Goal: Task Accomplishment & Management: Manage account settings

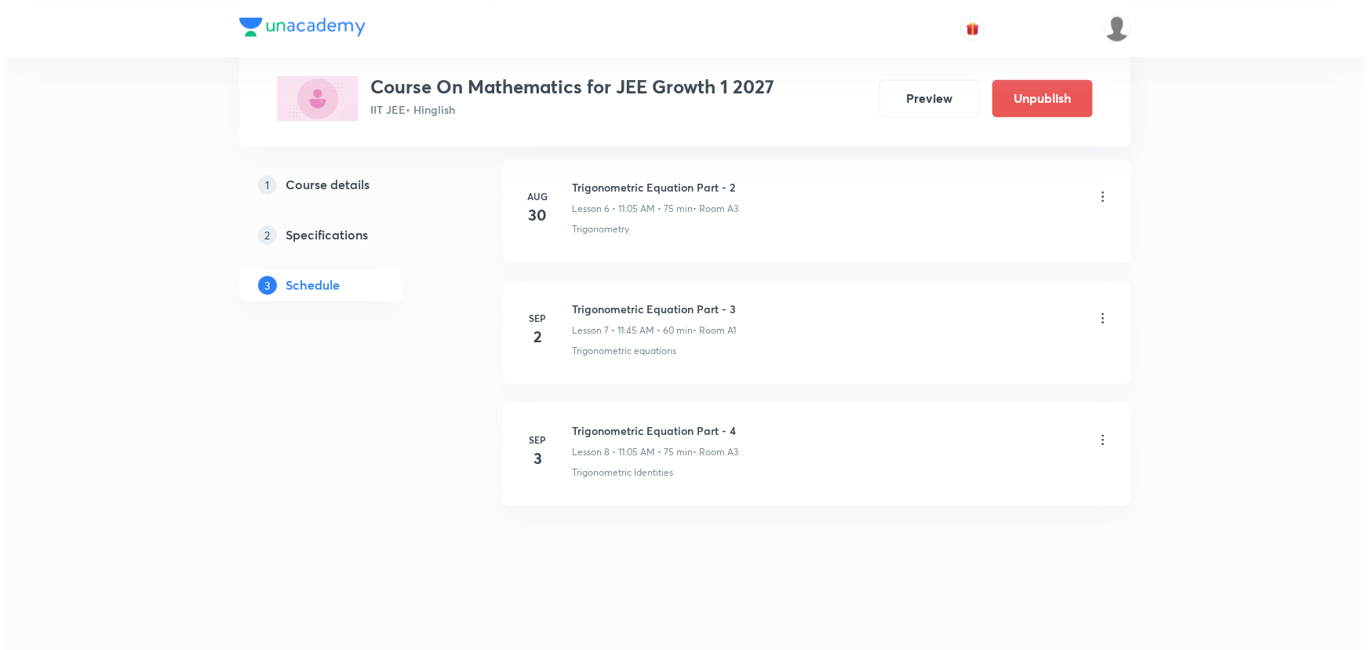
scroll to position [1578, 0]
click at [1093, 436] on icon at bounding box center [1100, 440] width 16 height 16
click at [957, 471] on p "Edit" at bounding box center [955, 476] width 20 height 16
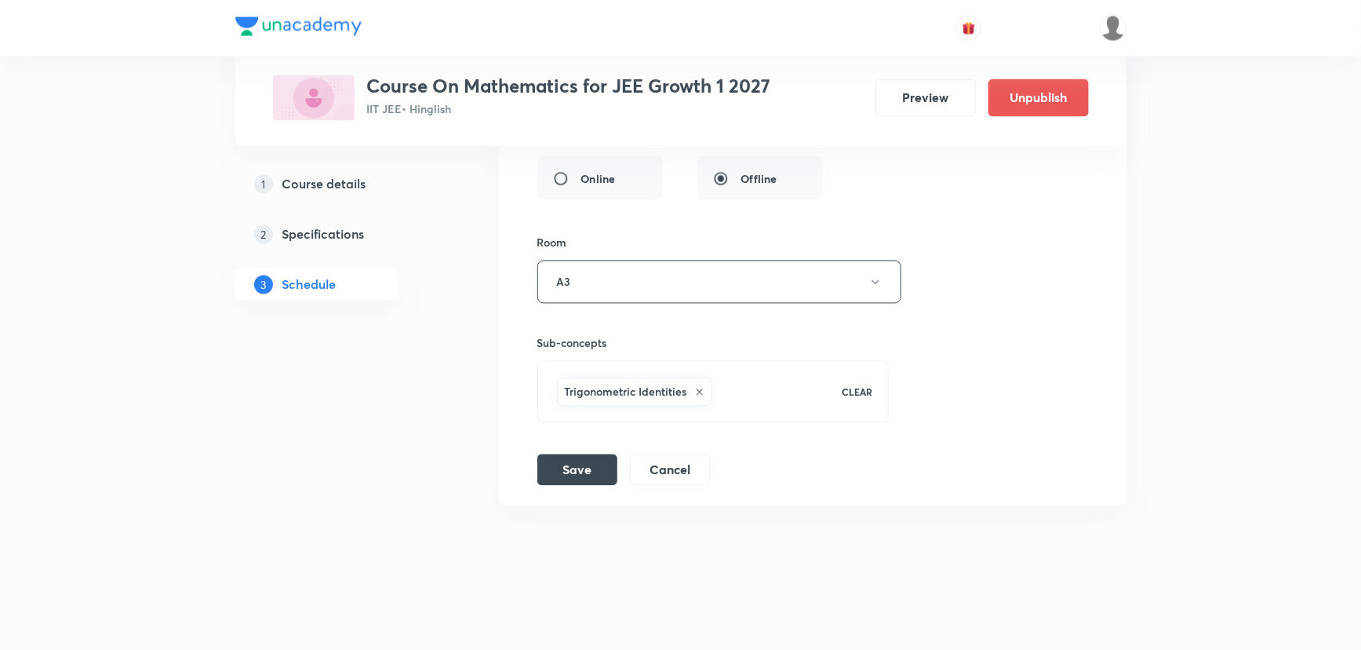
click at [700, 390] on icon at bounding box center [699, 392] width 9 height 9
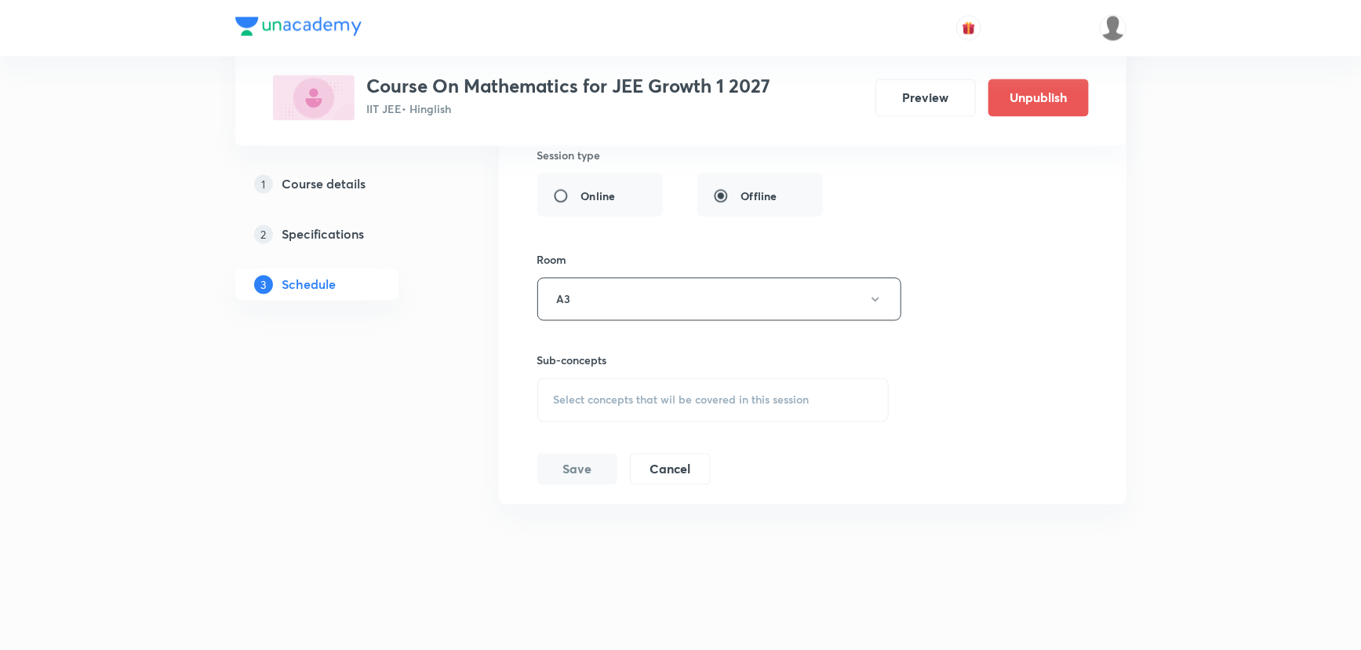
click at [700, 394] on span "Select concepts that wil be covered in this session" at bounding box center [682, 400] width 256 height 13
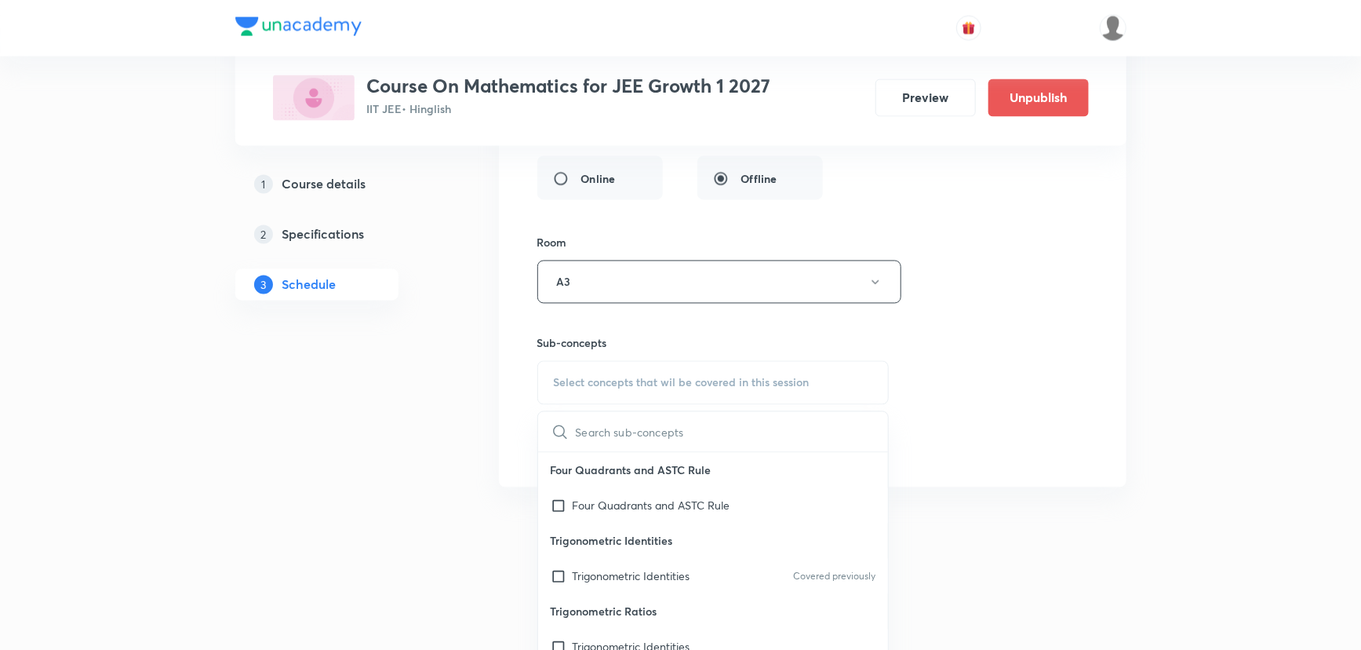
type input "q"
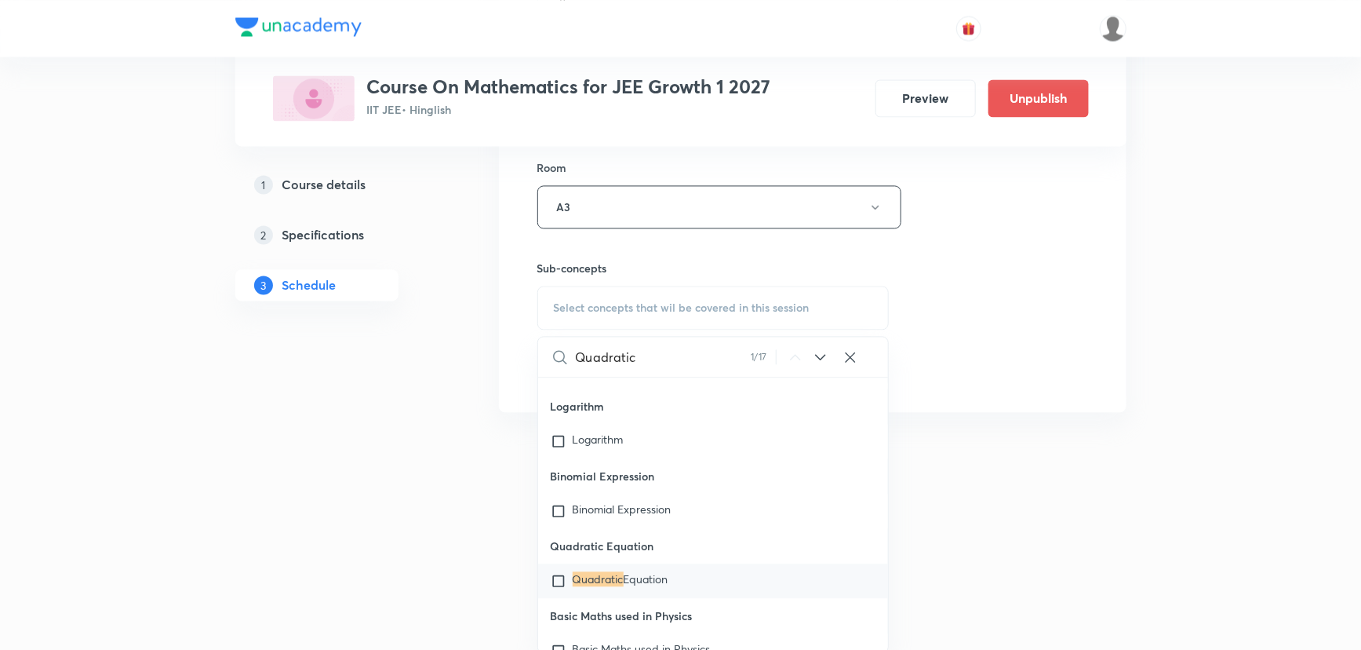
scroll to position [1536, 0]
type input "Quadratic"
click at [662, 577] on span "Equation" at bounding box center [646, 577] width 45 height 15
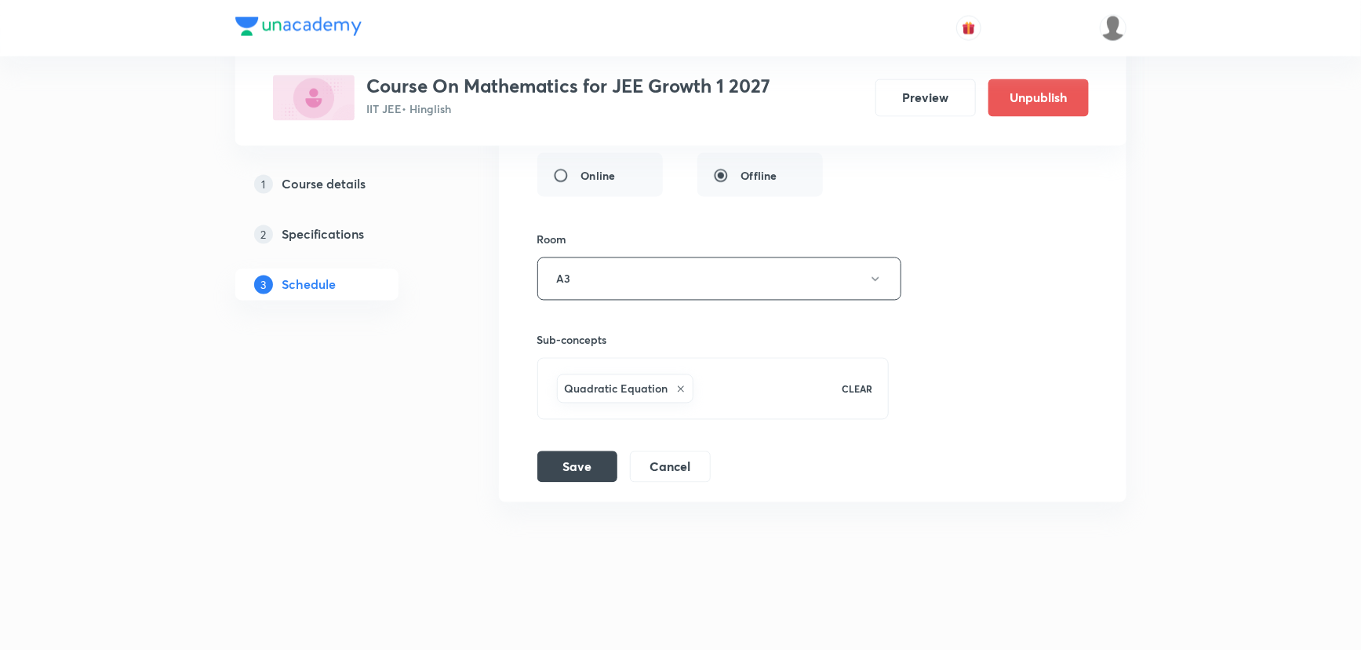
scroll to position [1460, 0]
click at [600, 384] on h6 "Quadratic Equation" at bounding box center [617, 392] width 104 height 16
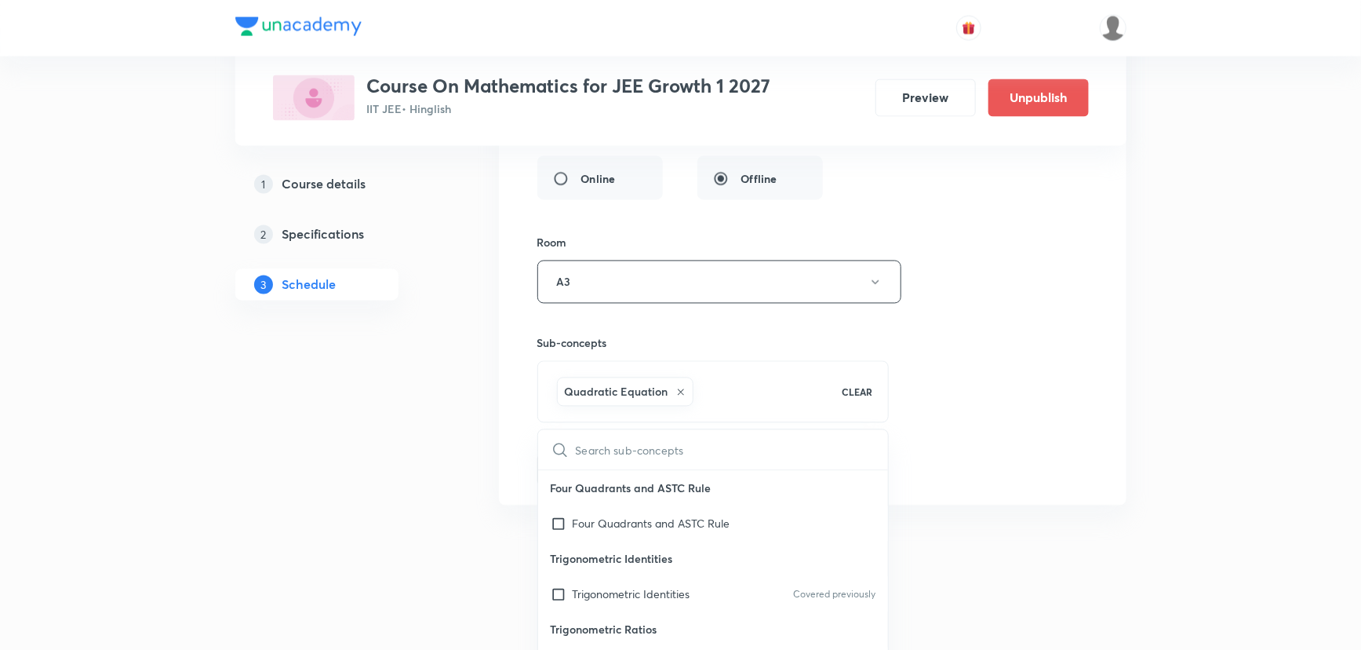
scroll to position [1536, 0]
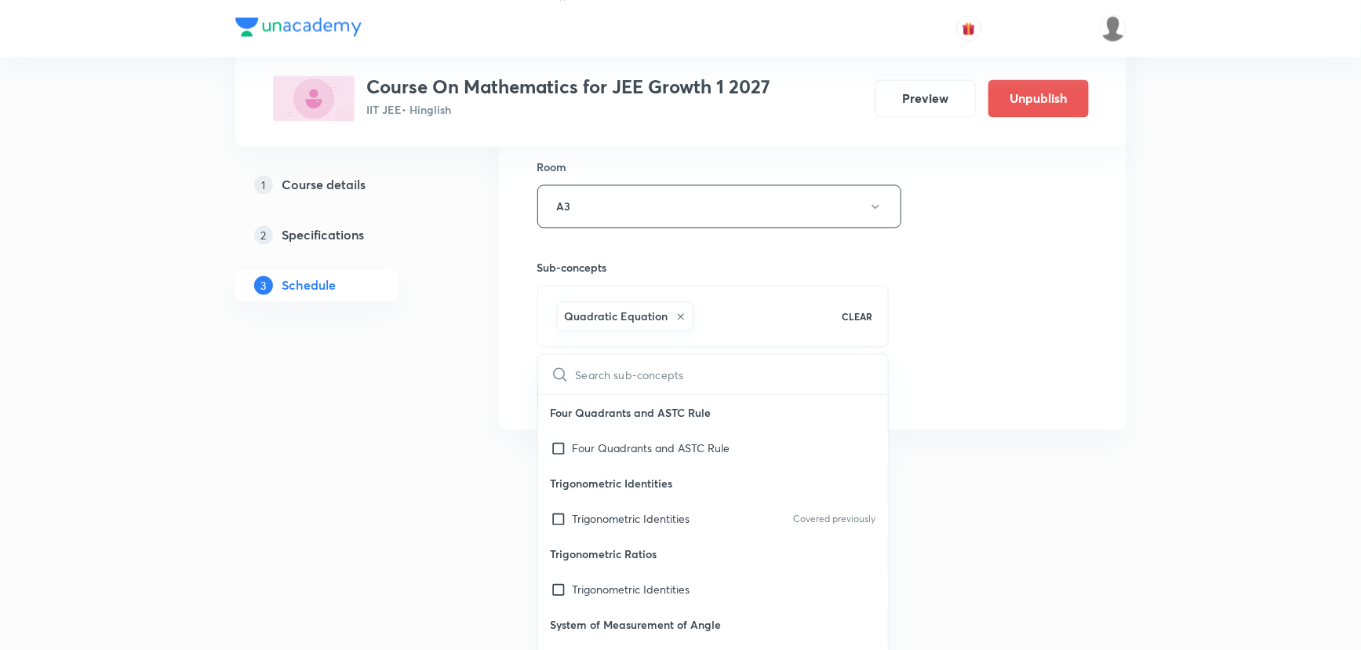
click at [600, 384] on input "text" at bounding box center [732, 374] width 313 height 40
click at [612, 312] on h6 "Quadratic Equation" at bounding box center [617, 316] width 104 height 16
copy div "Quadratic Equation"
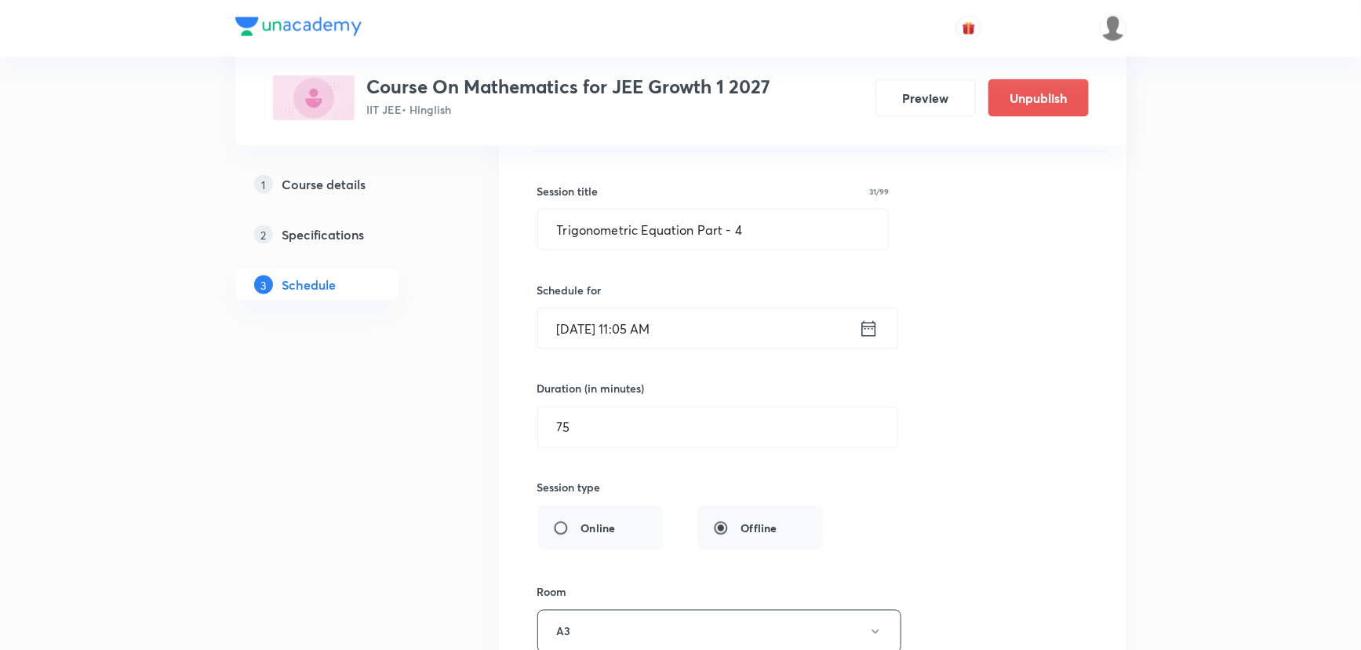
scroll to position [1108, 0]
drag, startPoint x: 698, startPoint y: 228, endPoint x: 534, endPoint y: 228, distance: 163.2
click at [534, 228] on div "Trigonometric Equation Part - 4 Lesson 8 • Room A3 Trigonometric Identities Ses…" at bounding box center [813, 460] width 589 height 755
paste input "Quadratic Equation"
click at [734, 242] on input "Quadratic Equation Part - 4" at bounding box center [713, 233] width 351 height 40
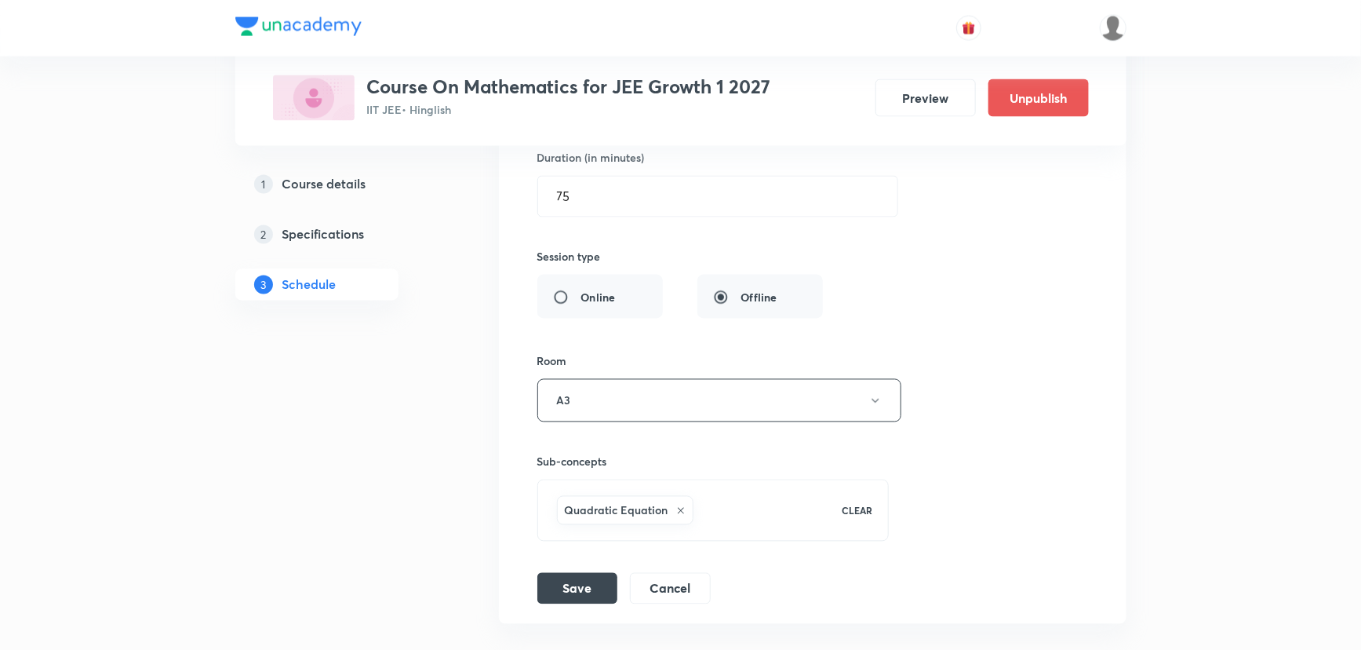
scroll to position [1460, 0]
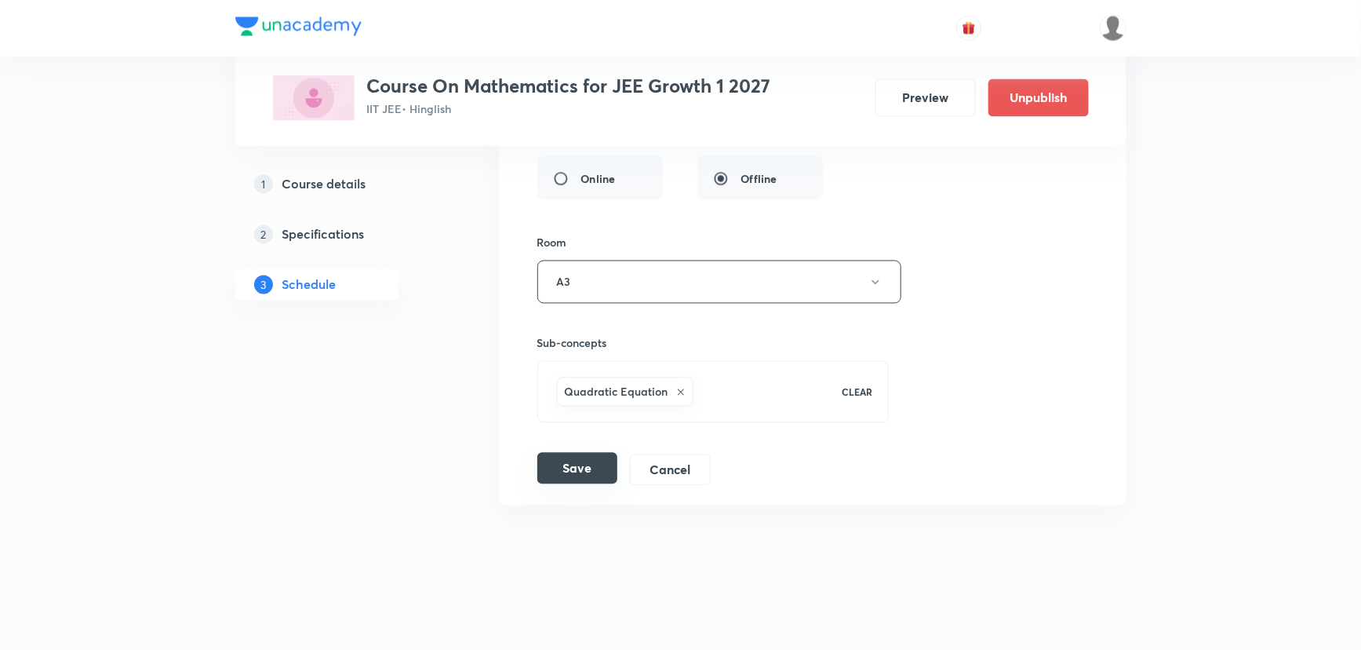
type input "Quadratic Equation Part - 1"
click at [583, 459] on button "Save" at bounding box center [578, 468] width 80 height 31
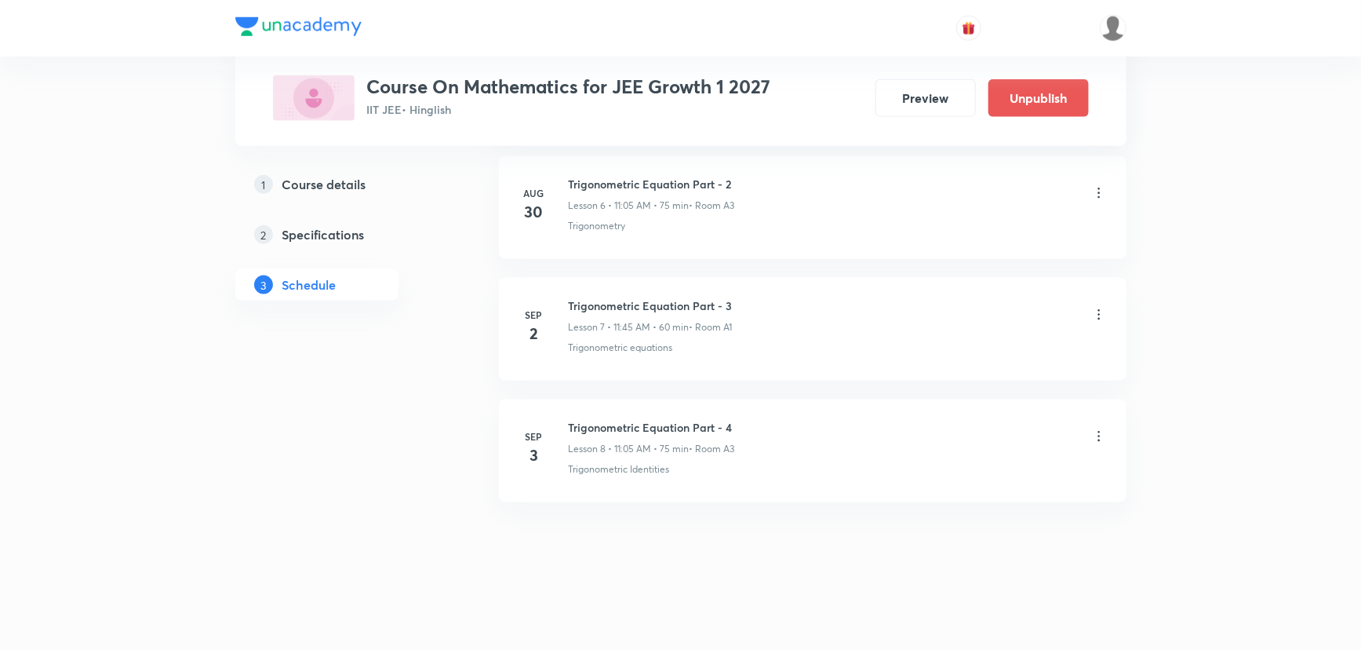
scroll to position [858, 0]
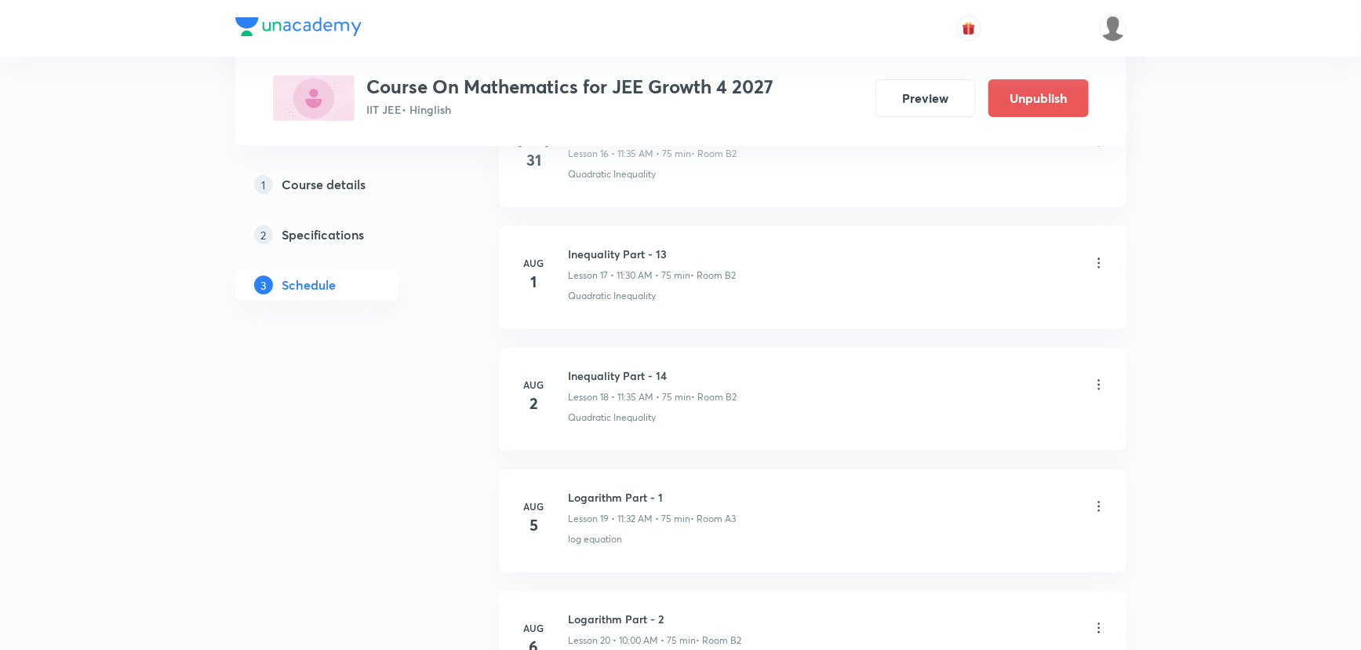
scroll to position [5222, 0]
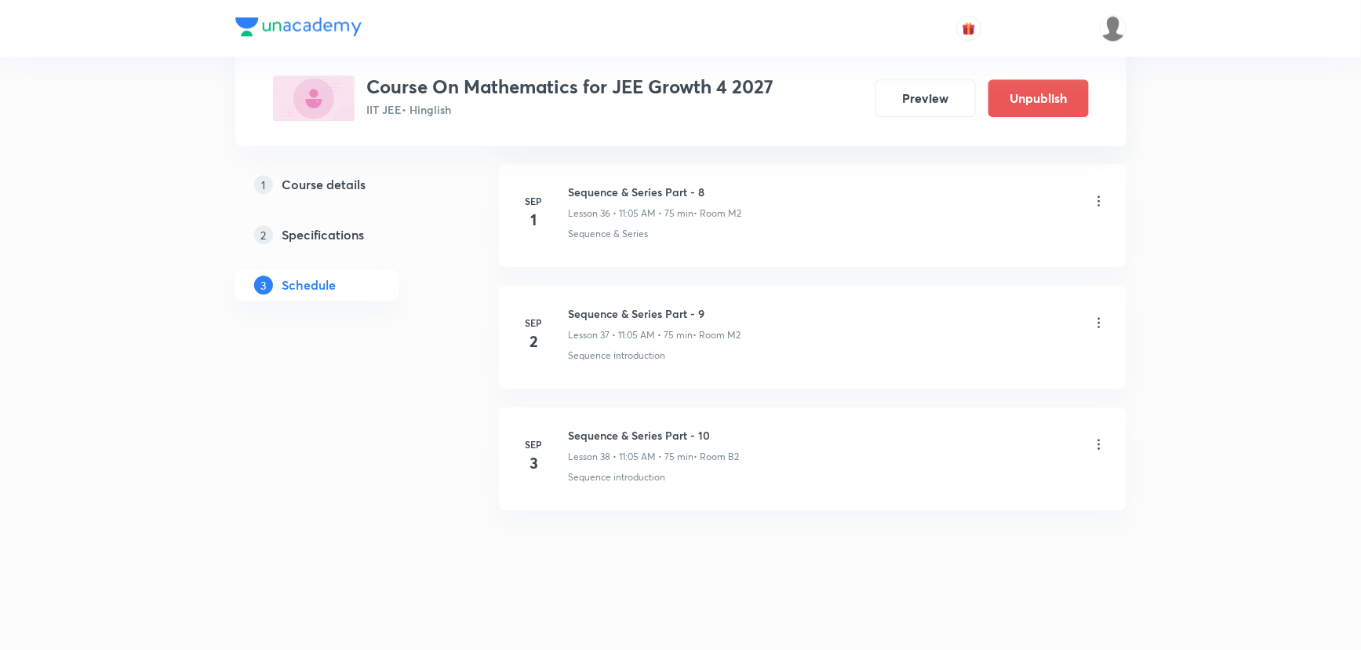
click at [702, 427] on h6 "Sequence & Series Part - 10" at bounding box center [654, 435] width 171 height 16
copy h6 "Sequence & Series Part - 10"
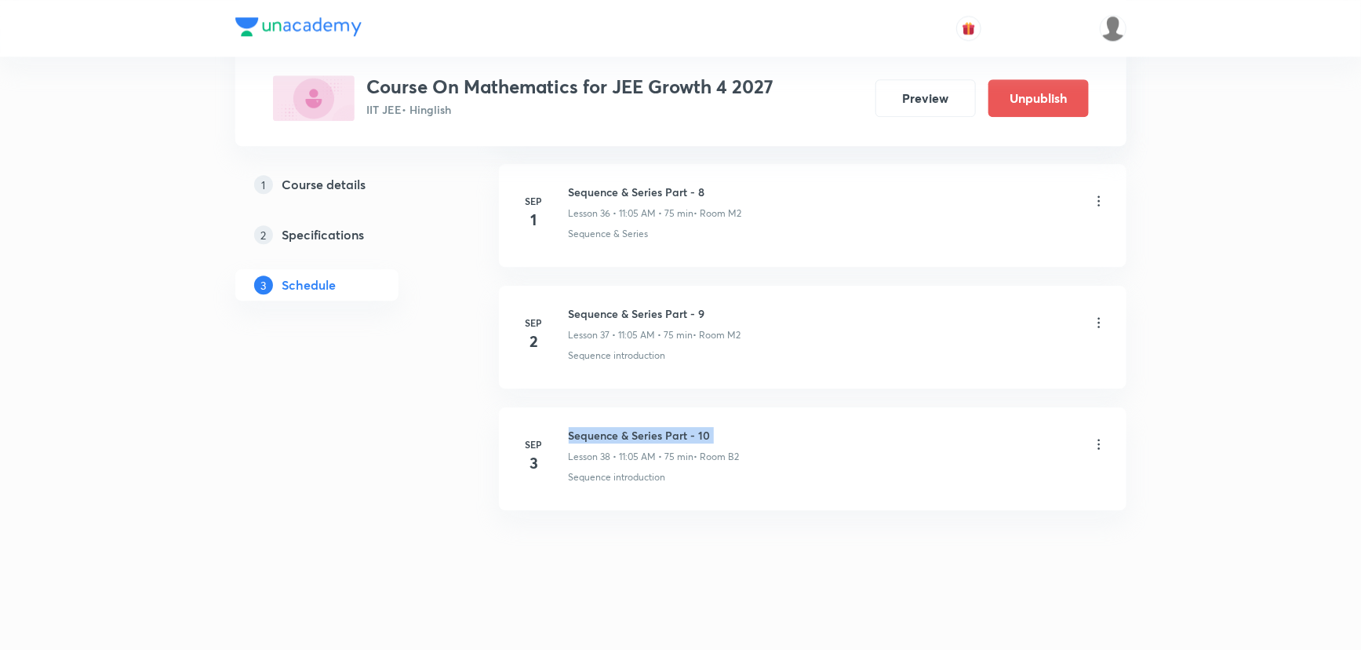
copy h6 "Sequence & Series Part - 10"
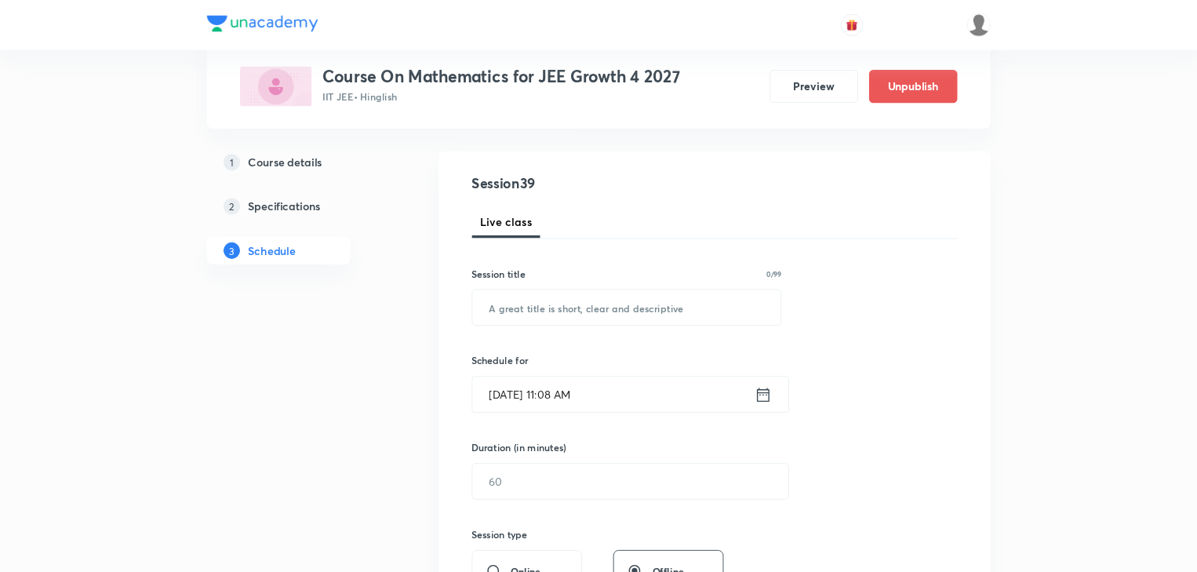
scroll to position [142, 0]
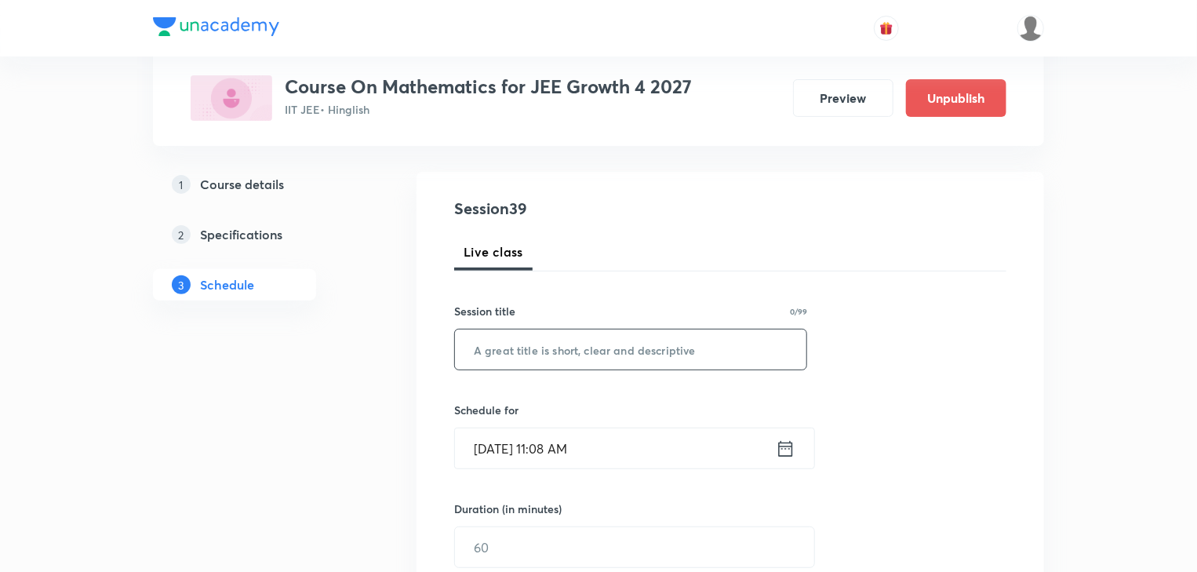
click at [643, 355] on input "text" at bounding box center [631, 350] width 352 height 40
paste input "Sequence & Series Part - 10"
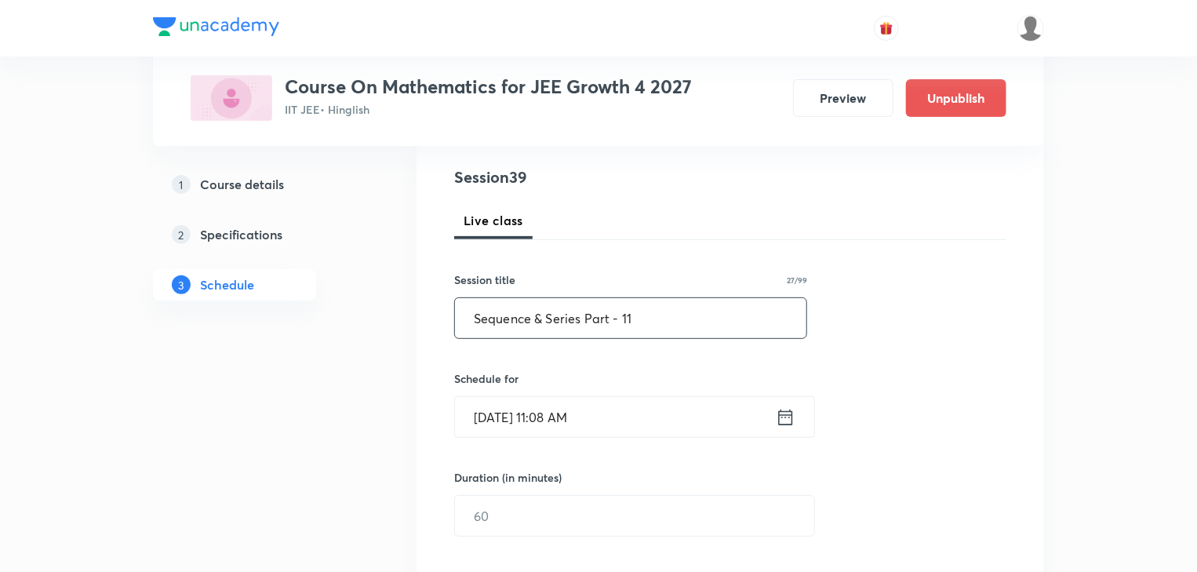
scroll to position [90, 0]
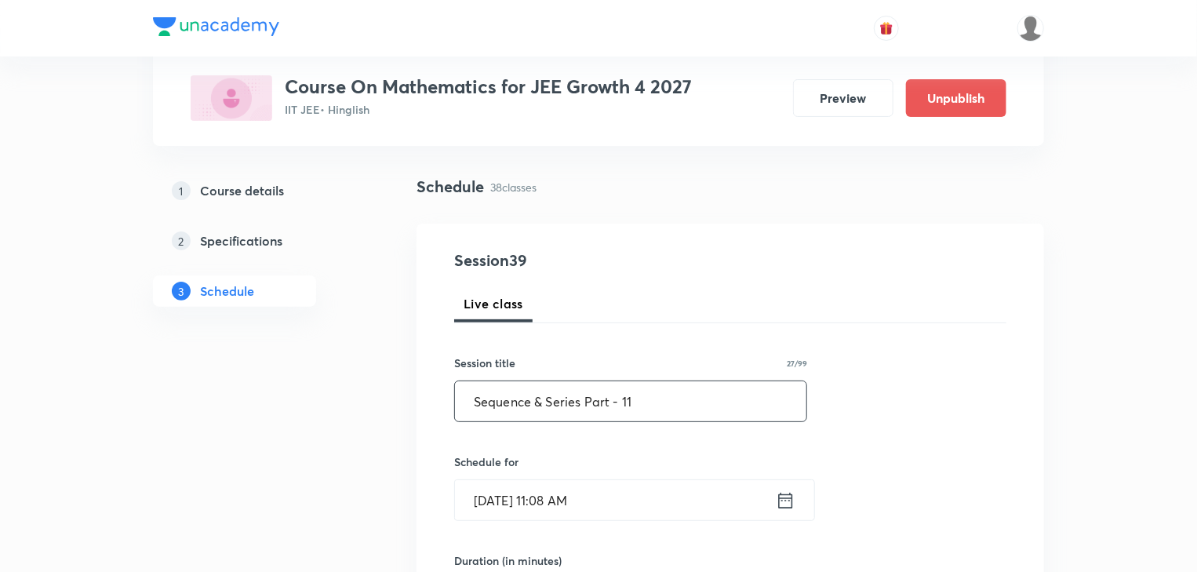
type input "Sequence & Series Part - 11"
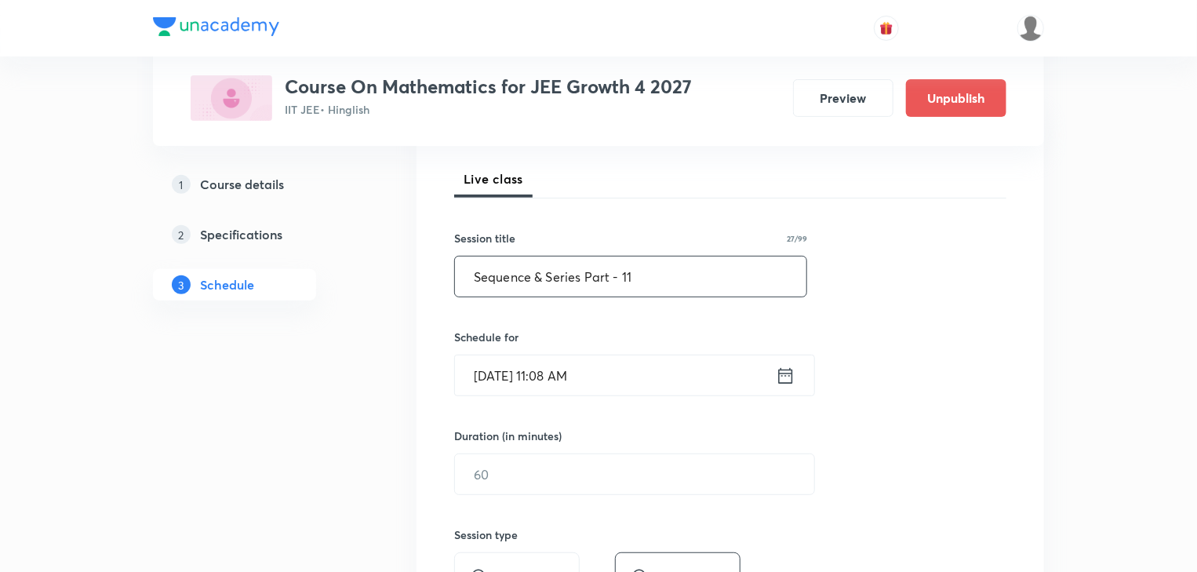
scroll to position [216, 0]
click at [776, 366] on icon at bounding box center [786, 375] width 20 height 22
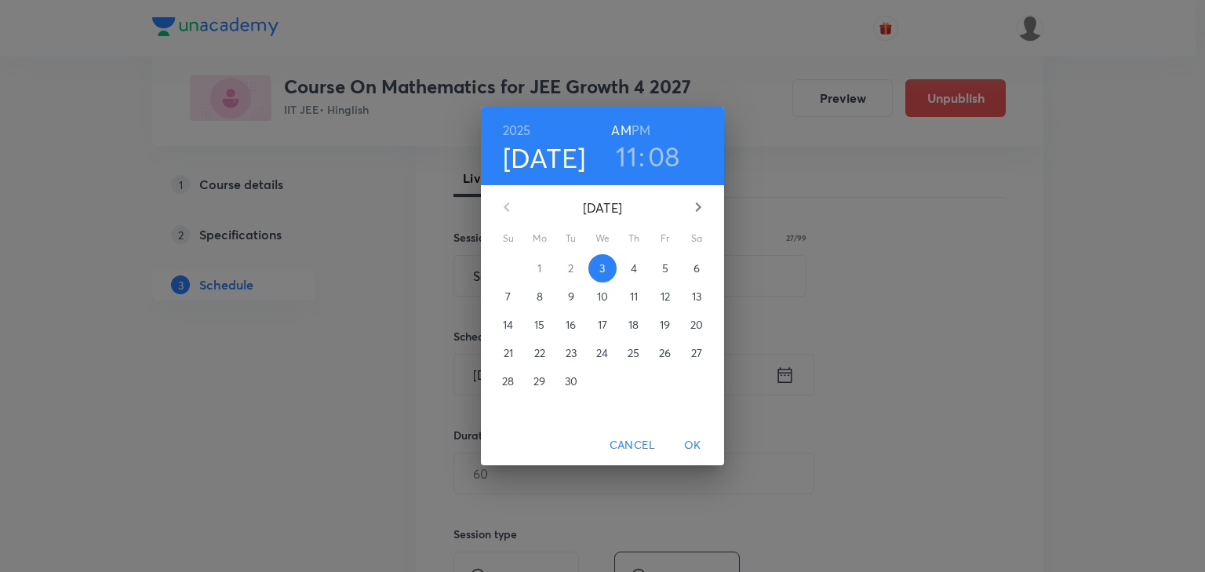
click at [639, 265] on span "4" at bounding box center [634, 269] width 28 height 16
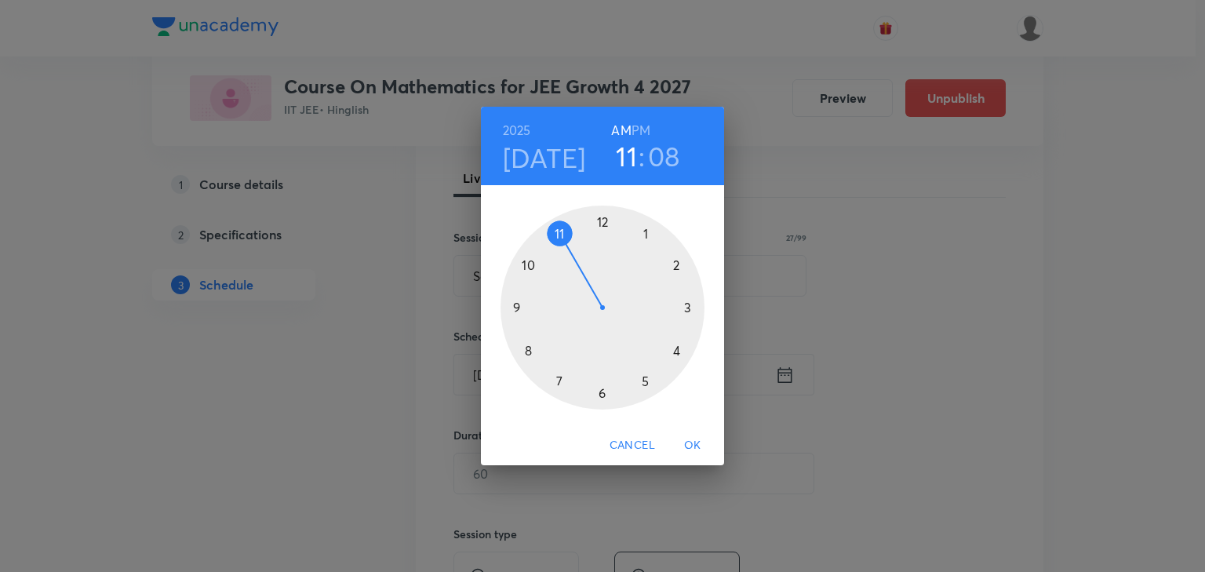
click at [531, 344] on div at bounding box center [603, 308] width 204 height 204
click at [692, 308] on div at bounding box center [603, 308] width 204 height 204
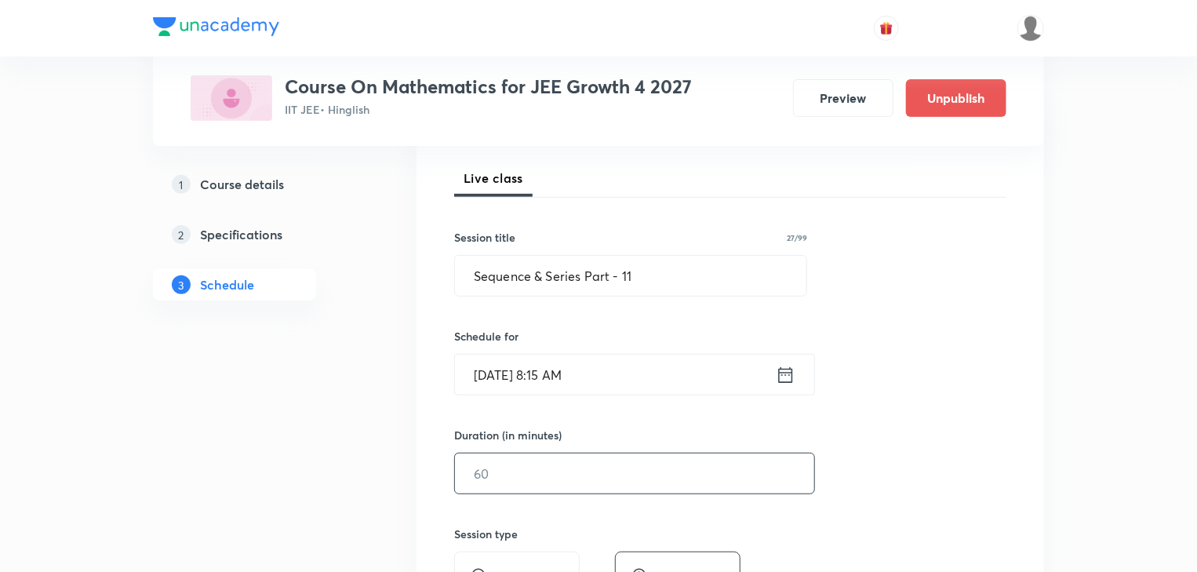
click at [612, 474] on input "text" at bounding box center [634, 474] width 359 height 40
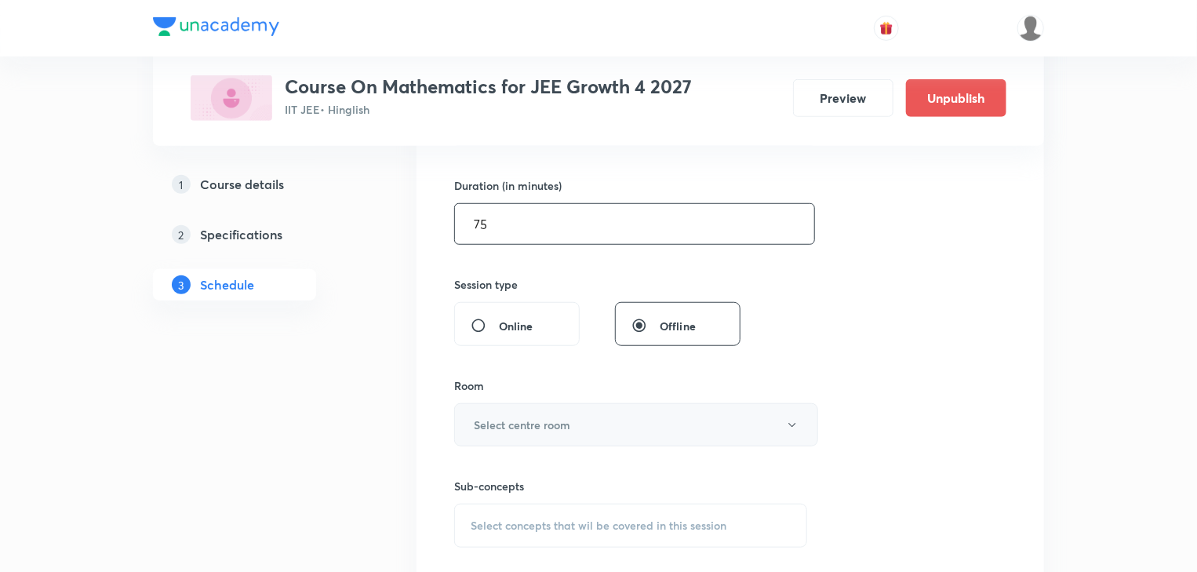
scroll to position [467, 0]
type input "75"
click at [549, 432] on button "Select centre room" at bounding box center [636, 423] width 364 height 43
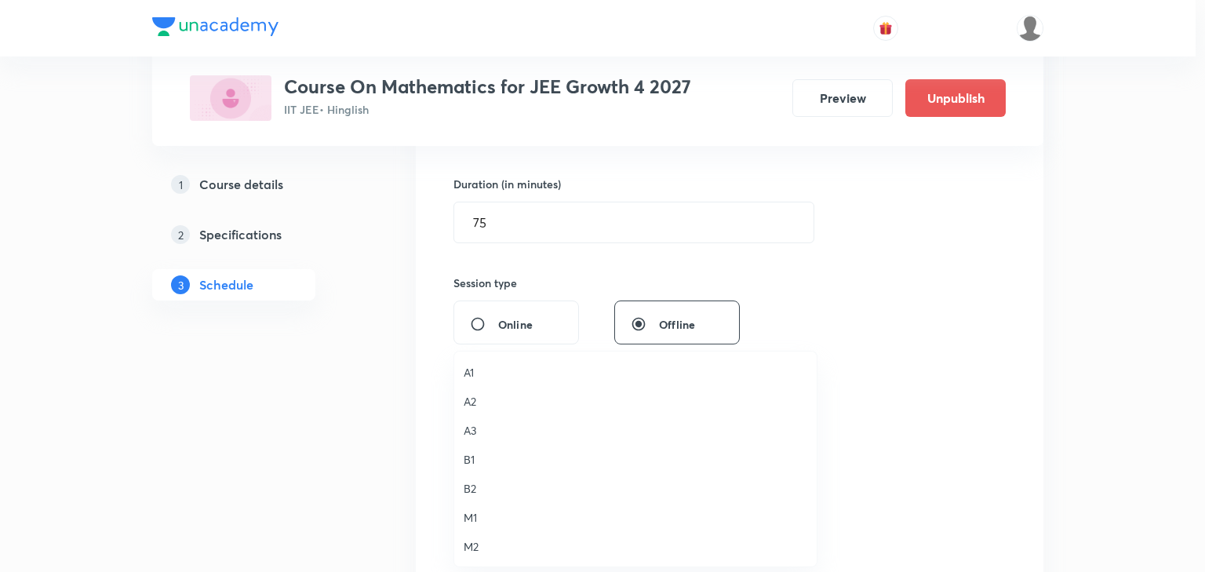
drag, startPoint x: 472, startPoint y: 489, endPoint x: 355, endPoint y: 473, distance: 117.2
click at [471, 489] on span "B2" at bounding box center [636, 488] width 344 height 16
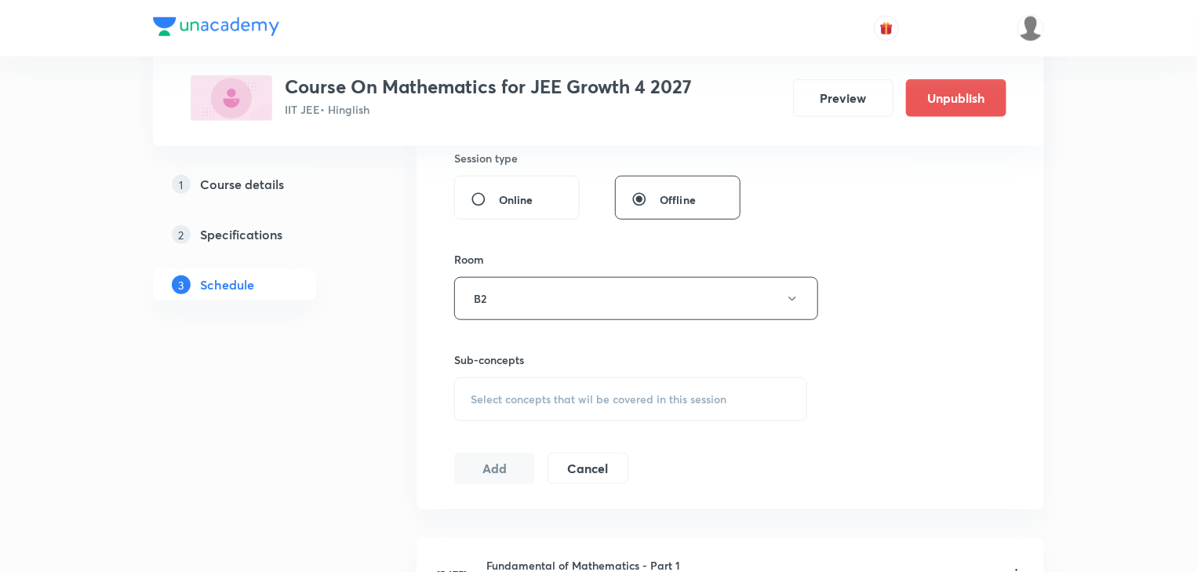
scroll to position [592, 0]
click at [642, 425] on div "Session 39 Live class Session title 27/99 Sequence & Series Part - 11 ​ Schedul…" at bounding box center [730, 115] width 552 height 737
click at [653, 405] on div "Select concepts that wil be covered in this session" at bounding box center [630, 399] width 353 height 44
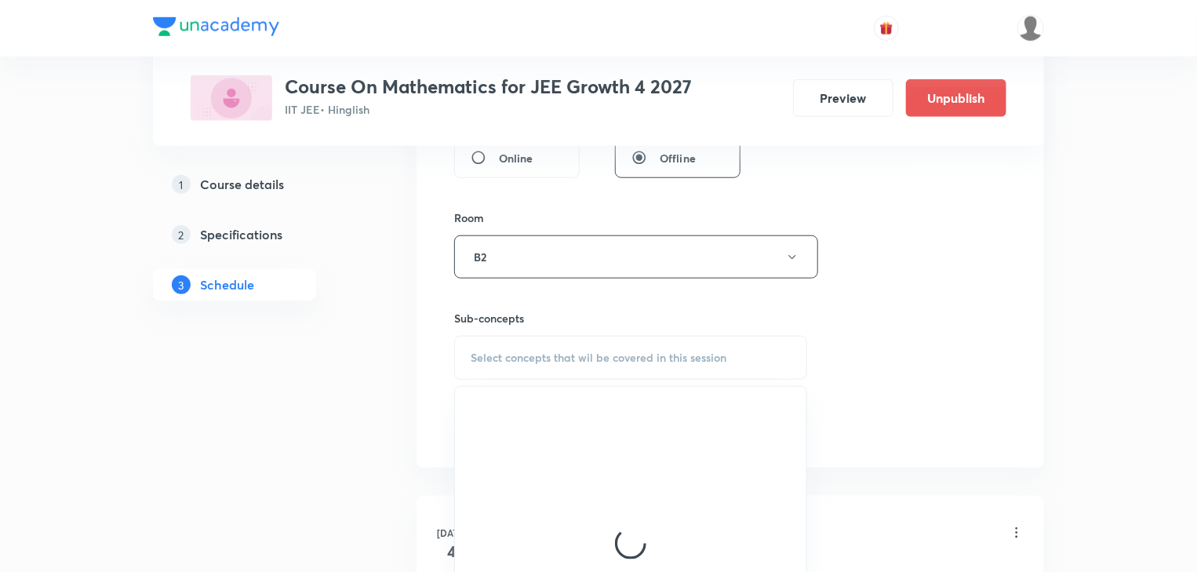
scroll to position [655, 0]
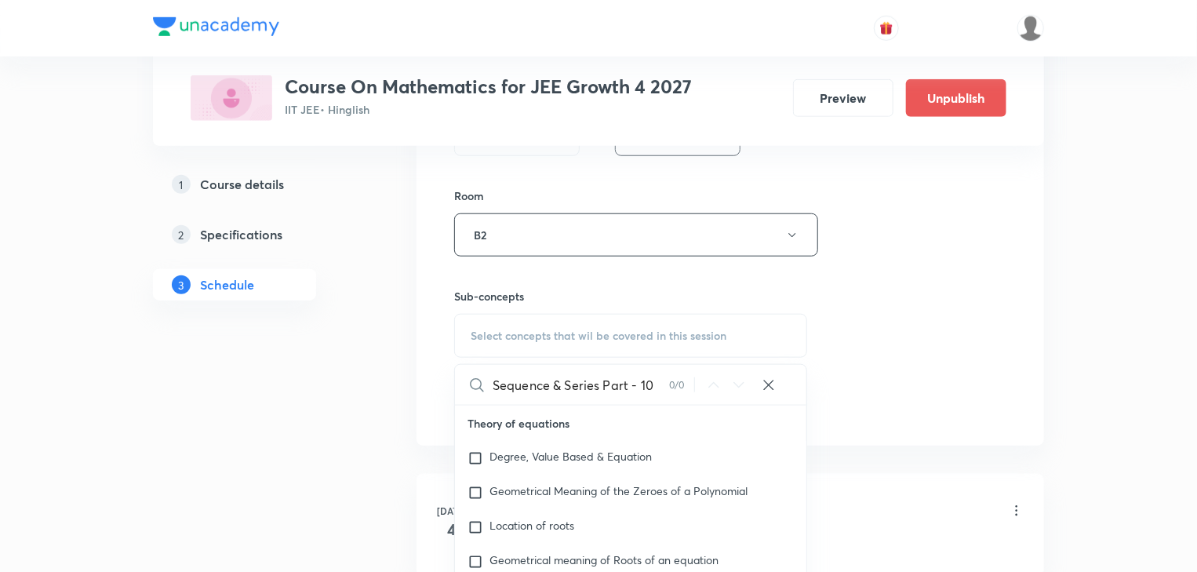
drag, startPoint x: 555, startPoint y: 386, endPoint x: 653, endPoint y: 402, distance: 99.3
click at [653, 402] on input "Sequence & Series Part - 10" at bounding box center [581, 385] width 177 height 40
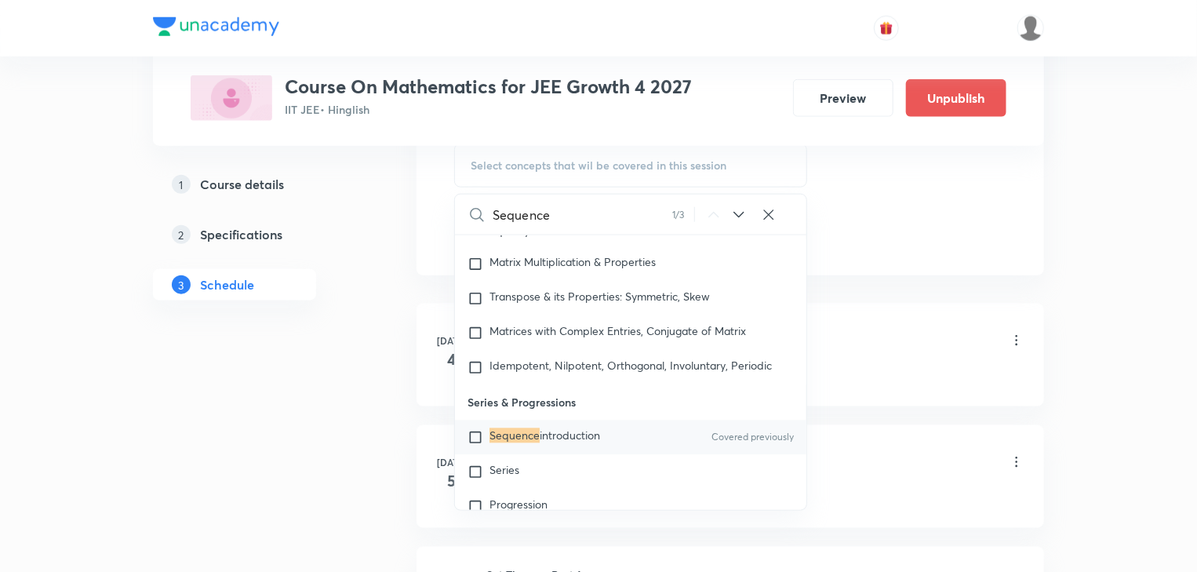
scroll to position [844, 0]
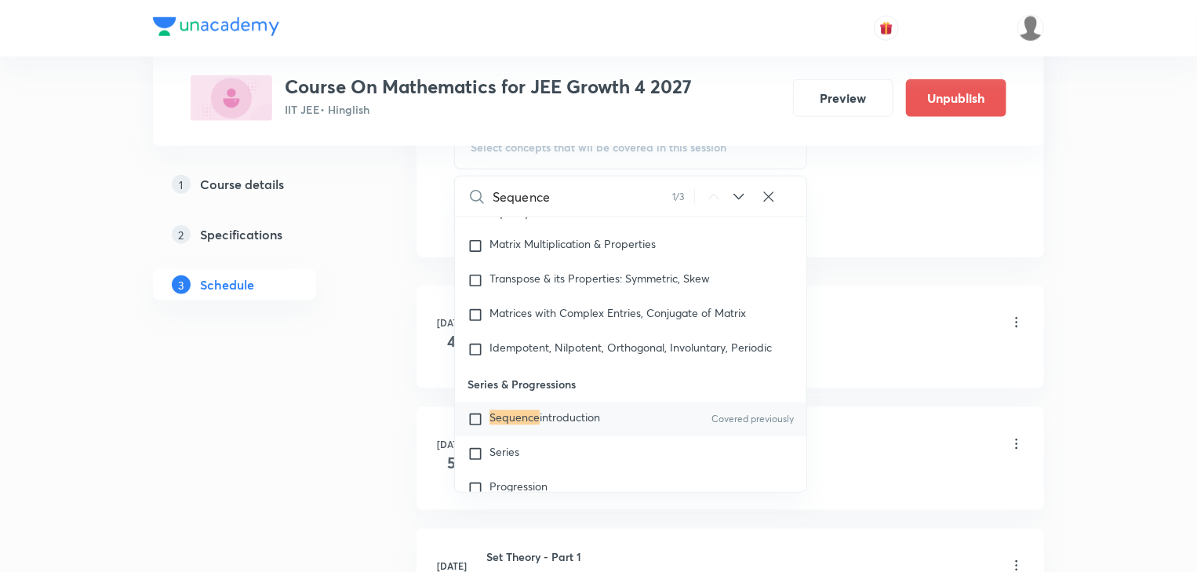
type input "Sequence"
click at [590, 411] on span "introduction" at bounding box center [570, 417] width 60 height 15
checkbox input "true"
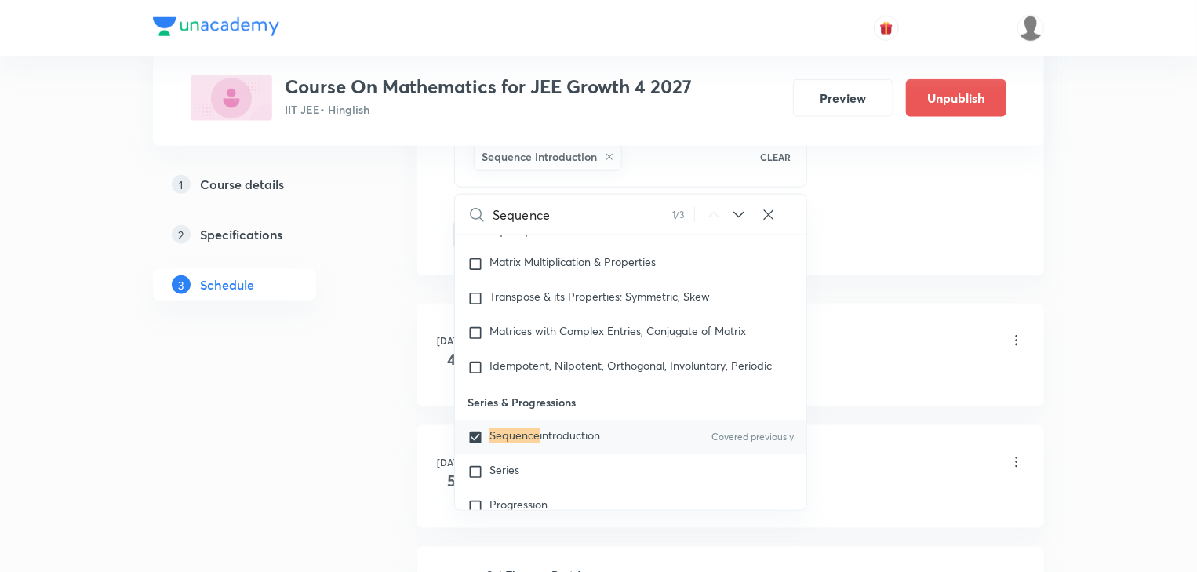
drag, startPoint x: 348, startPoint y: 383, endPoint x: 453, endPoint y: 302, distance: 132.0
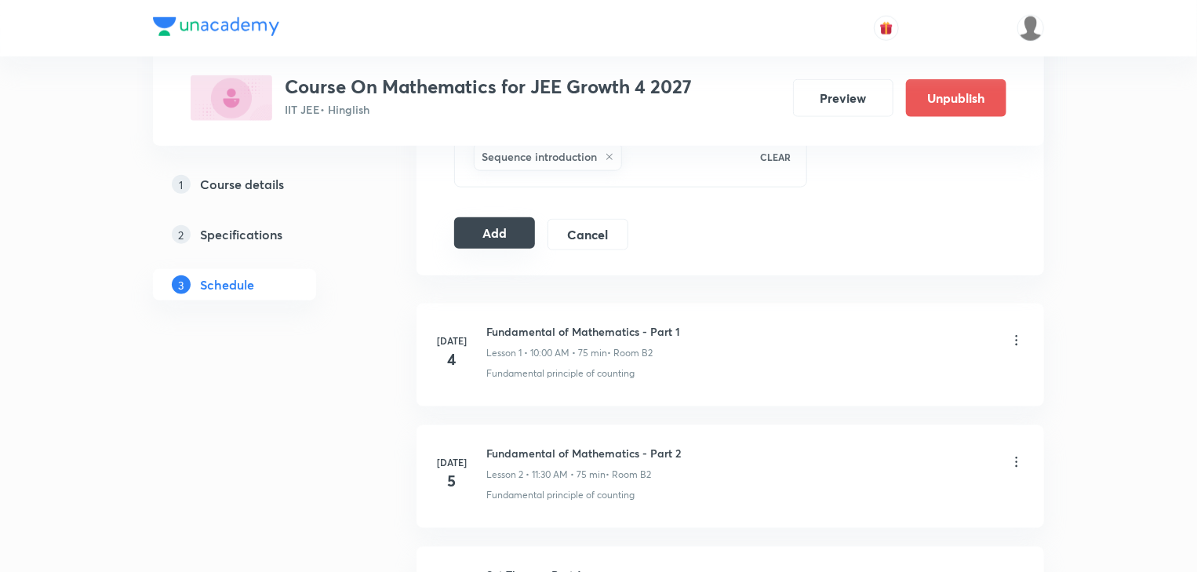
click at [474, 238] on button "Add" at bounding box center [494, 232] width 81 height 31
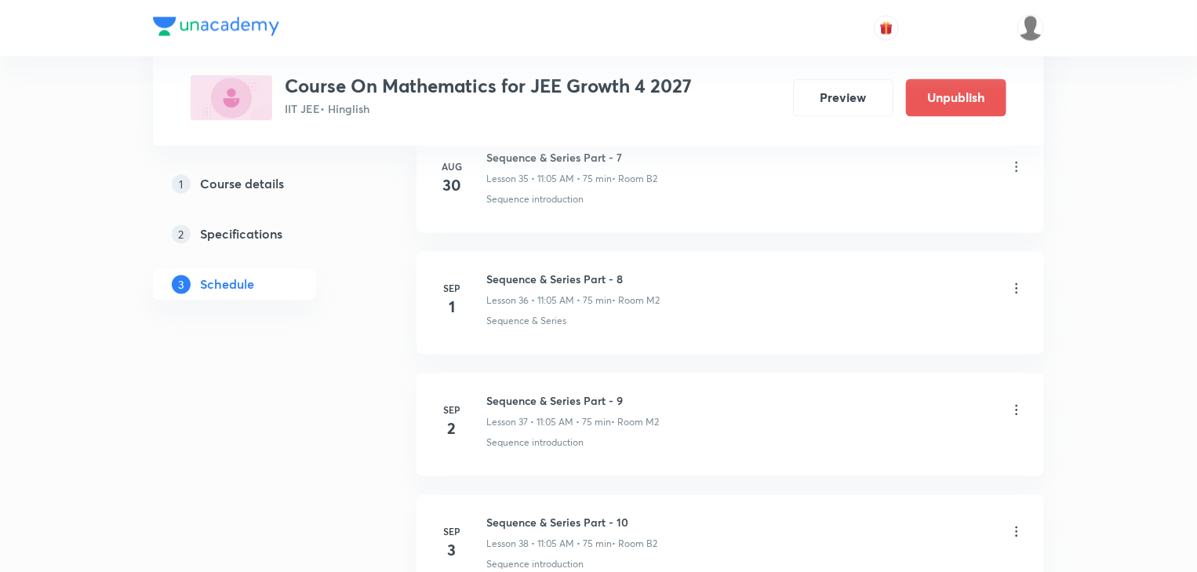
scroll to position [4696, 0]
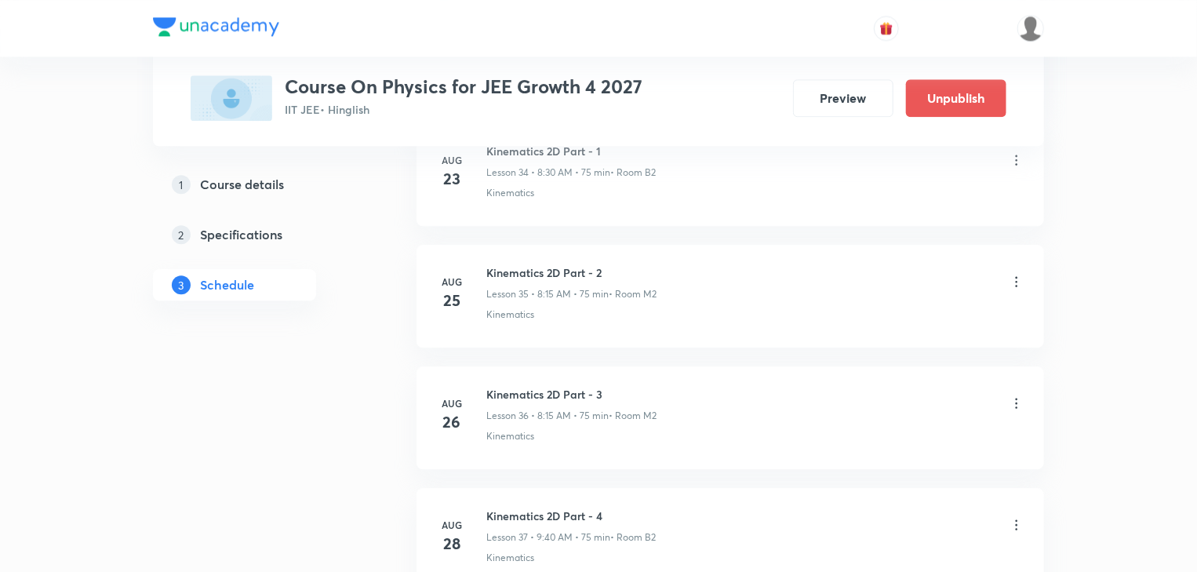
scroll to position [5779, 0]
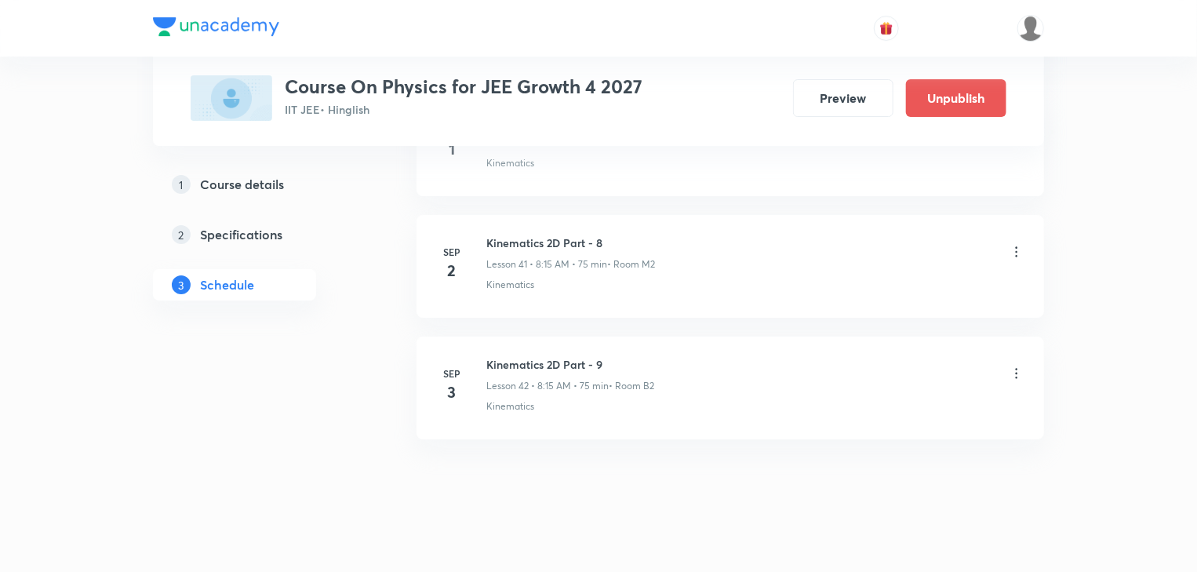
click at [570, 356] on h6 "Kinematics 2D Part - 9" at bounding box center [571, 364] width 168 height 16
copy h6 "Kinematics 2D Part - 9"
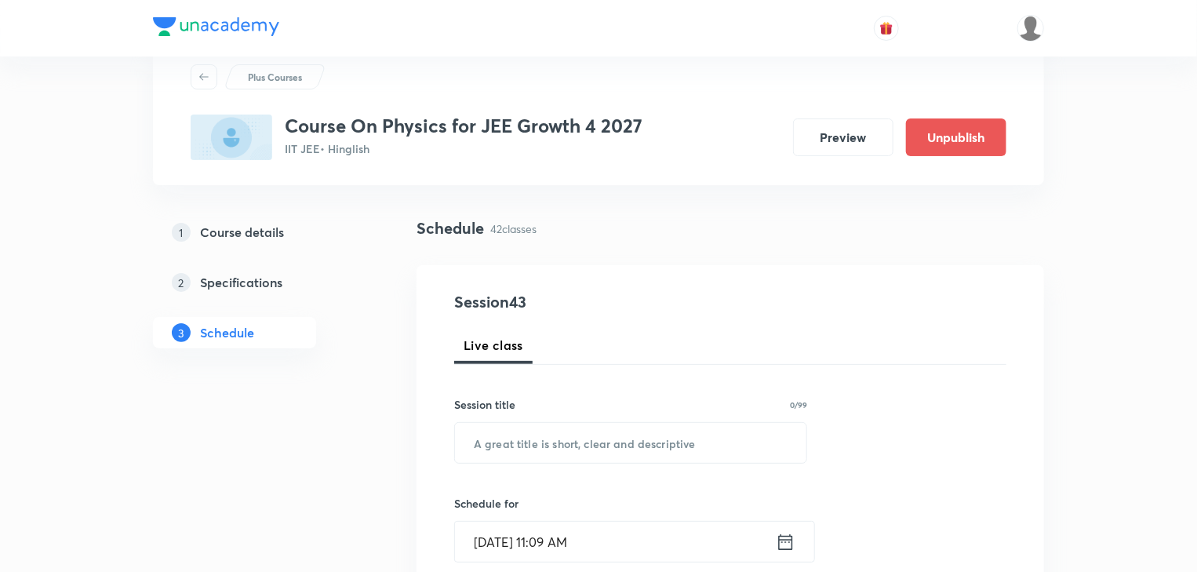
scroll to position [41, 0]
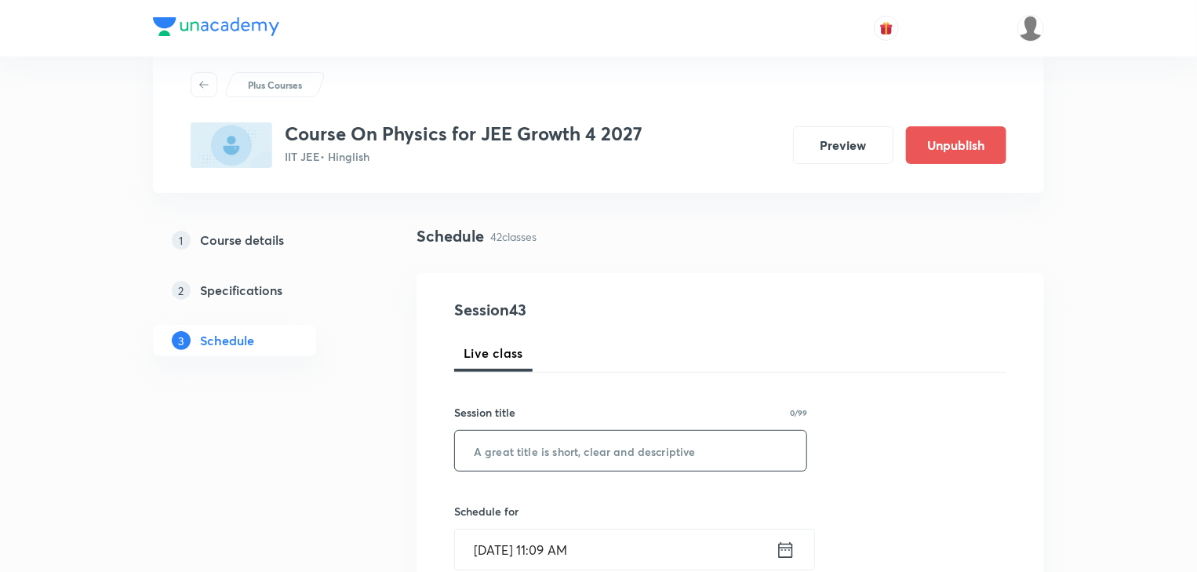
click at [758, 455] on input "text" at bounding box center [631, 451] width 352 height 40
paste input "Kinematics 2D Part - 9"
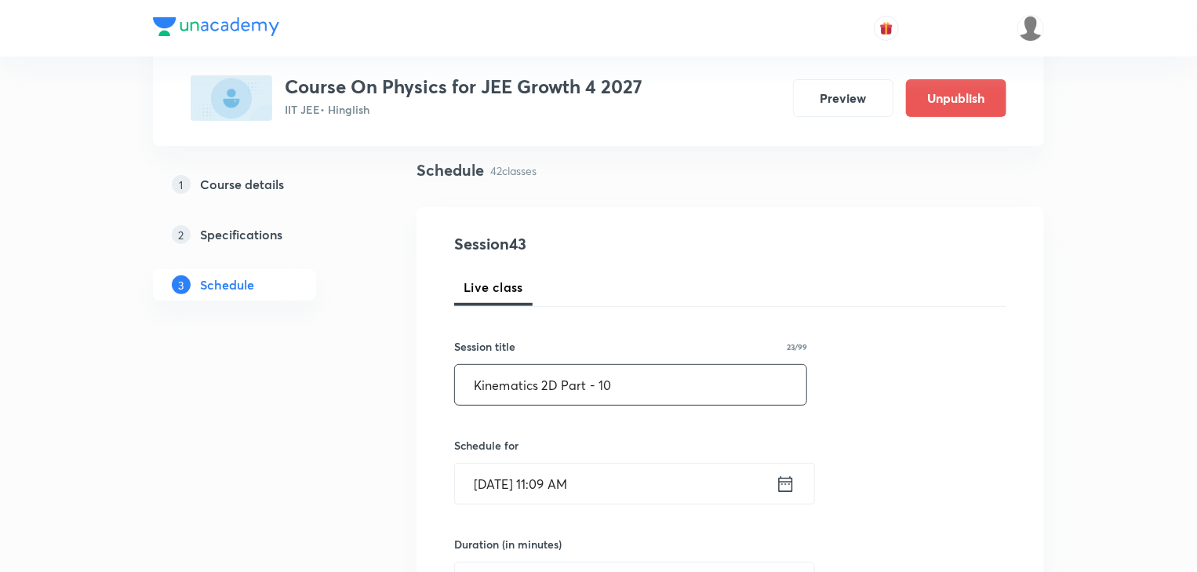
scroll to position [166, 0]
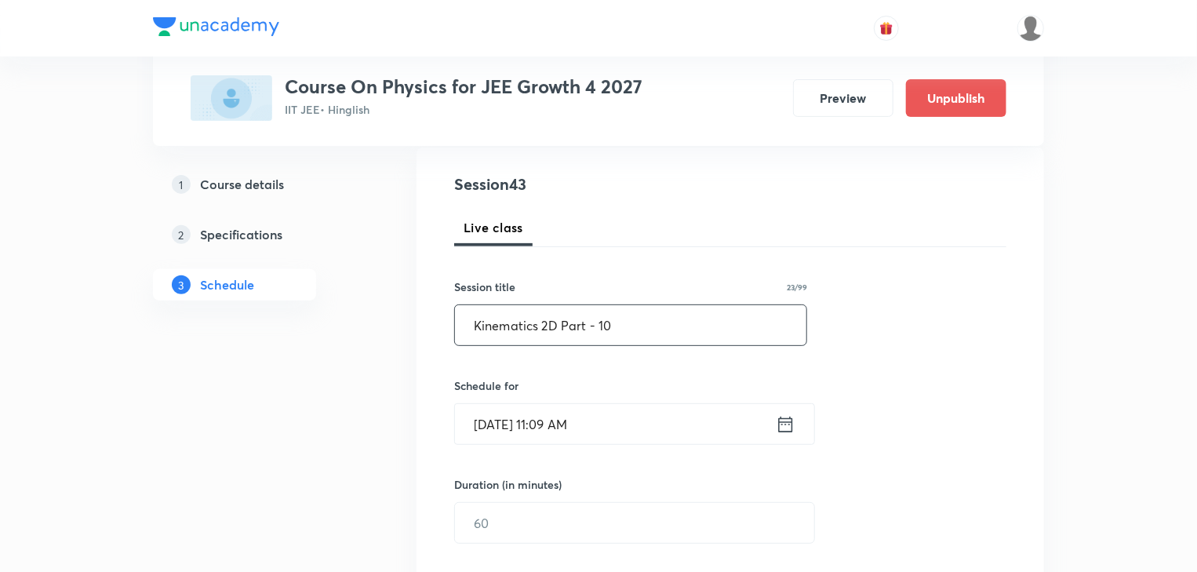
type input "Kinematics 2D Part - 10"
click at [796, 421] on div "Sep 3, 2025, 11:09 AM ​" at bounding box center [634, 424] width 361 height 42
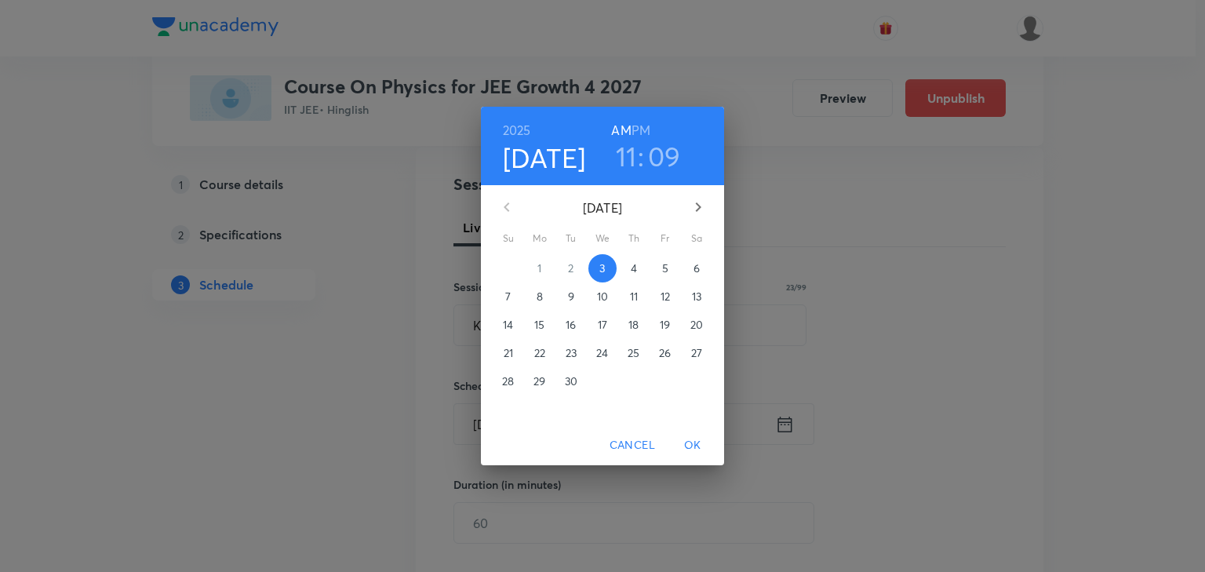
click at [634, 270] on p "4" at bounding box center [634, 269] width 6 height 16
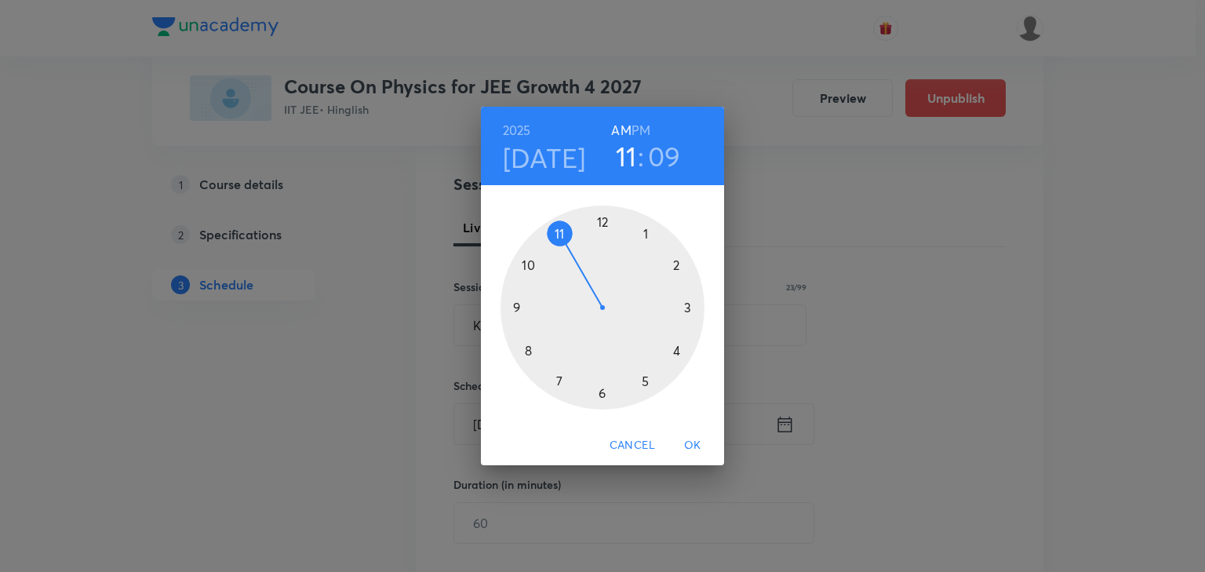
click at [519, 308] on div at bounding box center [603, 308] width 204 height 204
click at [529, 352] on div at bounding box center [603, 308] width 204 height 204
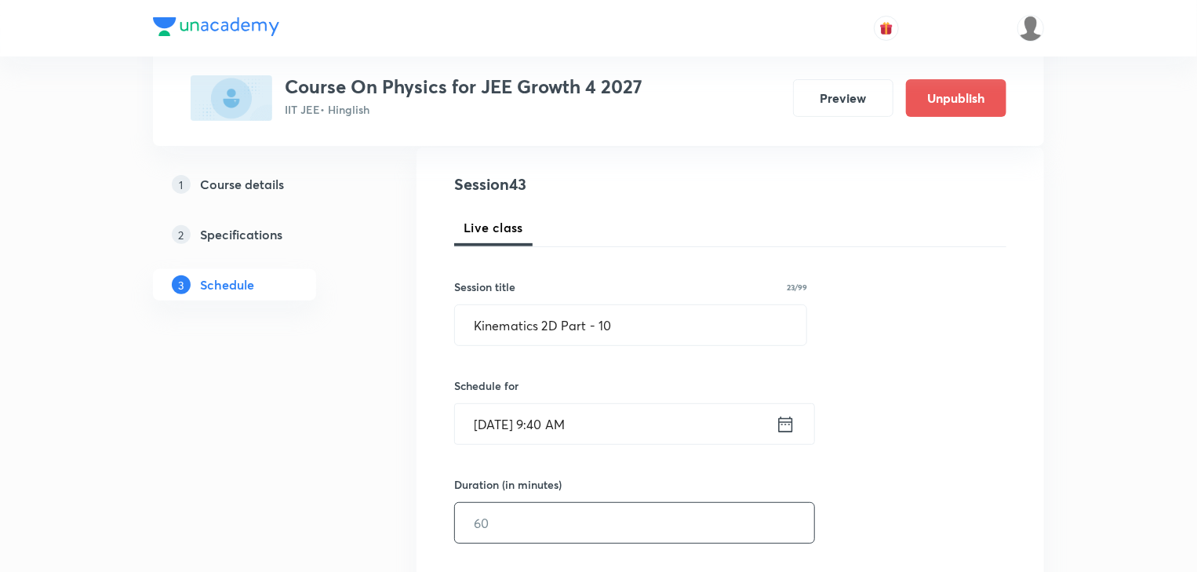
click at [524, 527] on input "text" at bounding box center [634, 523] width 359 height 40
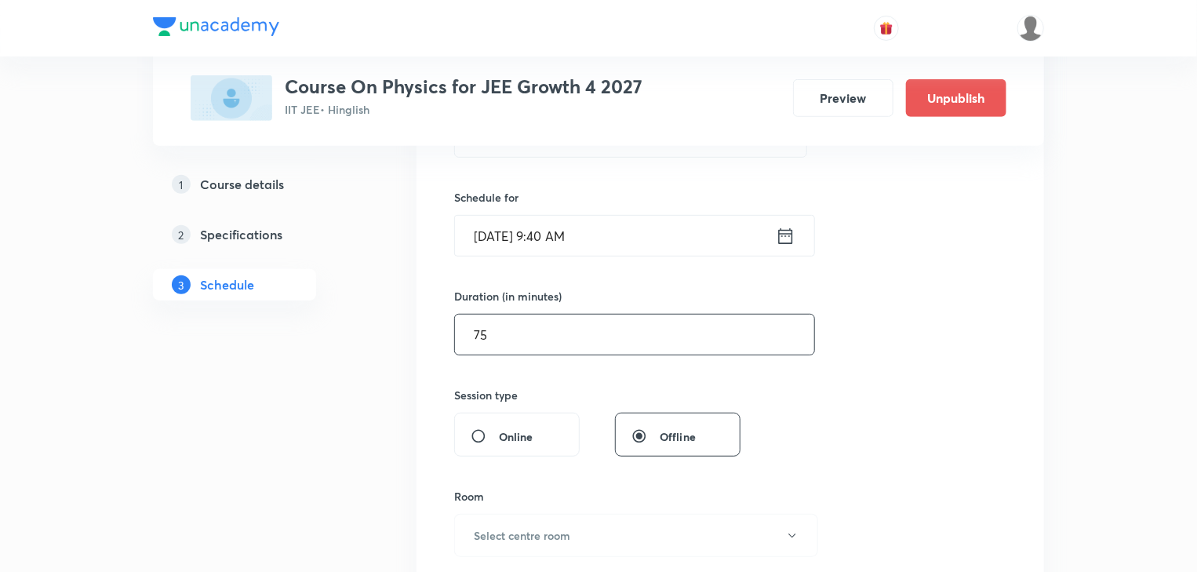
scroll to position [355, 0]
type input "75"
click at [514, 520] on button "Select centre room" at bounding box center [636, 535] width 364 height 43
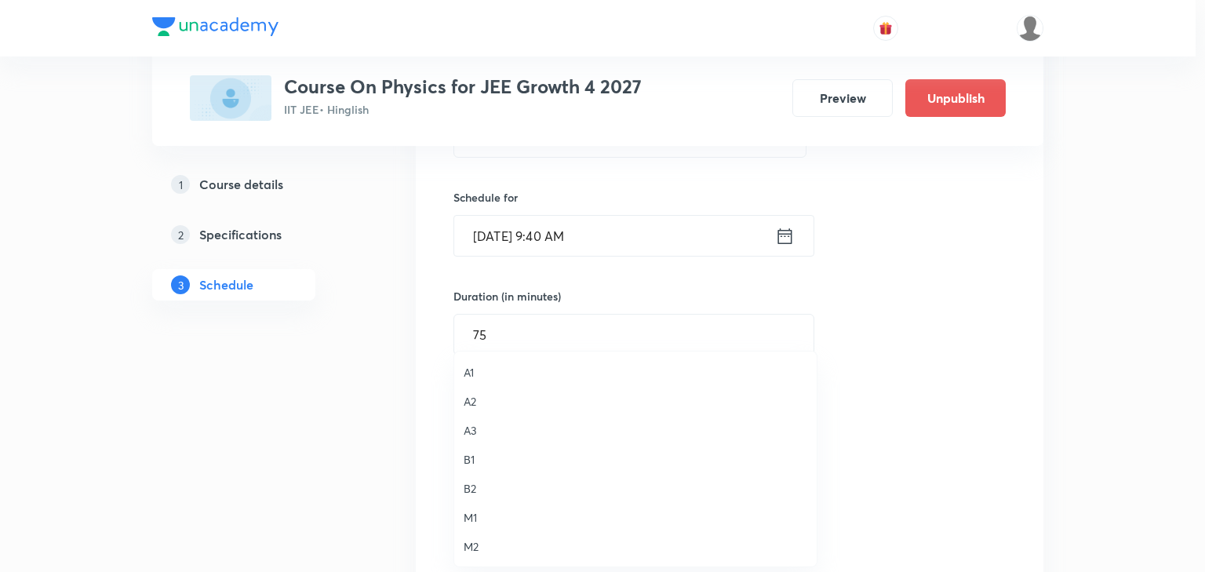
click at [490, 487] on span "B2" at bounding box center [636, 488] width 344 height 16
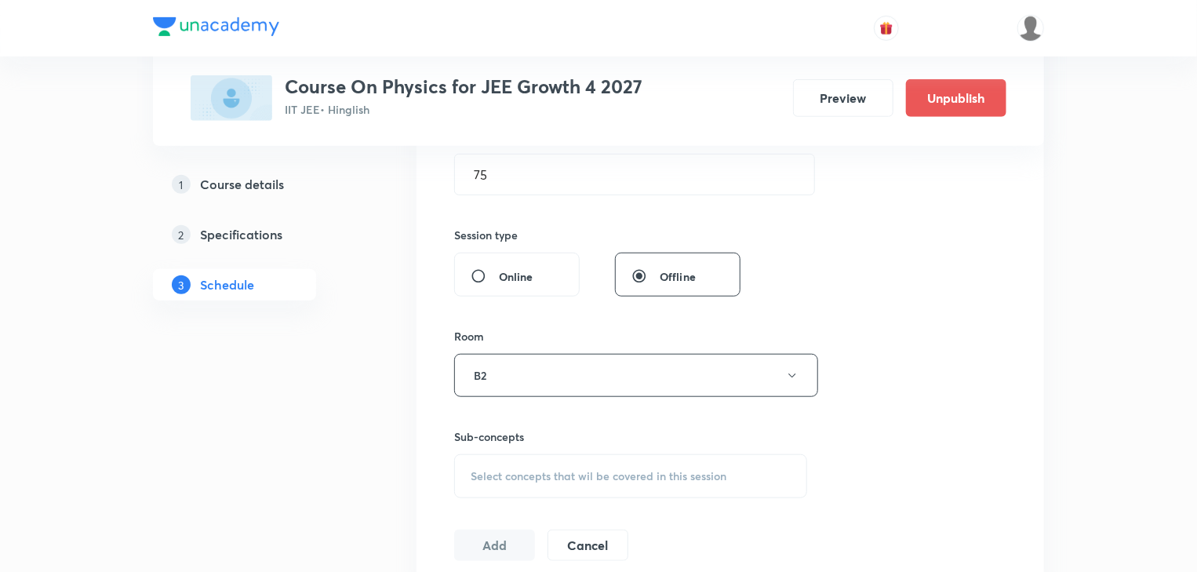
scroll to position [543, 0]
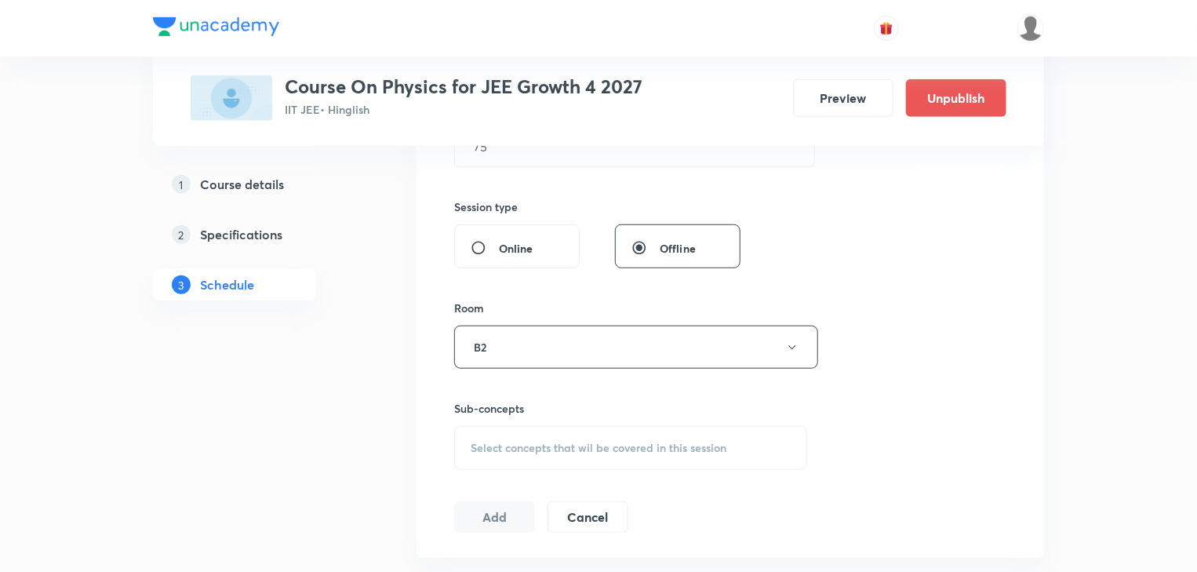
click at [500, 446] on span "Select concepts that wil be covered in this session" at bounding box center [599, 448] width 256 height 13
drag, startPoint x: 586, startPoint y: 503, endPoint x: 636, endPoint y: 511, distance: 50.1
click at [636, 511] on input "Kinematics 2D Part - 9" at bounding box center [581, 497] width 177 height 40
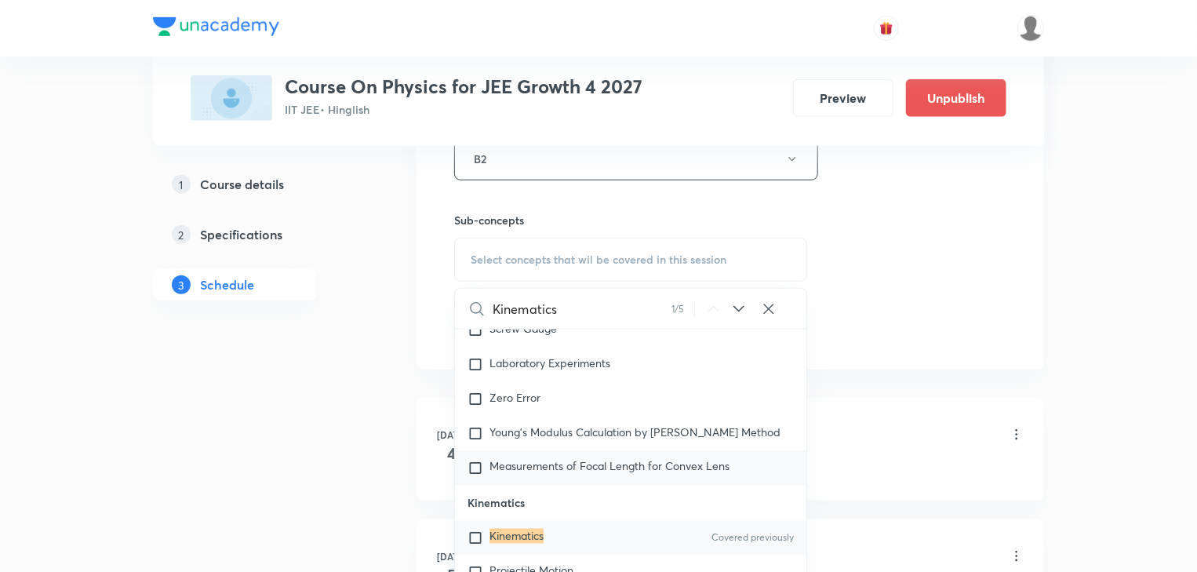
scroll to position [1381, 0]
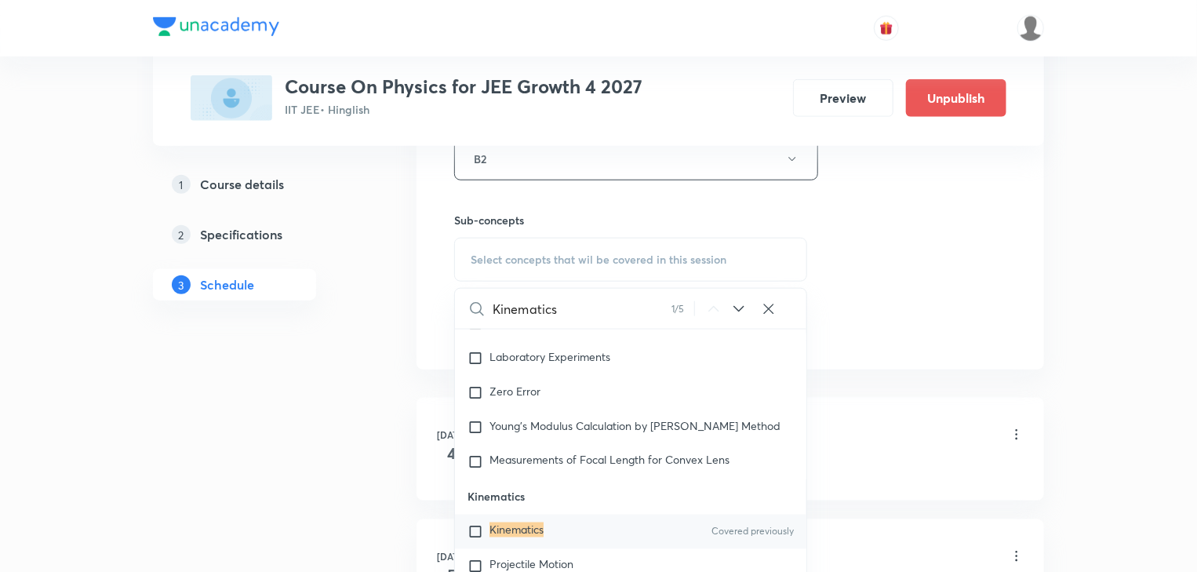
type input "Kinematics"
click at [496, 533] on mark "Kinematics" at bounding box center [517, 530] width 54 height 15
checkbox input "true"
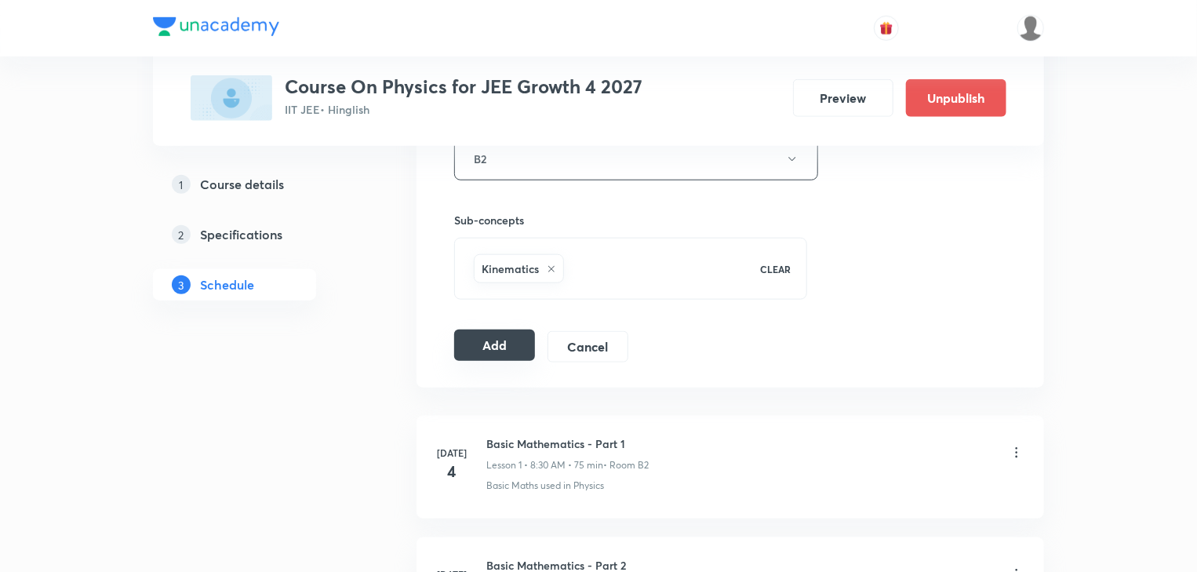
click at [487, 350] on button "Add" at bounding box center [494, 345] width 81 height 31
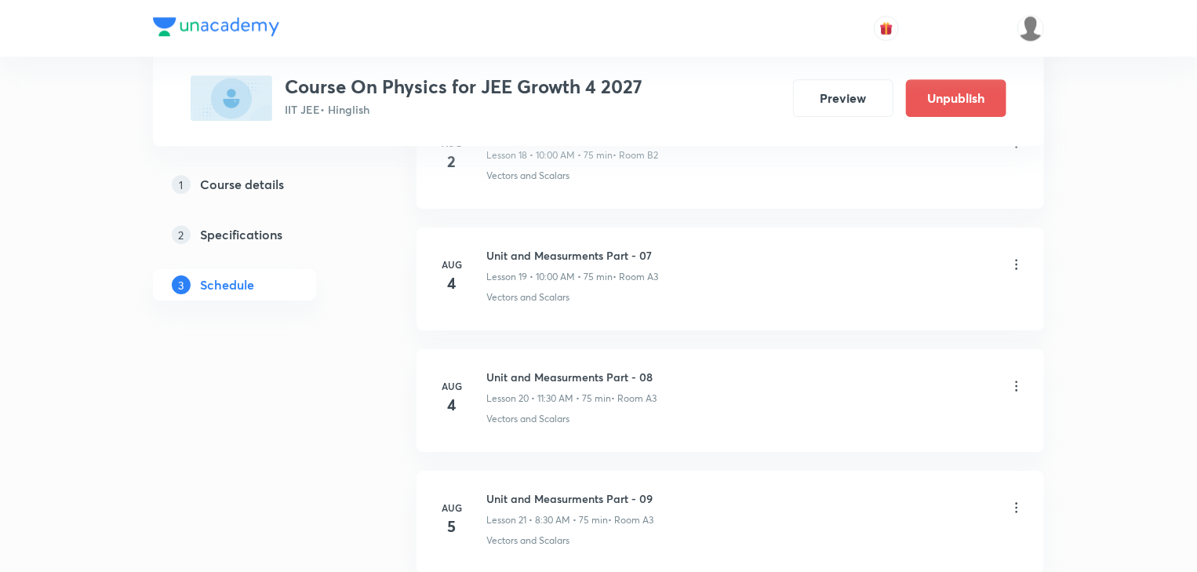
scroll to position [5181, 0]
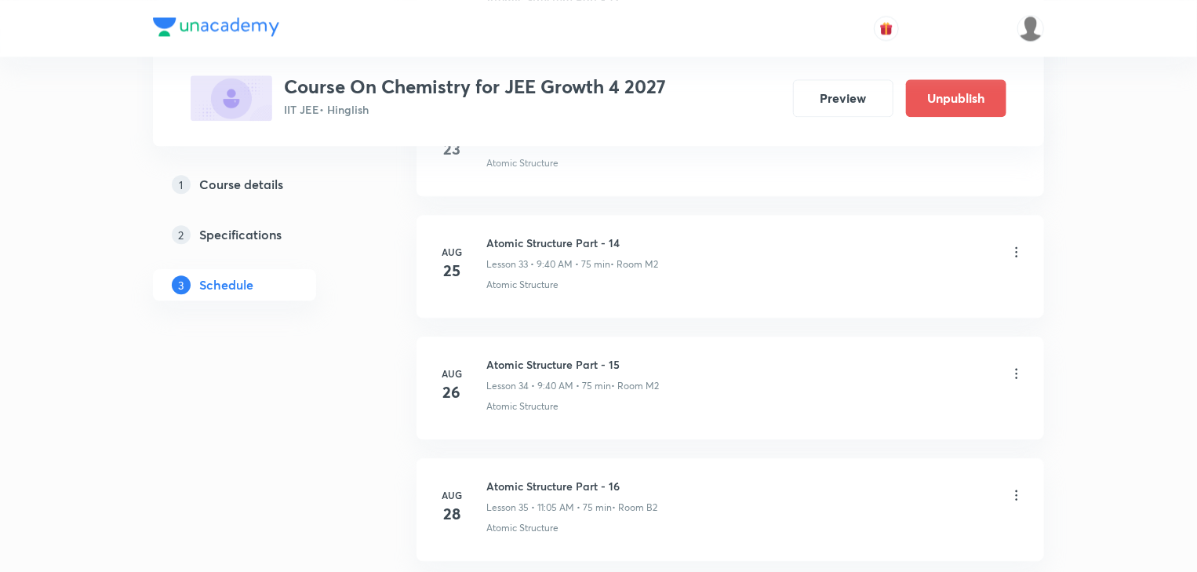
scroll to position [5537, 0]
click at [566, 355] on h6 "Atomic Structure Part - 21" at bounding box center [572, 363] width 171 height 16
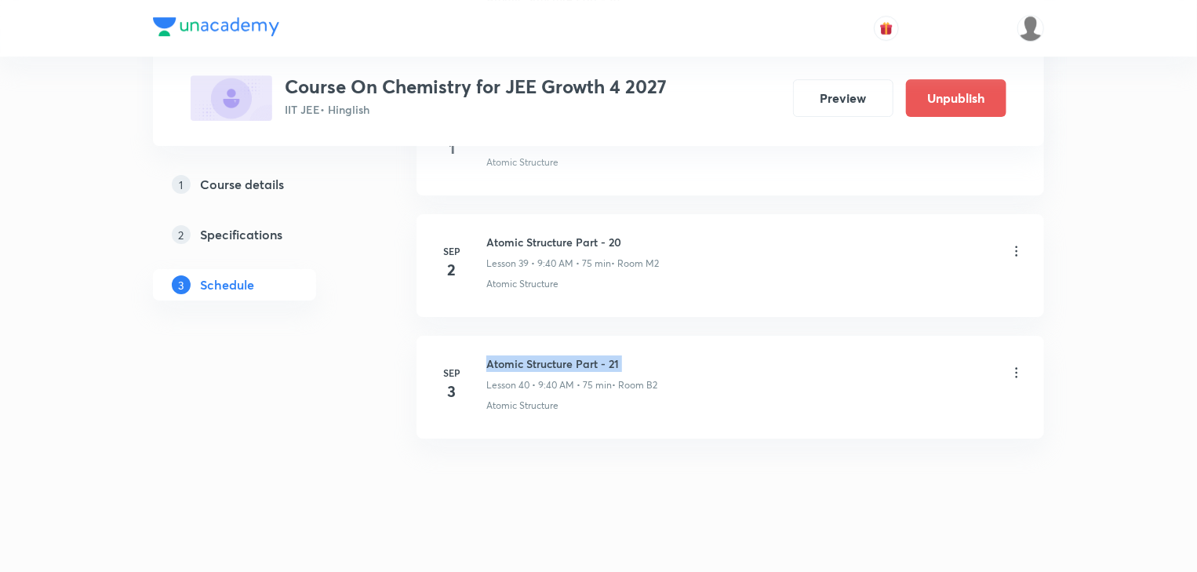
copy h6 "Atomic Structure Part - 21"
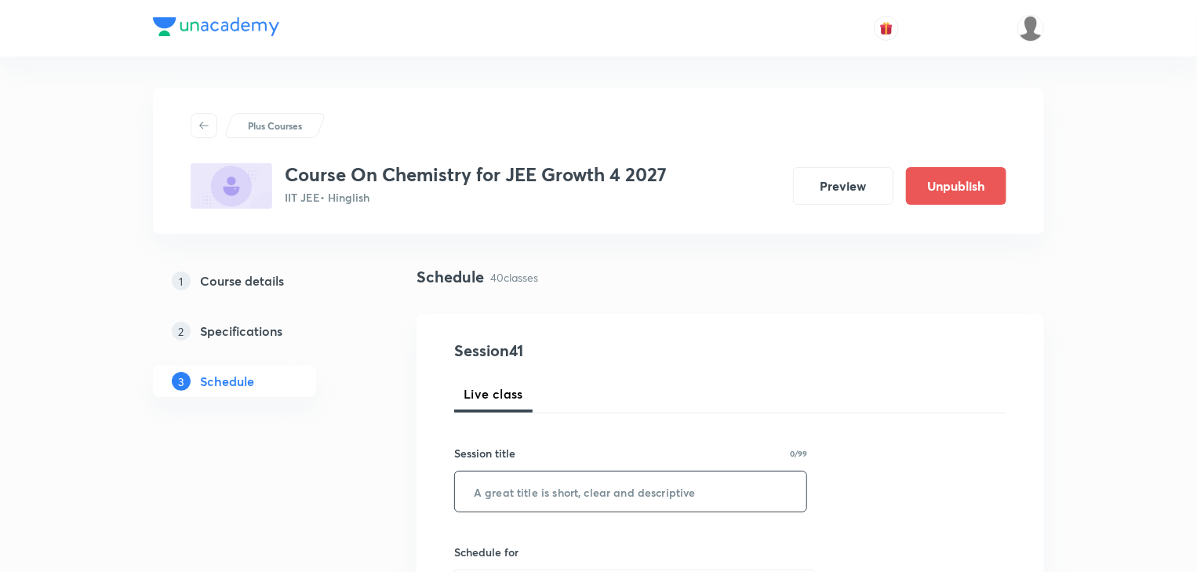
click at [724, 484] on input "text" at bounding box center [631, 492] width 352 height 40
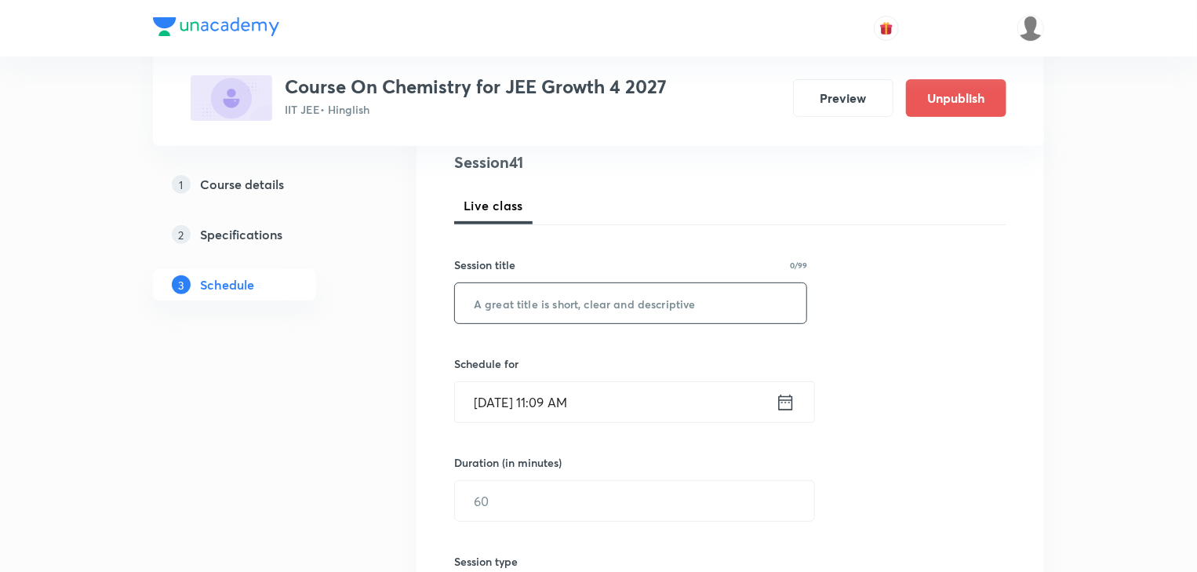
paste input "Atomic Structure Part - 21"
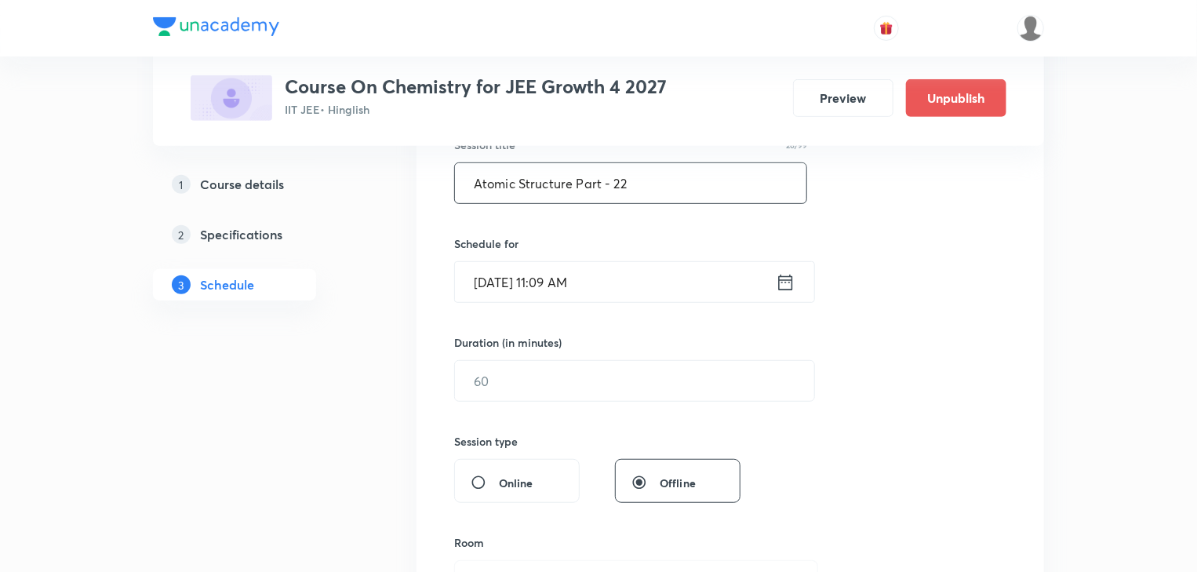
scroll to position [314, 0]
type input "Atomic Structure Part - 22"
click at [788, 279] on icon at bounding box center [786, 277] width 20 height 22
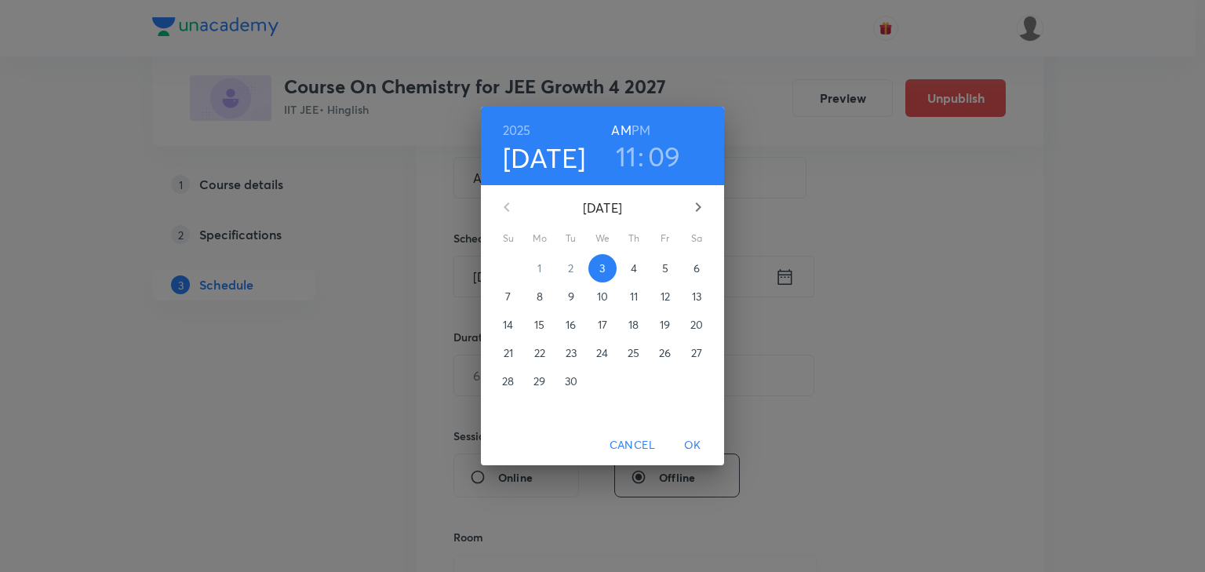
click at [634, 267] on p "4" at bounding box center [634, 269] width 6 height 16
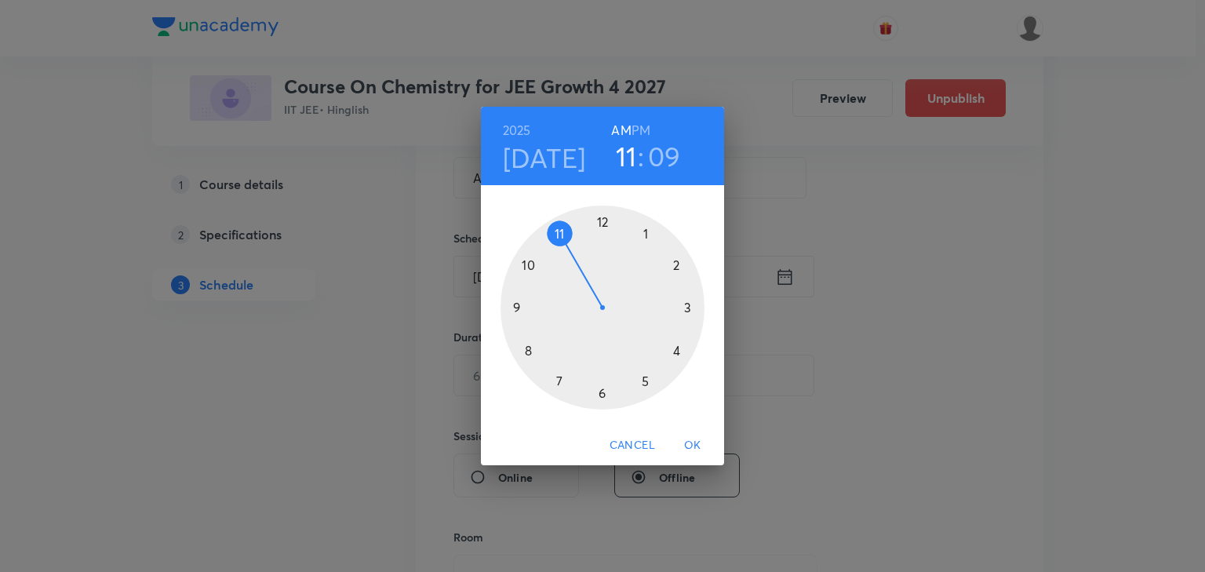
click at [662, 162] on h3 "09" at bounding box center [664, 156] width 33 height 33
click at [646, 232] on div at bounding box center [603, 308] width 204 height 204
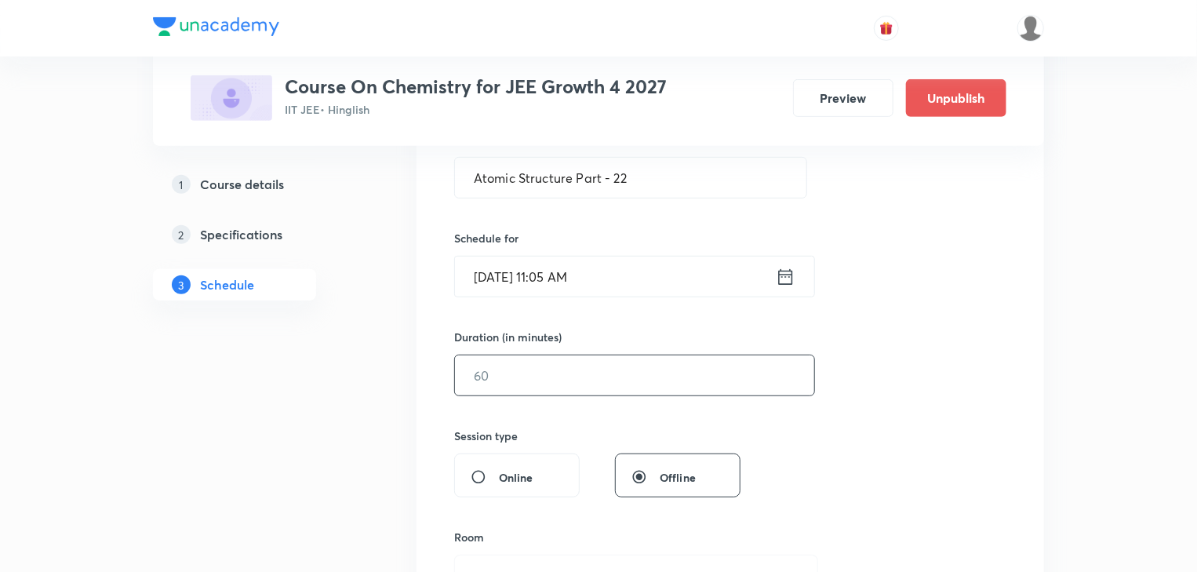
click at [560, 381] on input "text" at bounding box center [634, 375] width 359 height 40
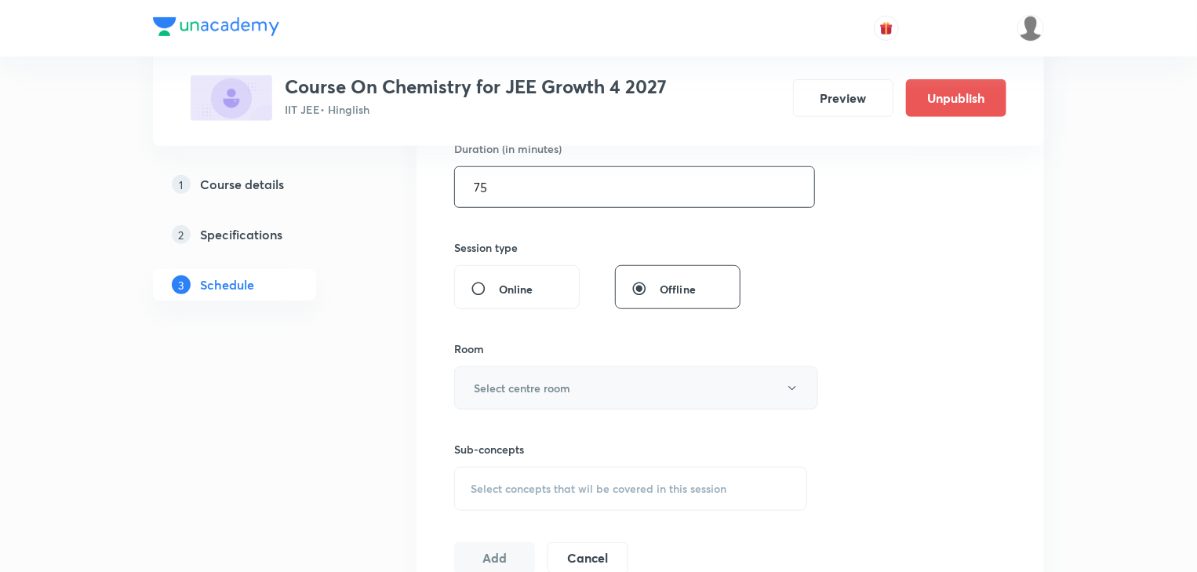
type input "75"
click at [527, 387] on h6 "Select centre room" at bounding box center [522, 388] width 97 height 16
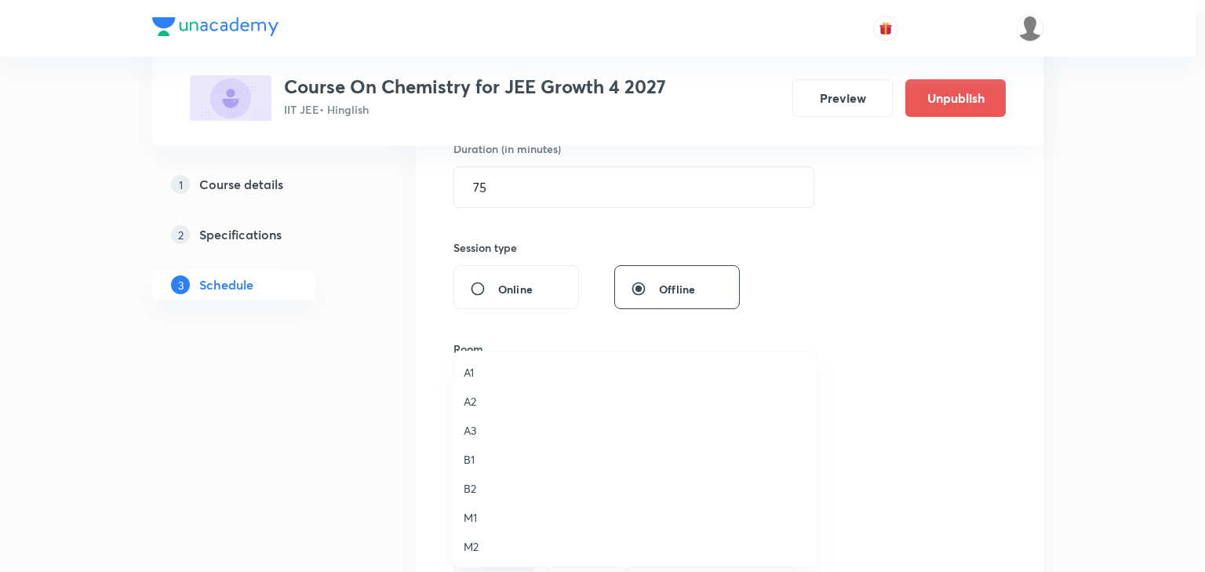
click at [476, 488] on span "B2" at bounding box center [636, 488] width 344 height 16
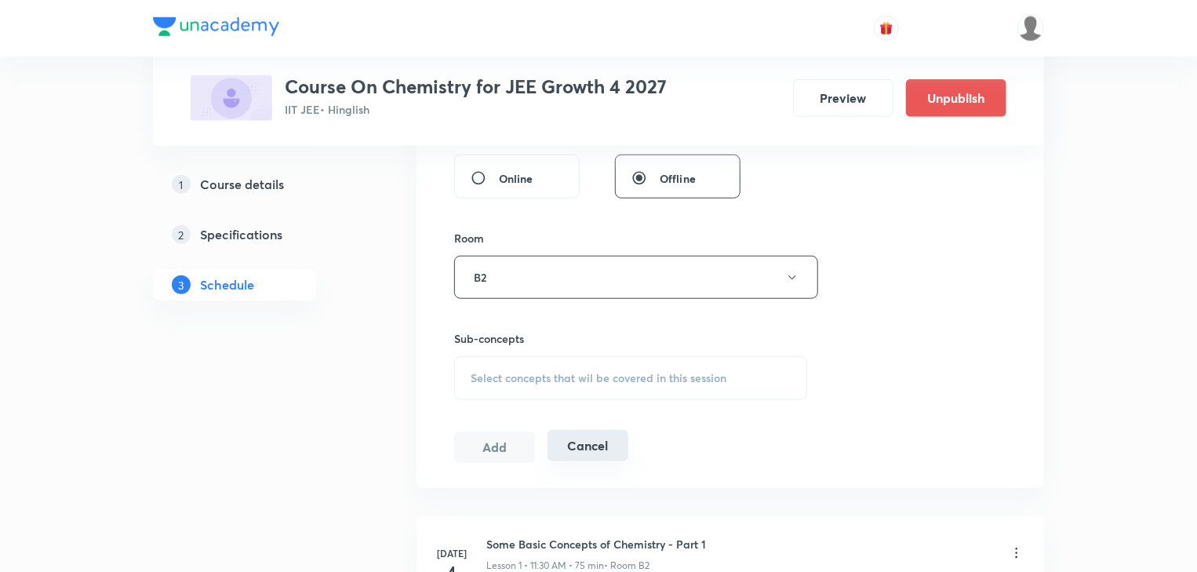
scroll to position [628, 0]
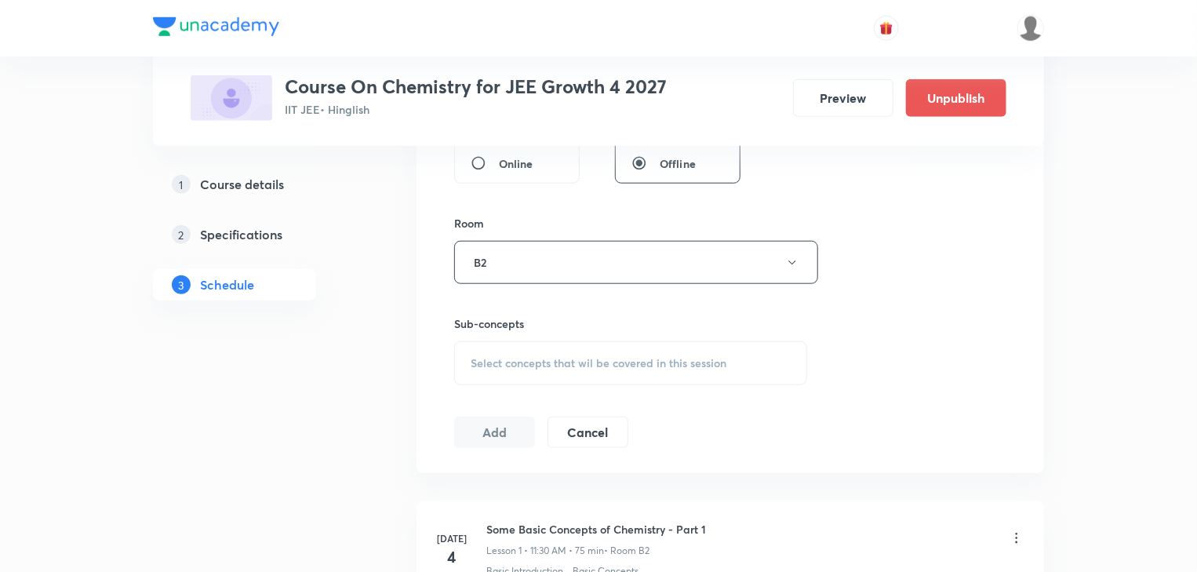
click at [632, 366] on span "Select concepts that wil be covered in this session" at bounding box center [599, 363] width 256 height 13
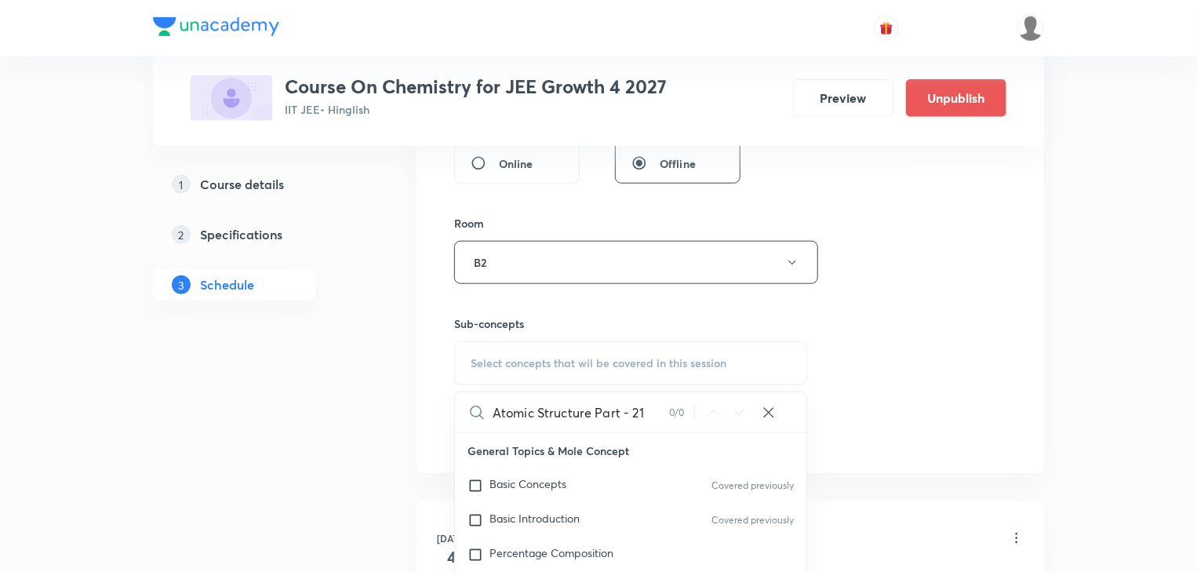
click at [658, 419] on input "Atomic Structure Part - 21" at bounding box center [581, 412] width 177 height 40
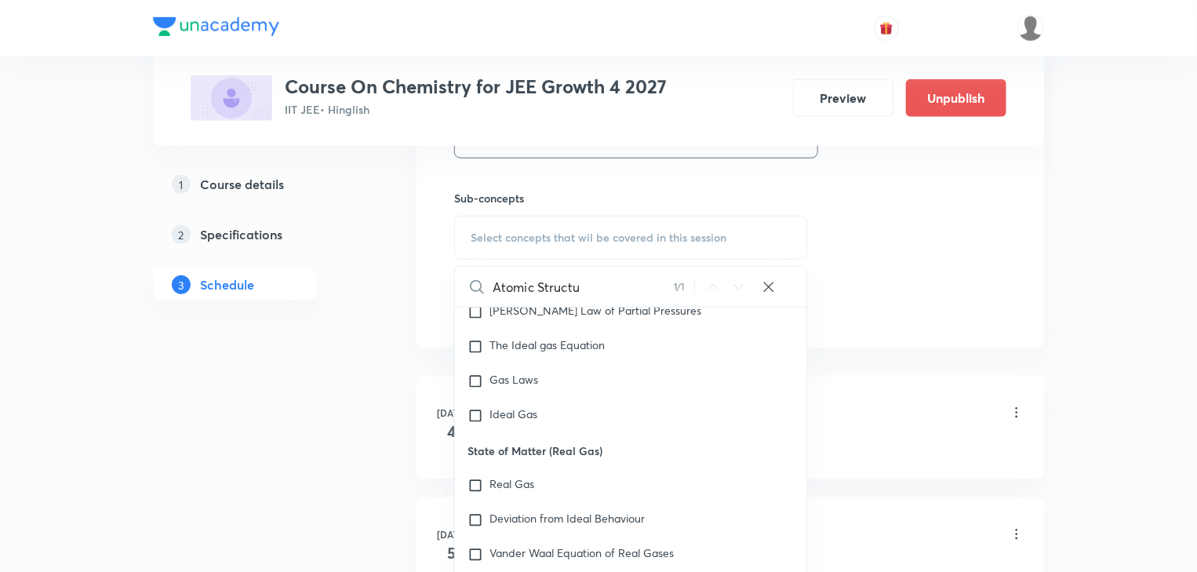
scroll to position [25864, 0]
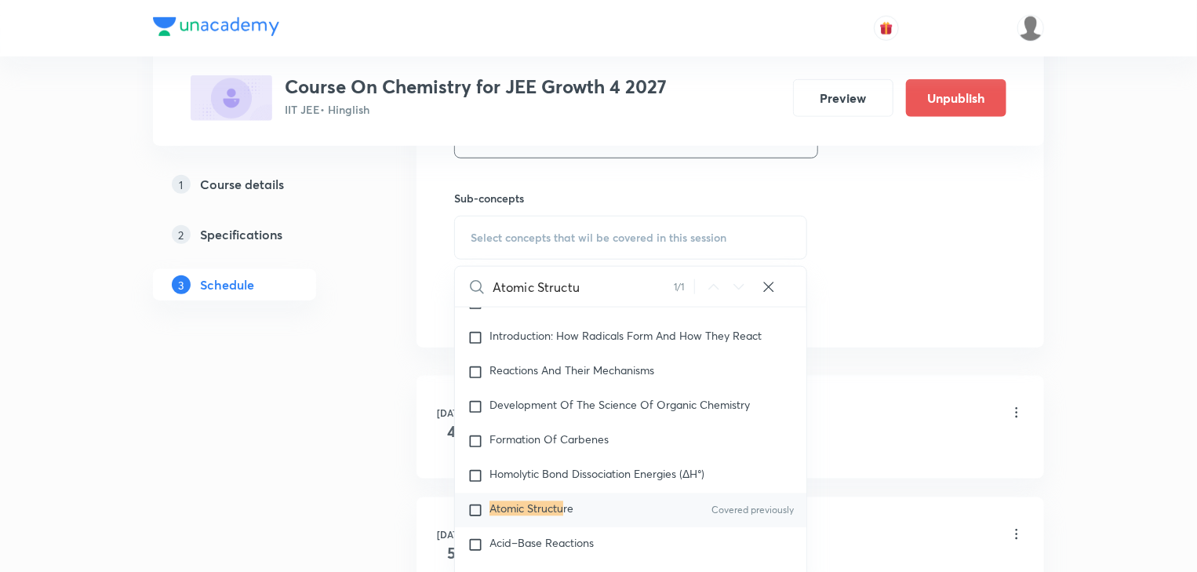
type input "Atomic Structu"
click at [493, 494] on div "Atomic Structu re Covered previously" at bounding box center [631, 511] width 352 height 35
checkbox input "true"
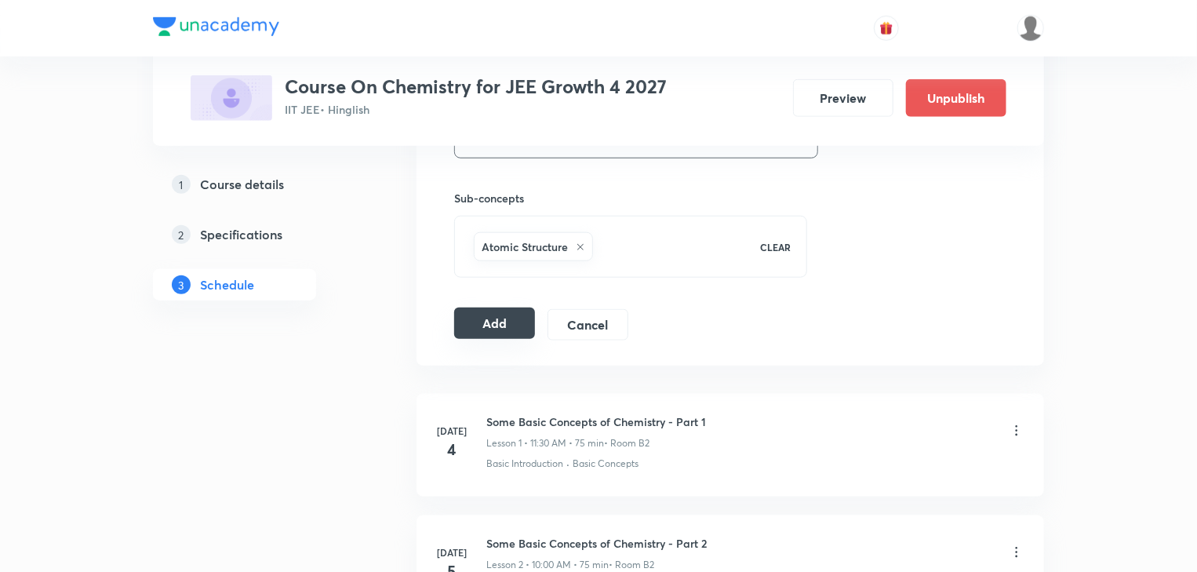
click at [474, 323] on button "Add" at bounding box center [494, 323] width 81 height 31
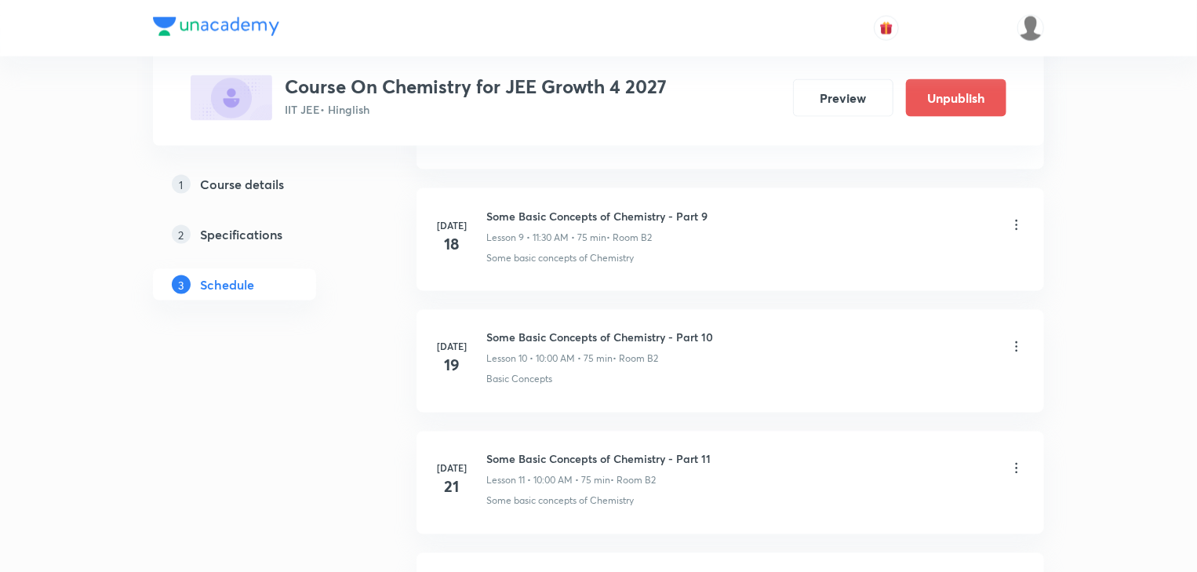
scroll to position [4939, 0]
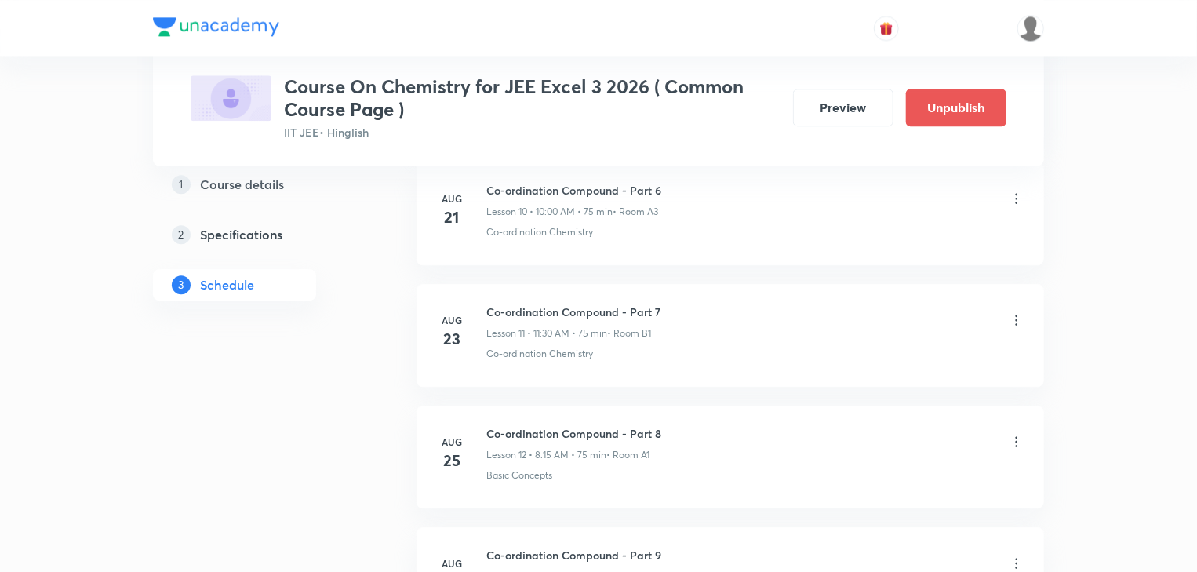
scroll to position [2766, 0]
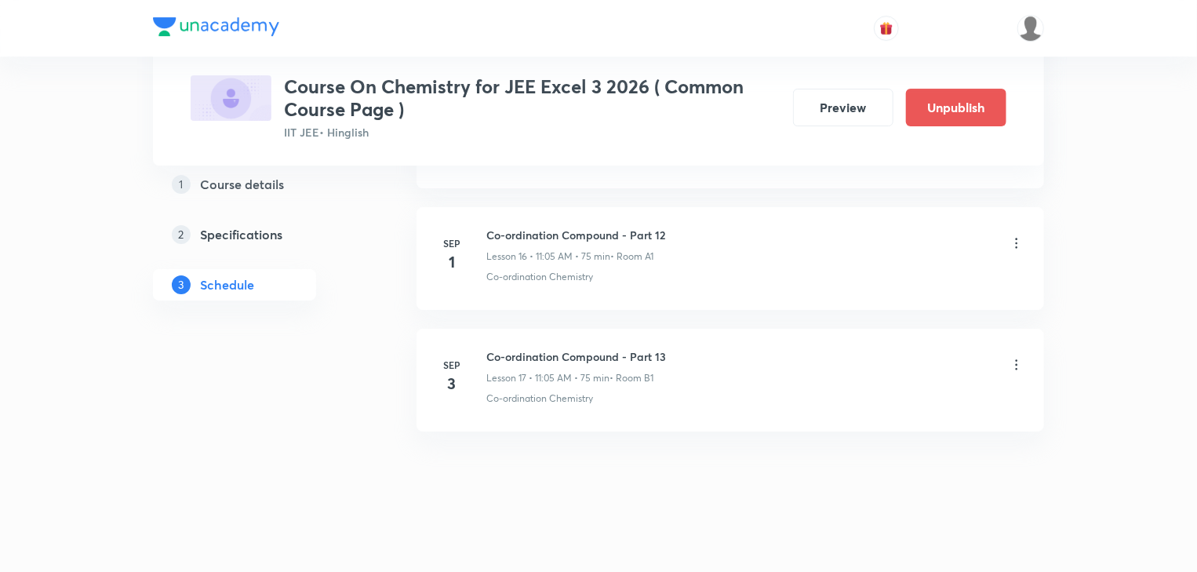
click at [559, 348] on h6 "Co-ordination Compound - Part 13" at bounding box center [577, 356] width 180 height 16
copy h6 "Co-ordination Compound - Part 13"
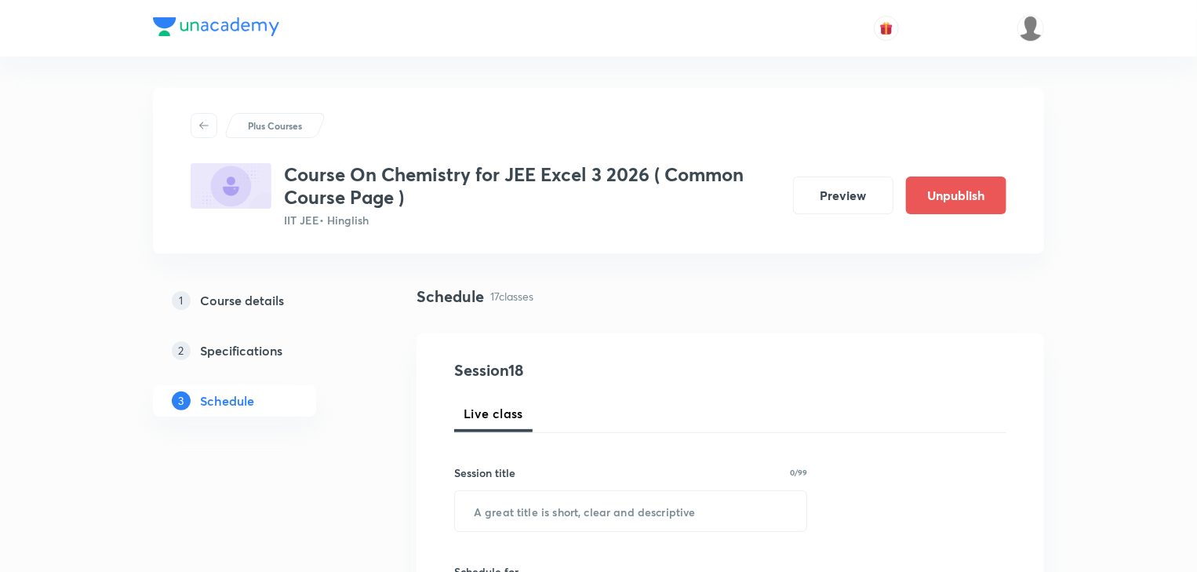
scroll to position [126, 0]
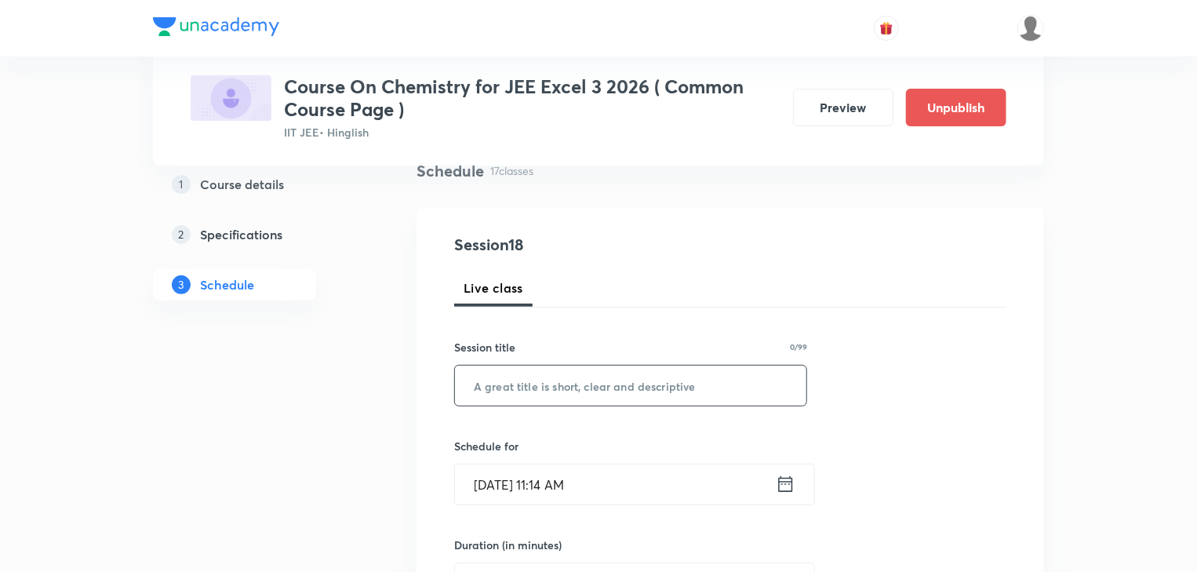
click at [534, 403] on input "text" at bounding box center [631, 386] width 352 height 40
paste input "Co-ordination Compound - Part 13"
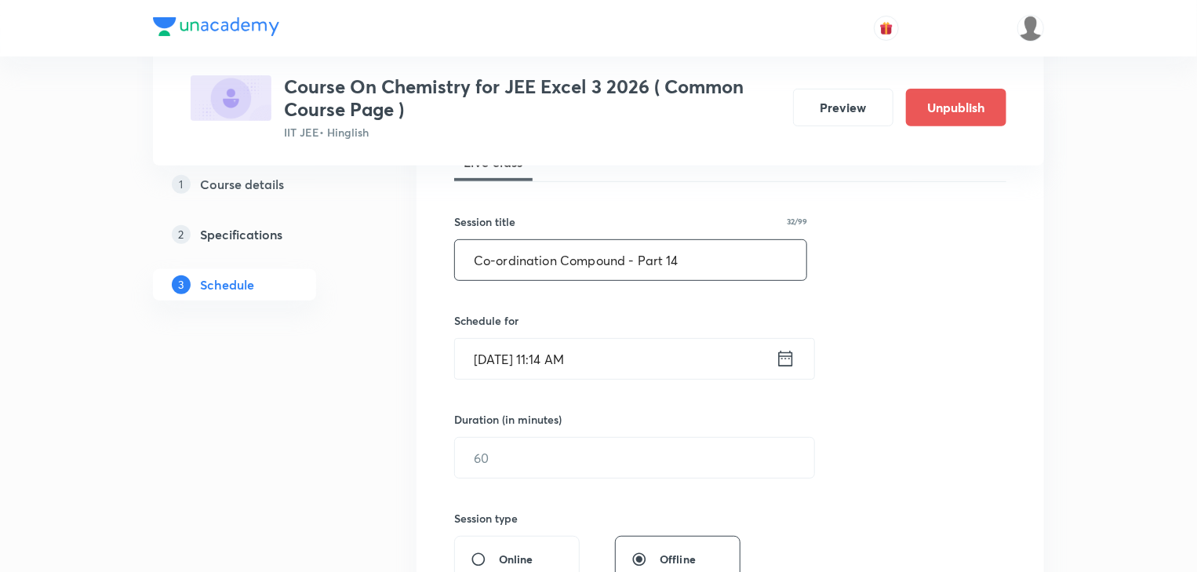
type input "Co-ordination Compound - Part 14"
click at [778, 361] on icon at bounding box center [786, 359] width 20 height 22
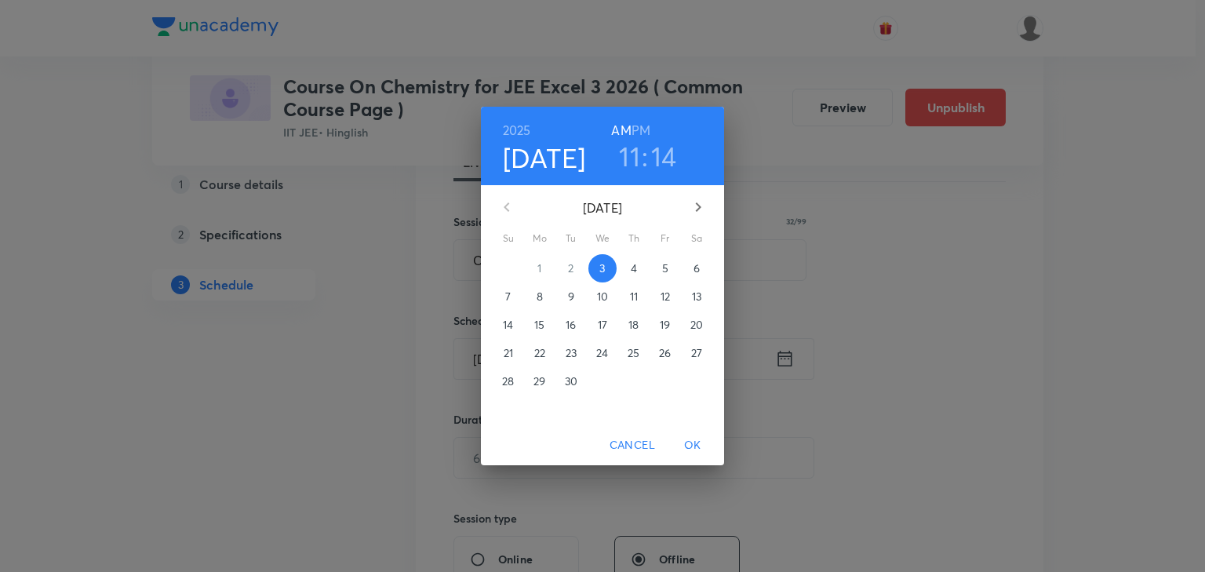
click at [638, 268] on span "4" at bounding box center [634, 269] width 28 height 16
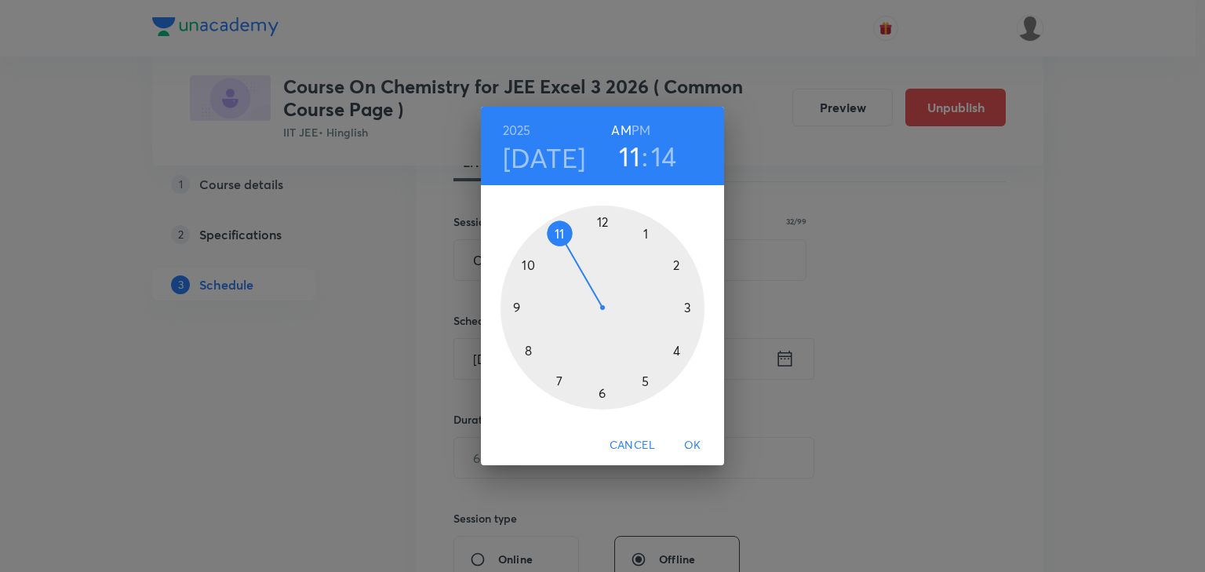
click at [530, 348] on div at bounding box center [603, 308] width 204 height 204
click at [691, 306] on div at bounding box center [603, 308] width 204 height 204
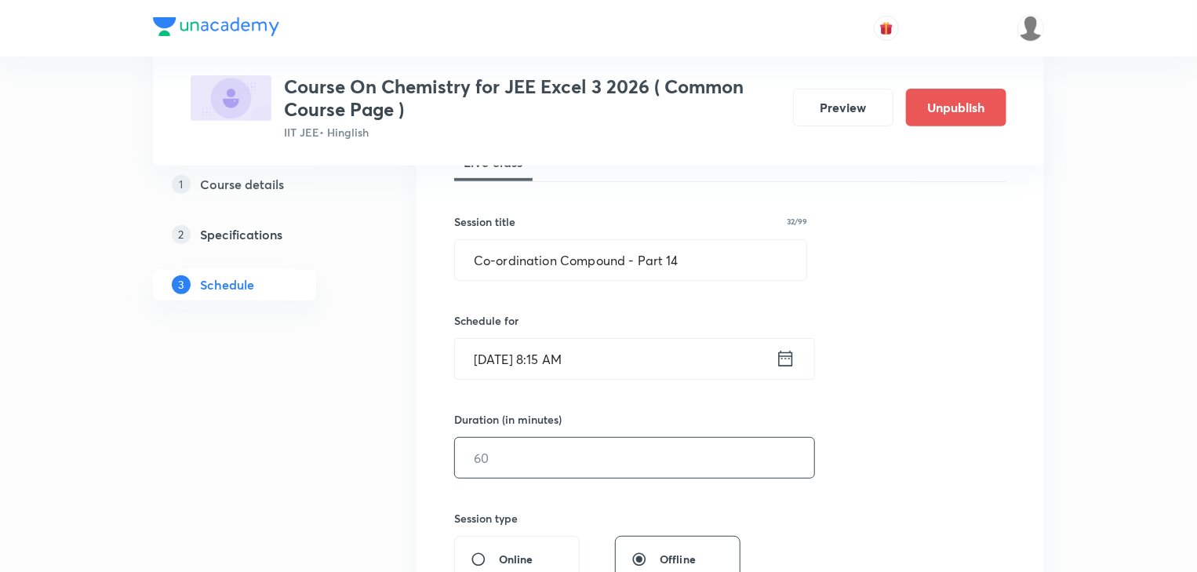
click at [549, 453] on input "text" at bounding box center [634, 458] width 359 height 40
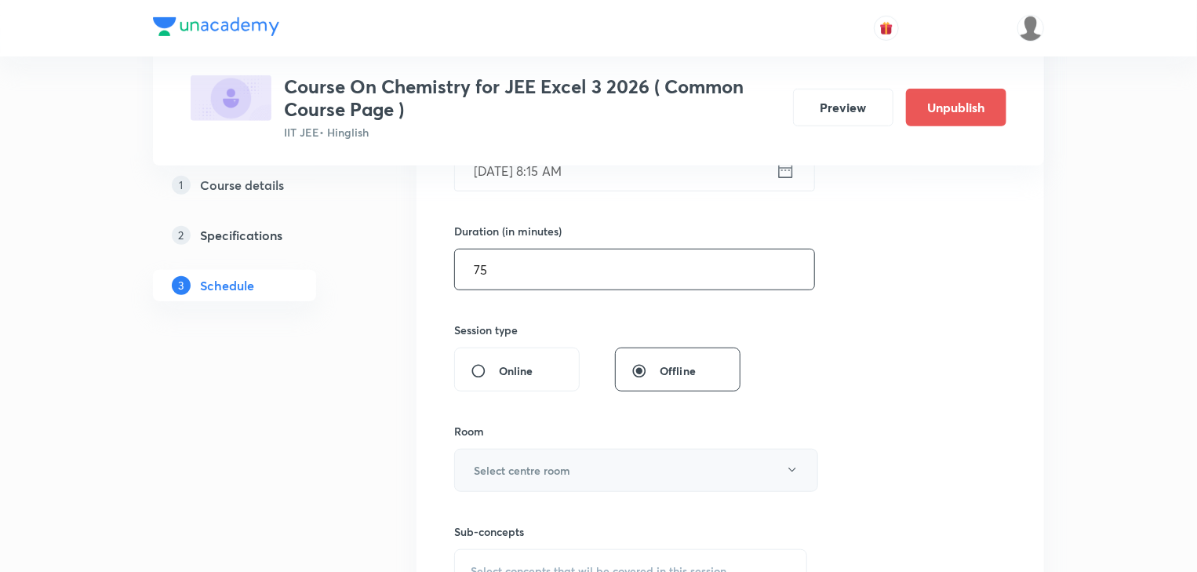
type input "75"
click at [543, 481] on button "Select centre room" at bounding box center [636, 470] width 364 height 43
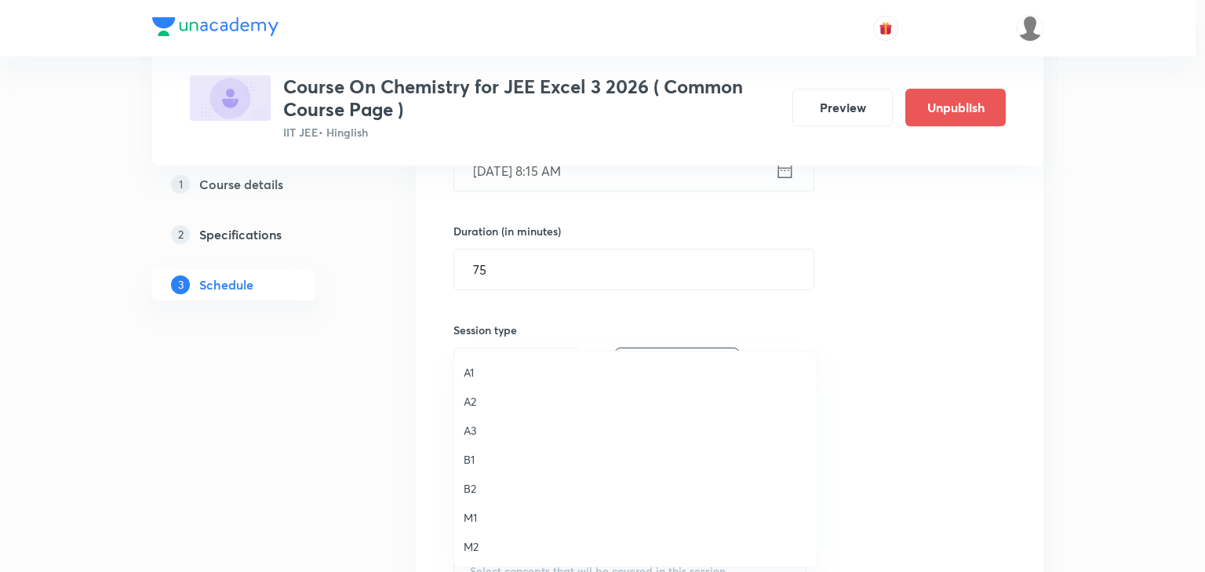
click at [477, 428] on span "A3" at bounding box center [636, 430] width 344 height 16
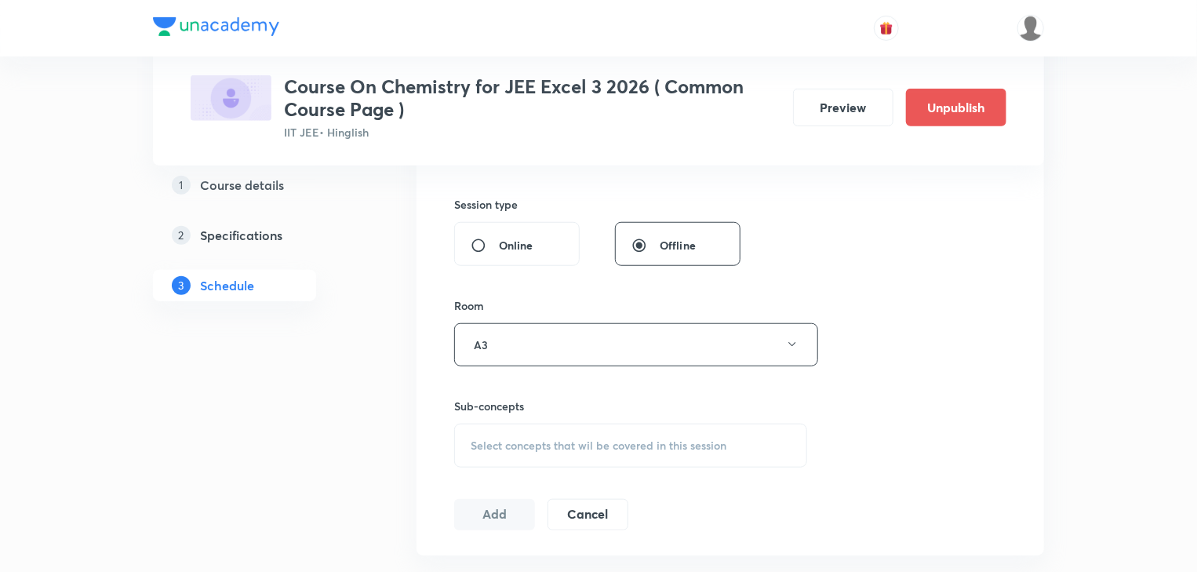
click at [560, 444] on span "Select concepts that wil be covered in this session" at bounding box center [599, 445] width 256 height 13
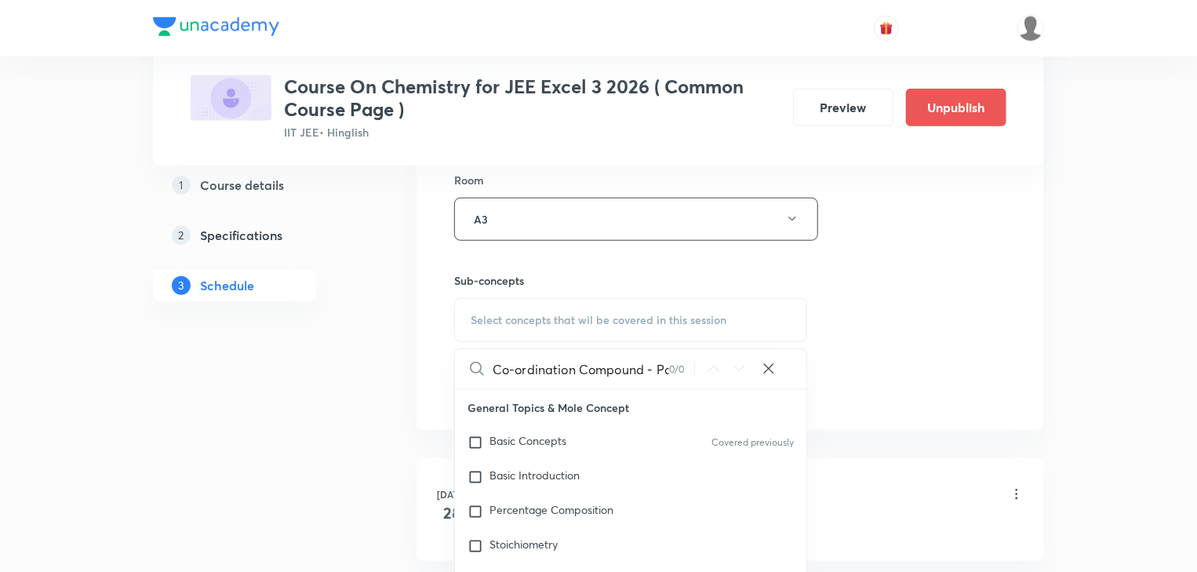
scroll to position [0, 26]
click at [669, 383] on div "Co-ordination Compound - Part 13 0 / 0 ​" at bounding box center [631, 369] width 352 height 40
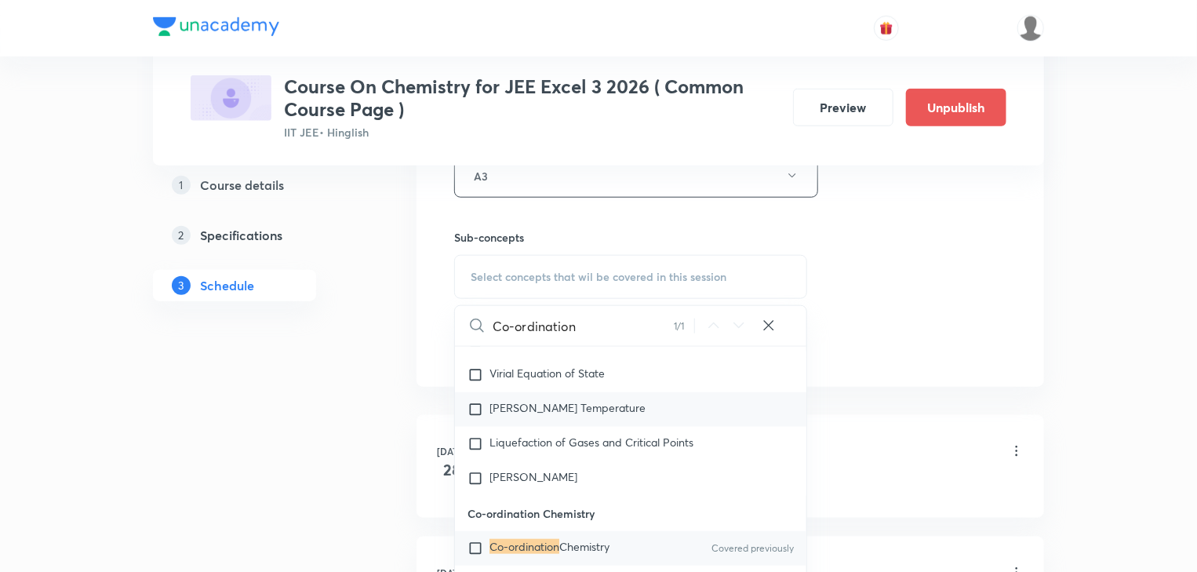
scroll to position [753, 0]
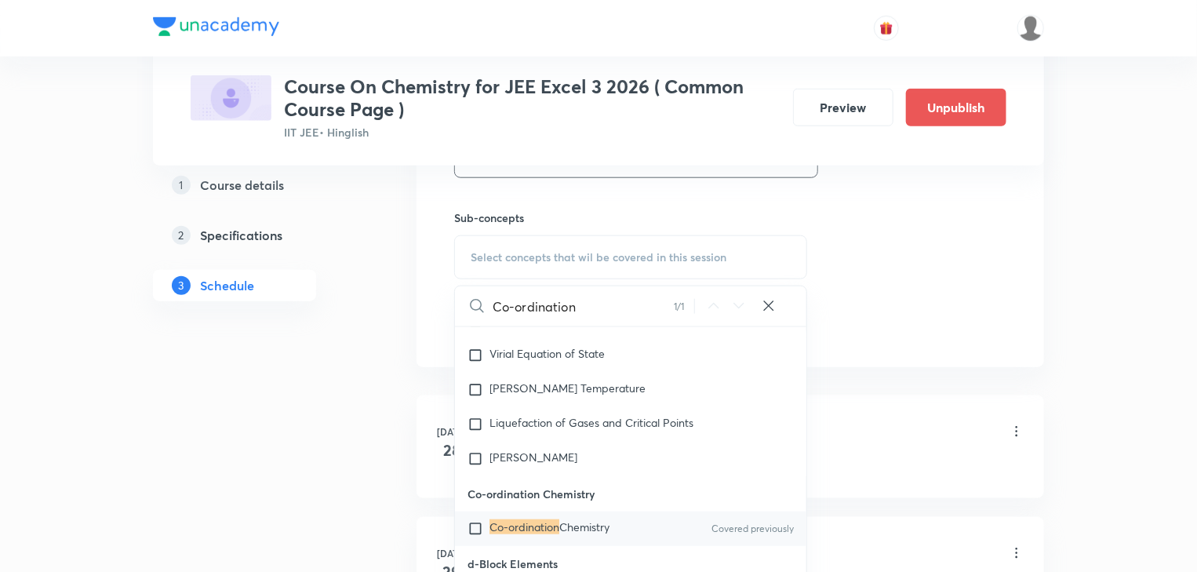
type input "Co-ordination"
click at [564, 533] on p "Co-ordination Chemistry" at bounding box center [550, 529] width 120 height 16
checkbox input "true"
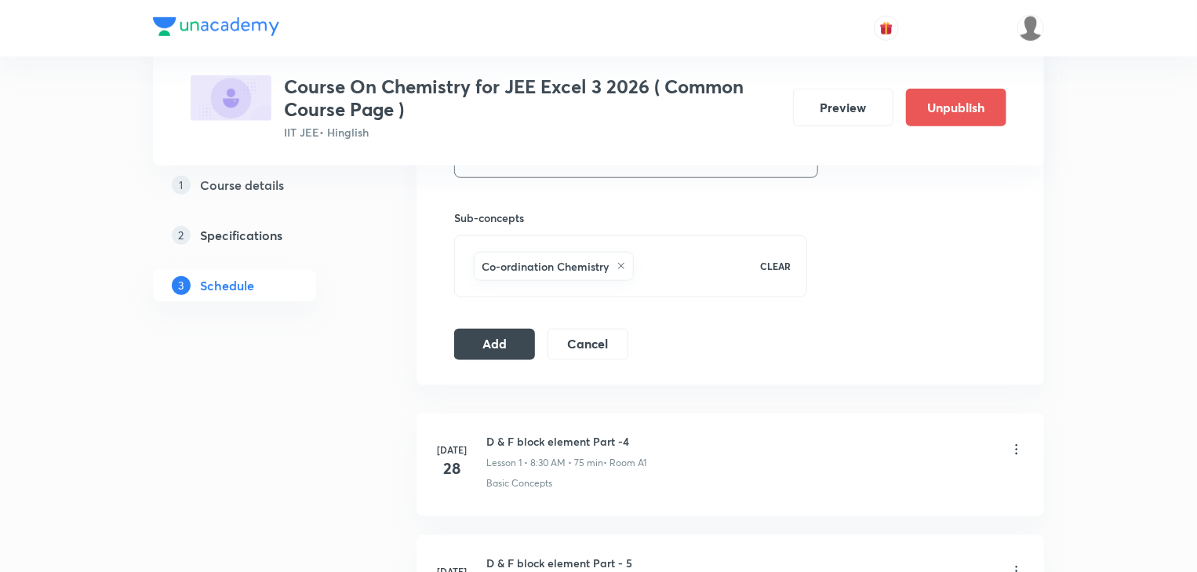
click at [477, 345] on button "Add" at bounding box center [494, 342] width 81 height 31
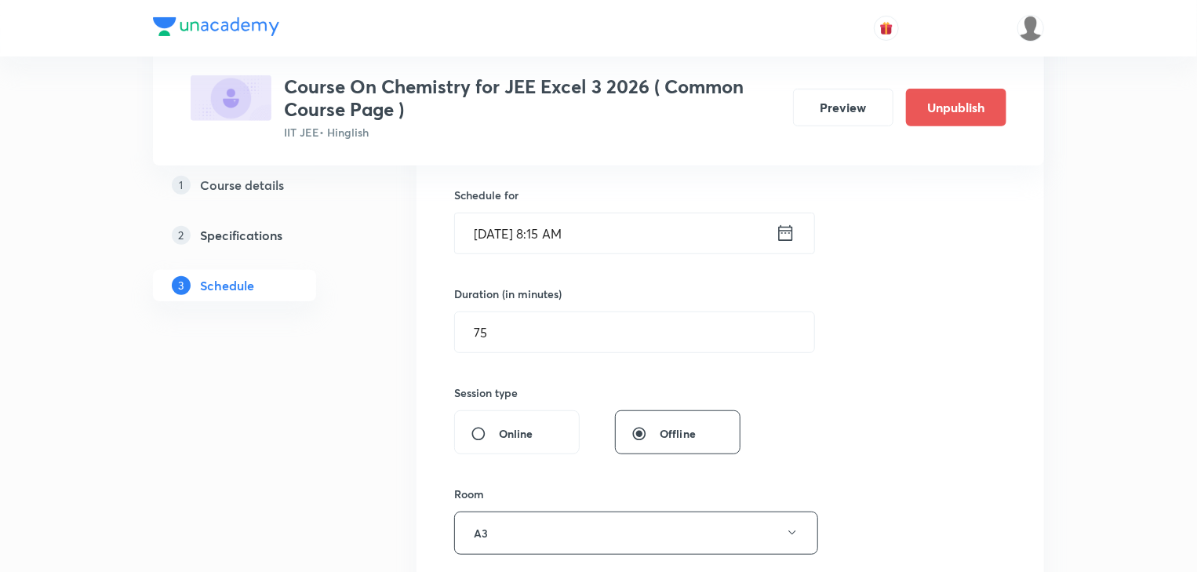
scroll to position [816, 0]
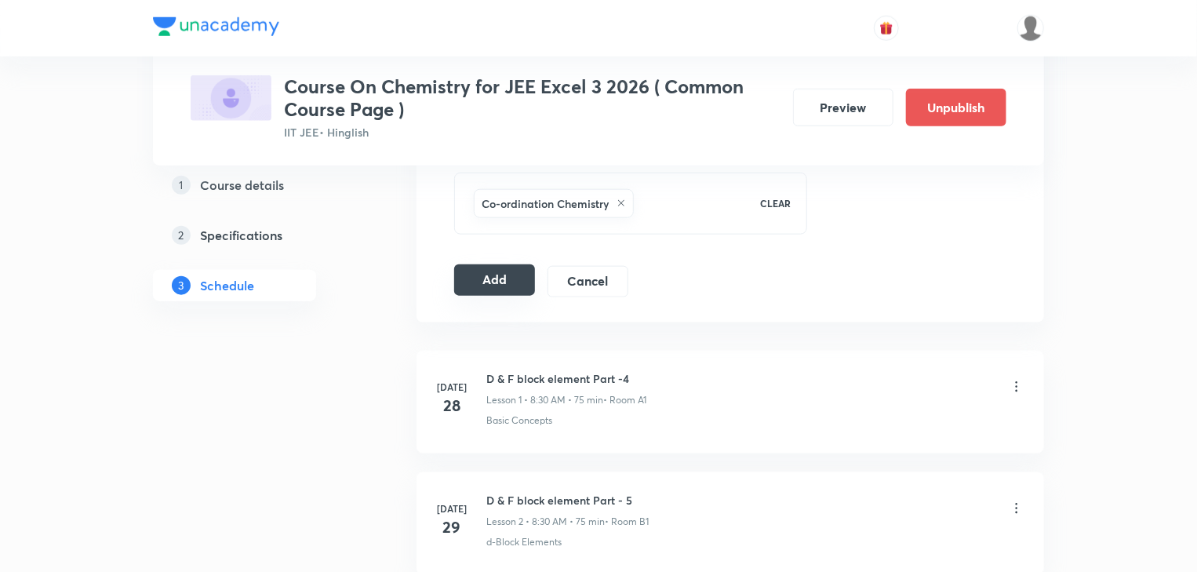
click at [516, 286] on button "Add" at bounding box center [494, 279] width 81 height 31
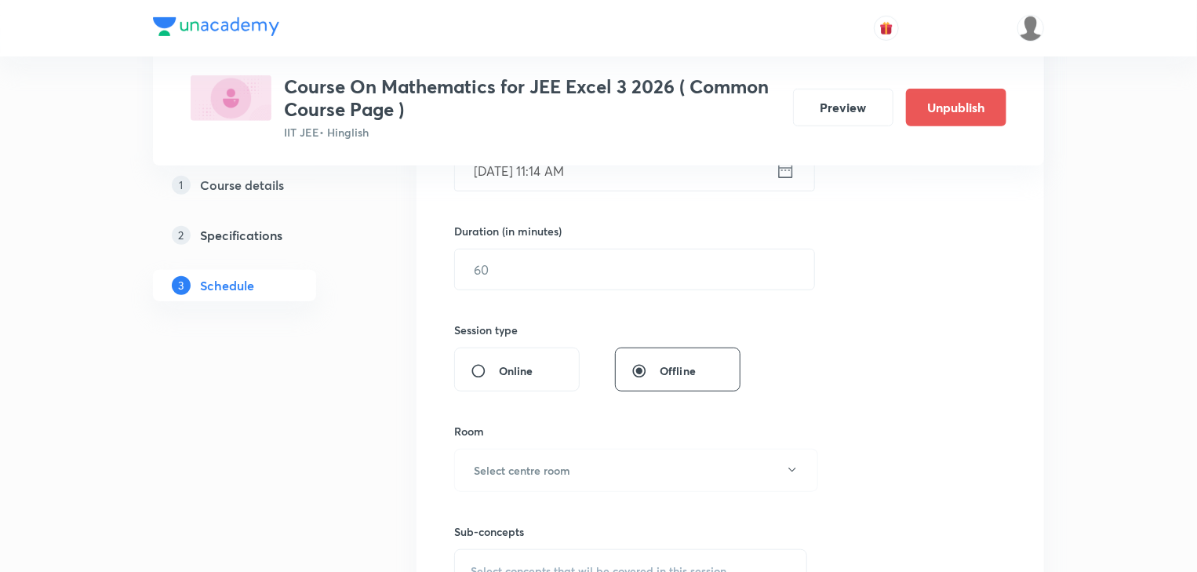
scroll to position [2524, 0]
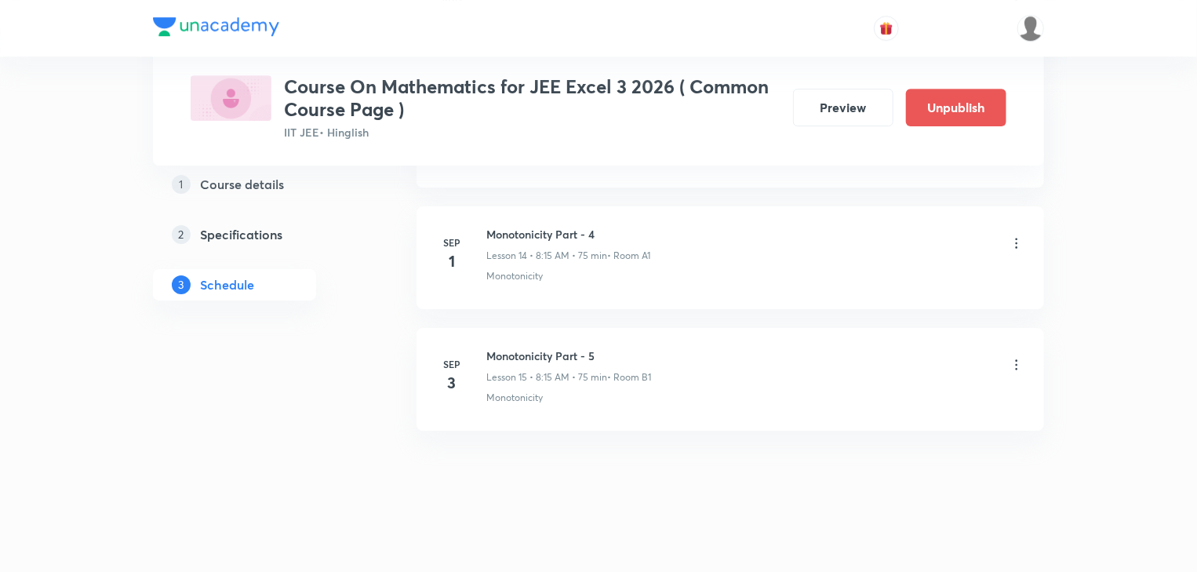
click at [527, 349] on h6 "Monotonicity Part - 5" at bounding box center [569, 356] width 165 height 16
copy h6 "Monotonicity Part - 5"
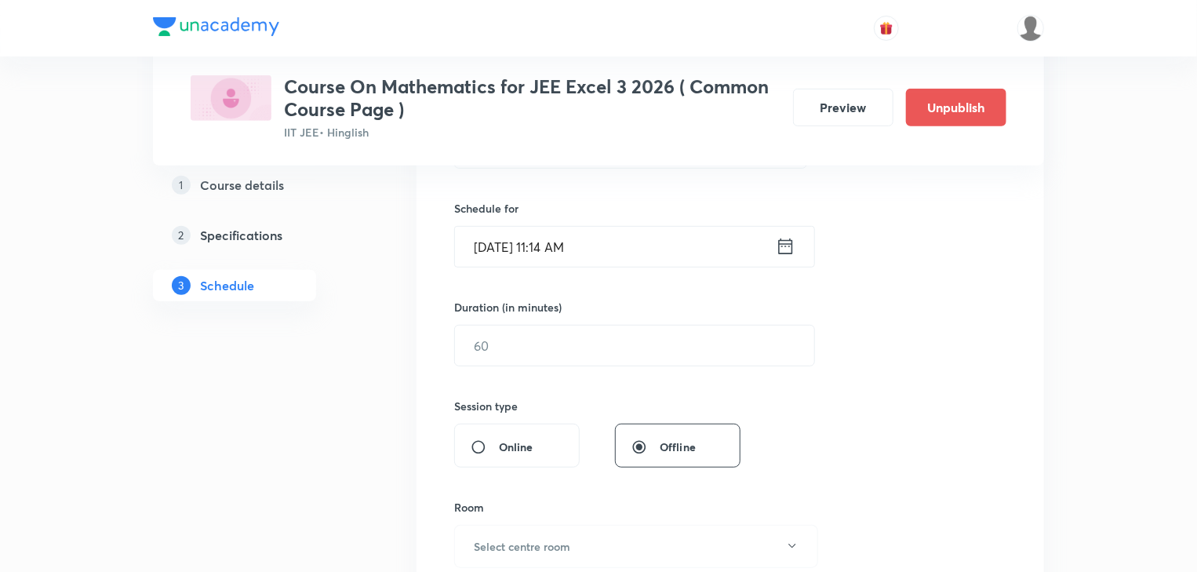
scroll to position [0, 0]
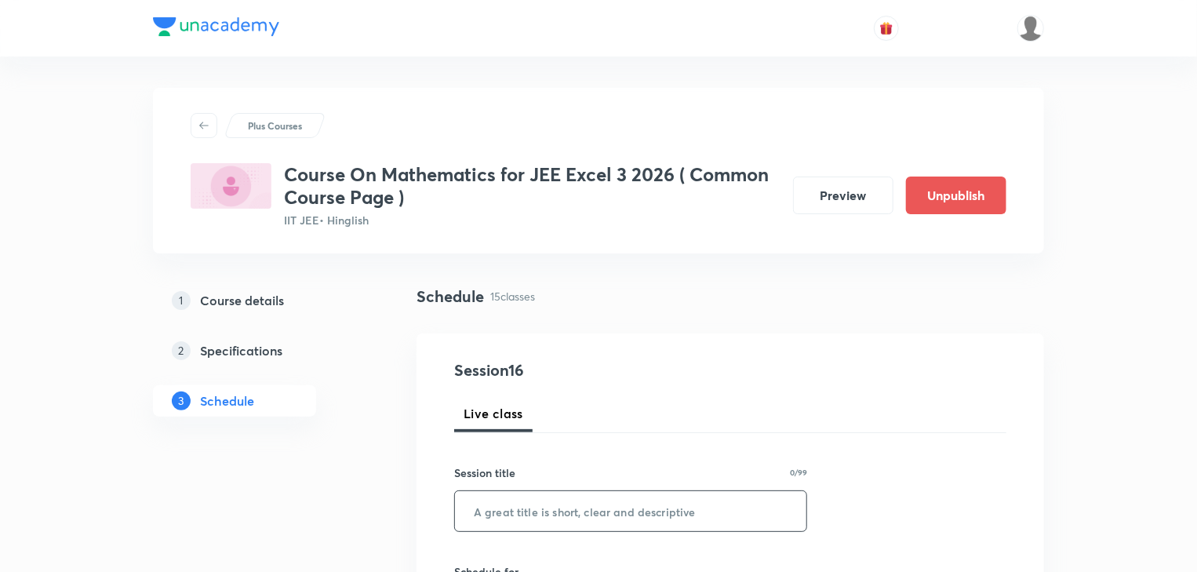
click at [662, 505] on input "text" at bounding box center [631, 511] width 352 height 40
paste input "Monotonicity Part - 5"
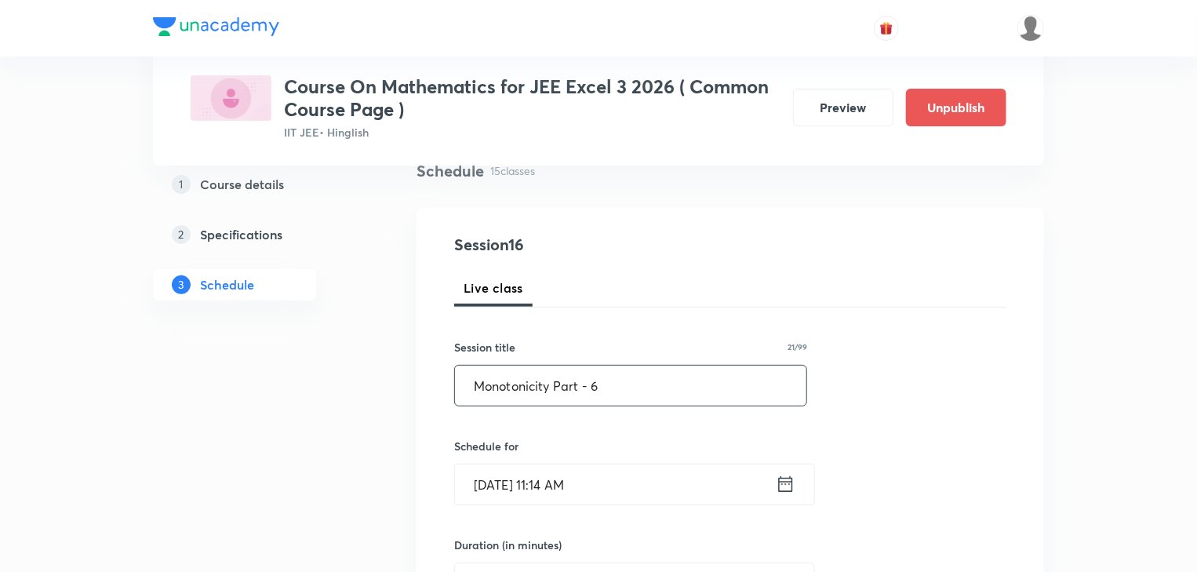
scroll to position [188, 0]
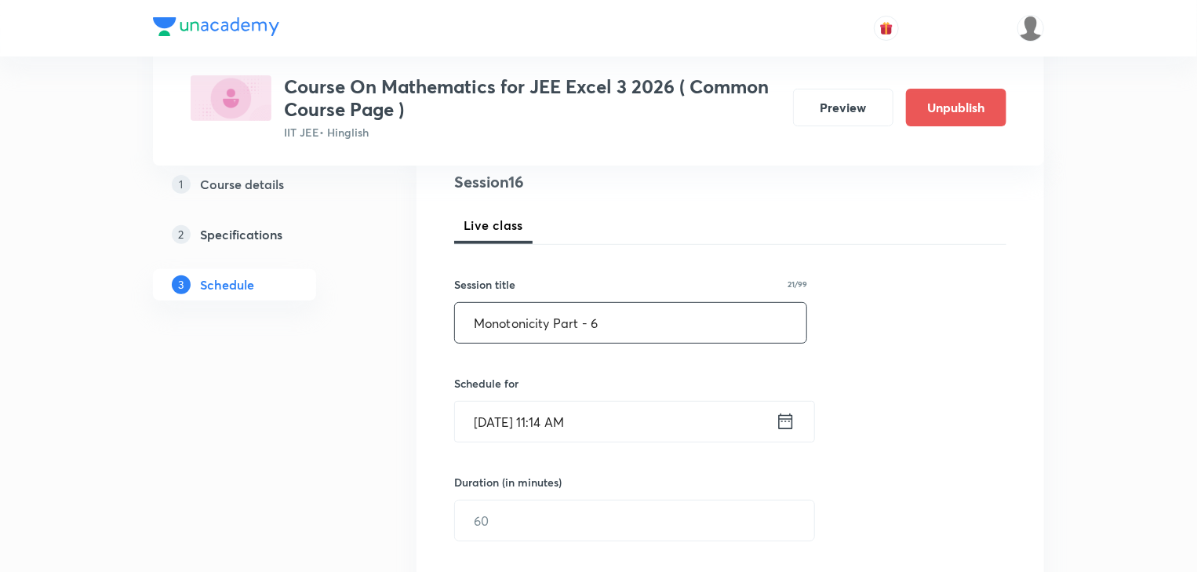
type input "Monotonicity Part - 6"
click at [789, 426] on icon at bounding box center [786, 421] width 20 height 22
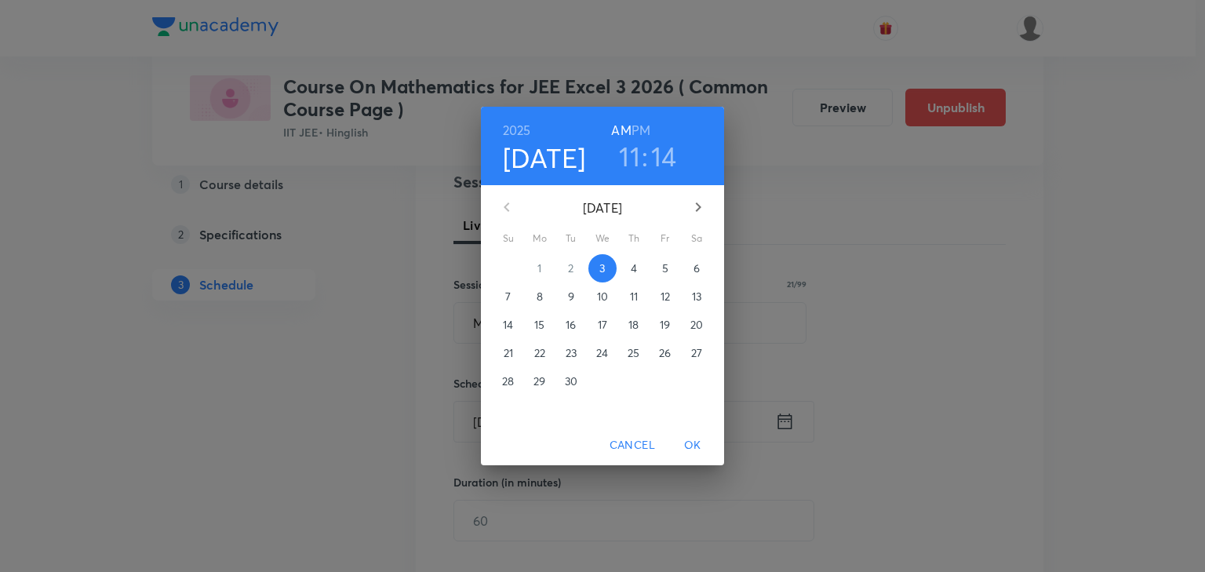
click at [632, 268] on p "4" at bounding box center [634, 269] width 6 height 16
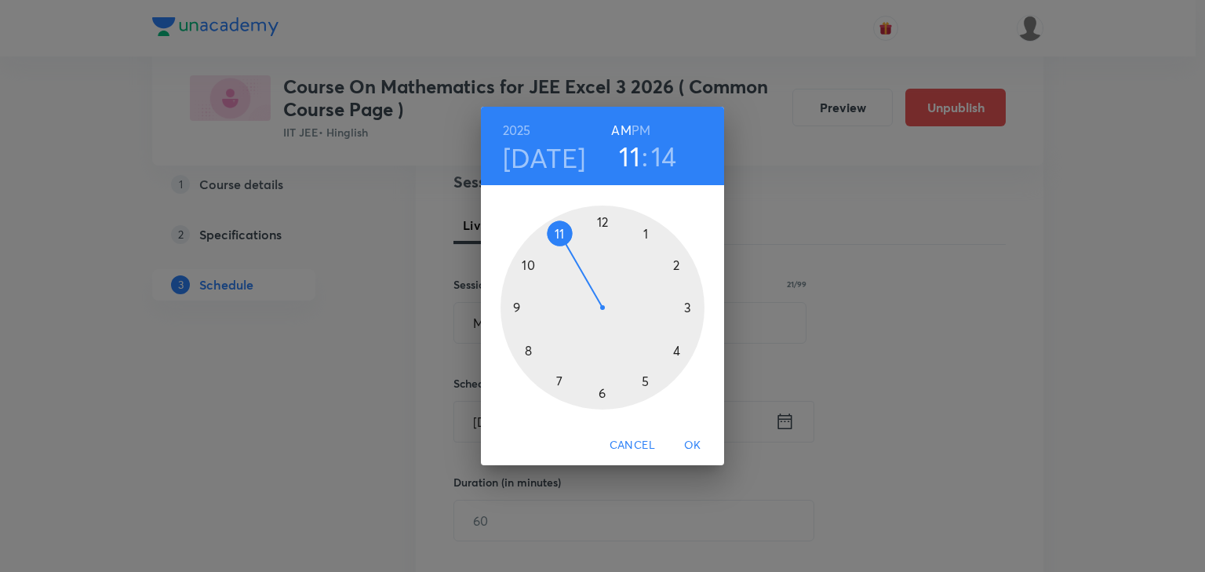
click at [516, 311] on div at bounding box center [603, 308] width 204 height 204
click at [528, 348] on div at bounding box center [603, 308] width 204 height 204
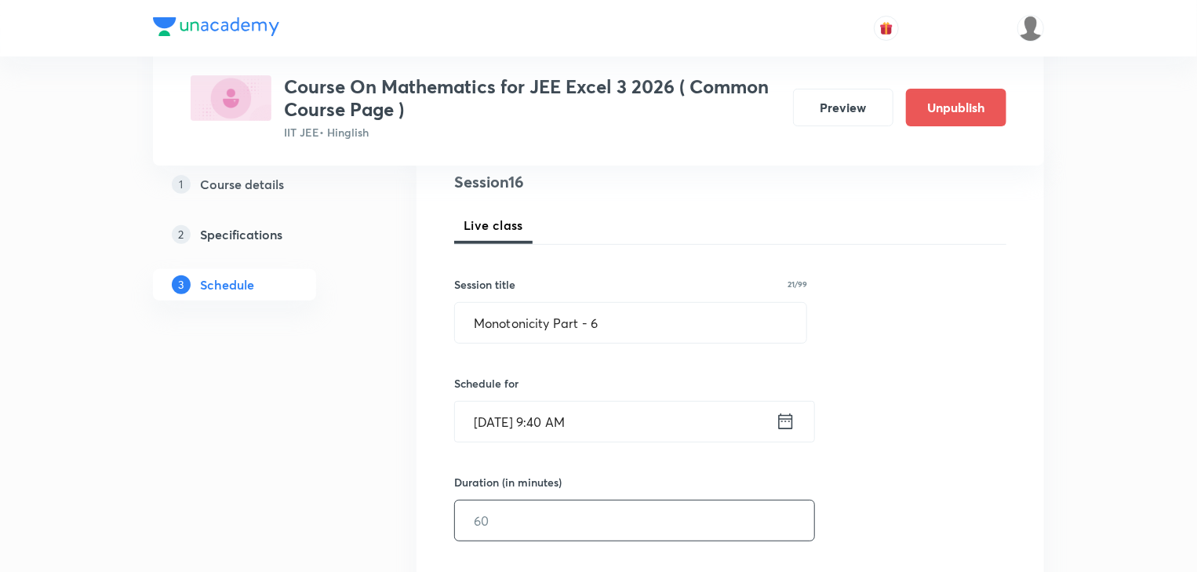
click at [524, 507] on input "text" at bounding box center [634, 521] width 359 height 40
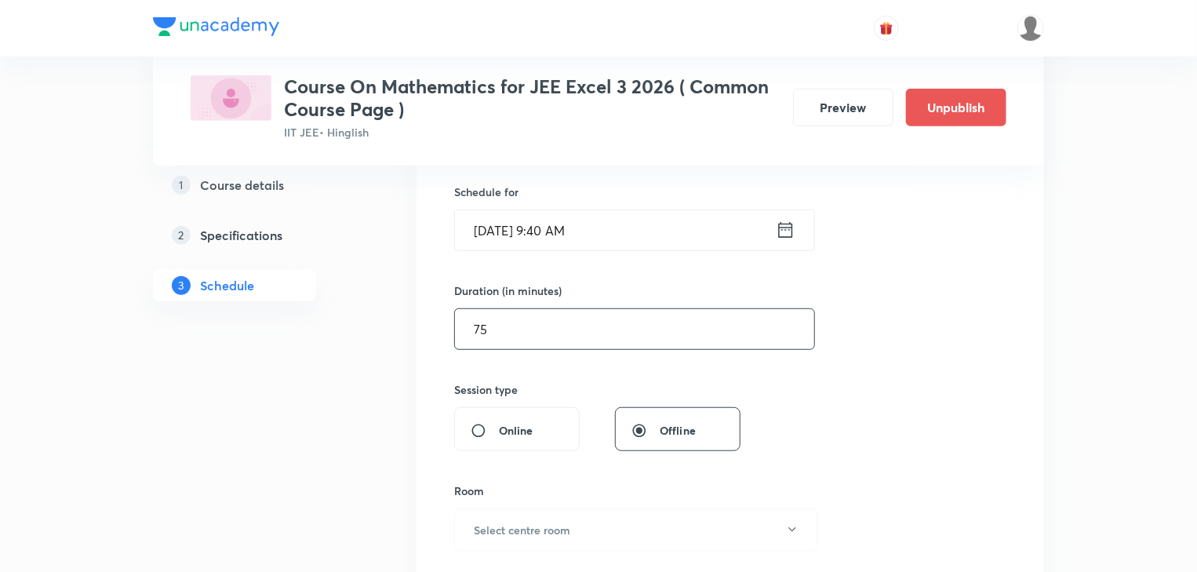
scroll to position [439, 0]
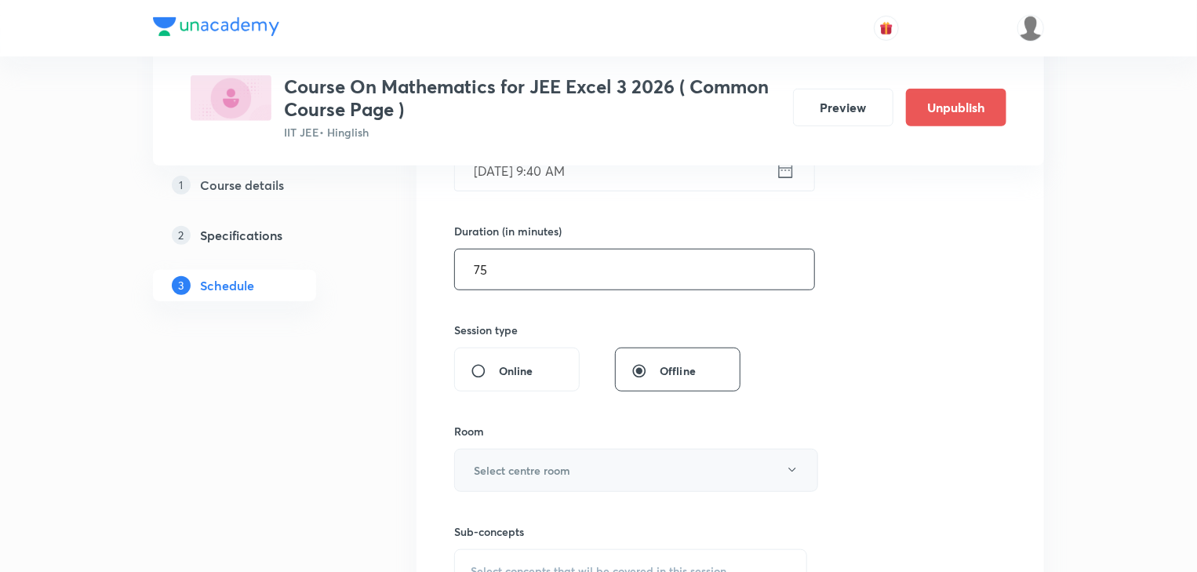
type input "75"
click at [578, 454] on button "Select centre room" at bounding box center [636, 470] width 364 height 43
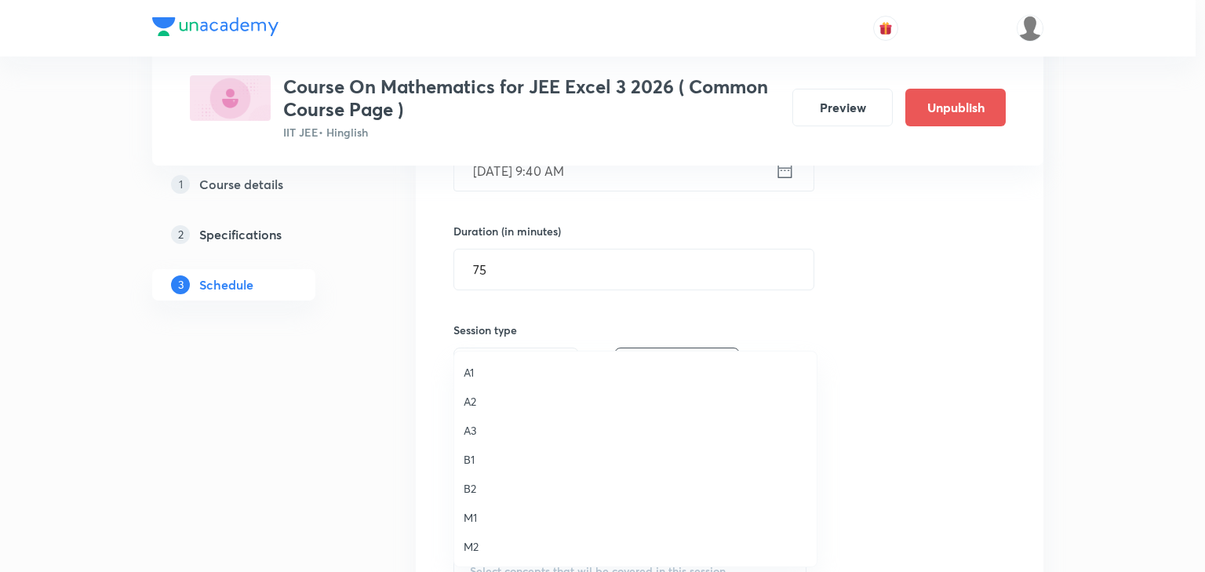
click at [468, 424] on span "A3" at bounding box center [636, 430] width 344 height 16
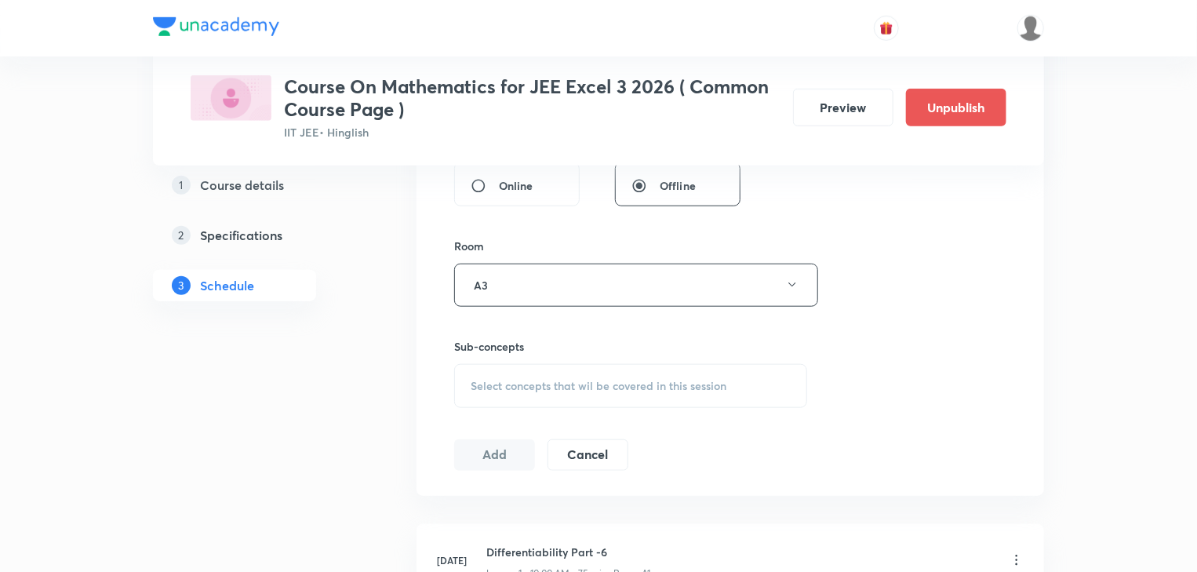
scroll to position [628, 0]
click at [578, 381] on span "Select concepts that wil be covered in this session" at bounding box center [599, 383] width 256 height 13
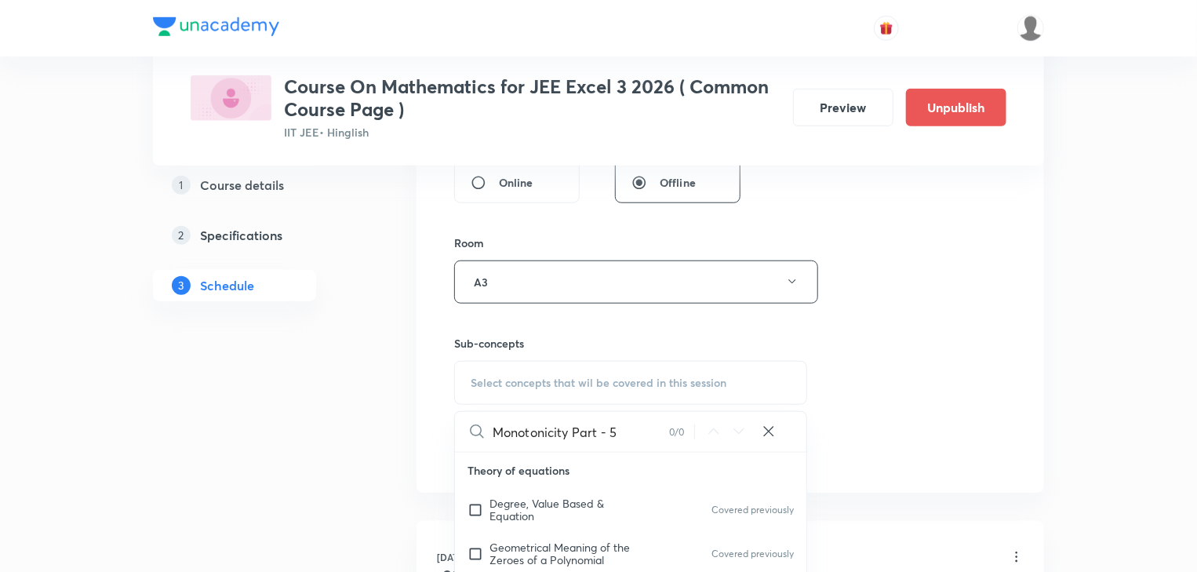
drag, startPoint x: 578, startPoint y: 439, endPoint x: 621, endPoint y: 433, distance: 44.4
click at [621, 433] on input "Monotonicity Part - 5" at bounding box center [581, 432] width 177 height 40
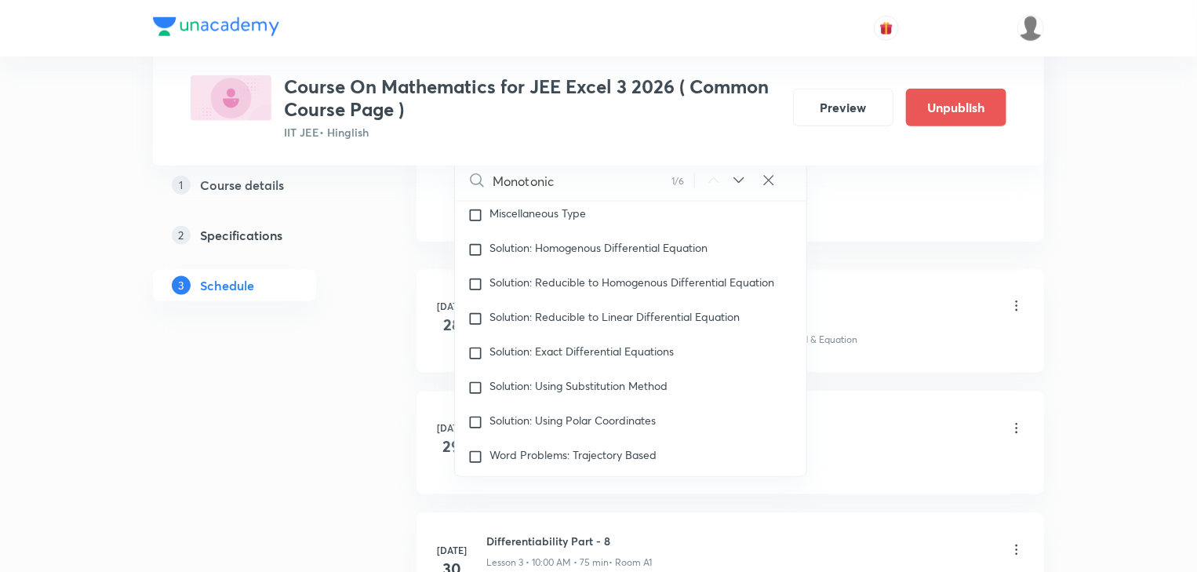
scroll to position [15073, 0]
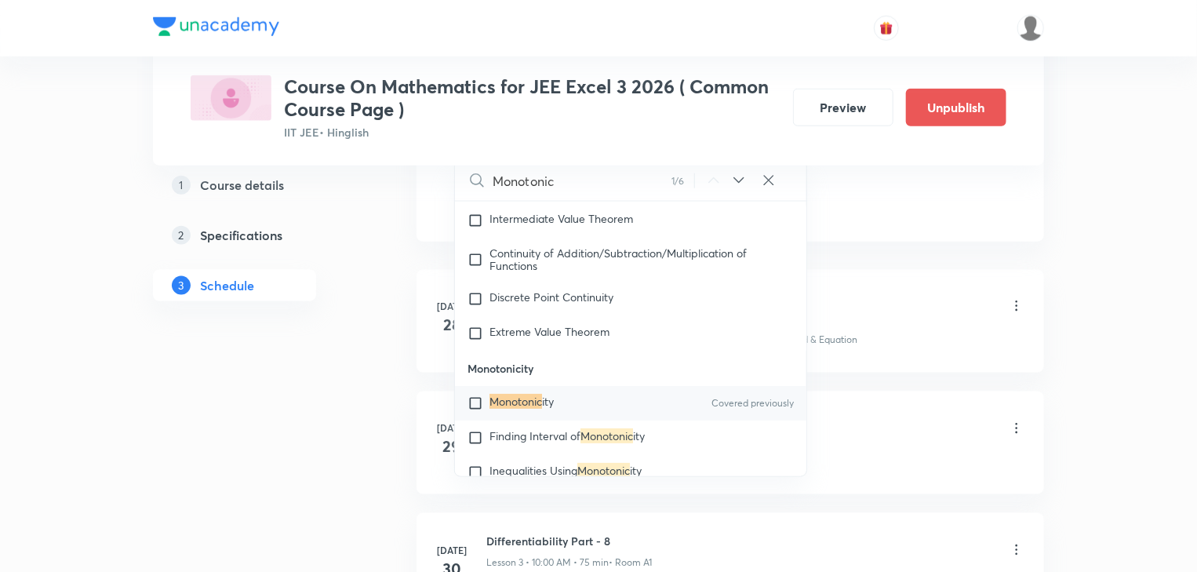
type input "Monotonic"
click at [497, 408] on p "Monotonic ity" at bounding box center [522, 403] width 64 height 16
checkbox input "true"
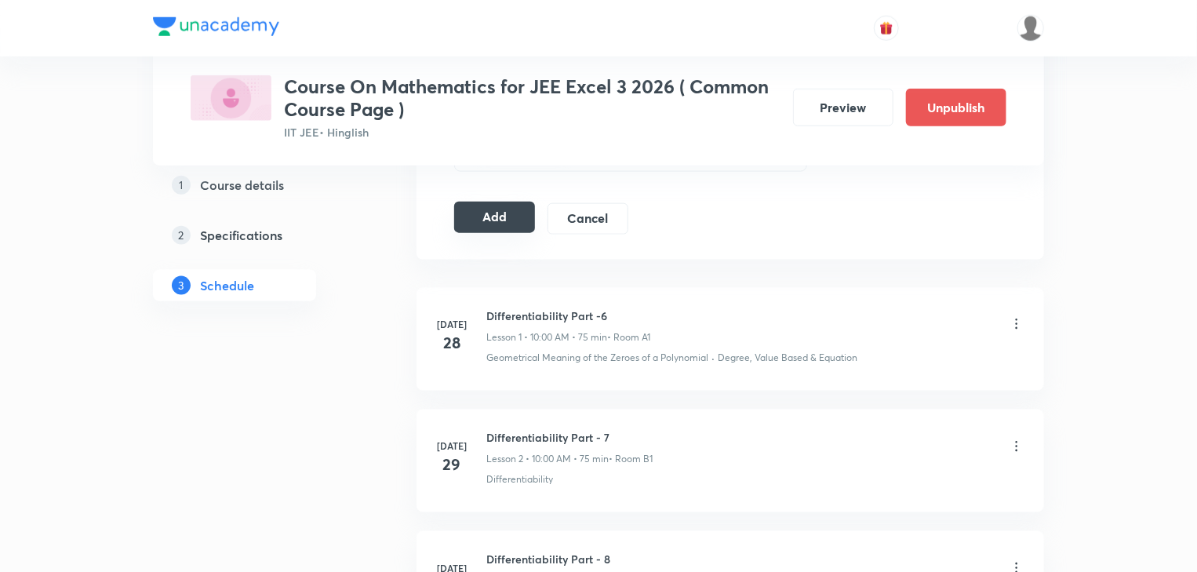
click at [487, 218] on button "Add" at bounding box center [494, 217] width 81 height 31
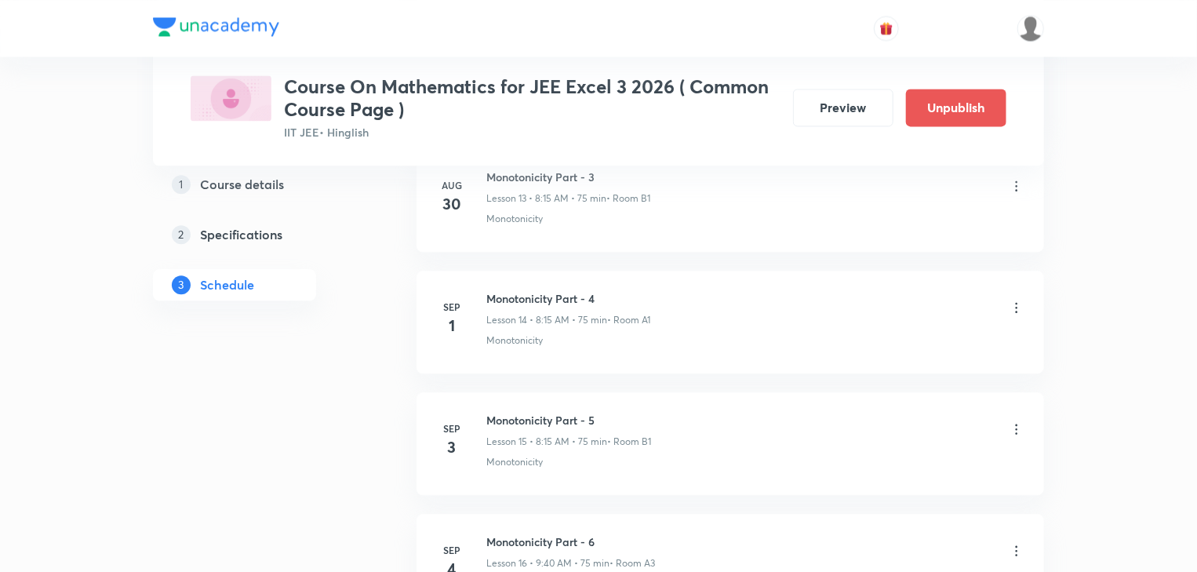
scroll to position [1926, 0]
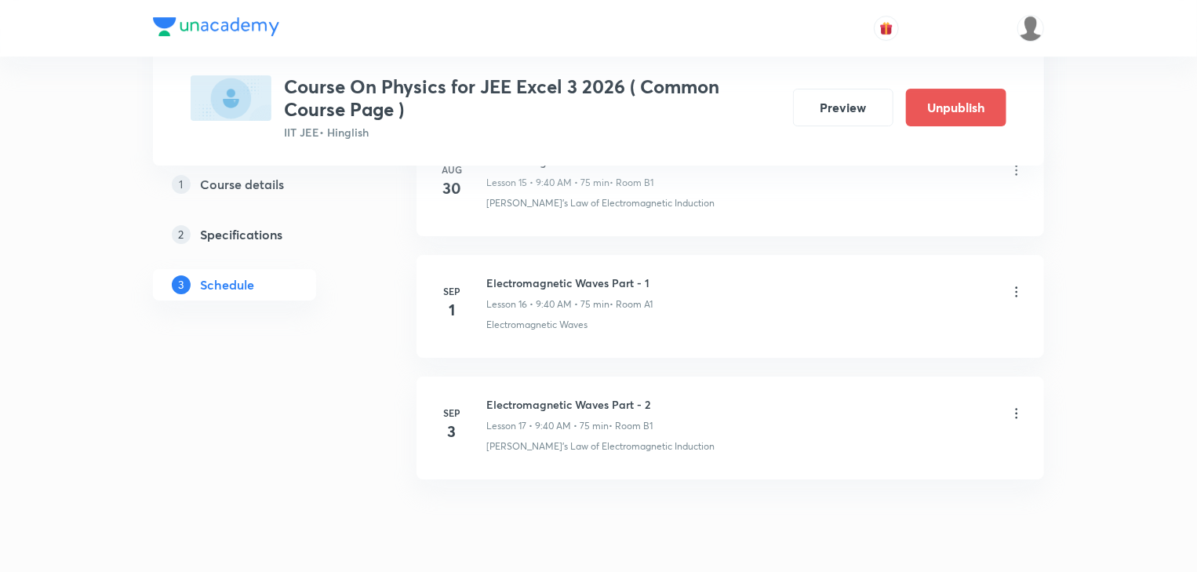
scroll to position [2766, 0]
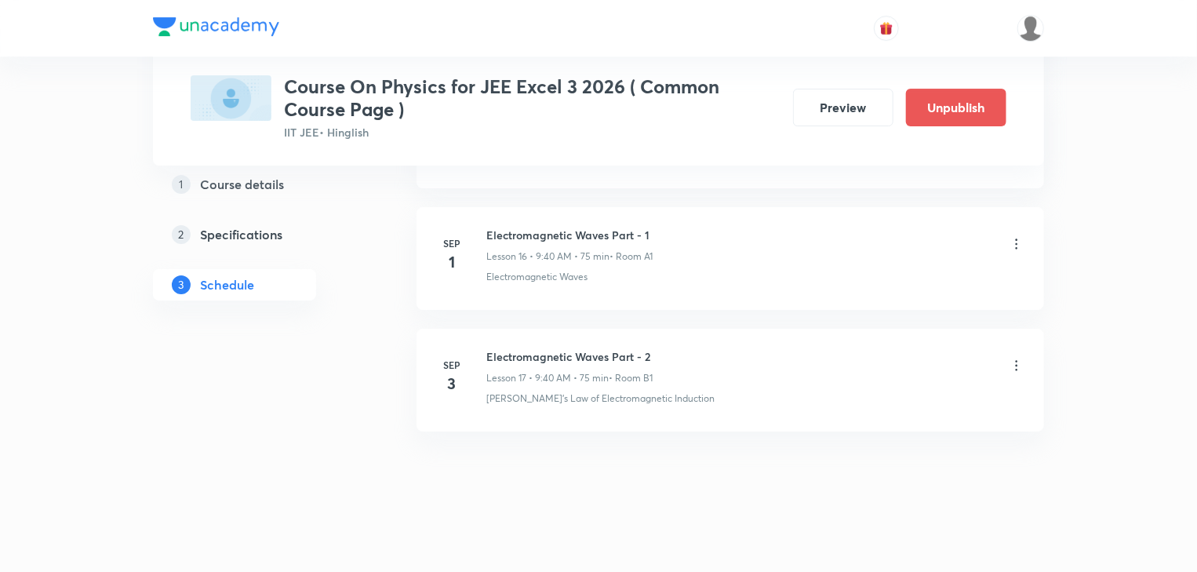
click at [601, 339] on li "[DATE] Electromagnetic Waves Part - 2 Lesson 17 • 9:40 AM • 75 min • Room B1 [P…" at bounding box center [731, 380] width 628 height 103
click at [603, 348] on h6 "Electromagnetic Waves Part - 2" at bounding box center [570, 356] width 166 height 16
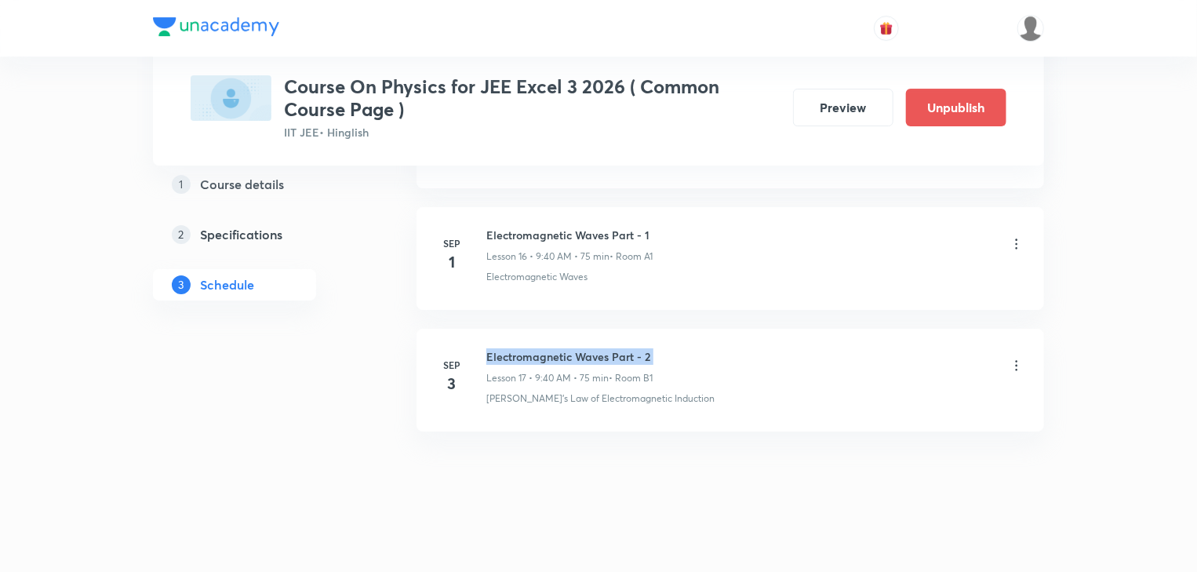
copy h6 "Electromagnetic Waves Part - 2"
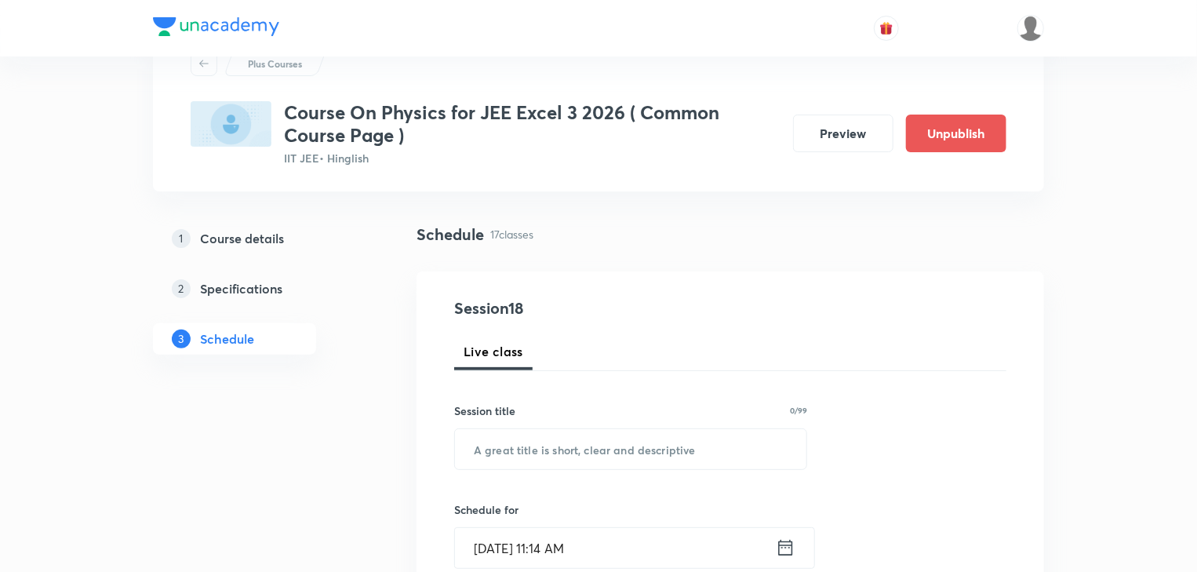
scroll to position [126, 0]
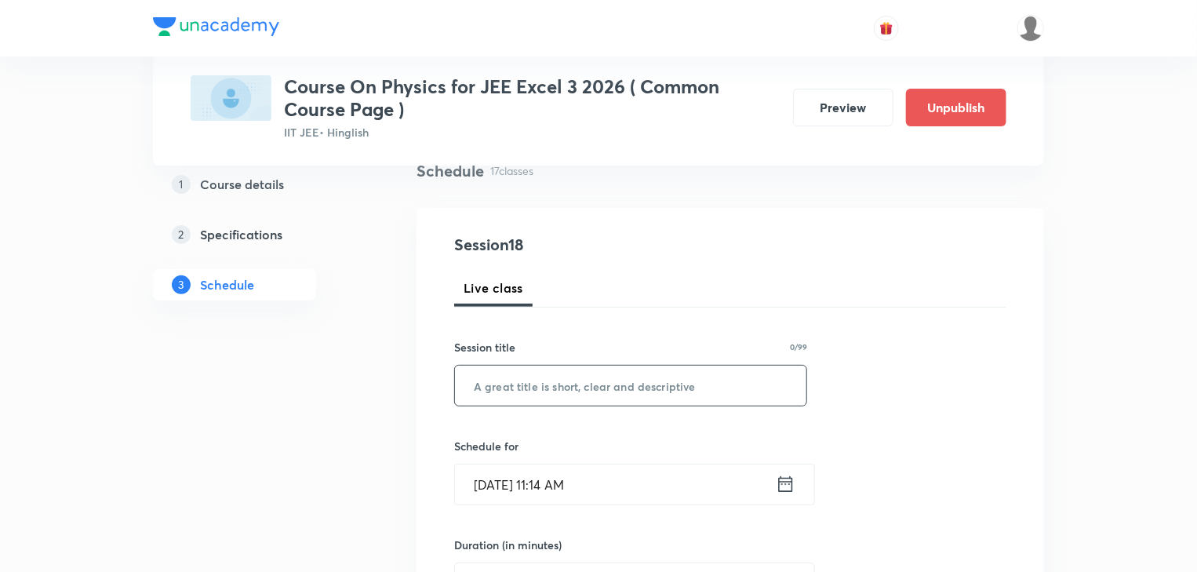
click at [647, 374] on input "text" at bounding box center [631, 386] width 352 height 40
paste input "Electromagnetic Waves Part - 2"
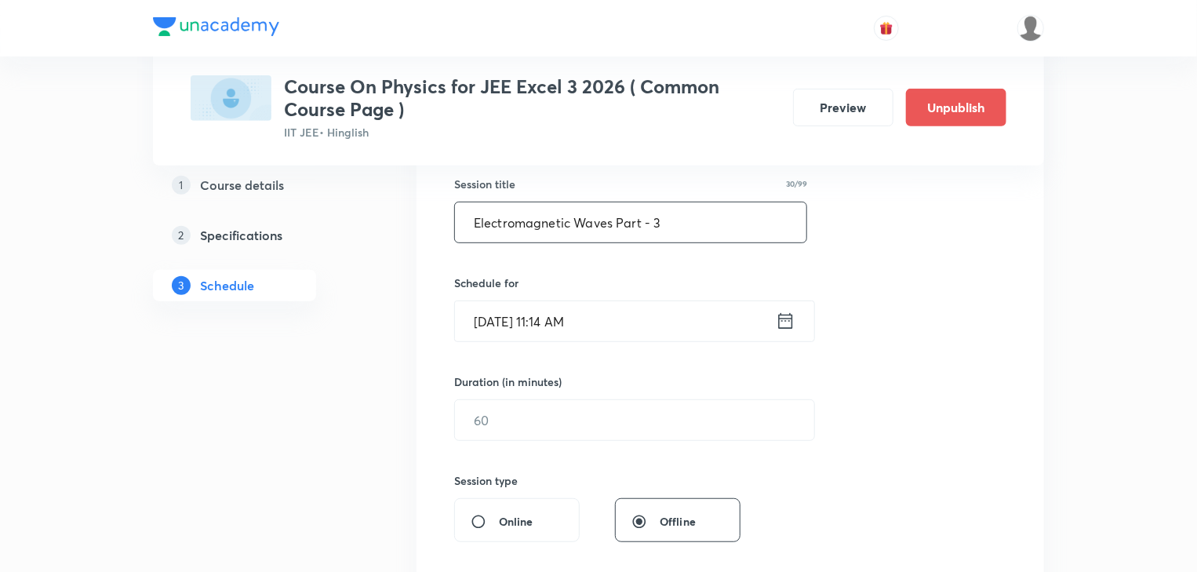
scroll to position [301, 0]
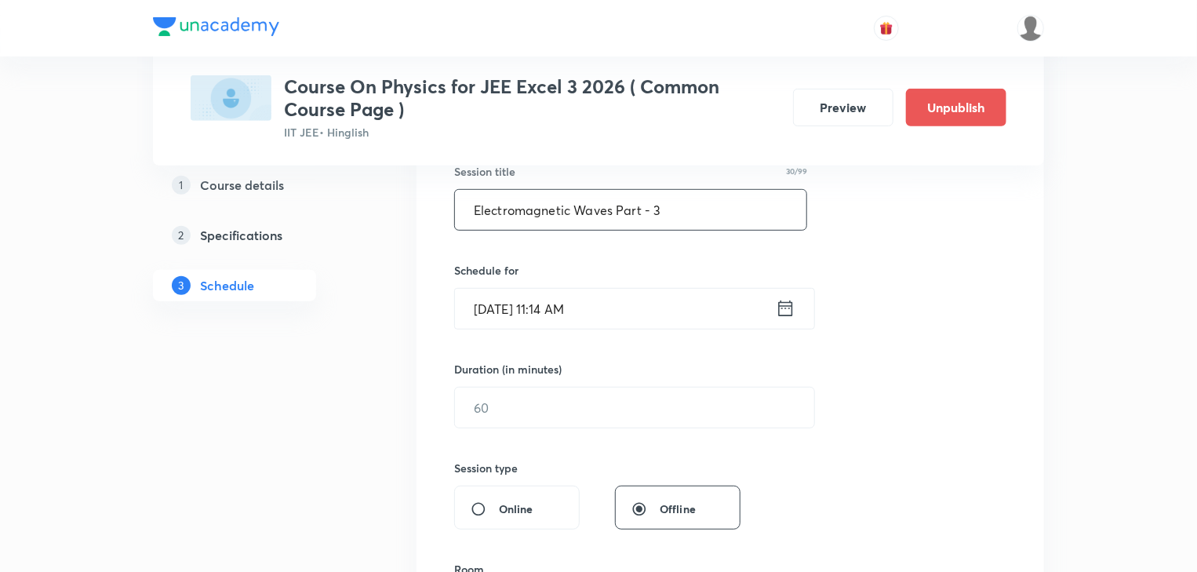
type input "Electromagnetic Waves Part - 3"
click at [784, 313] on icon at bounding box center [786, 308] width 20 height 22
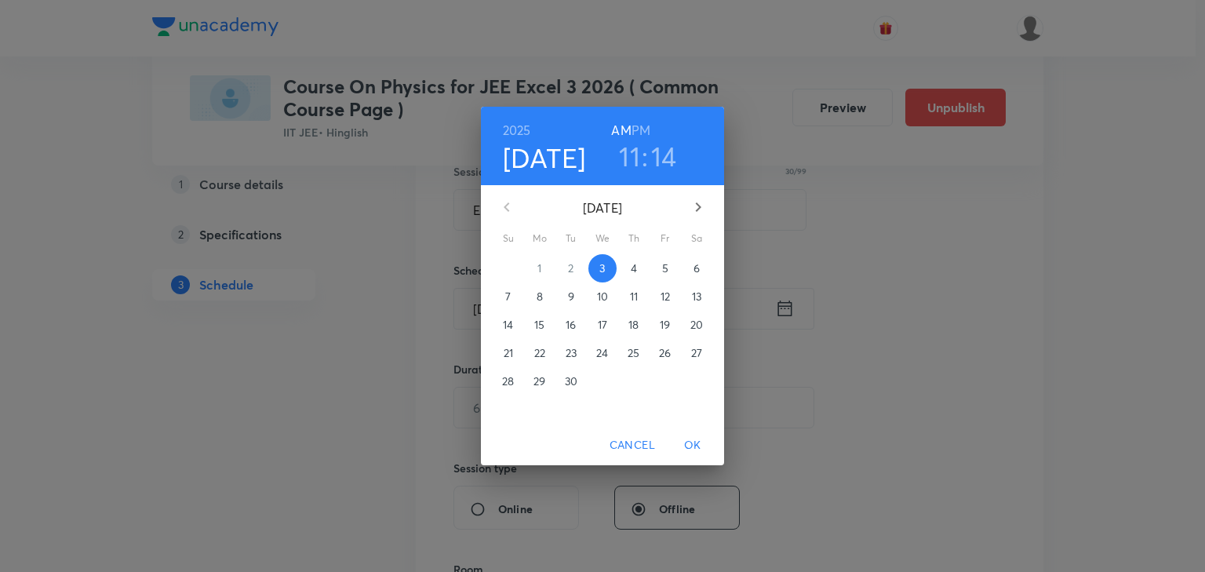
click at [636, 264] on p "4" at bounding box center [634, 269] width 6 height 16
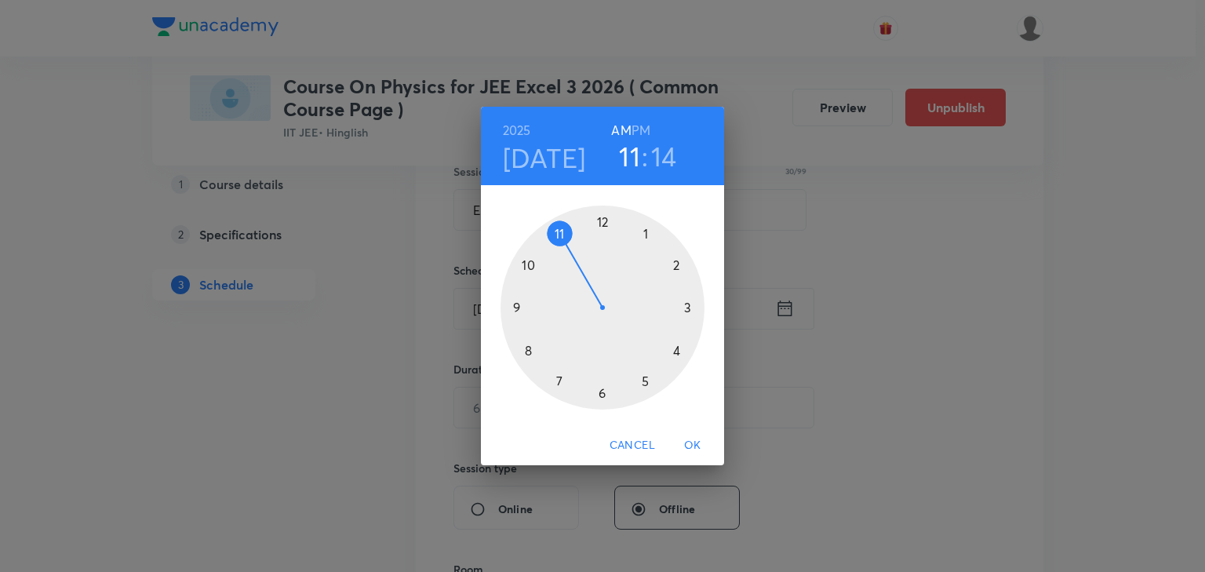
click at [657, 159] on h3 "14" at bounding box center [664, 156] width 26 height 33
click at [647, 233] on div at bounding box center [603, 308] width 204 height 204
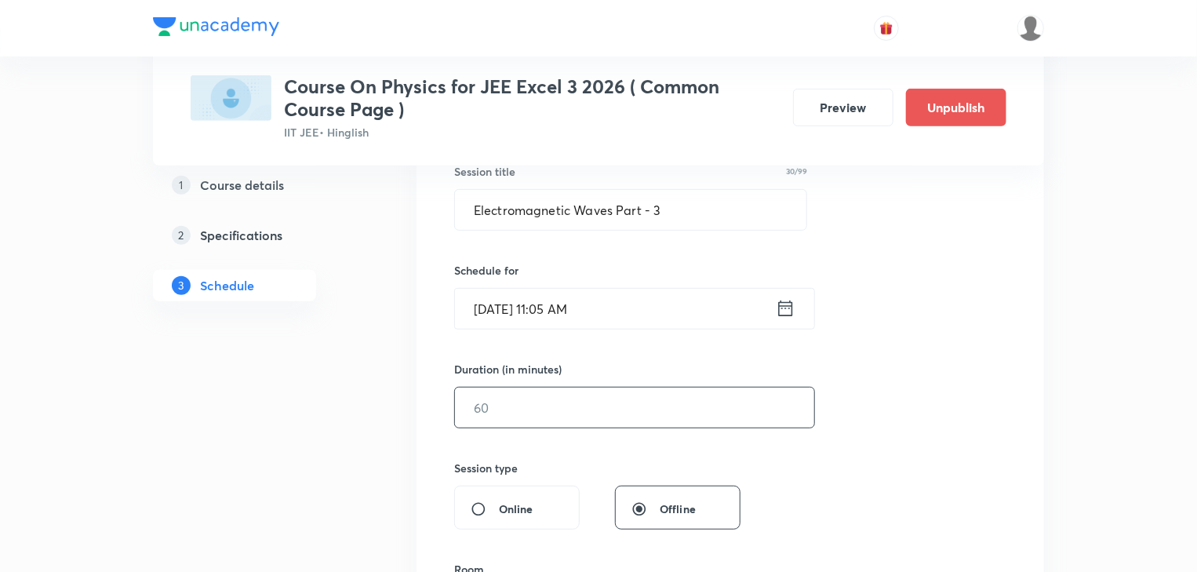
click at [581, 419] on input "text" at bounding box center [634, 408] width 359 height 40
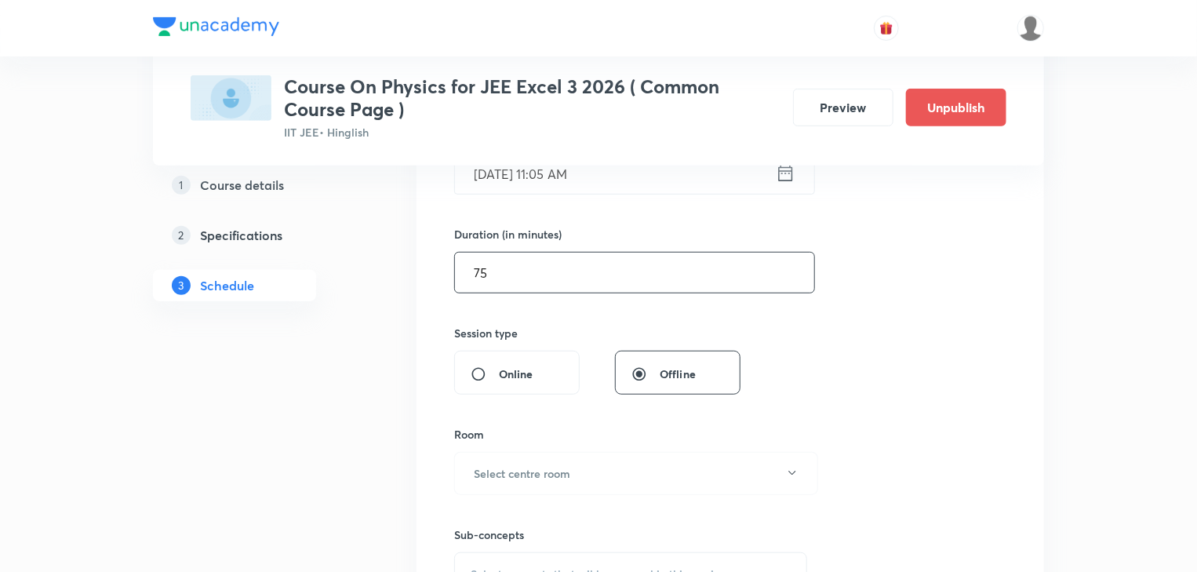
scroll to position [490, 0]
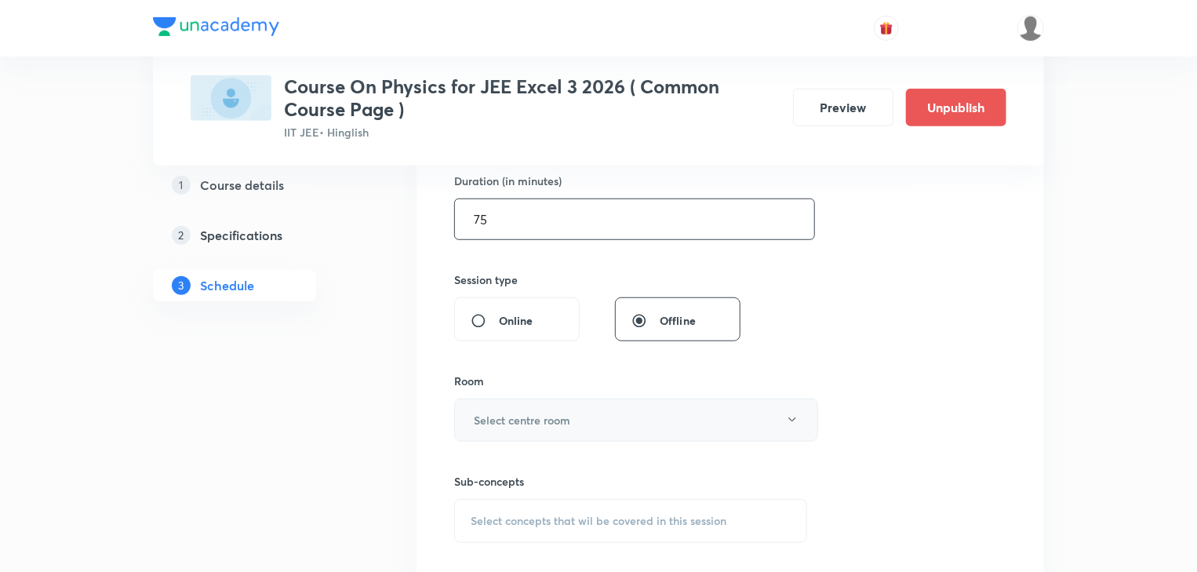
type input "75"
click at [537, 430] on button "Select centre room" at bounding box center [636, 420] width 364 height 43
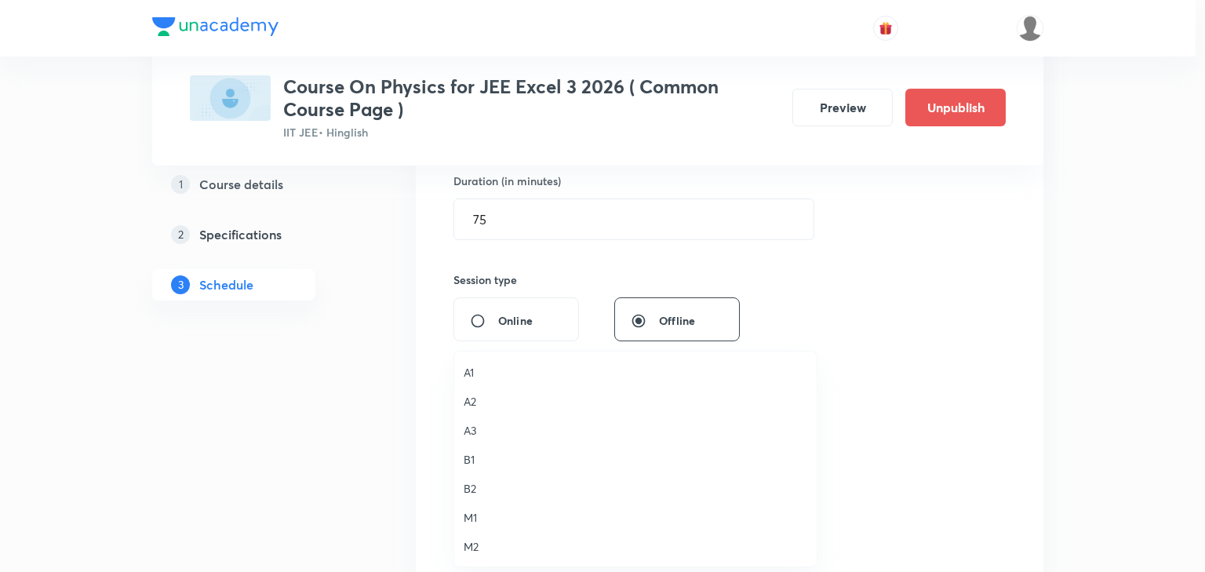
click at [468, 430] on span "A3" at bounding box center [636, 430] width 344 height 16
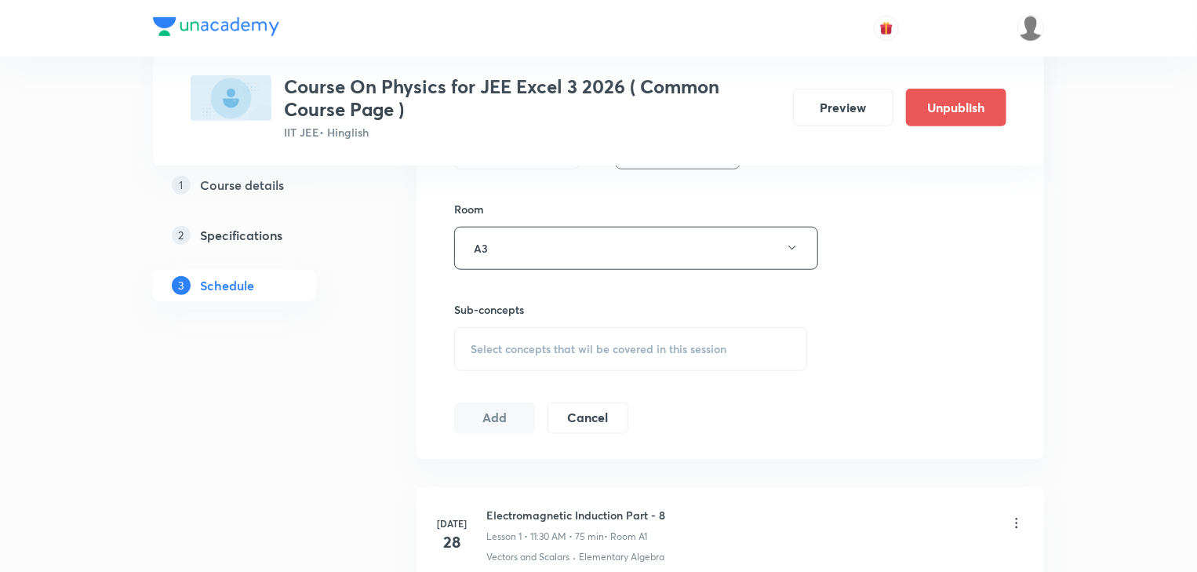
scroll to position [678, 0]
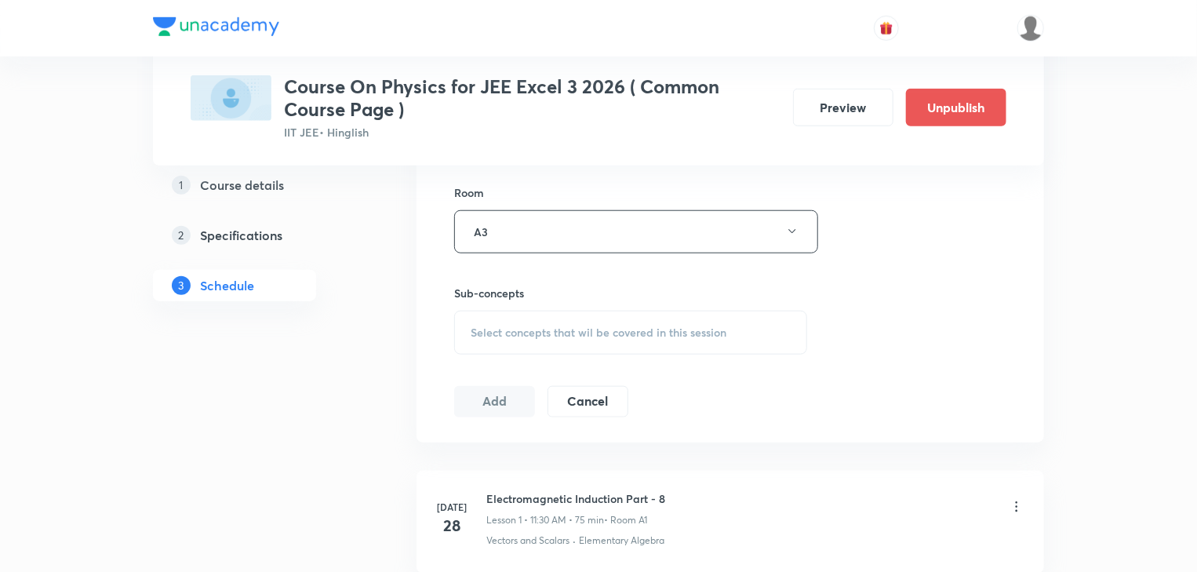
click at [606, 342] on div "Select concepts that wil be covered in this session" at bounding box center [630, 333] width 353 height 44
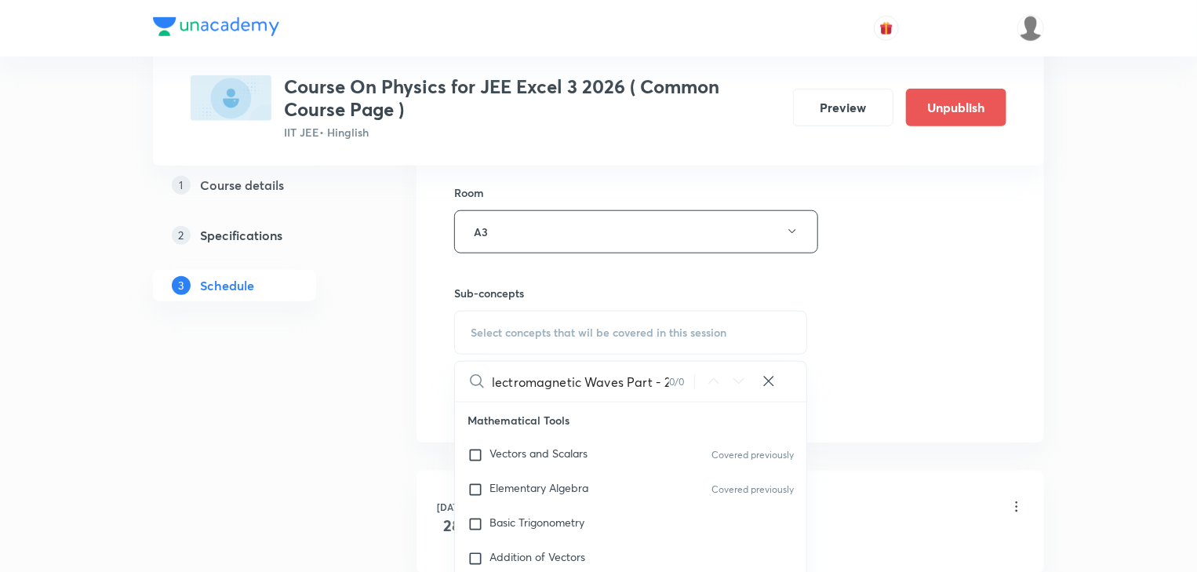
scroll to position [0, 9]
click at [706, 388] on div "Electromagnetic Waves Part - 2 0 / 0 ​" at bounding box center [631, 382] width 352 height 40
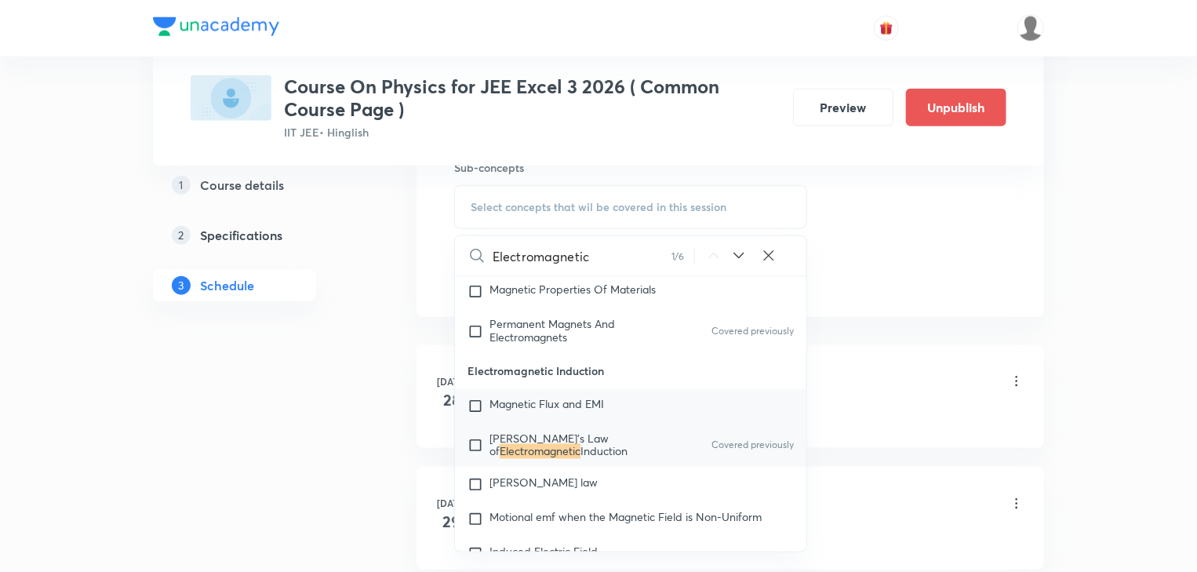
scroll to position [804, 0]
type input "Electromagnetic"
drag, startPoint x: 582, startPoint y: 469, endPoint x: 335, endPoint y: 450, distance: 247.9
click at [582, 458] on p "[PERSON_NAME]'s Law of Electromagnetic Induction" at bounding box center [569, 445] width 159 height 25
checkbox input "true"
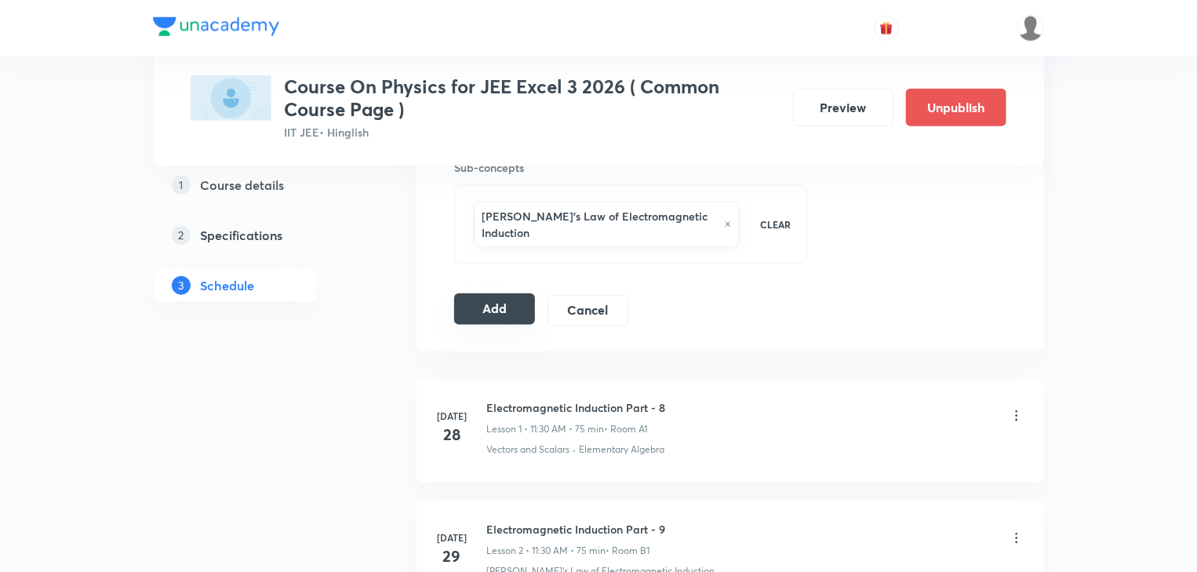
click at [516, 299] on button "Add" at bounding box center [494, 308] width 81 height 31
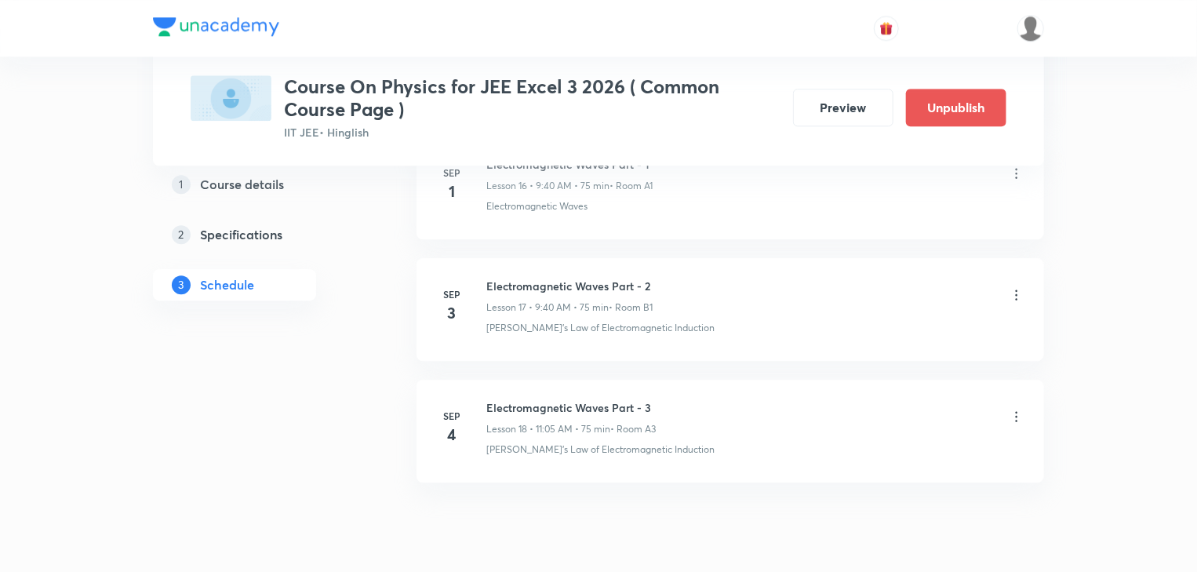
scroll to position [2168, 0]
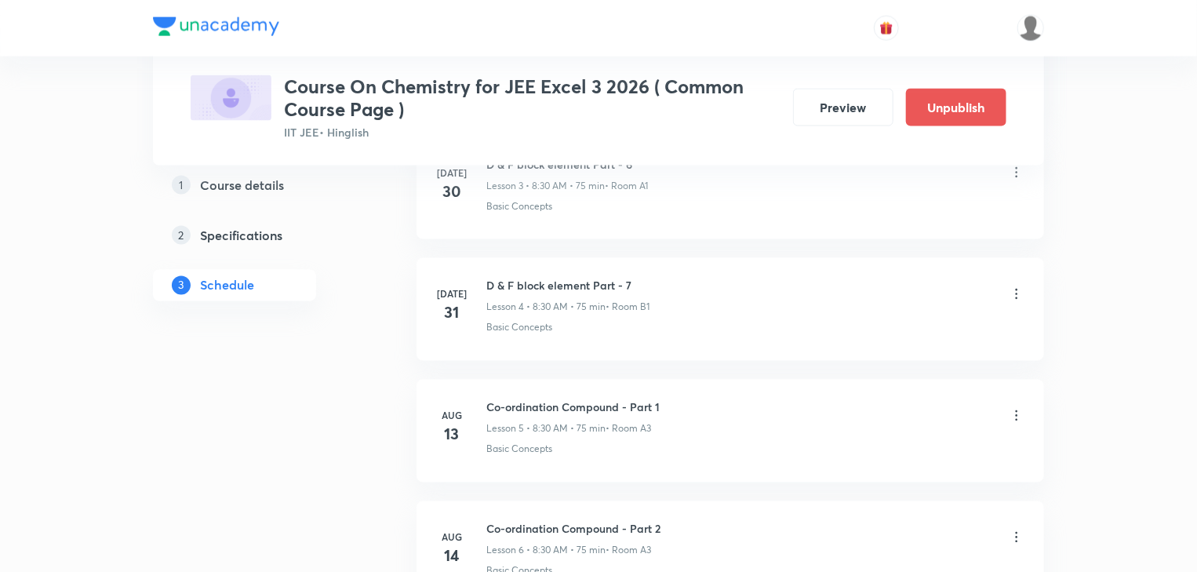
scroll to position [2888, 0]
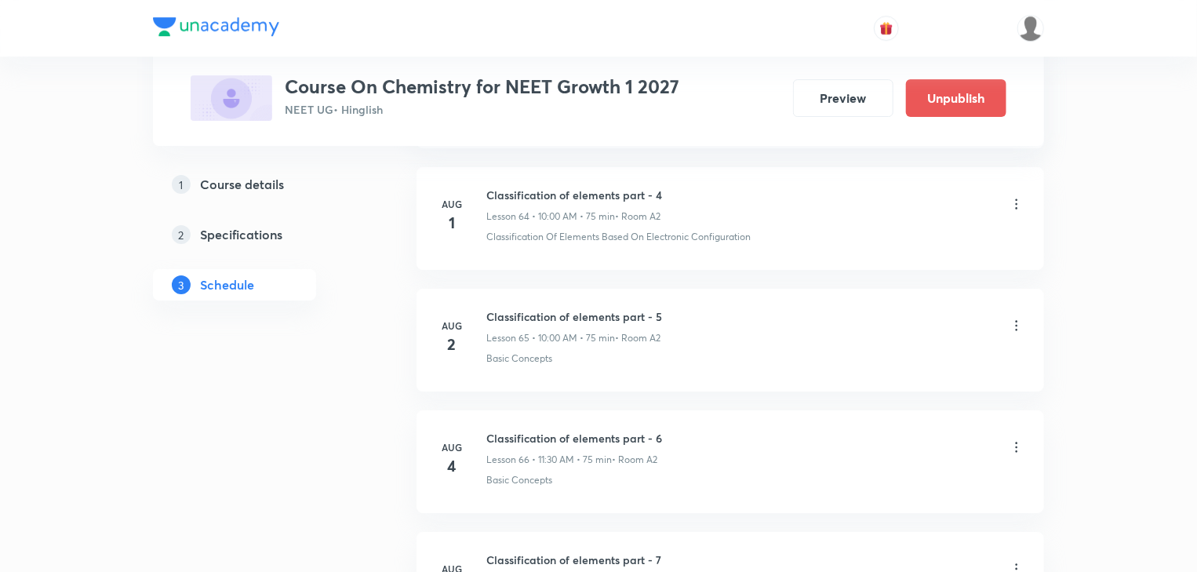
scroll to position [10875, 0]
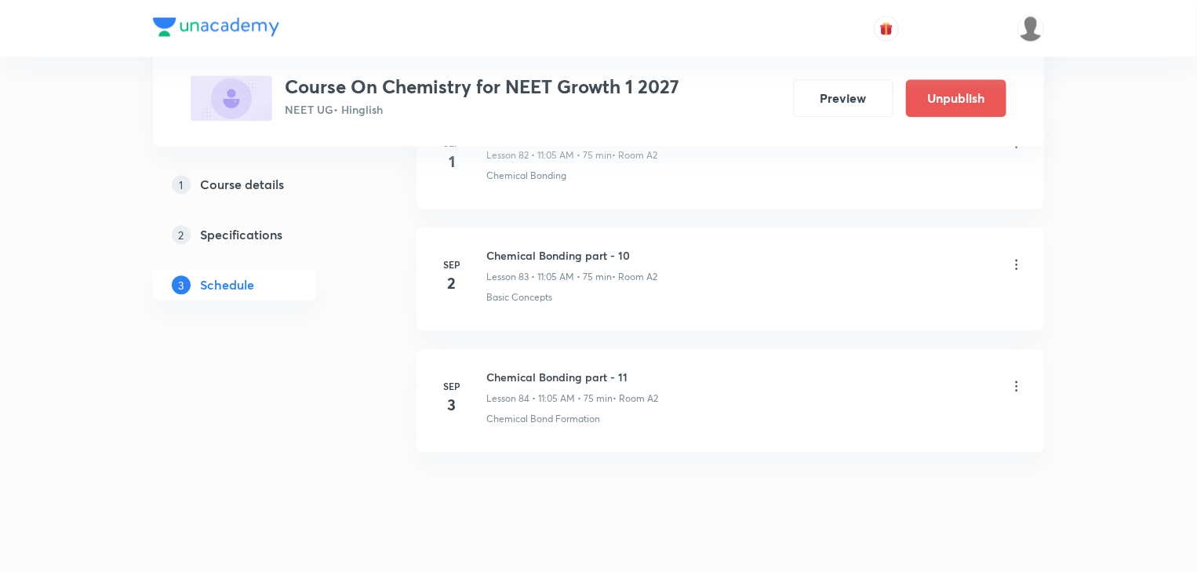
click at [616, 369] on h6 "Chemical Bonding part - 11" at bounding box center [573, 377] width 172 height 16
copy h6 "Chemical Bonding part - 11"
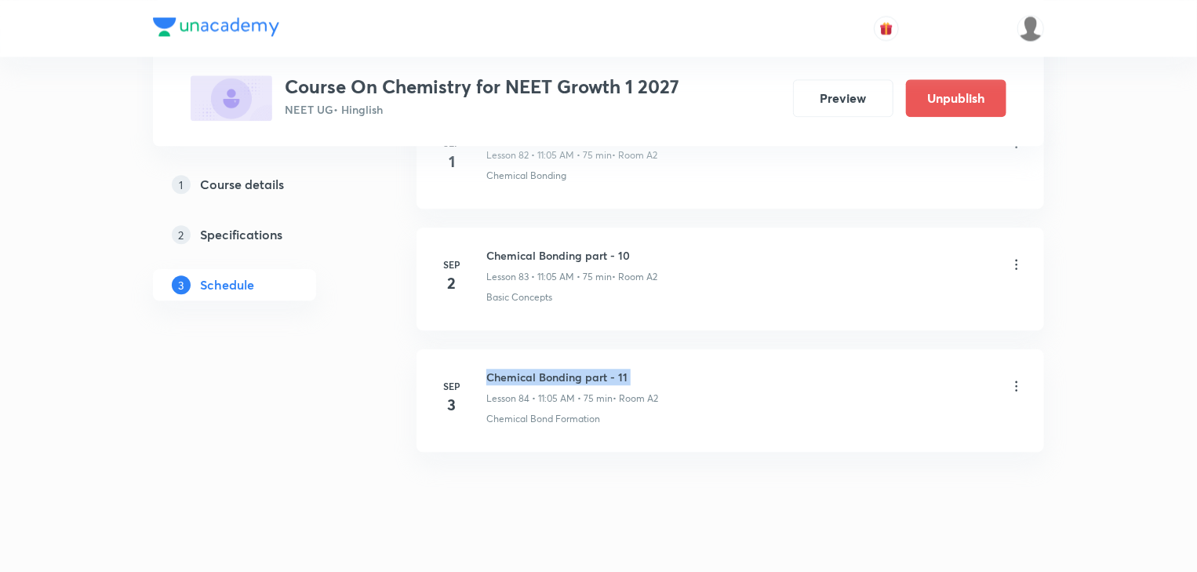
scroll to position [0, 0]
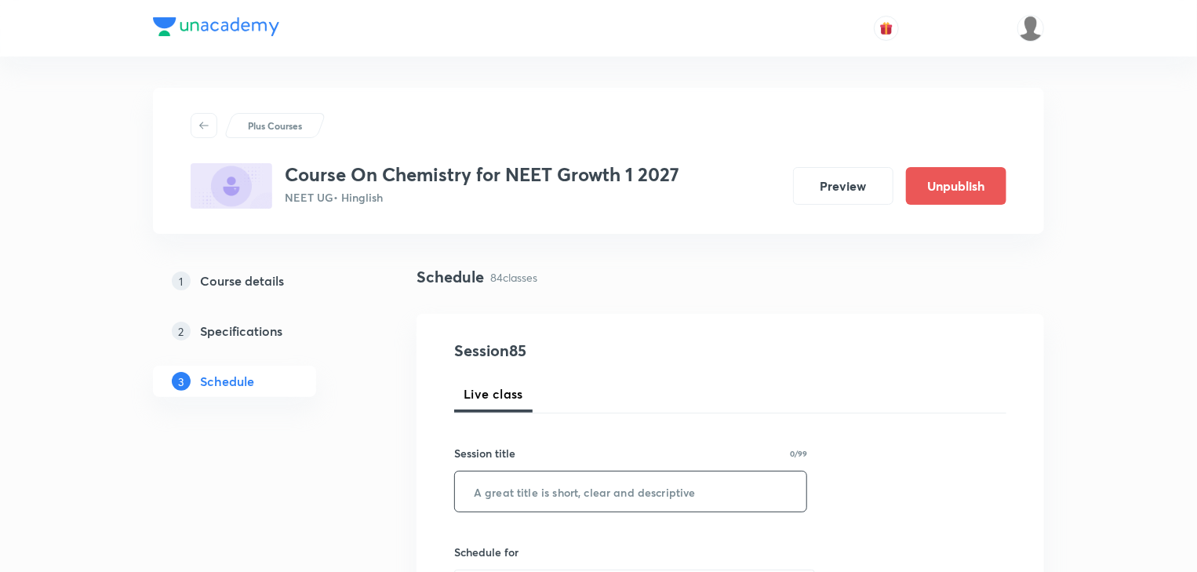
click at [603, 481] on input "text" at bounding box center [631, 492] width 352 height 40
paste input "Chemical Bonding part - 11"
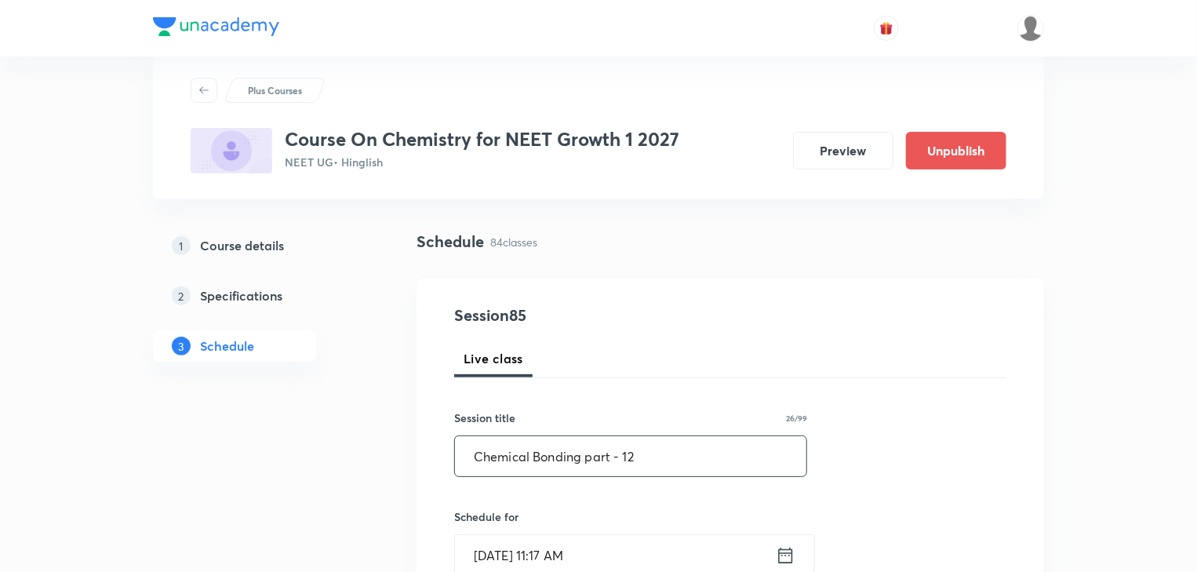
scroll to position [188, 0]
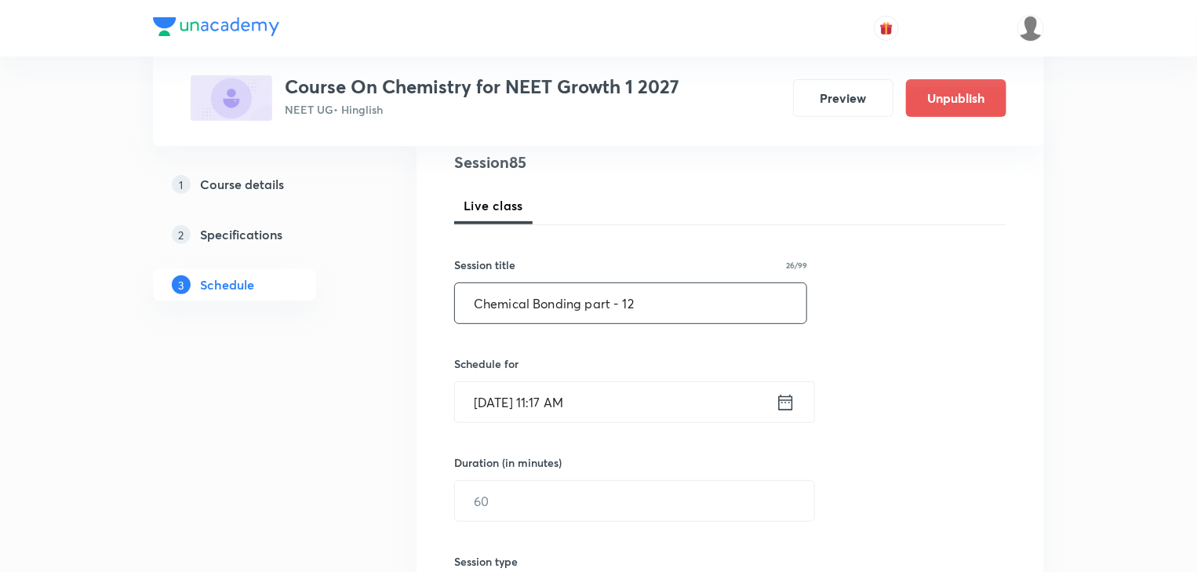
type input "Chemical Bonding part - 12"
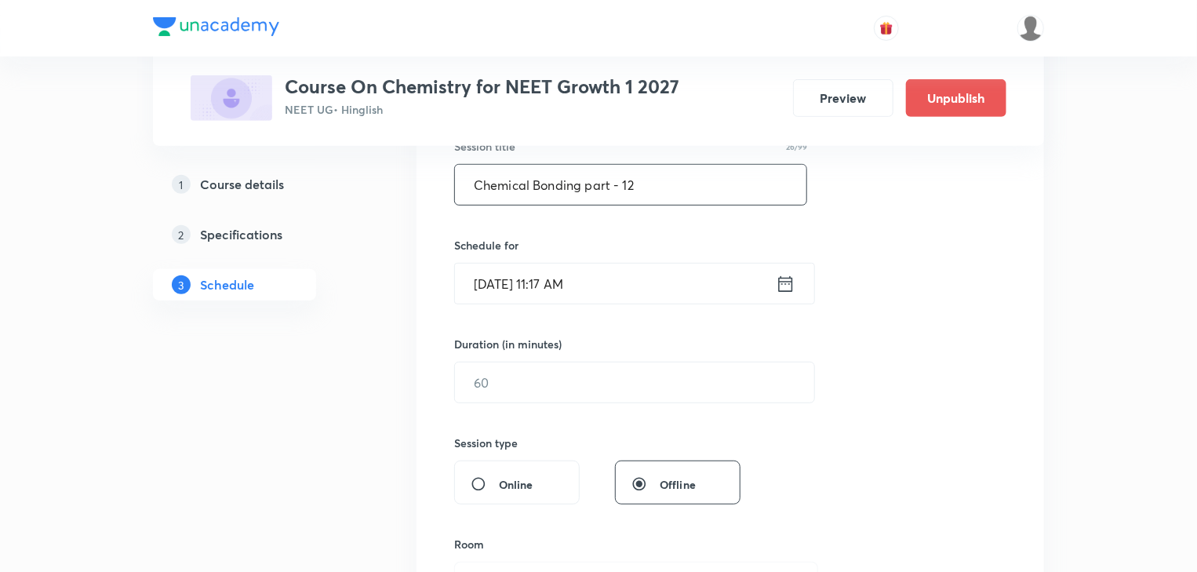
scroll to position [314, 0]
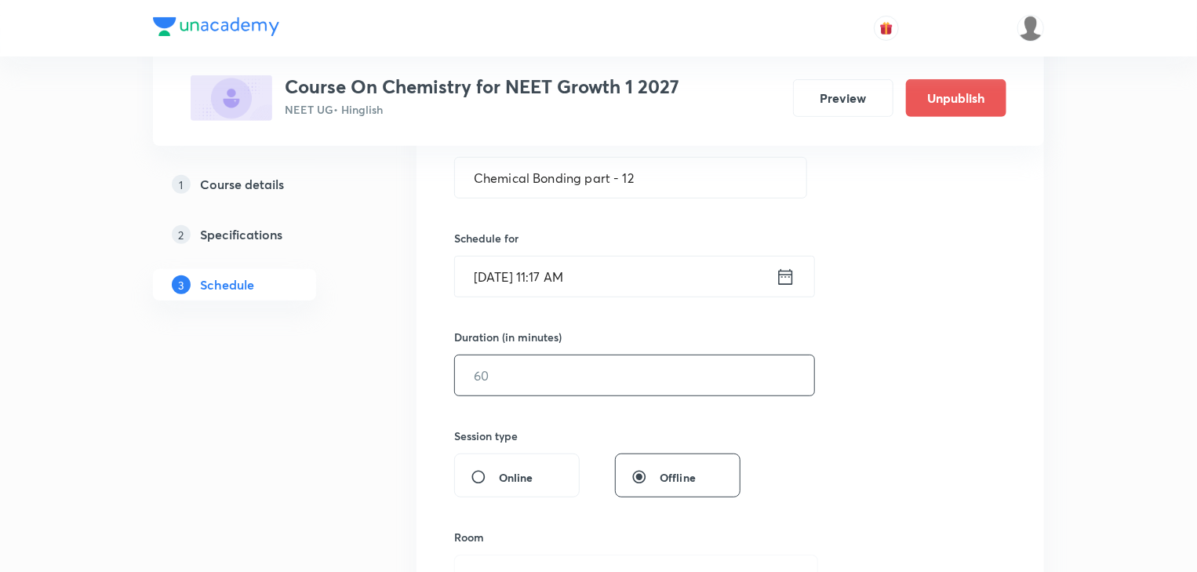
click at [649, 385] on input "text" at bounding box center [634, 375] width 359 height 40
type input "75"
click at [778, 275] on icon at bounding box center [786, 277] width 20 height 22
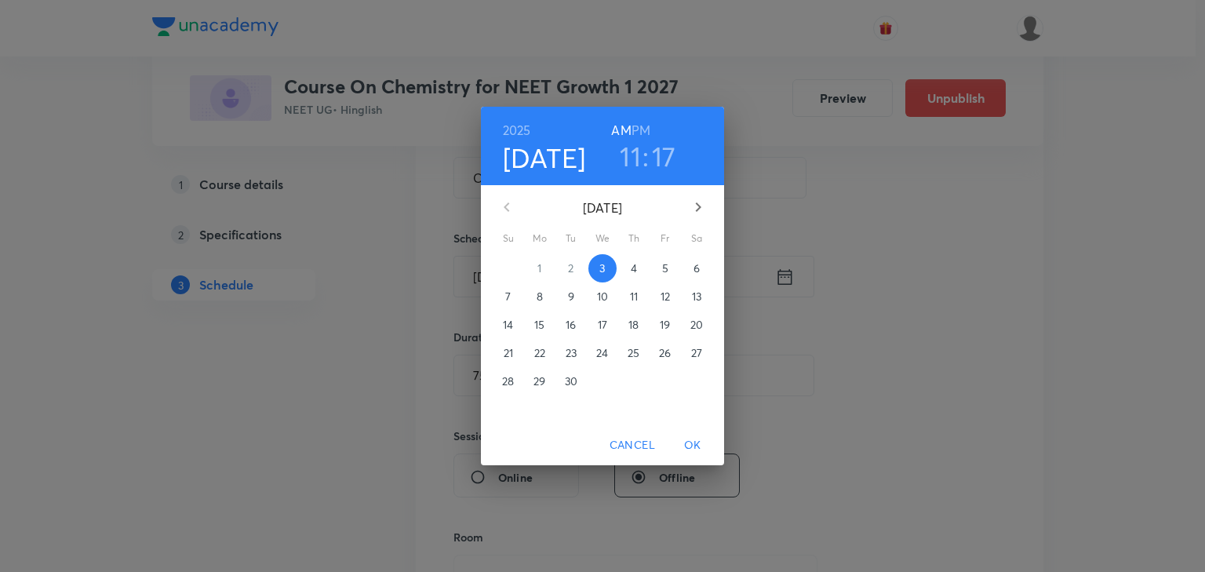
click at [640, 272] on span "4" at bounding box center [634, 269] width 28 height 16
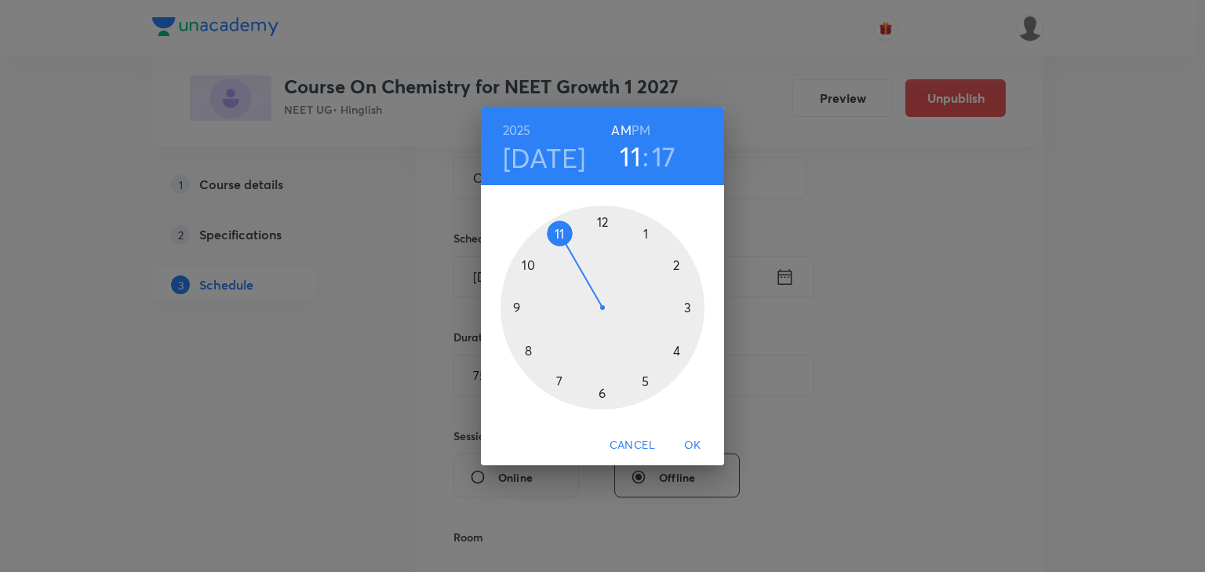
click at [530, 355] on div at bounding box center [603, 308] width 204 height 204
drag, startPoint x: 694, startPoint y: 325, endPoint x: 694, endPoint y: 312, distance: 13.3
click at [694, 312] on div at bounding box center [603, 308] width 204 height 204
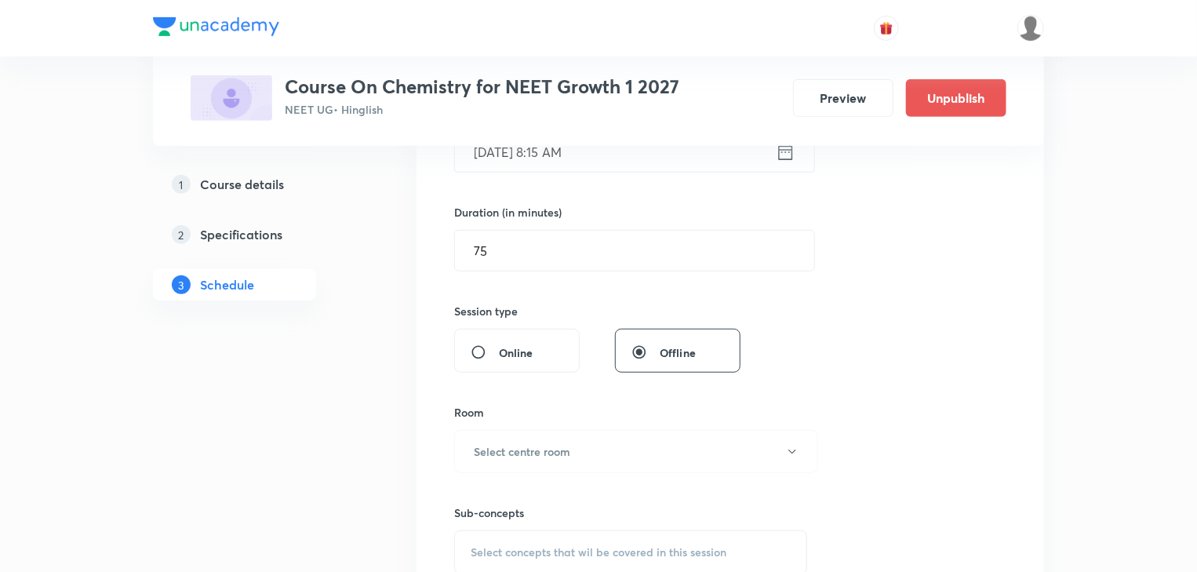
scroll to position [439, 0]
click at [568, 439] on button "Select centre room" at bounding box center [636, 450] width 364 height 43
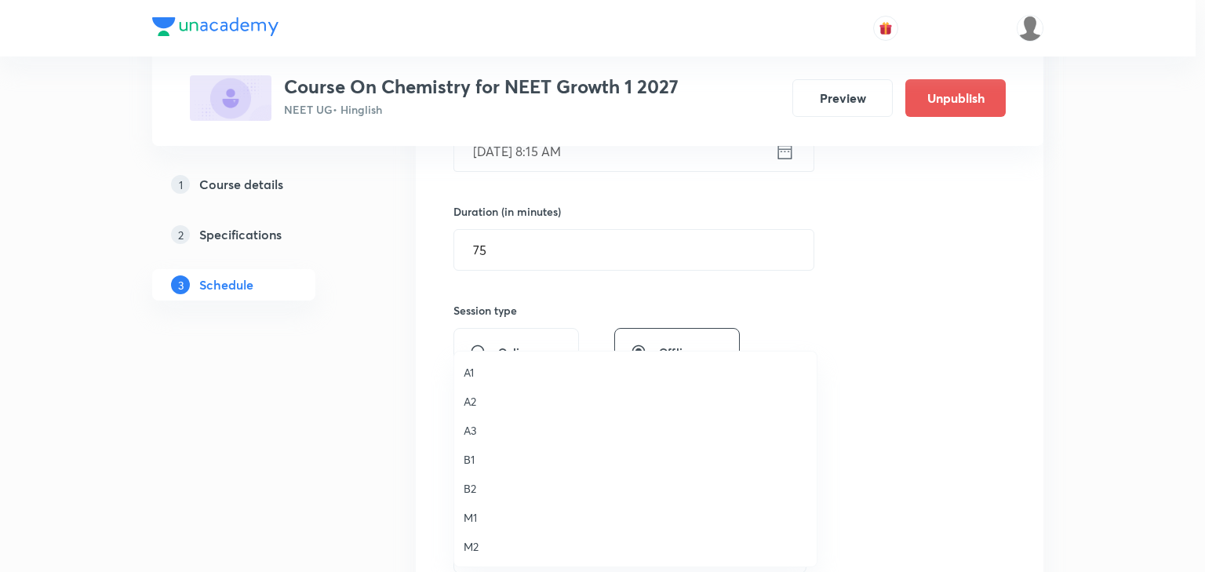
click at [491, 403] on span "A2" at bounding box center [636, 401] width 344 height 16
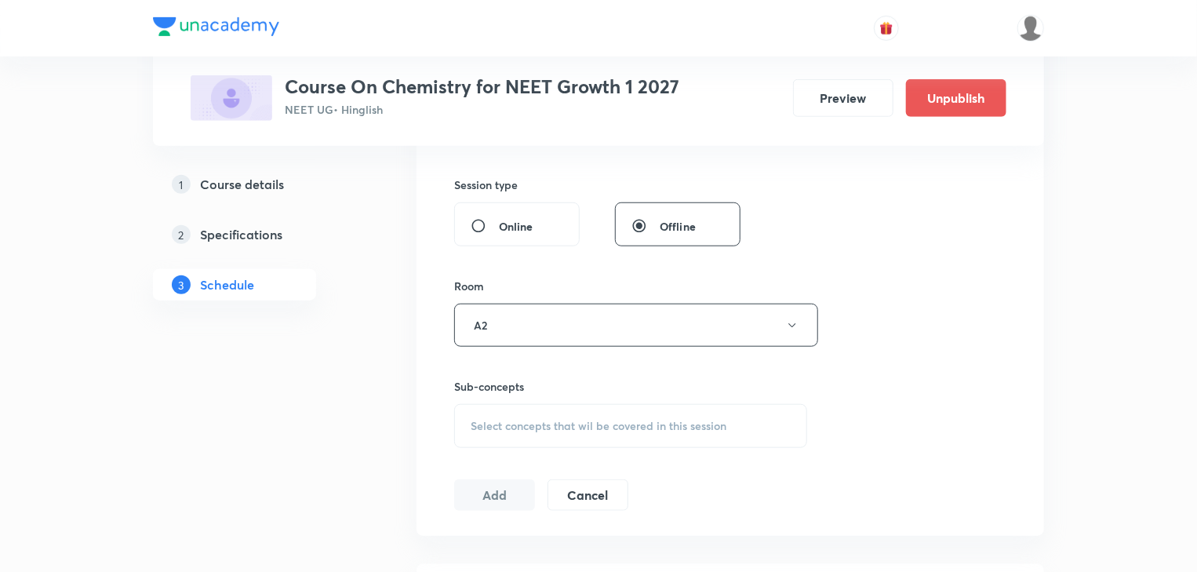
click at [584, 415] on div "Select concepts that wil be covered in this session" at bounding box center [630, 426] width 353 height 44
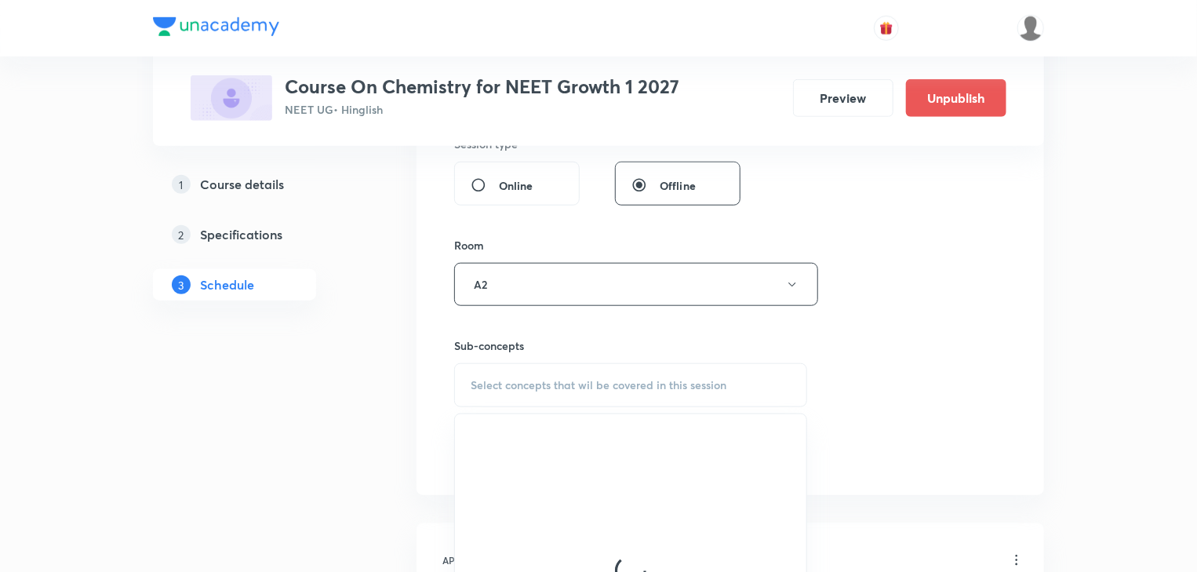
scroll to position [628, 0]
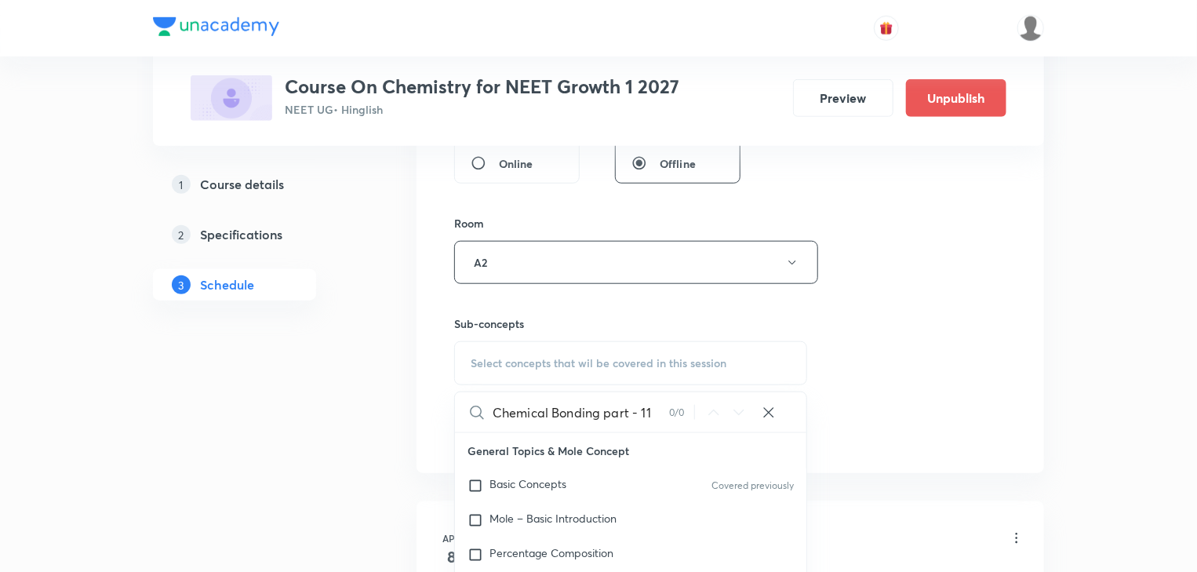
drag, startPoint x: 625, startPoint y: 409, endPoint x: 666, endPoint y: 413, distance: 41.8
click at [666, 413] on input "Chemical Bonding part - 11" at bounding box center [581, 412] width 177 height 40
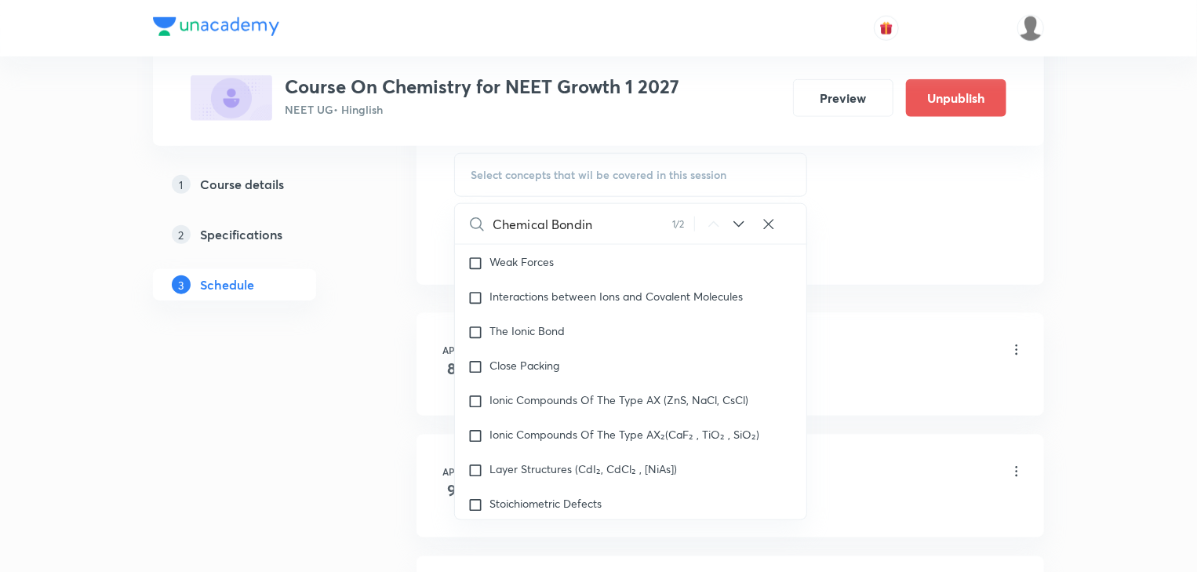
scroll to position [7296, 0]
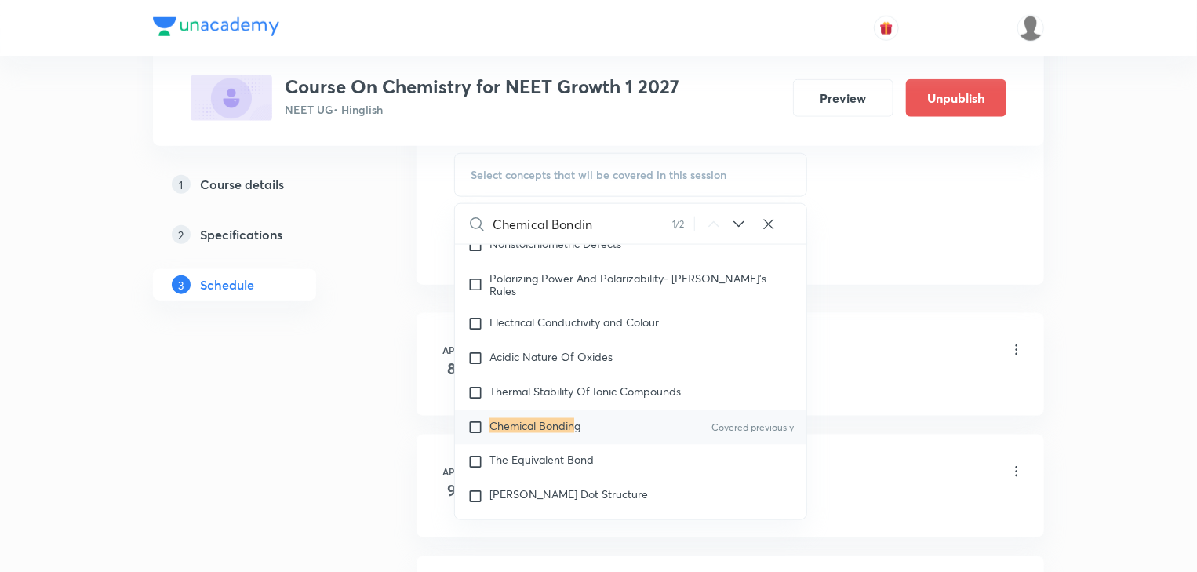
type input "Chemical Bondin"
click at [626, 440] on div "Chemical Bondin g Covered previously" at bounding box center [631, 427] width 352 height 35
checkbox input "true"
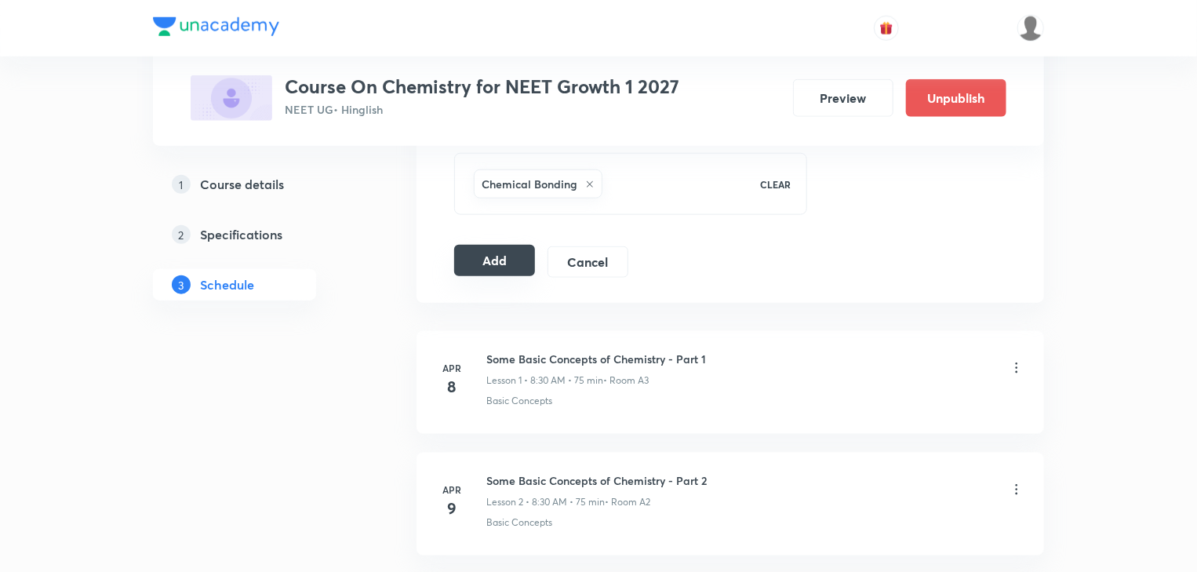
click at [494, 267] on button "Add" at bounding box center [494, 260] width 81 height 31
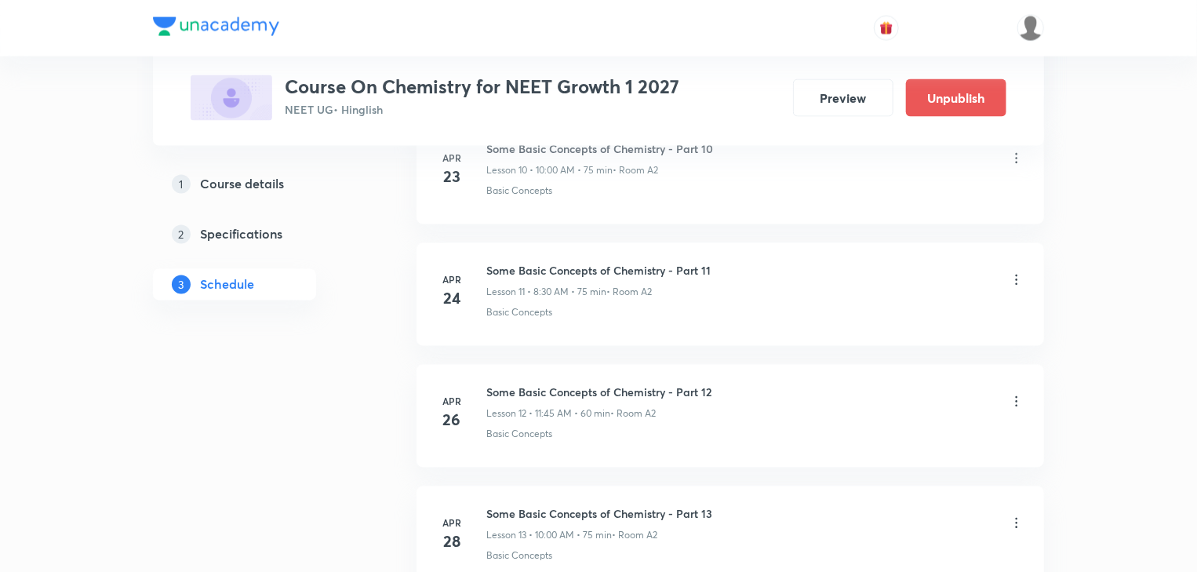
scroll to position [10276, 0]
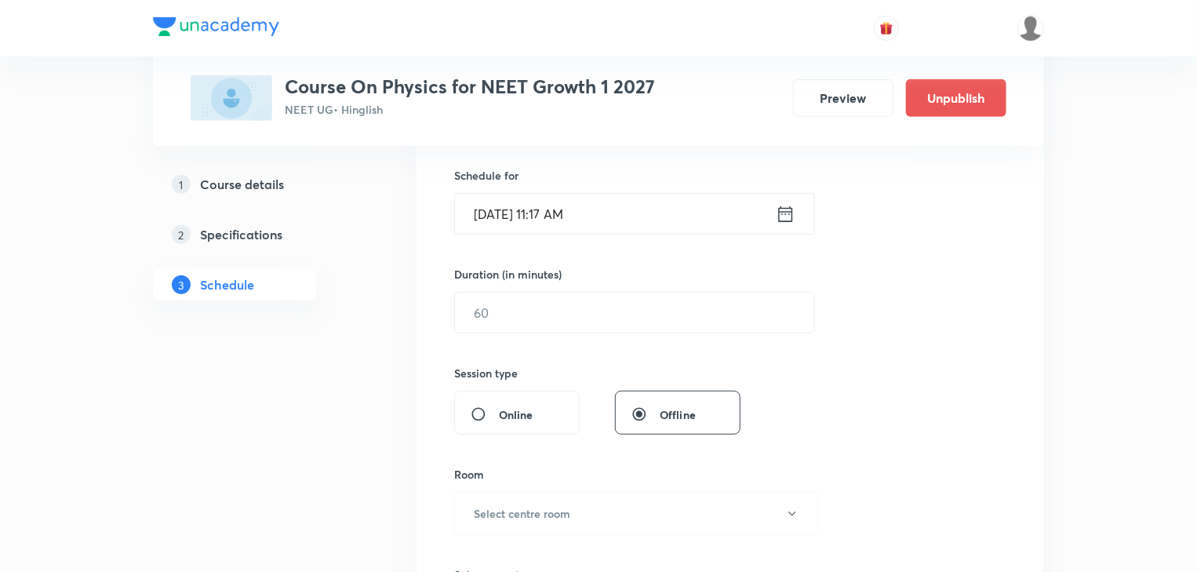
scroll to position [10512, 0]
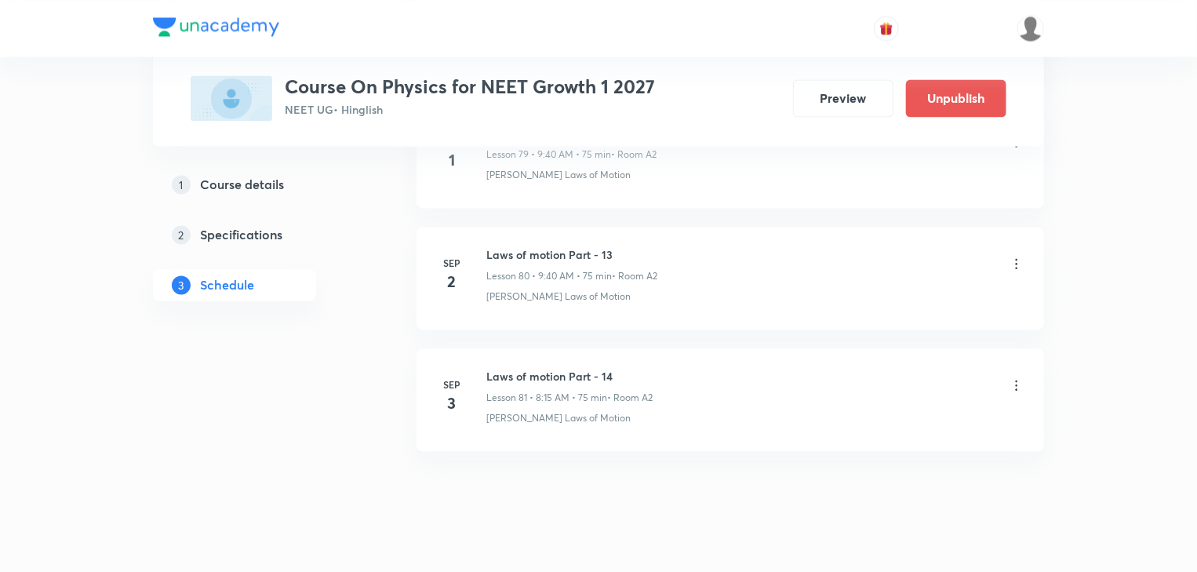
click at [532, 368] on h6 "Laws of motion Part - 14" at bounding box center [570, 376] width 166 height 16
copy h6 "Laws of motion Part - 14"
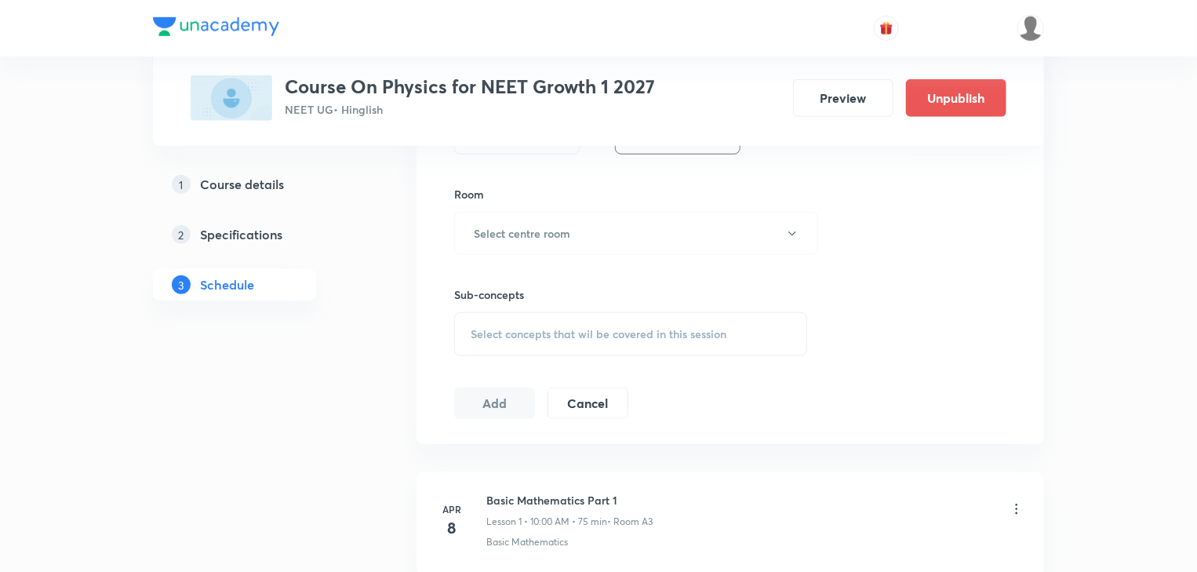
scroll to position [133, 0]
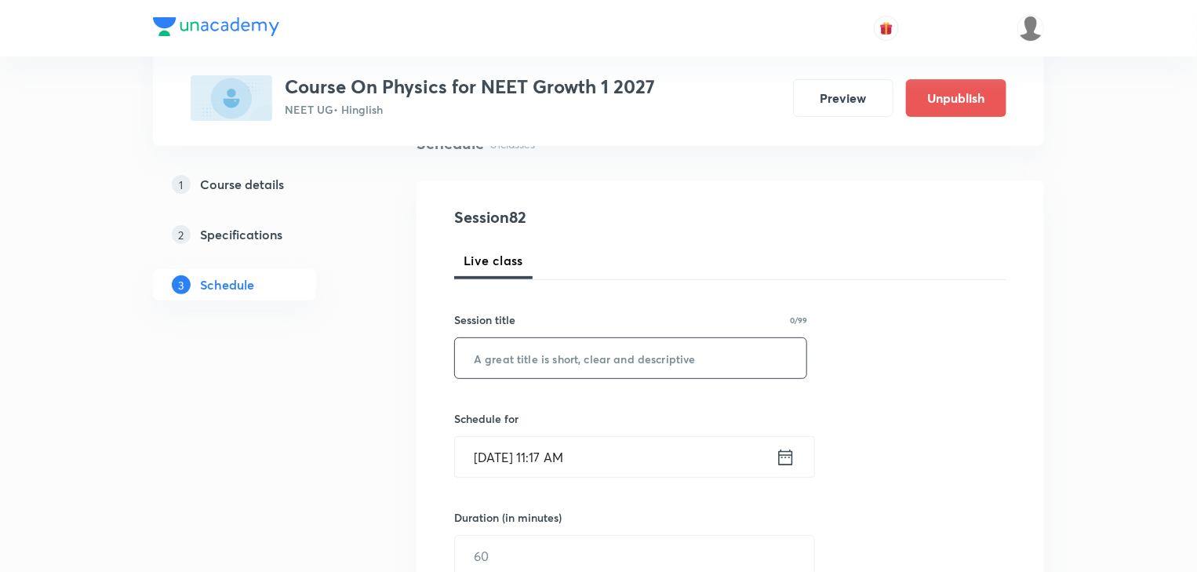
click at [674, 373] on input "text" at bounding box center [631, 358] width 352 height 40
paste input "Laws of motion Part - 14"
type input "Laws of motion Part - 15"
click at [785, 450] on icon at bounding box center [786, 457] width 14 height 16
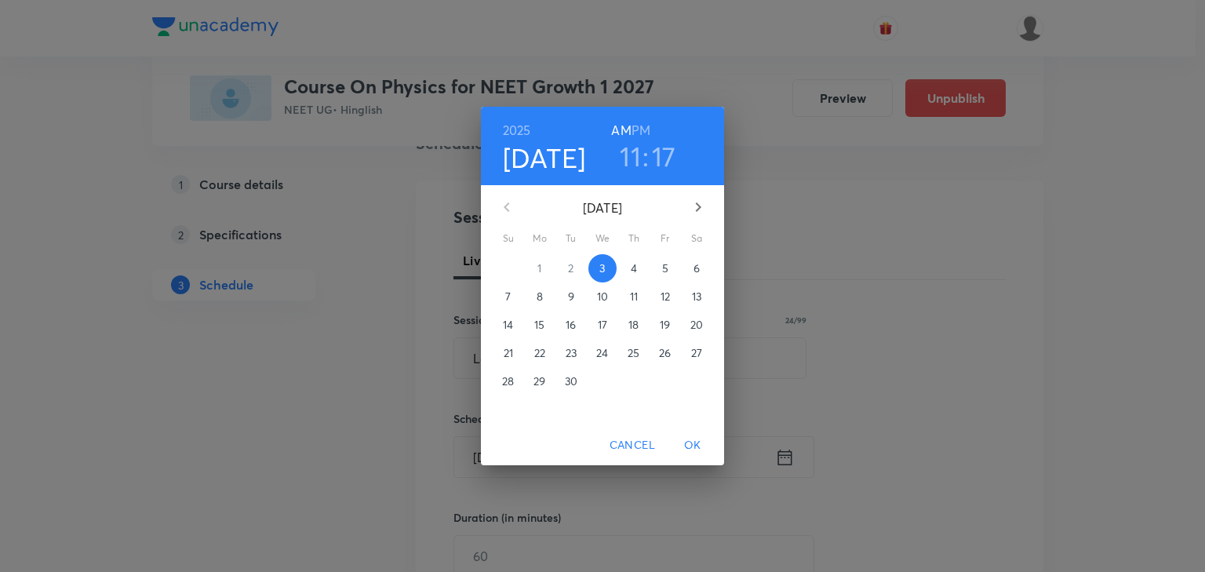
click at [639, 278] on button "4" at bounding box center [634, 268] width 28 height 28
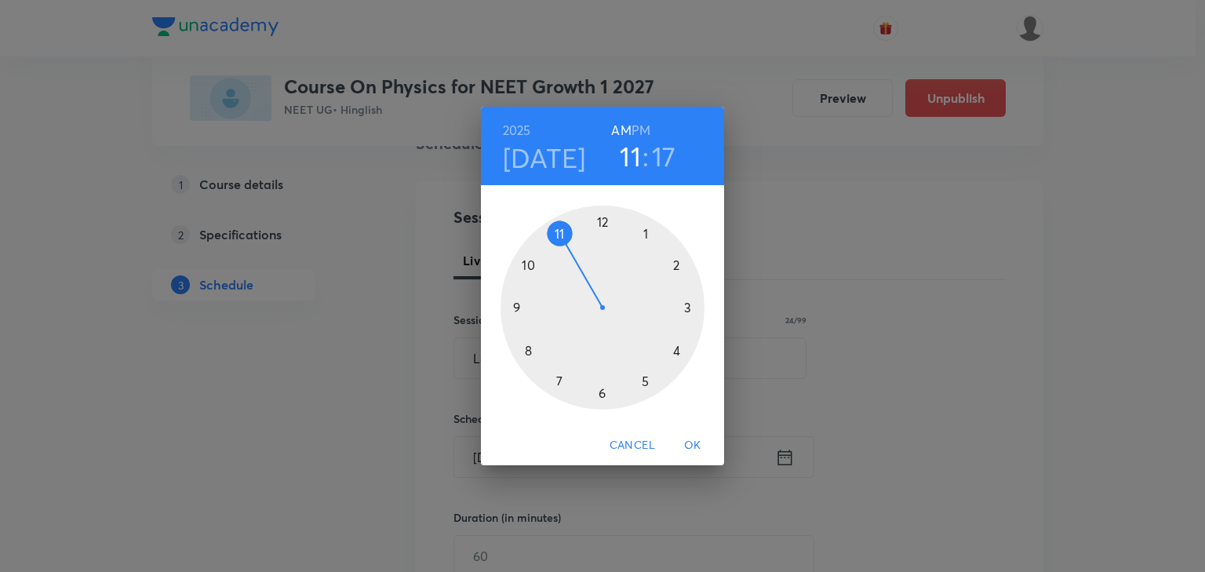
click at [517, 312] on div at bounding box center [603, 308] width 204 height 204
click at [526, 350] on div at bounding box center [603, 308] width 204 height 204
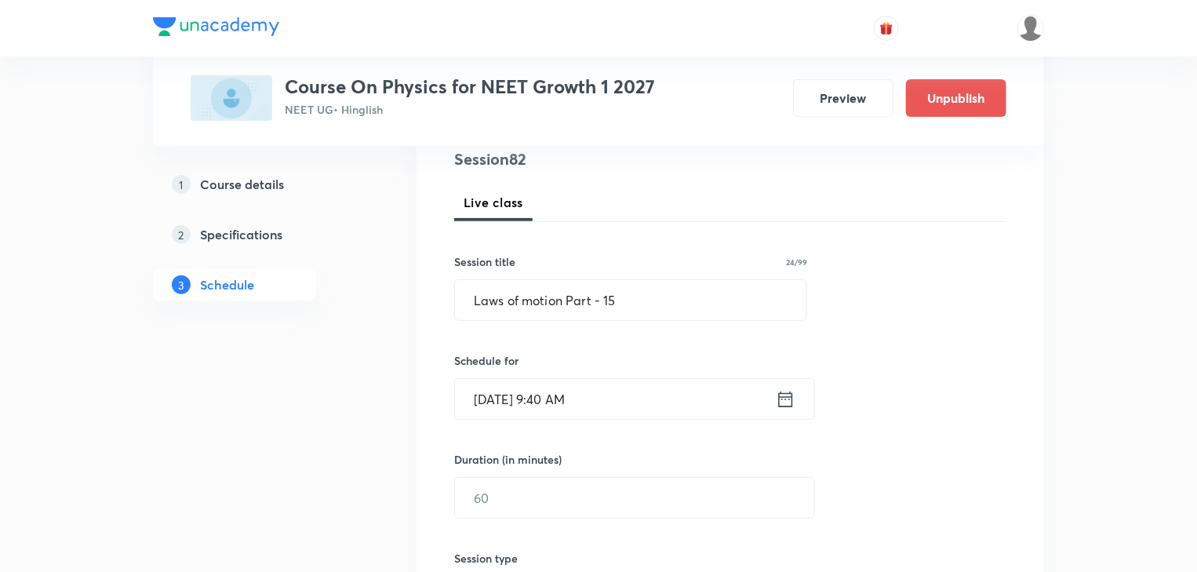
scroll to position [259, 0]
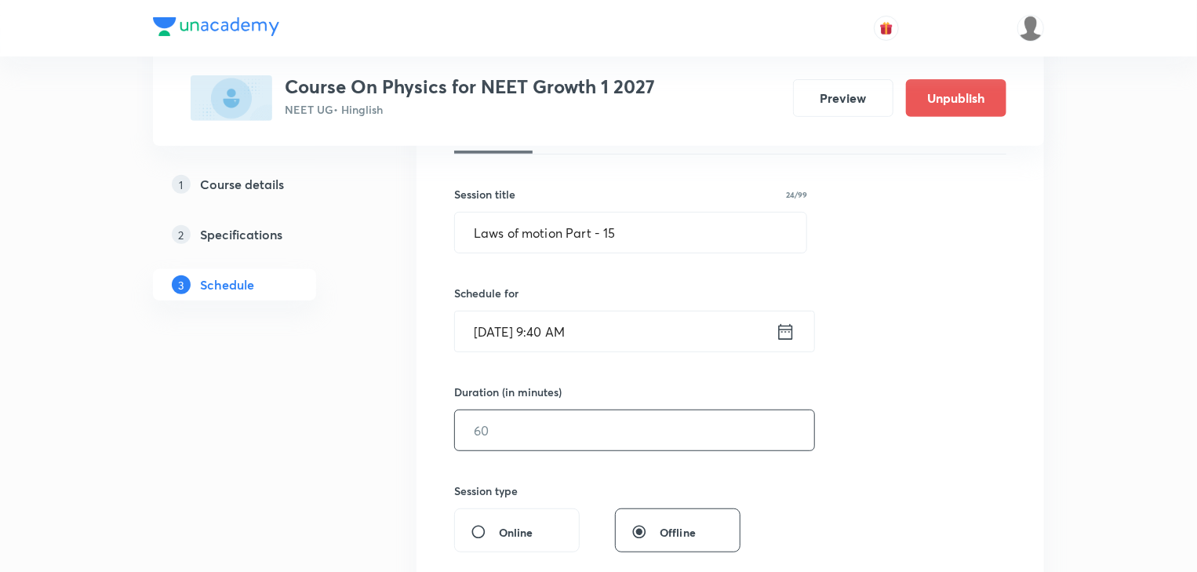
click at [578, 432] on input "text" at bounding box center [634, 430] width 359 height 40
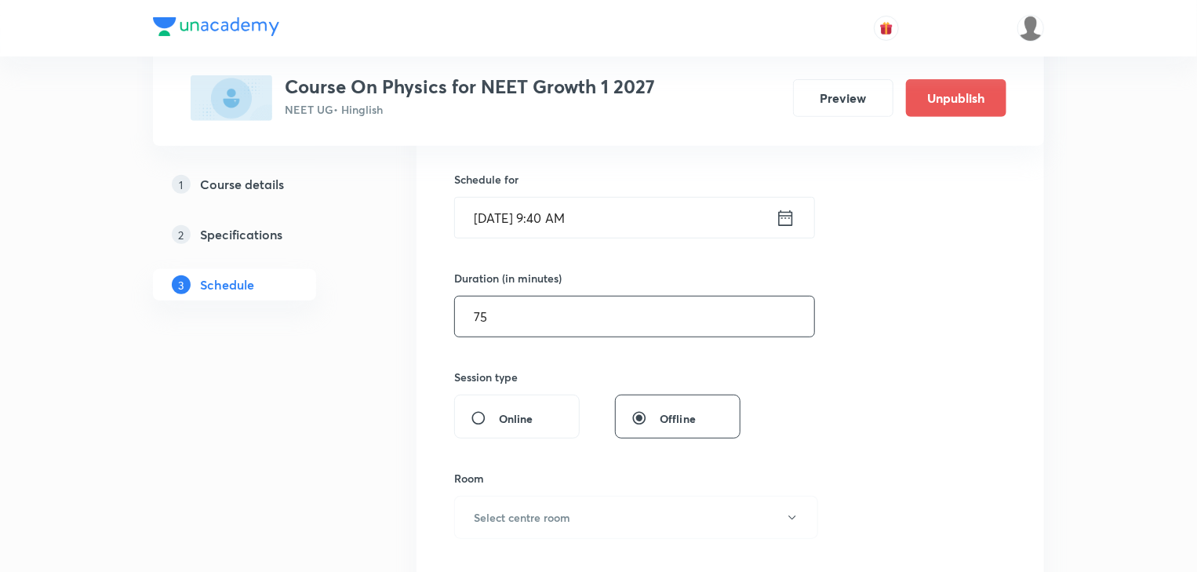
scroll to position [385, 0]
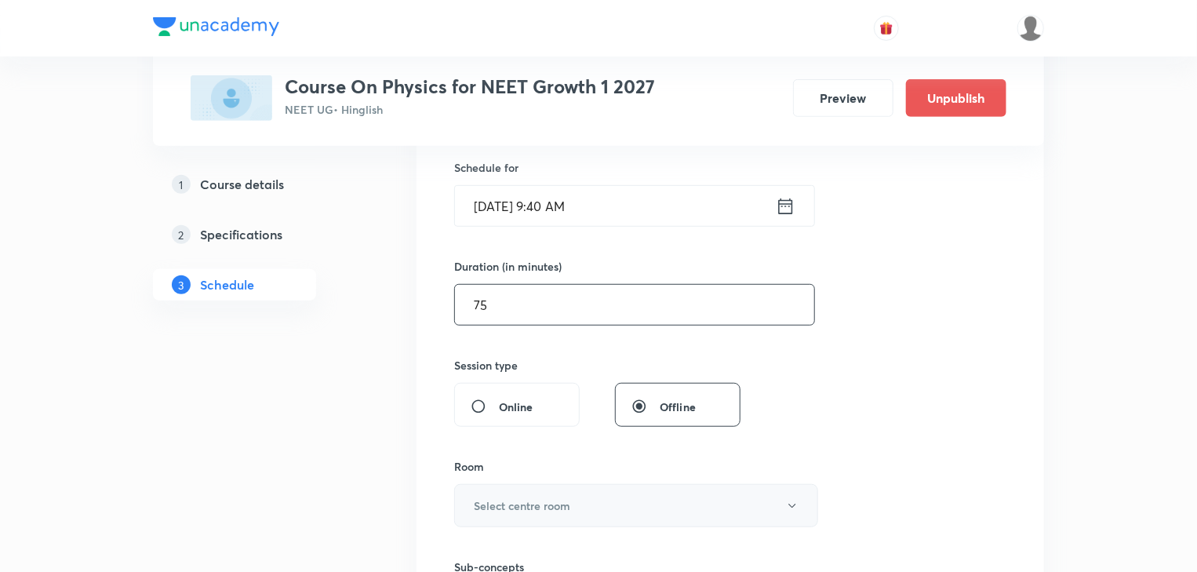
type input "75"
click at [530, 497] on h6 "Select centre room" at bounding box center [522, 505] width 97 height 16
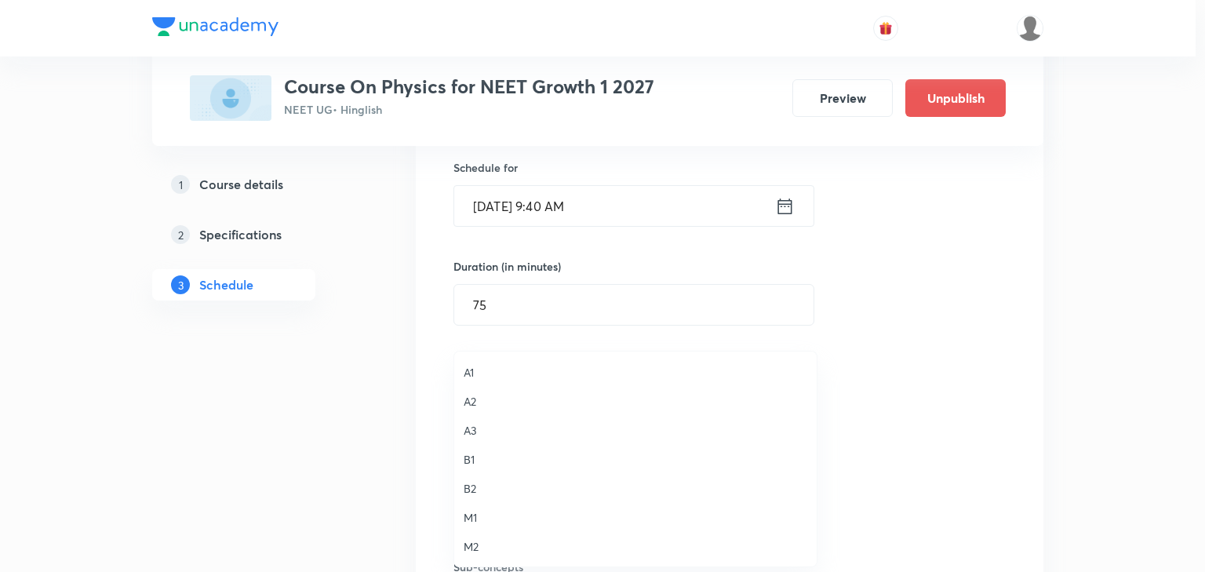
click at [484, 402] on span "A2" at bounding box center [636, 401] width 344 height 16
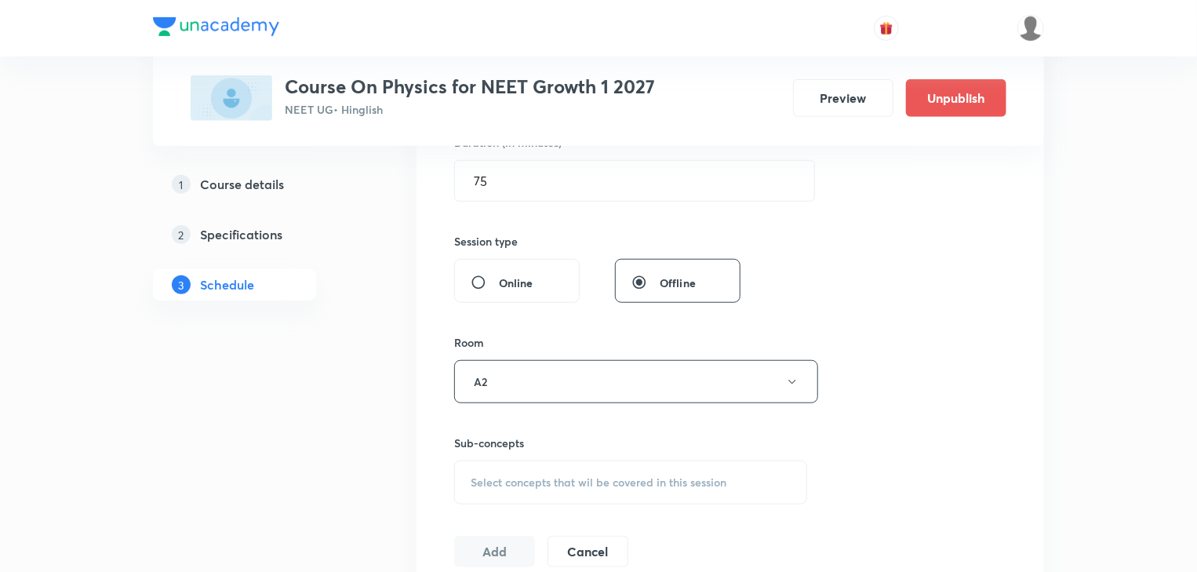
scroll to position [510, 0]
click at [477, 475] on span "Select concepts that wil be covered in this session" at bounding box center [599, 481] width 256 height 13
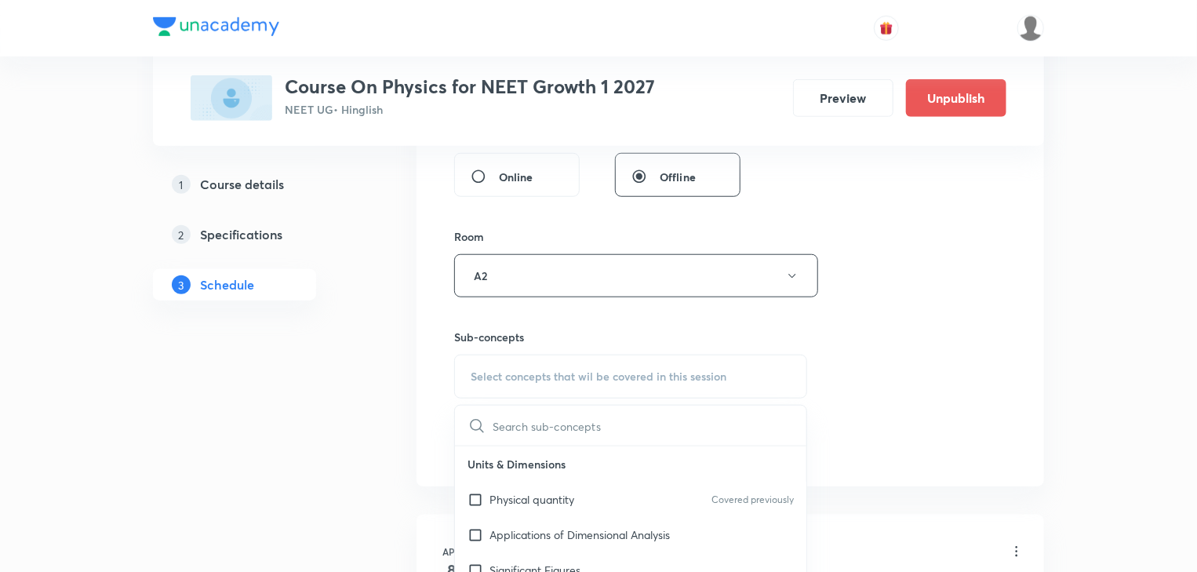
scroll to position [636, 0]
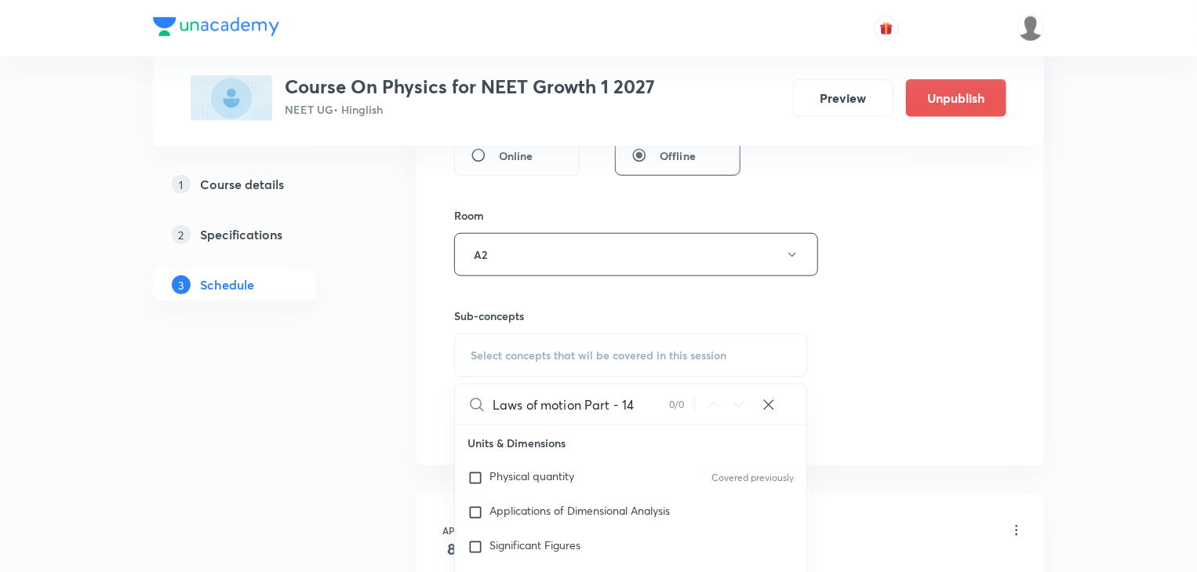
click at [651, 405] on input "Laws of motion Part - 14" at bounding box center [581, 405] width 177 height 40
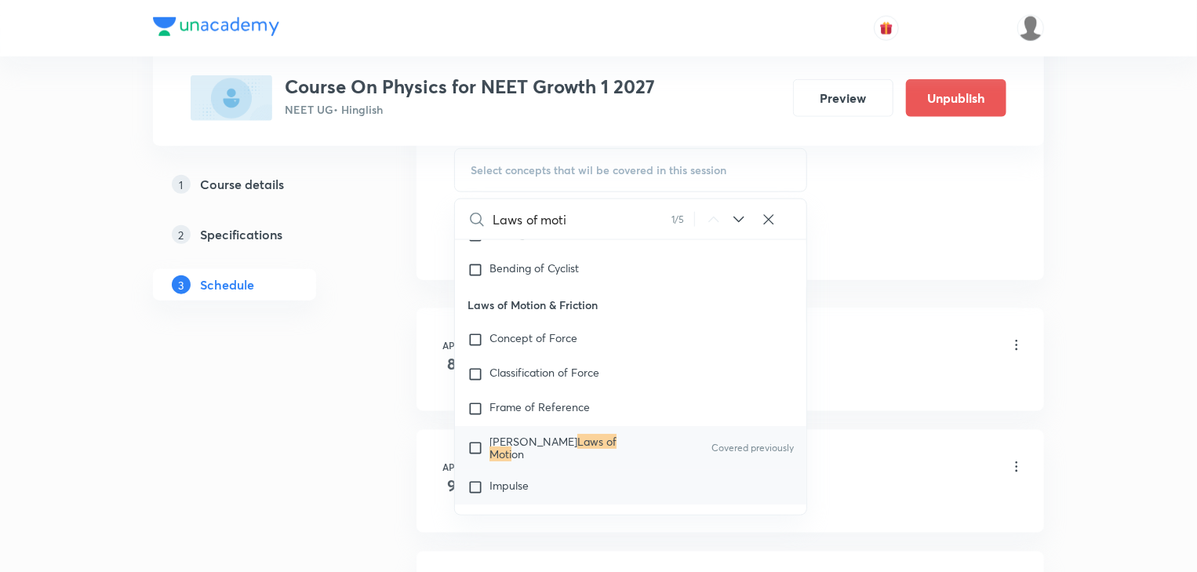
scroll to position [824, 0]
type input "Laws of moti"
click at [650, 435] on div "Newton's Laws of Moti on Covered previously" at bounding box center [631, 445] width 352 height 44
checkbox input "true"
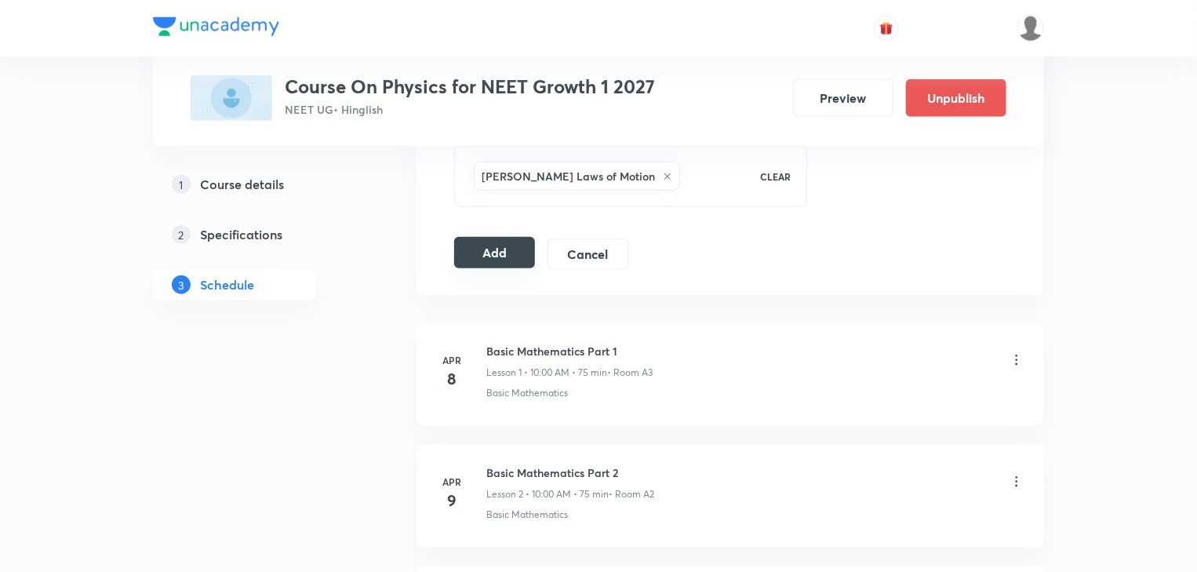
click at [477, 256] on button "Add" at bounding box center [494, 252] width 81 height 31
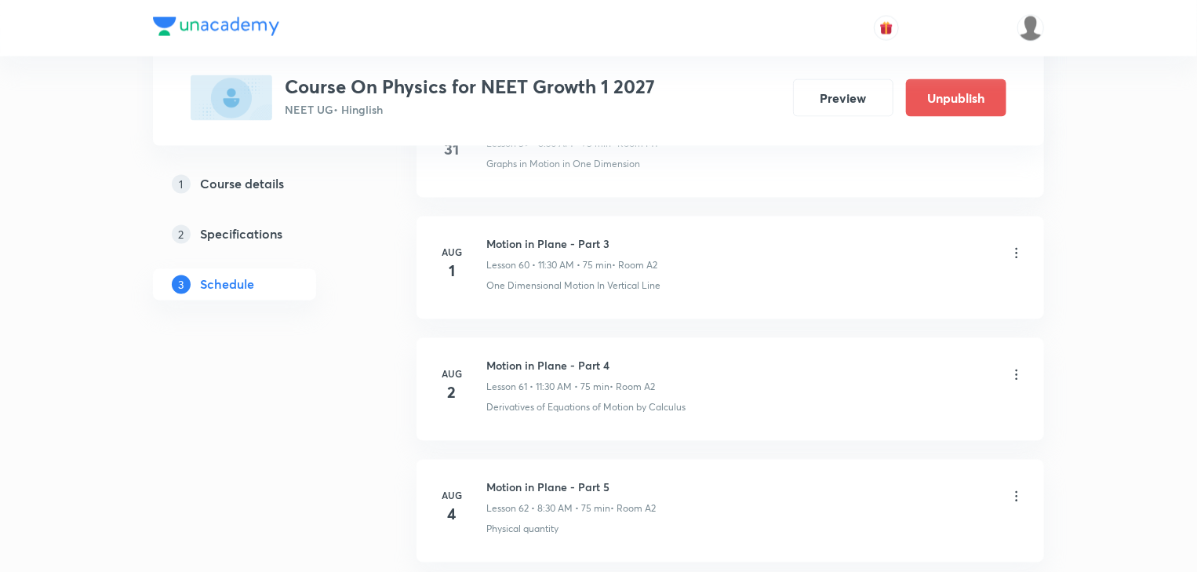
scroll to position [9913, 0]
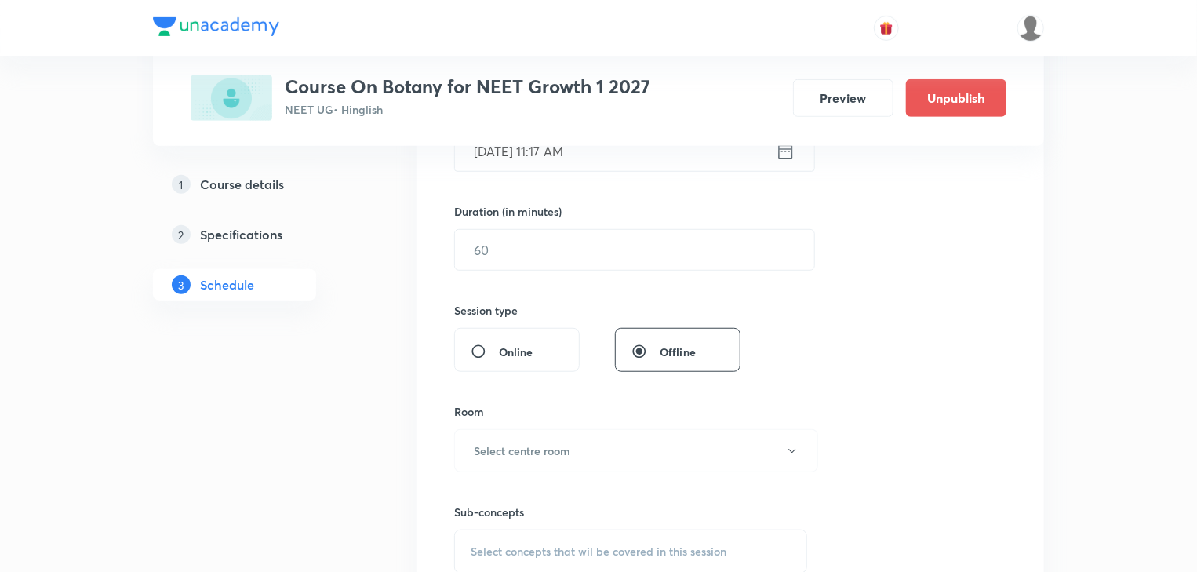
scroll to position [5658, 0]
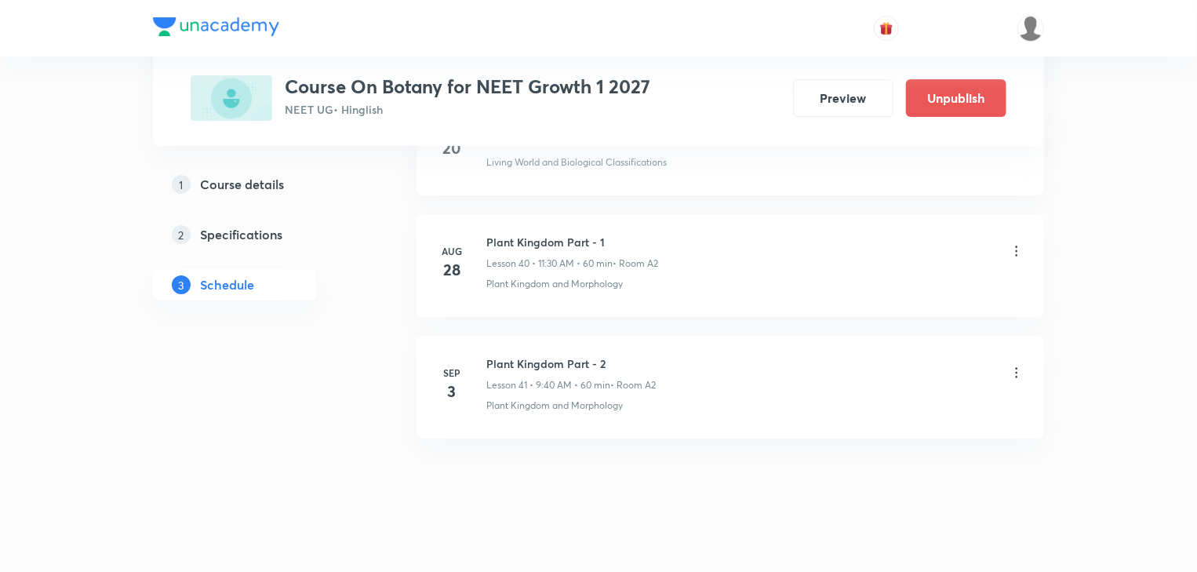
click at [492, 355] on h6 "Plant Kingdom Part - 2" at bounding box center [571, 363] width 169 height 16
copy h6 "Plant Kingdom Part - 2"
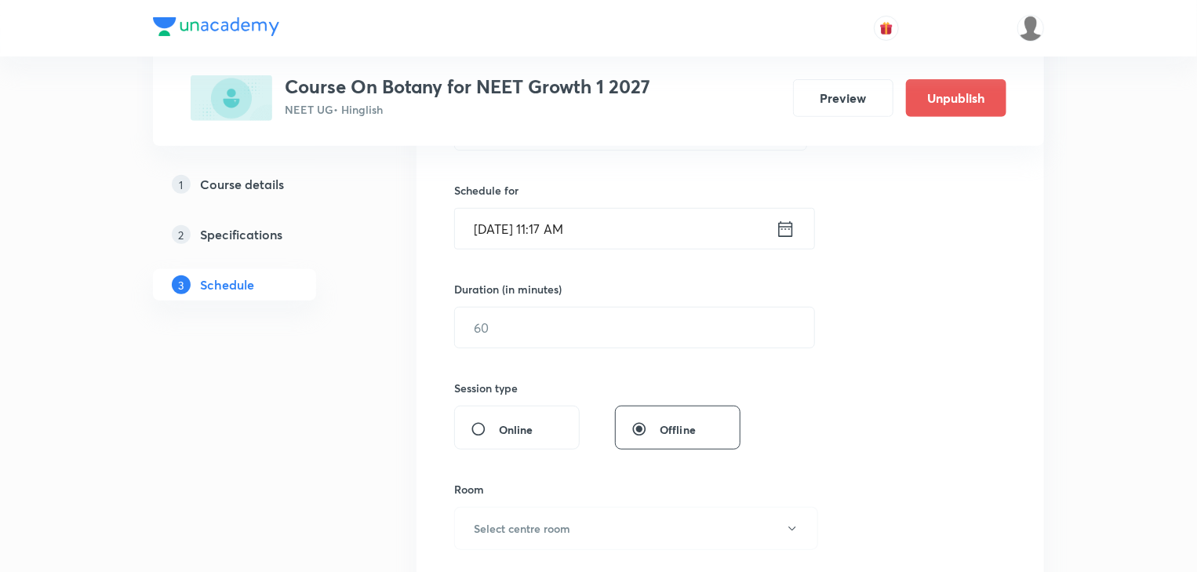
scroll to position [232, 0]
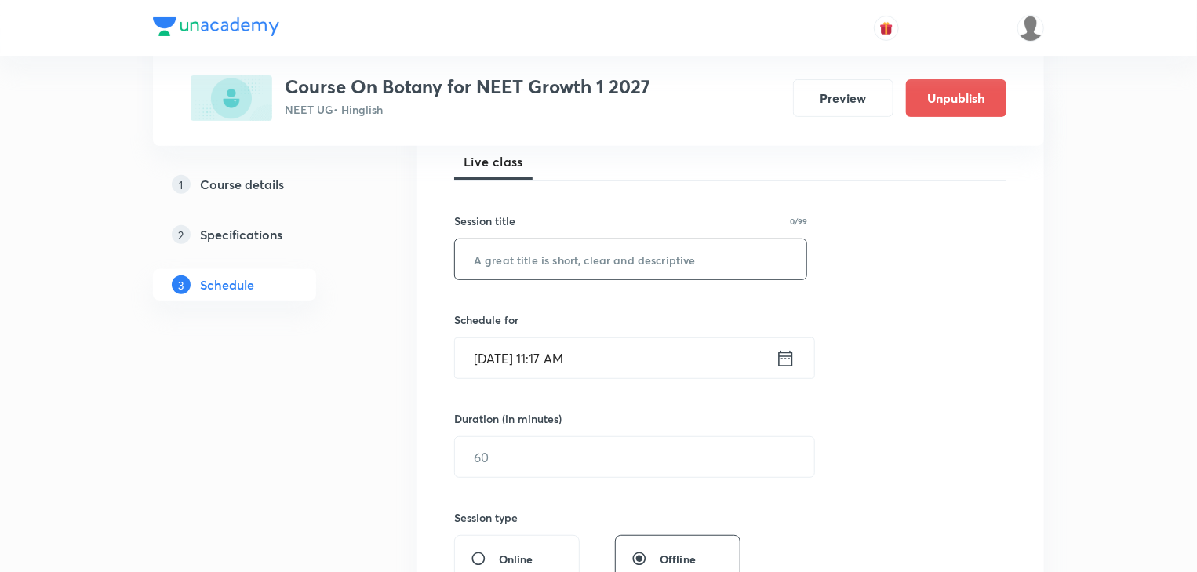
click at [600, 270] on input "text" at bounding box center [631, 259] width 352 height 40
paste input "Plant Kingdom Part - 2"
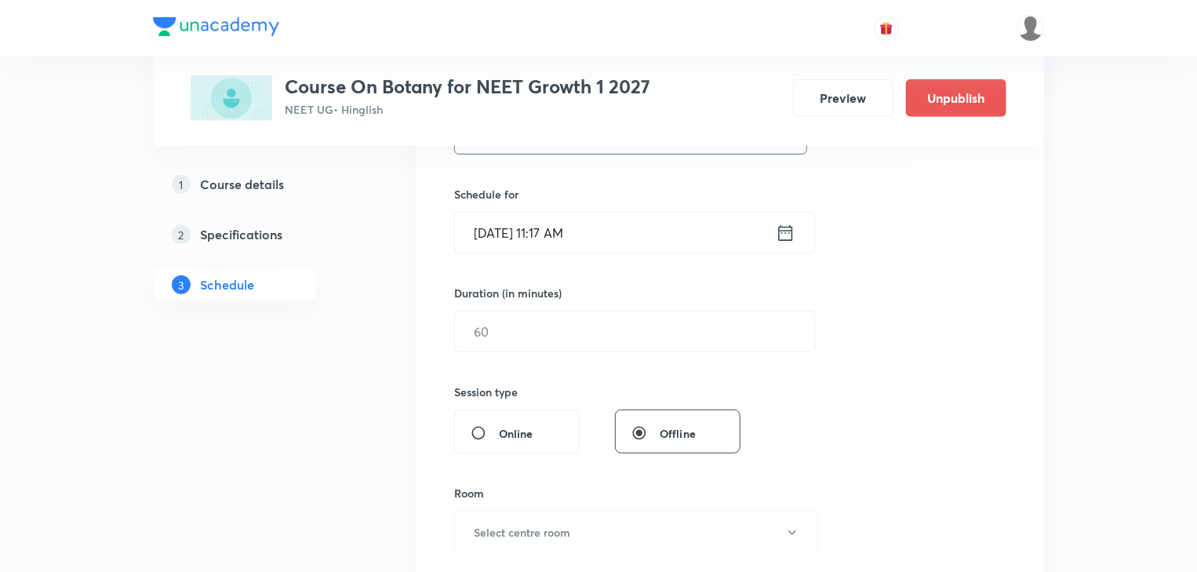
type input "Plant Kingdom Part - 3"
click at [797, 224] on div "Sep 3, 2025, 11:17 AM ​" at bounding box center [634, 233] width 361 height 42
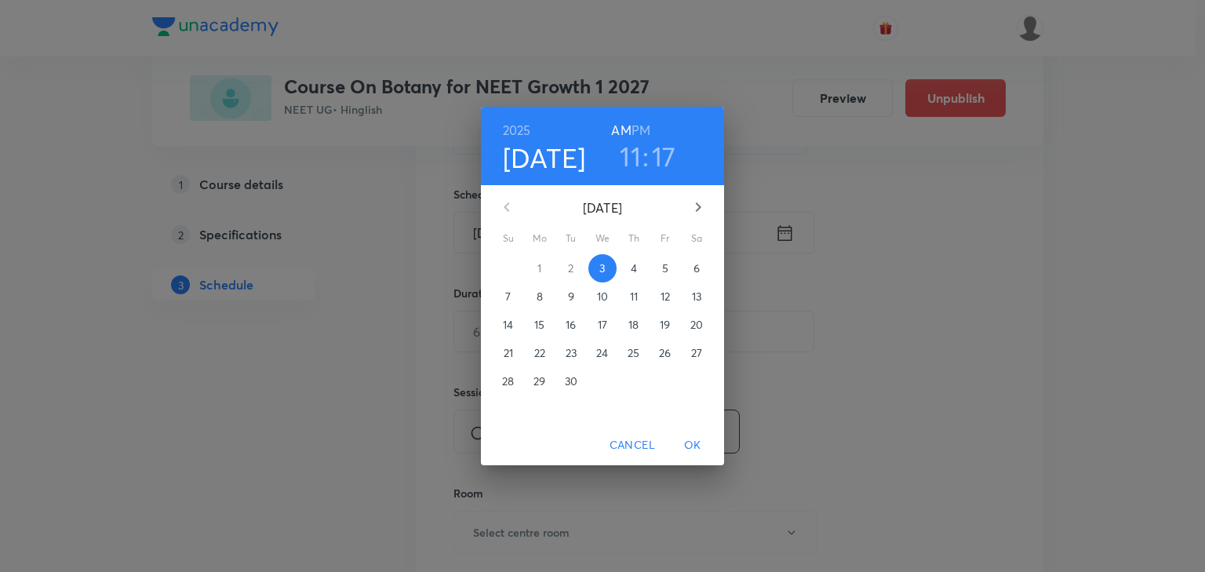
click at [631, 278] on button "4" at bounding box center [634, 268] width 28 height 28
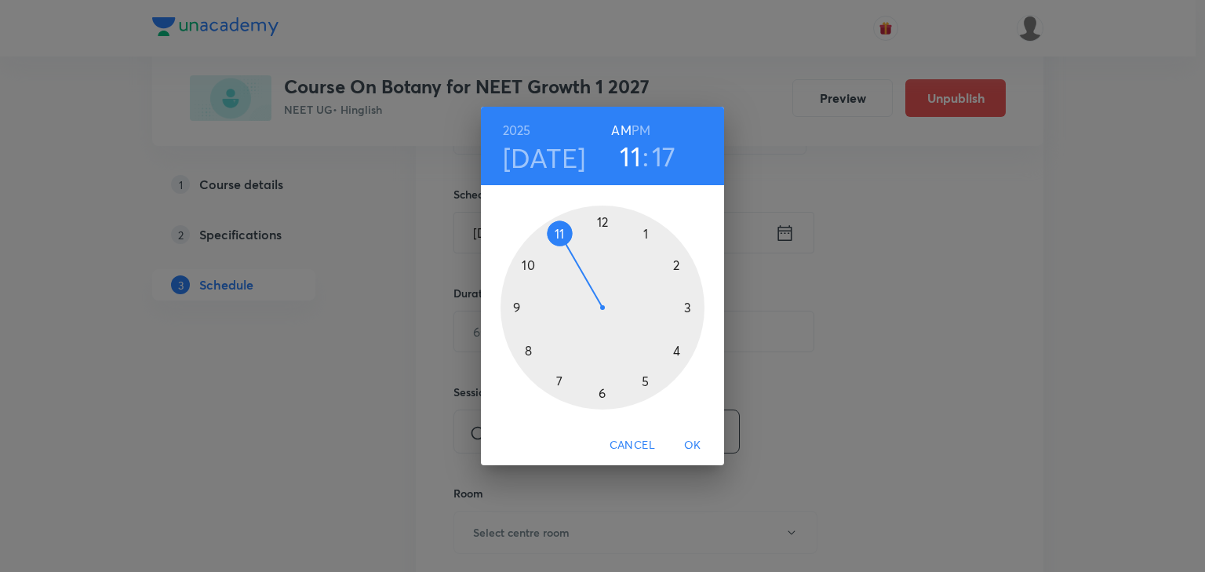
click at [651, 173] on div "2025 Sep 4 11 : 17 AM PM" at bounding box center [602, 146] width 243 height 78
click at [669, 144] on h3 "17" at bounding box center [664, 156] width 24 height 33
click at [650, 239] on div at bounding box center [603, 308] width 204 height 204
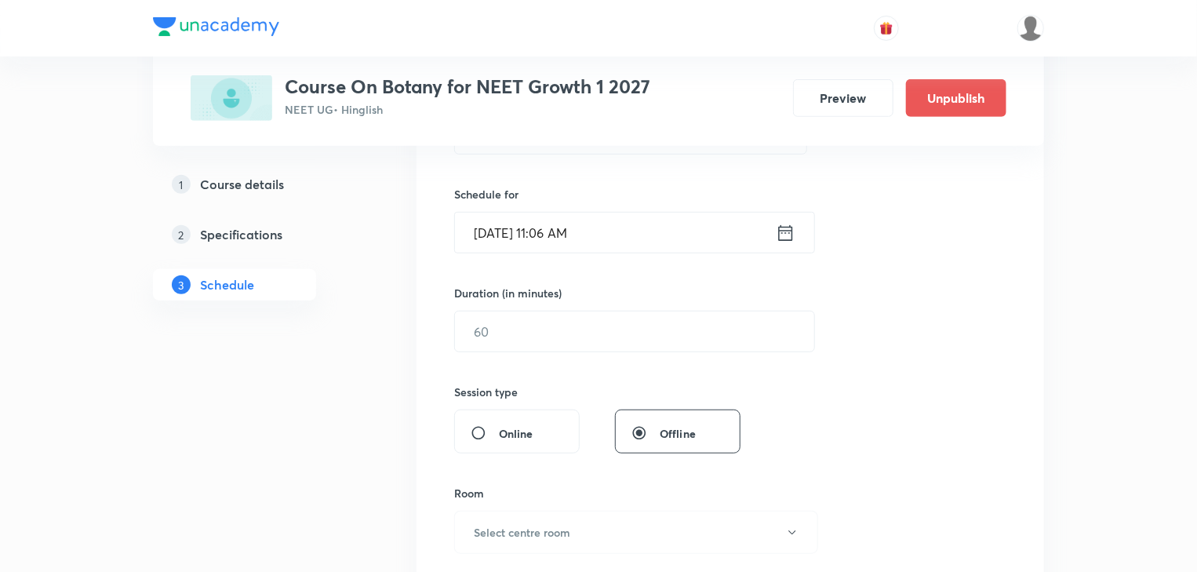
click at [785, 235] on icon at bounding box center [786, 233] width 20 height 22
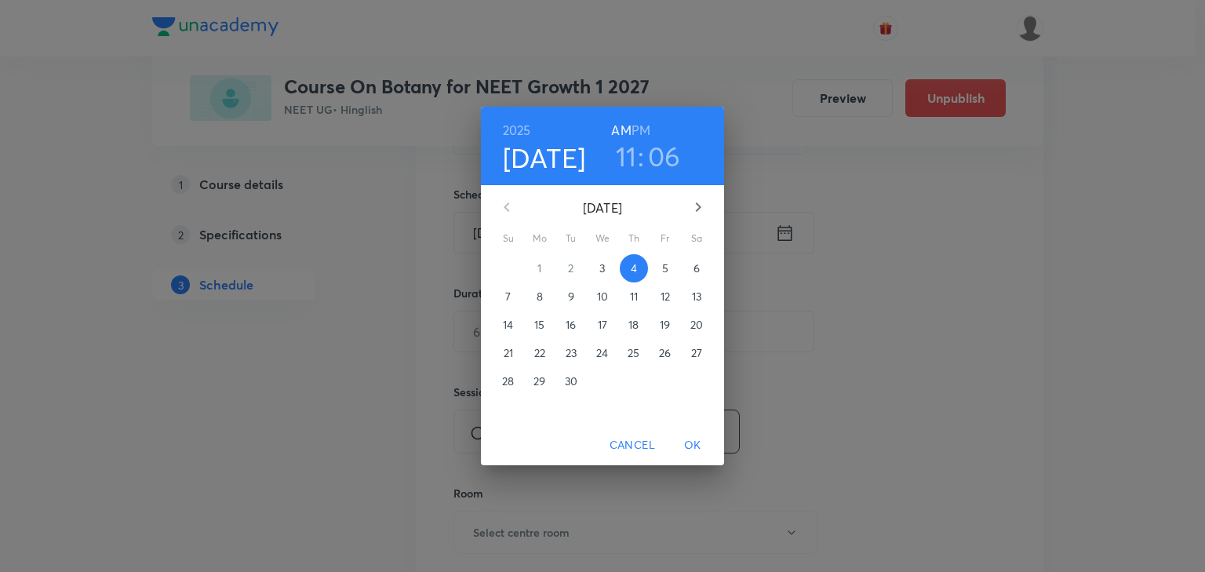
click at [666, 148] on h3 "06" at bounding box center [664, 156] width 33 height 33
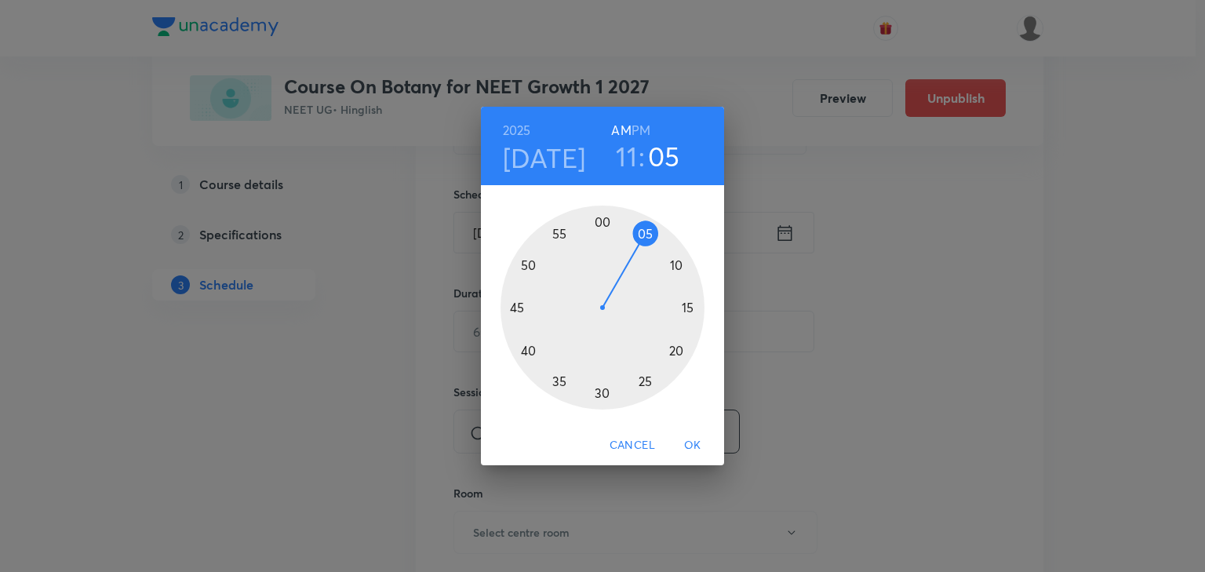
drag, startPoint x: 658, startPoint y: 232, endPoint x: 648, endPoint y: 232, distance: 9.4
click at [648, 232] on div at bounding box center [603, 308] width 204 height 204
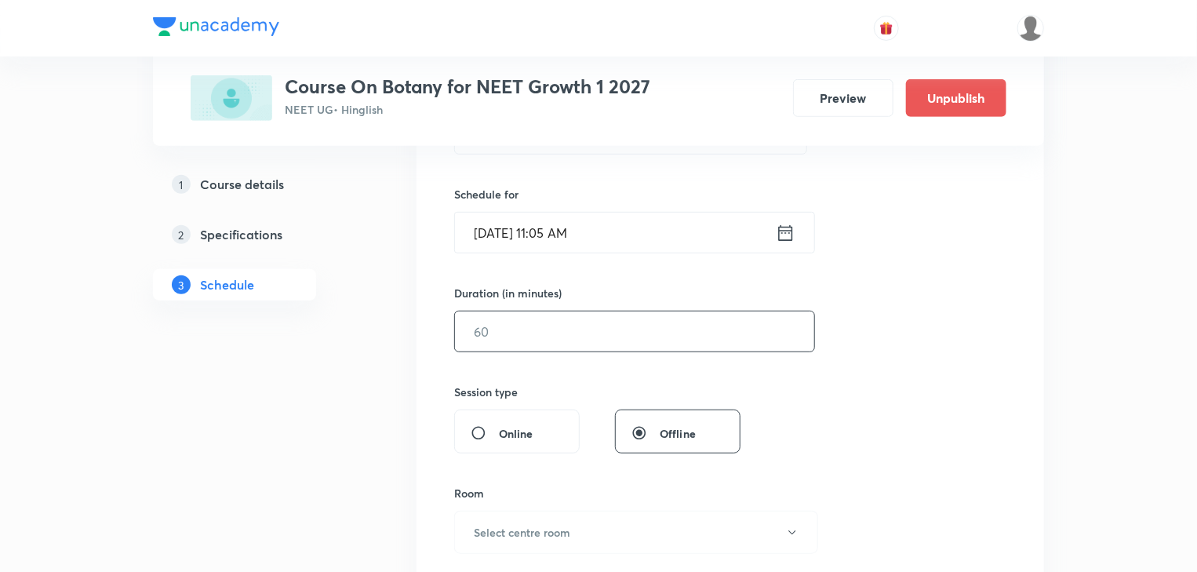
click at [596, 316] on input "text" at bounding box center [634, 332] width 359 height 40
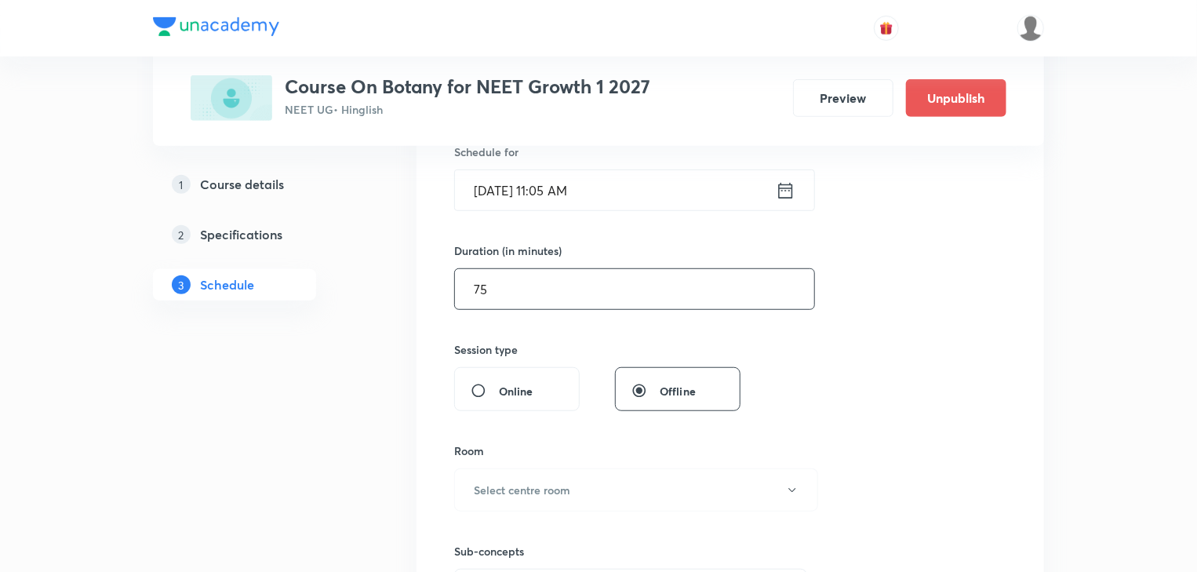
scroll to position [421, 0]
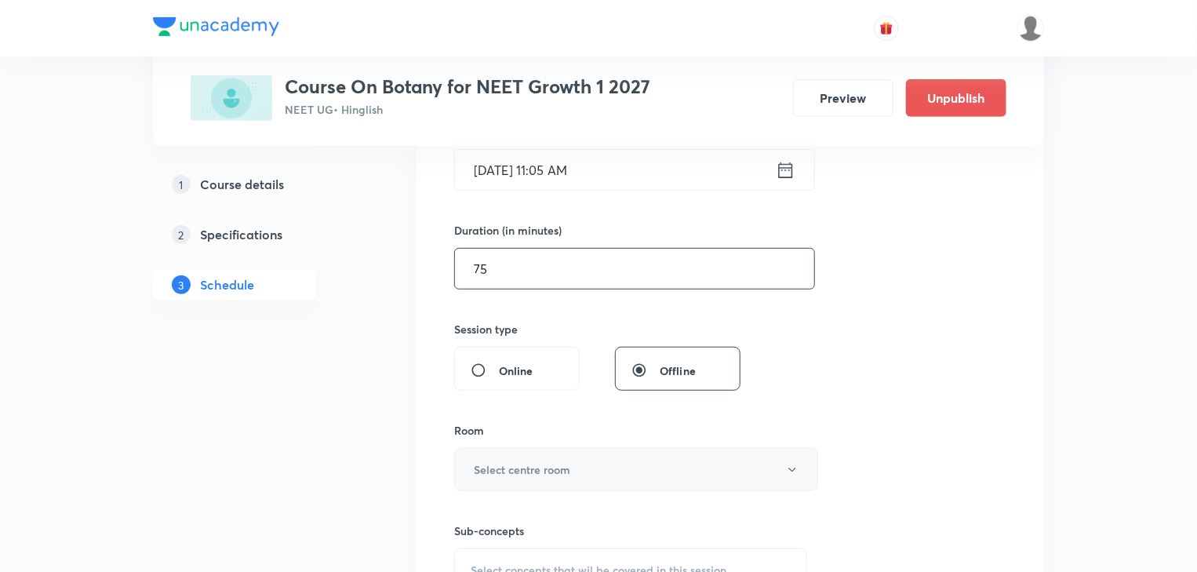
type input "75"
click at [570, 483] on button "Select centre room" at bounding box center [636, 469] width 364 height 43
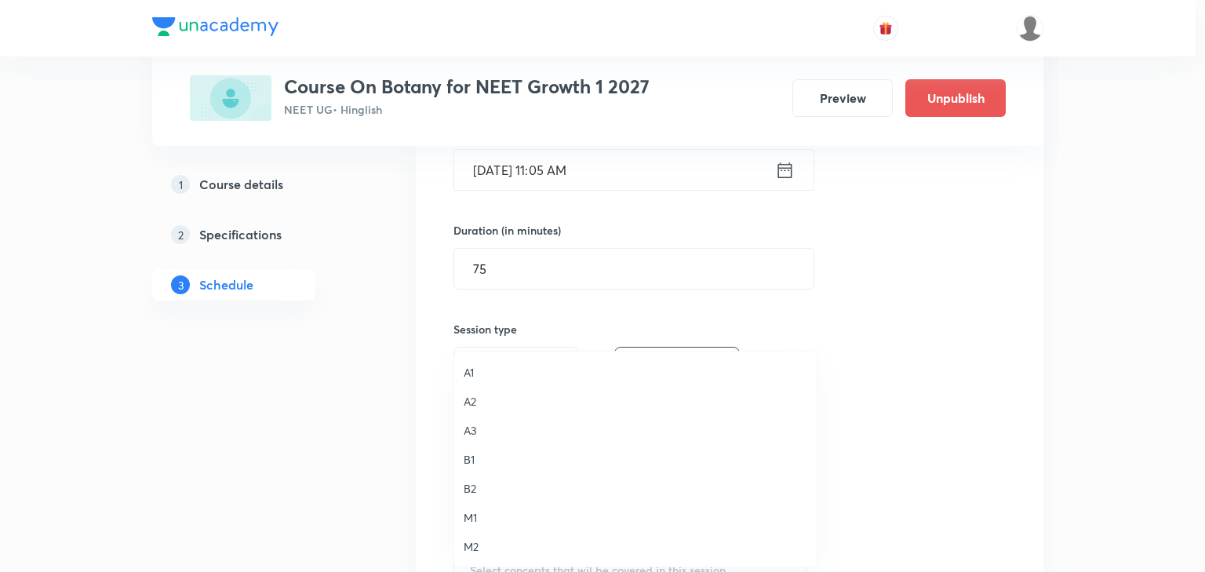
drag, startPoint x: 486, startPoint y: 394, endPoint x: 443, endPoint y: 399, distance: 42.6
click at [485, 393] on span "A2" at bounding box center [636, 401] width 344 height 16
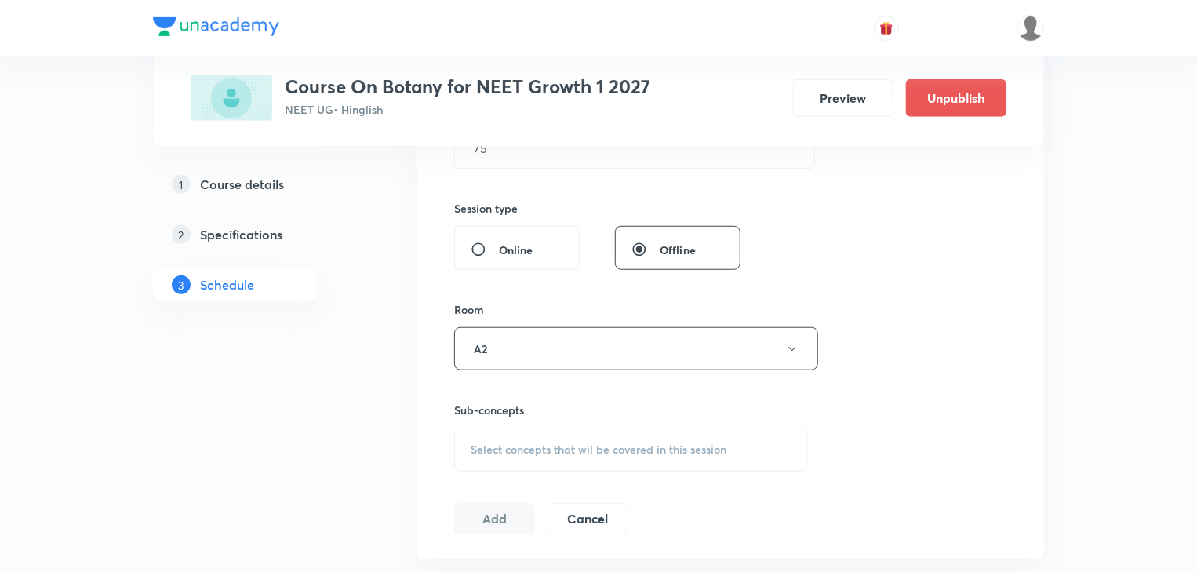
scroll to position [546, 0]
click at [537, 434] on div "Select concepts that wil be covered in this session" at bounding box center [630, 445] width 353 height 44
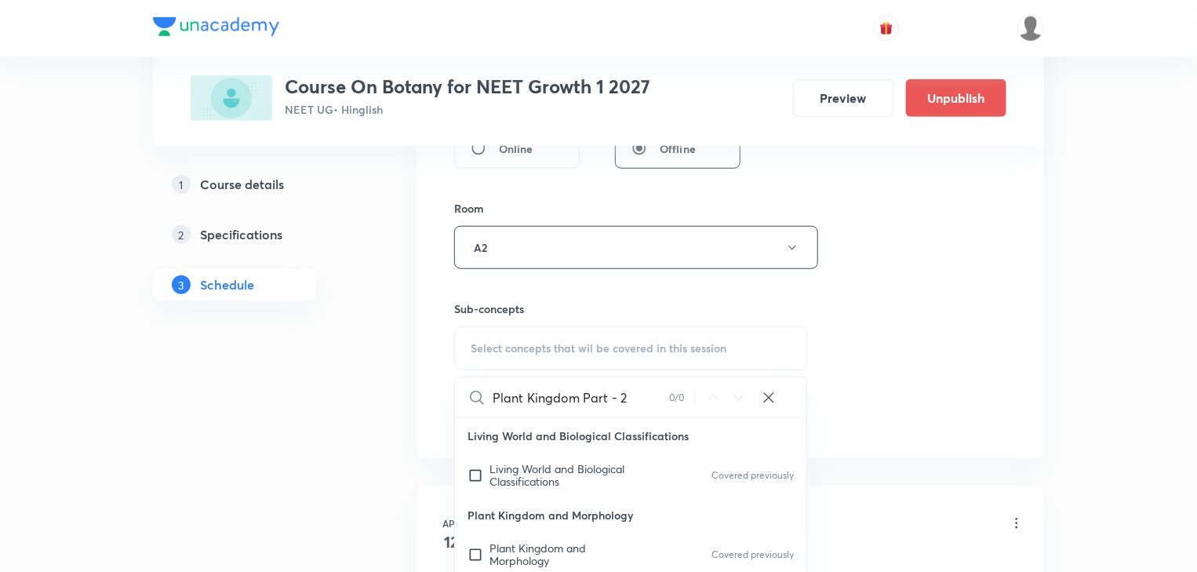
scroll to position [672, 0]
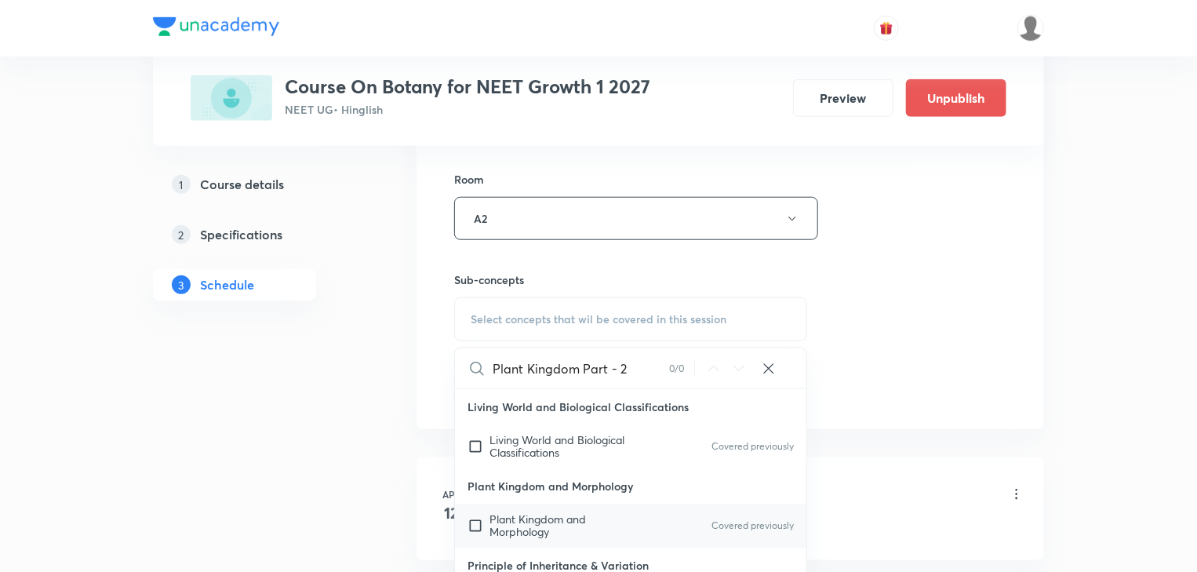
type input "Plant Kingdom Part - 2"
click at [551, 524] on span "Plant Kingdom and Morphology" at bounding box center [538, 525] width 97 height 27
checkbox input "true"
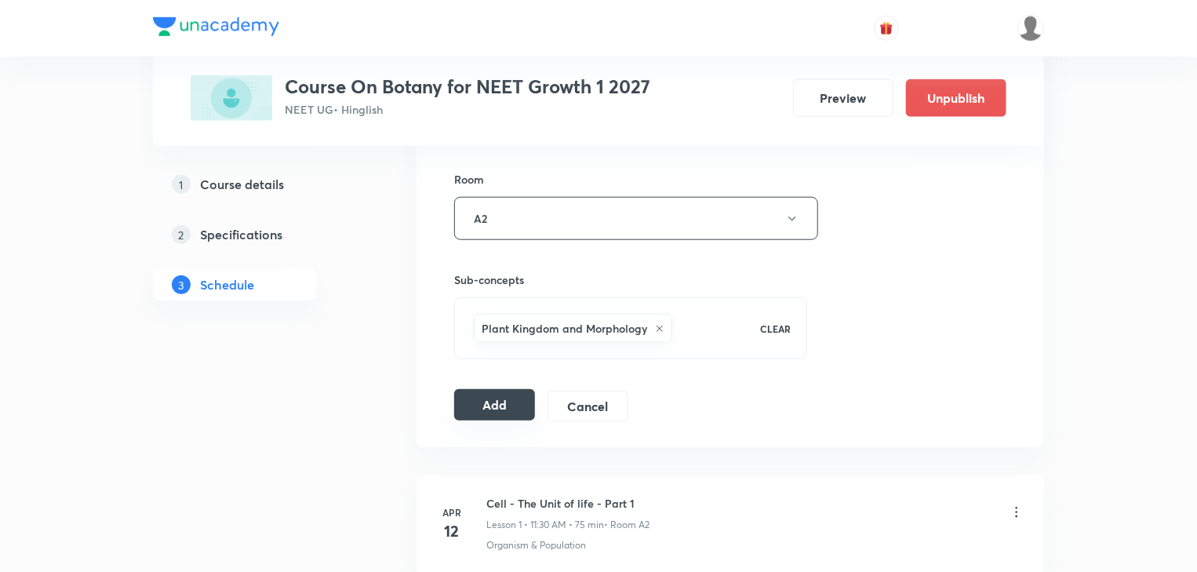
click at [461, 403] on button "Add" at bounding box center [494, 404] width 81 height 31
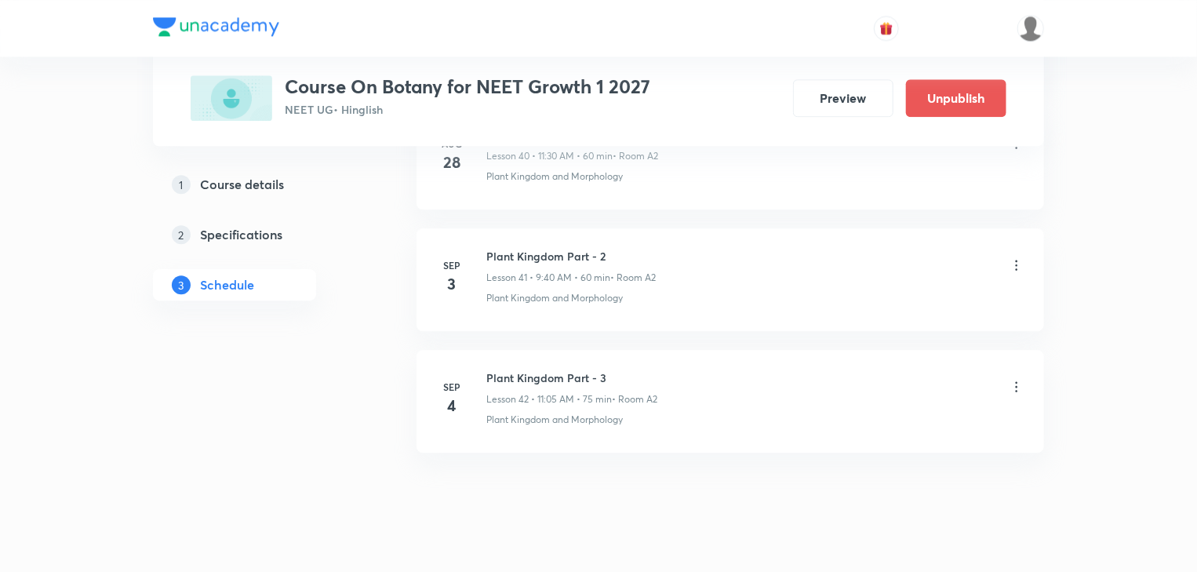
scroll to position [5060, 0]
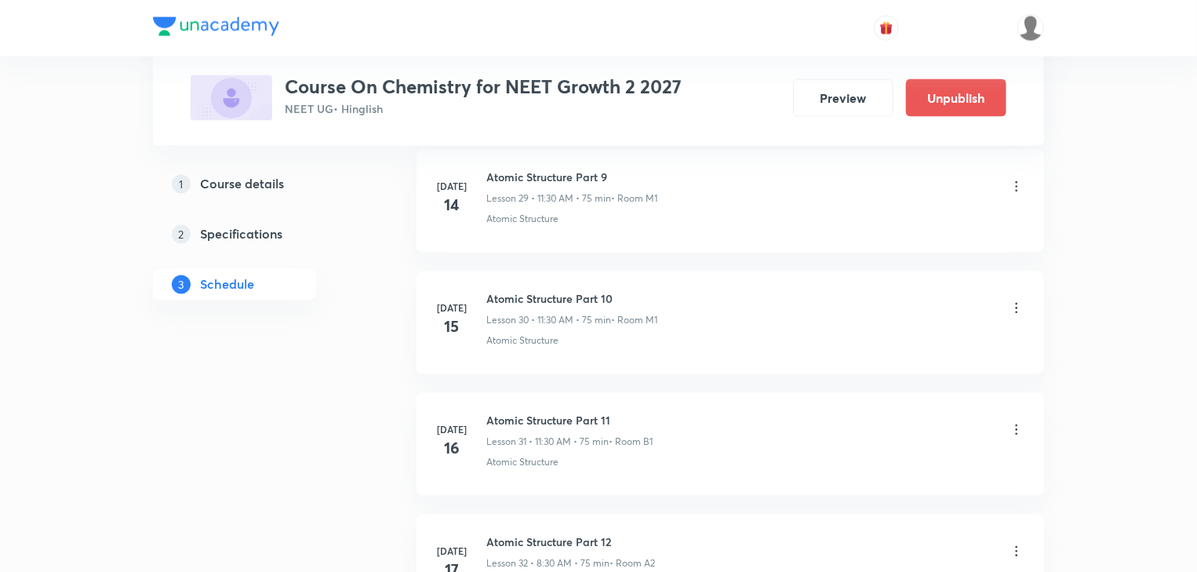
scroll to position [7963, 0]
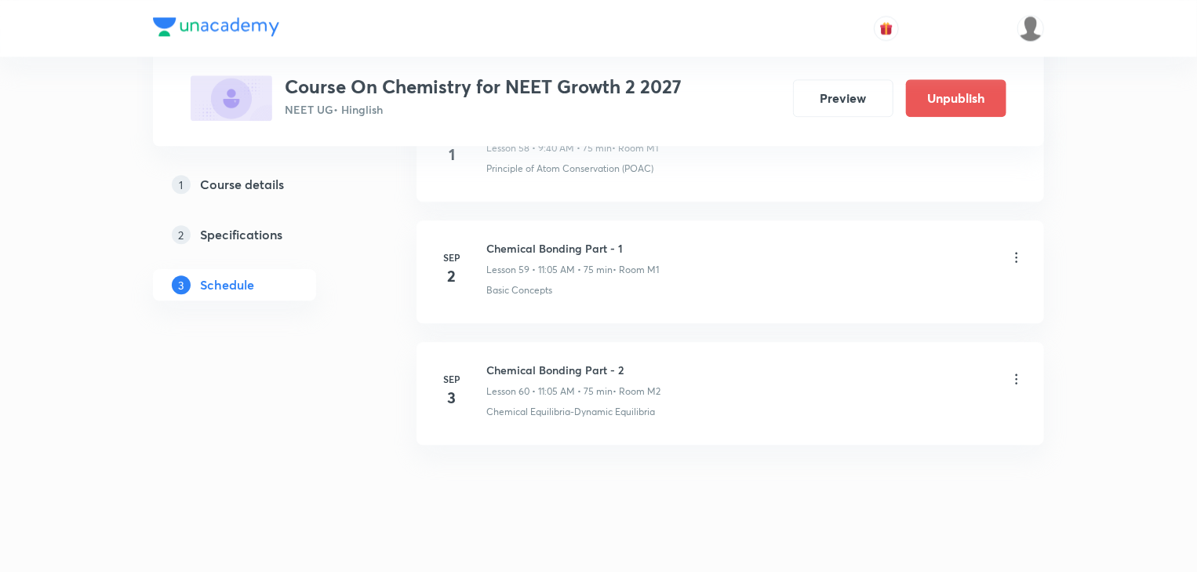
click at [570, 362] on h6 "Chemical Bonding Part - 2" at bounding box center [574, 370] width 174 height 16
copy h6 "Chemical Bonding Part - 2"
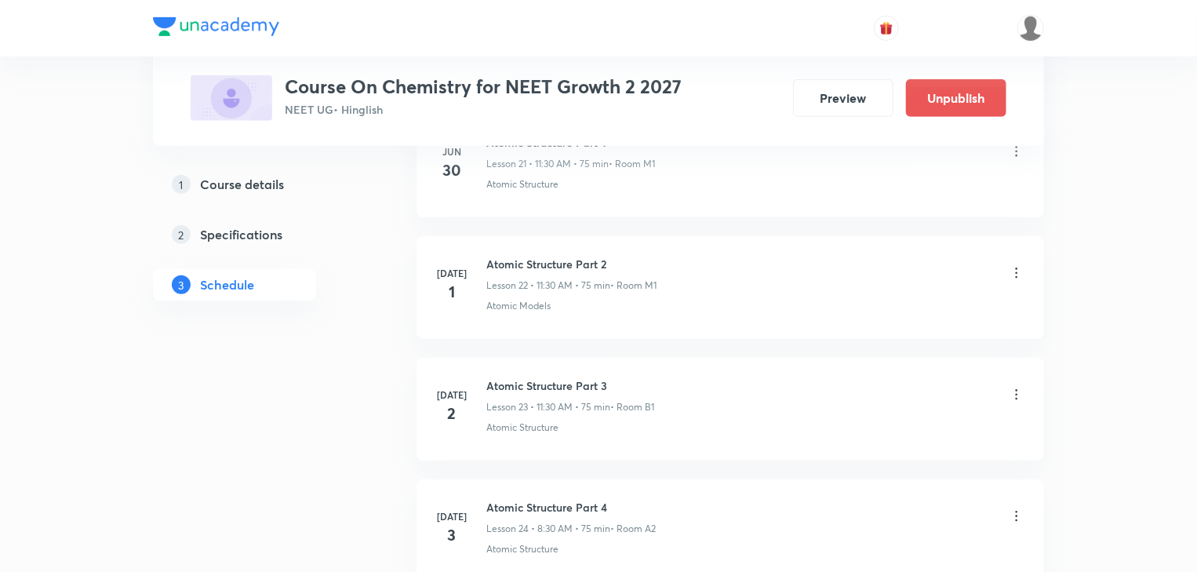
scroll to position [0, 0]
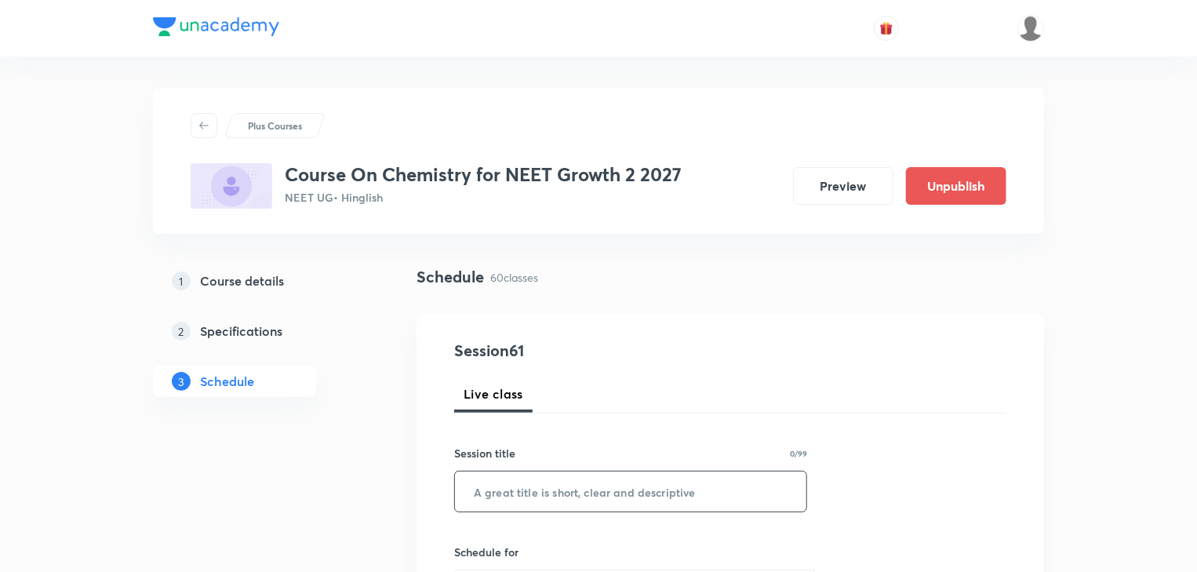
click at [565, 484] on input "text" at bounding box center [631, 492] width 352 height 40
paste input "Chemical Bonding Part - 2"
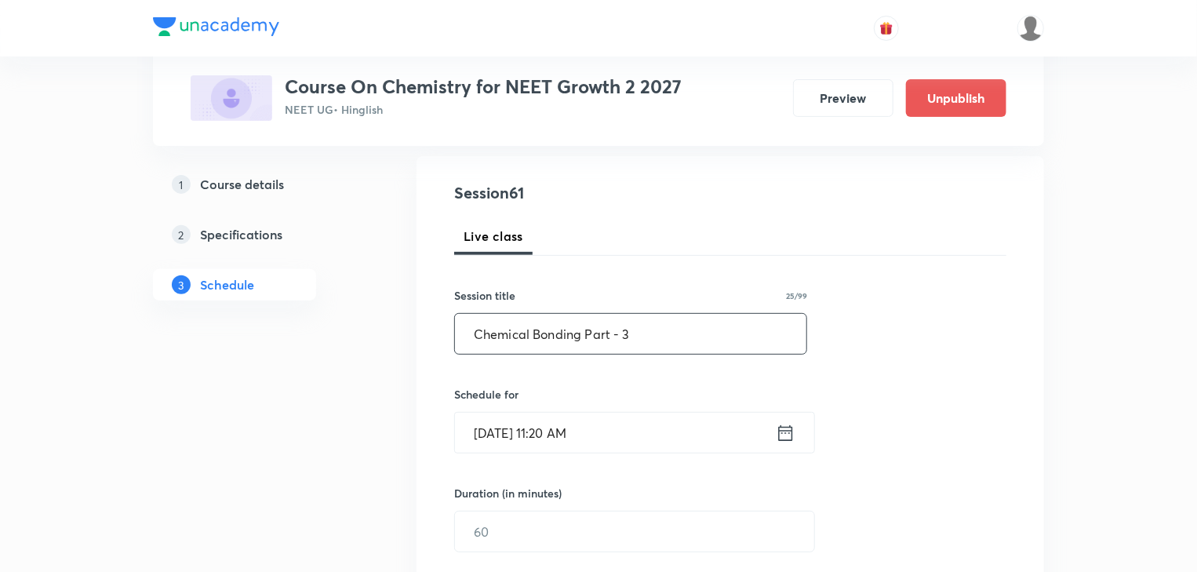
scroll to position [251, 0]
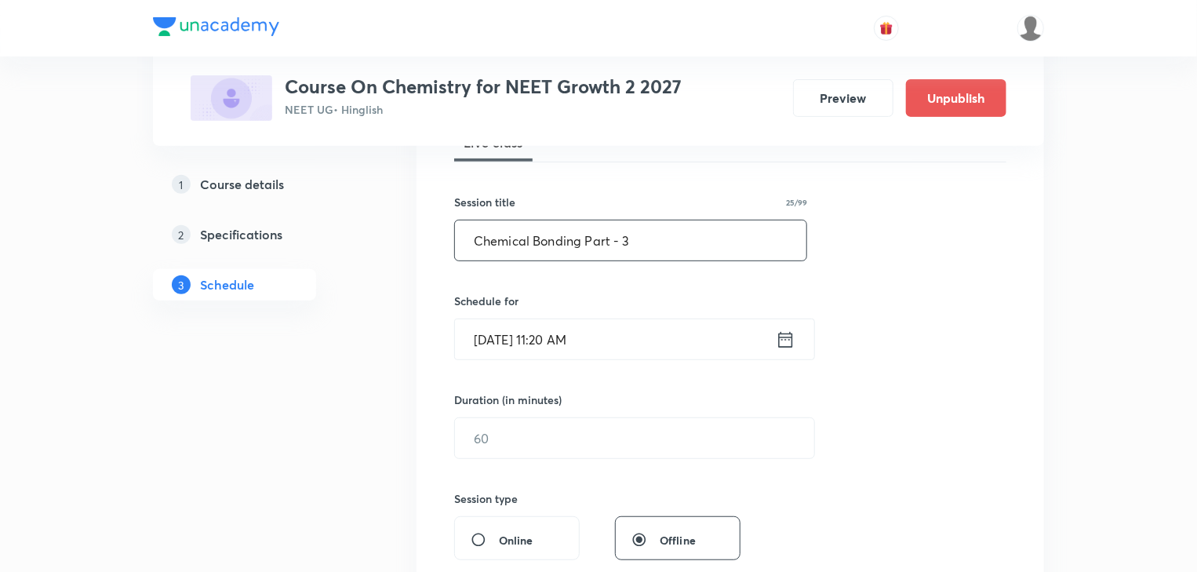
type input "Chemical Bonding Part - 3"
click at [787, 341] on icon at bounding box center [786, 340] width 20 height 22
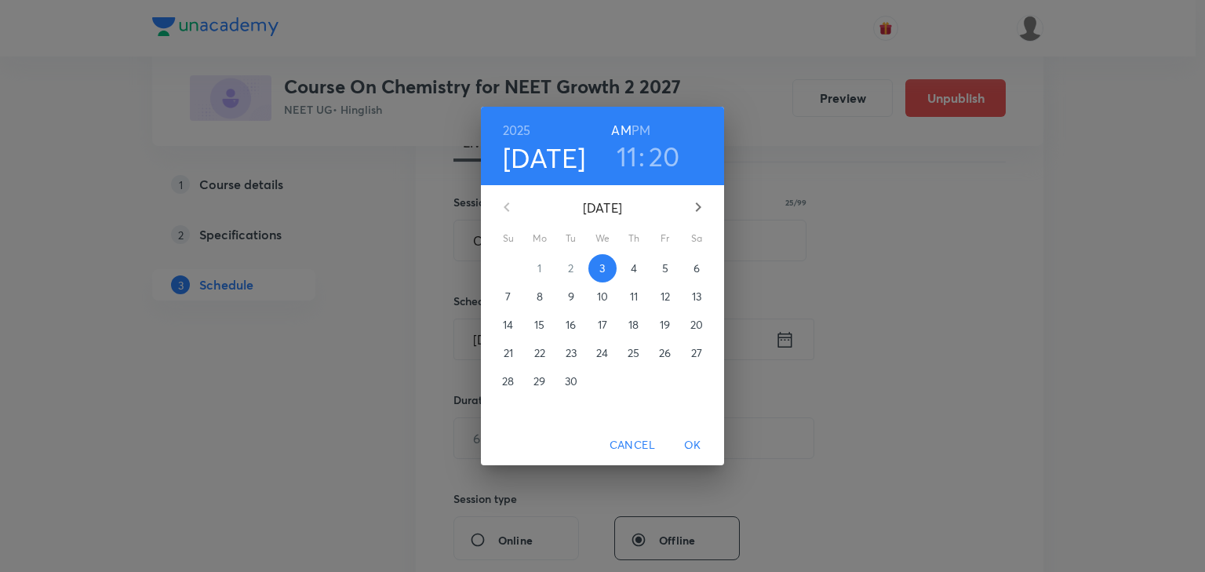
click at [633, 269] on p "4" at bounding box center [634, 269] width 6 height 16
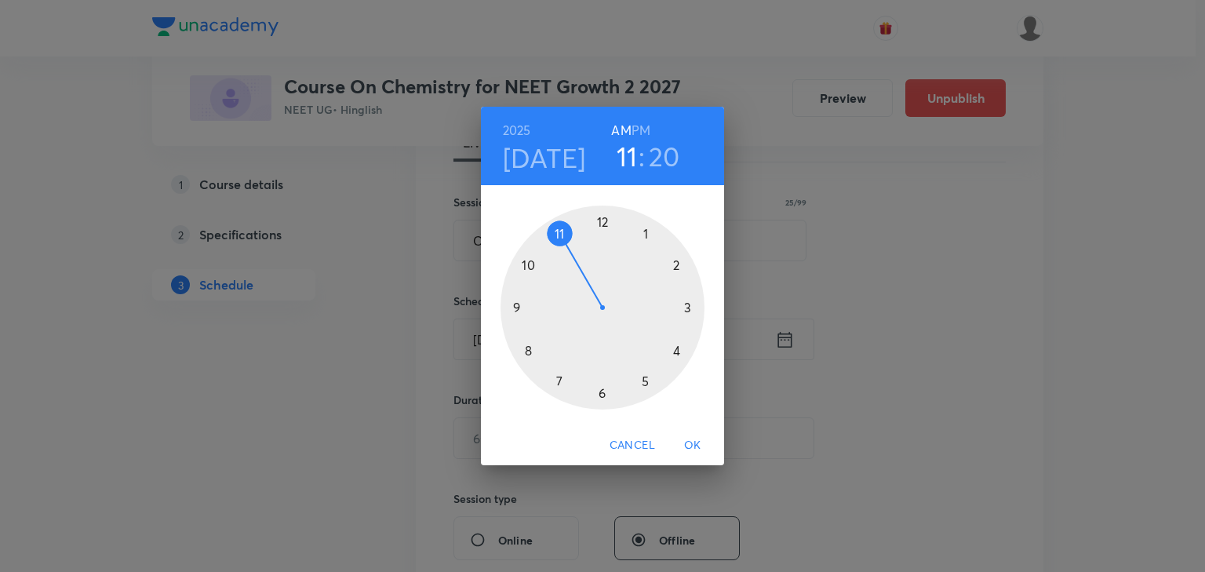
click at [528, 352] on div at bounding box center [603, 308] width 204 height 204
click at [643, 232] on div at bounding box center [603, 308] width 204 height 204
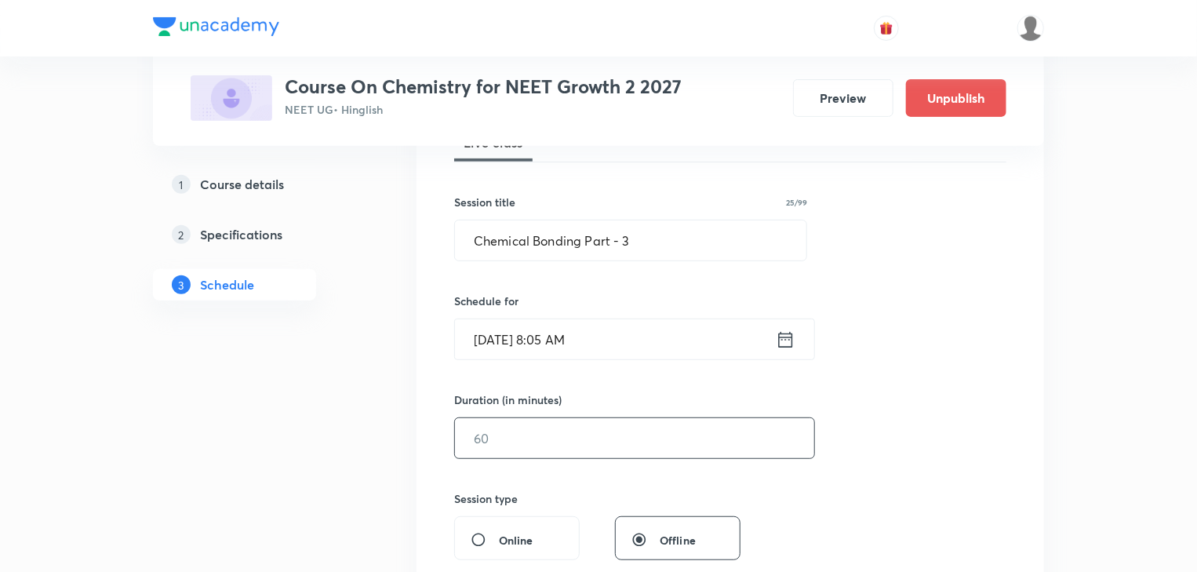
click at [526, 428] on input "text" at bounding box center [634, 438] width 359 height 40
click at [785, 337] on icon at bounding box center [786, 340] width 20 height 22
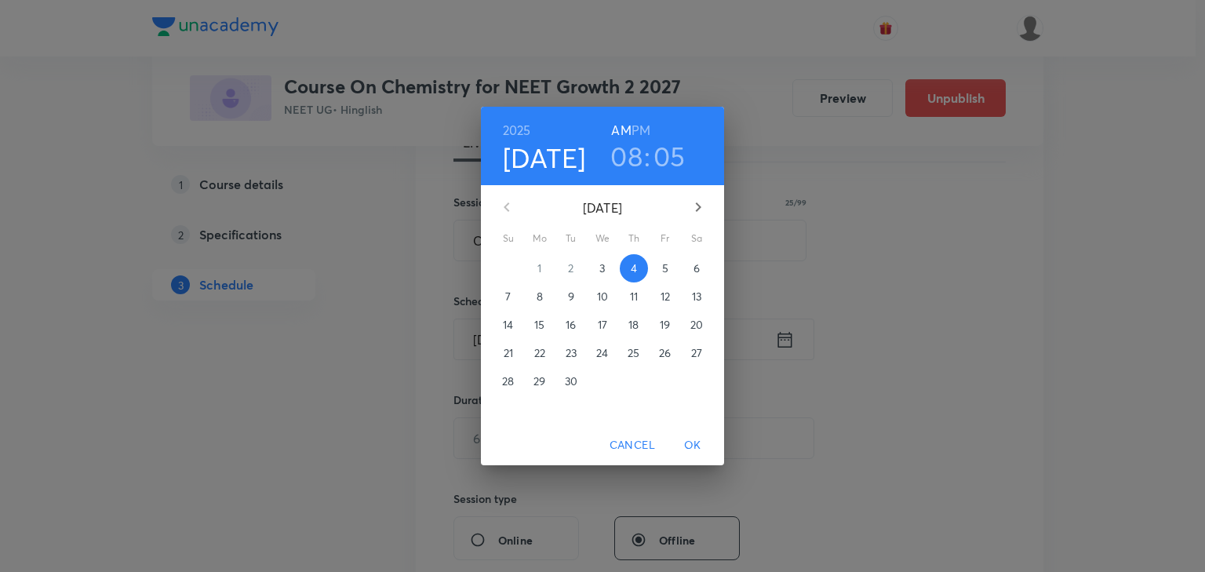
click at [668, 148] on h3 "05" at bounding box center [670, 156] width 32 height 33
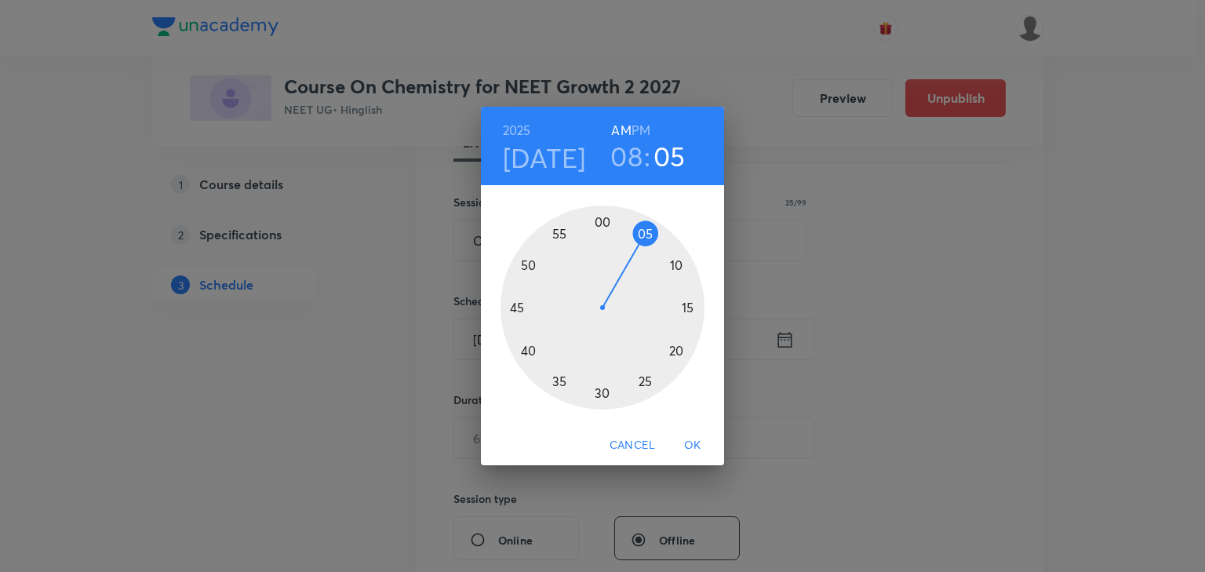
click at [689, 310] on div at bounding box center [603, 308] width 204 height 204
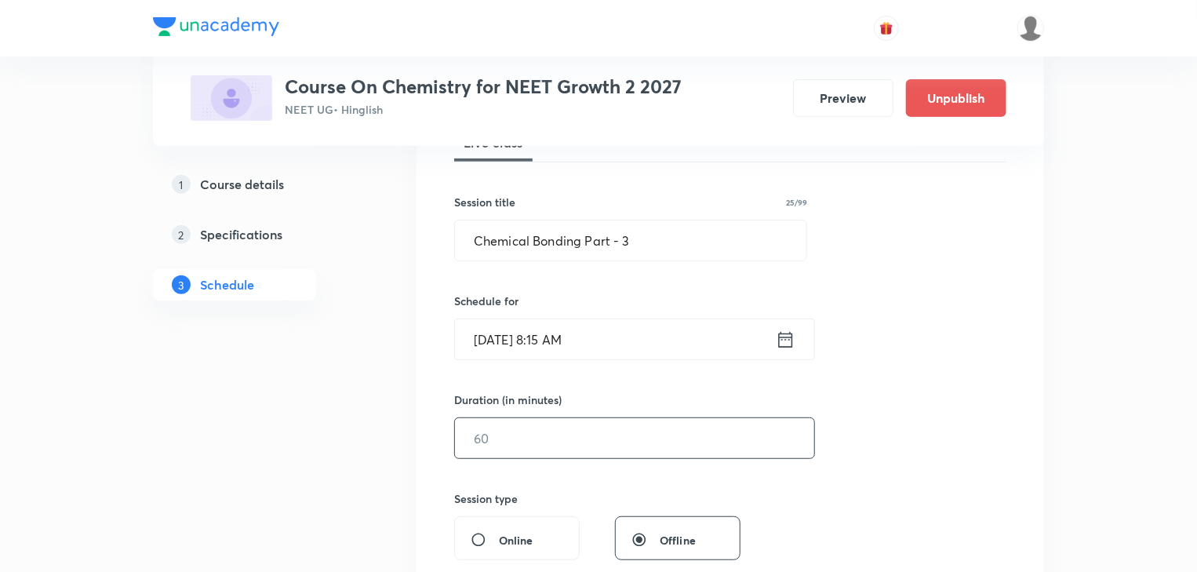
click at [640, 439] on input "text" at bounding box center [634, 438] width 359 height 40
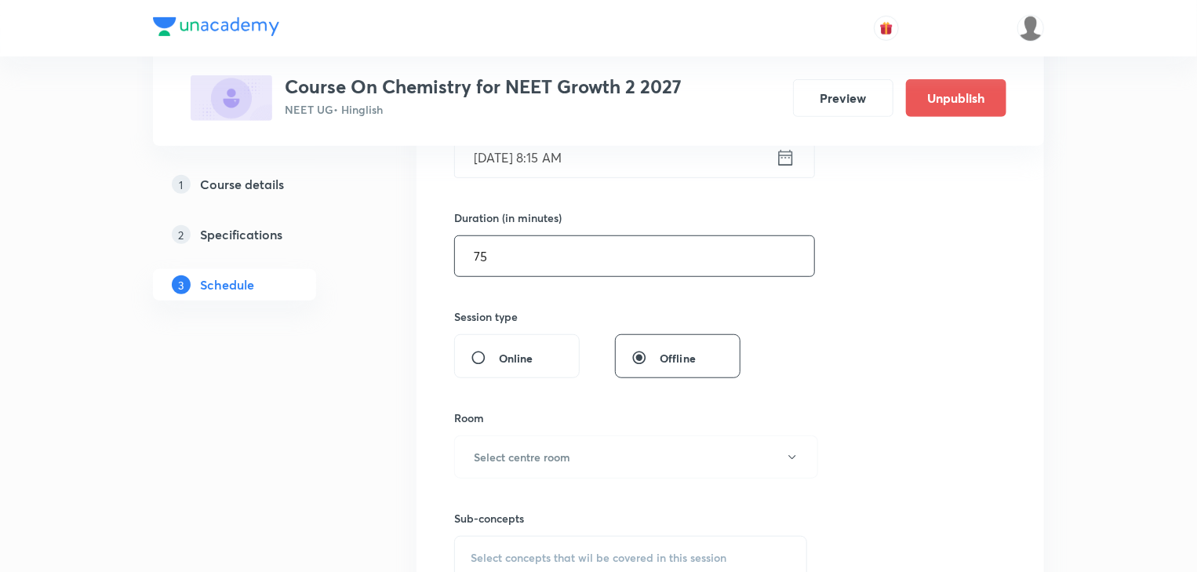
scroll to position [439, 0]
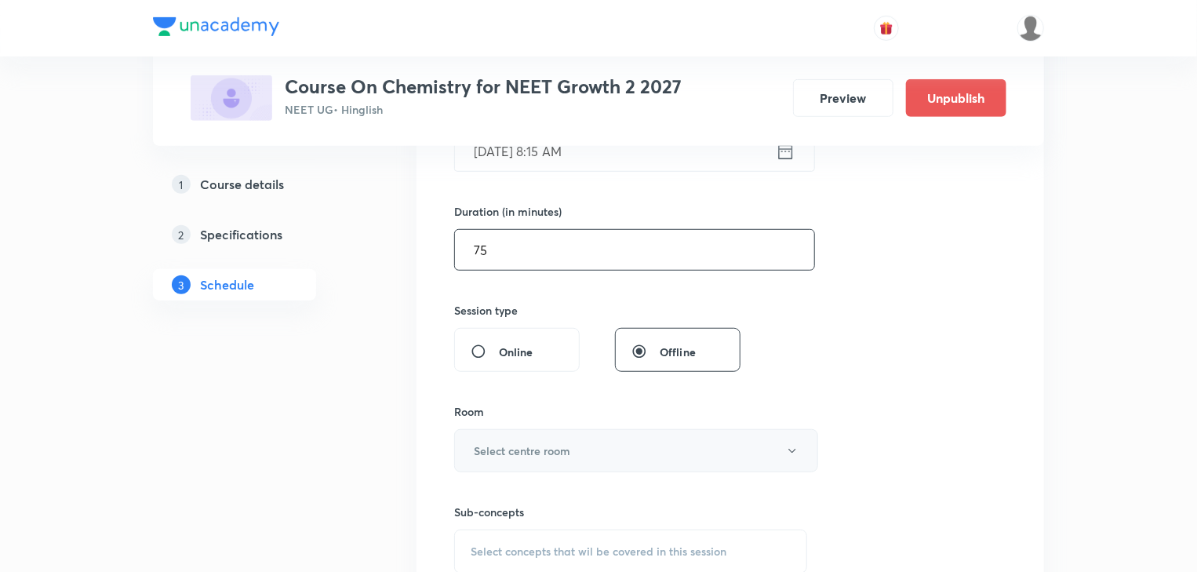
type input "75"
click at [524, 449] on h6 "Select centre room" at bounding box center [522, 451] width 97 height 16
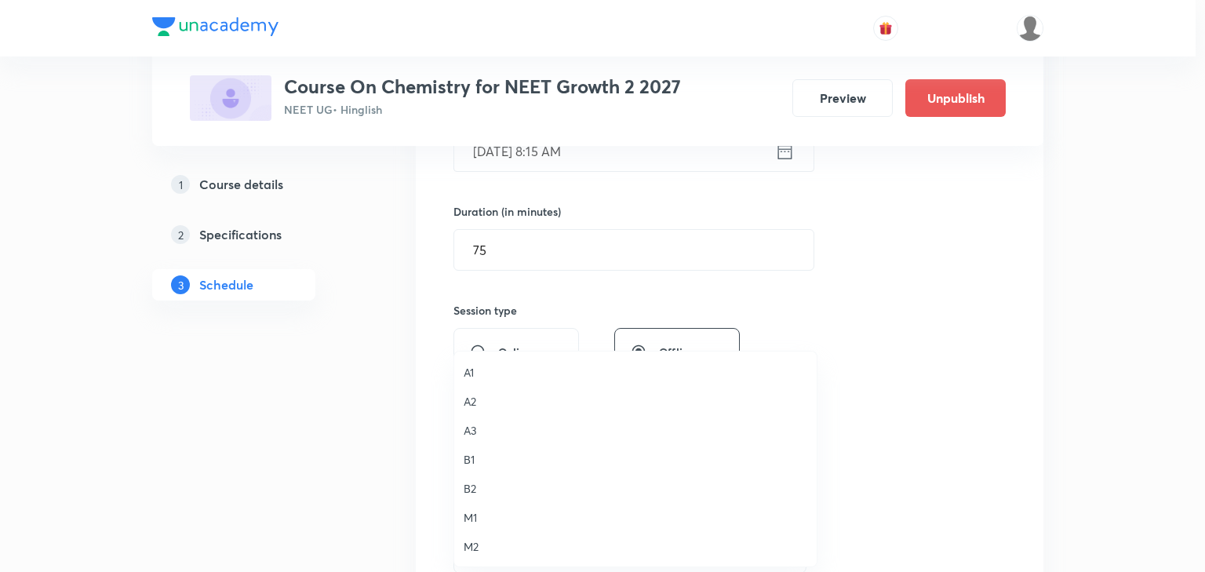
click at [468, 543] on span "M2" at bounding box center [636, 546] width 344 height 16
drag, startPoint x: 271, startPoint y: 418, endPoint x: 342, endPoint y: 412, distance: 71.7
click at [270, 418] on div "A1 A2 A3 B1 B2 M1 M2" at bounding box center [598, 286] width 1197 height 572
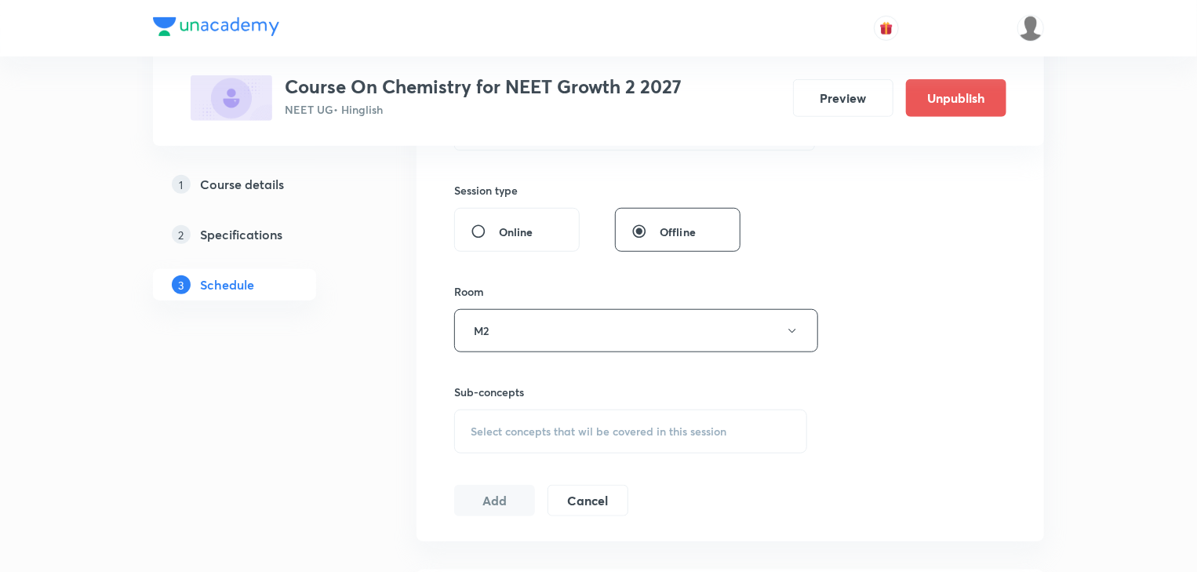
scroll to position [565, 0]
click at [515, 433] on div "Select concepts that wil be covered in this session" at bounding box center [630, 426] width 353 height 44
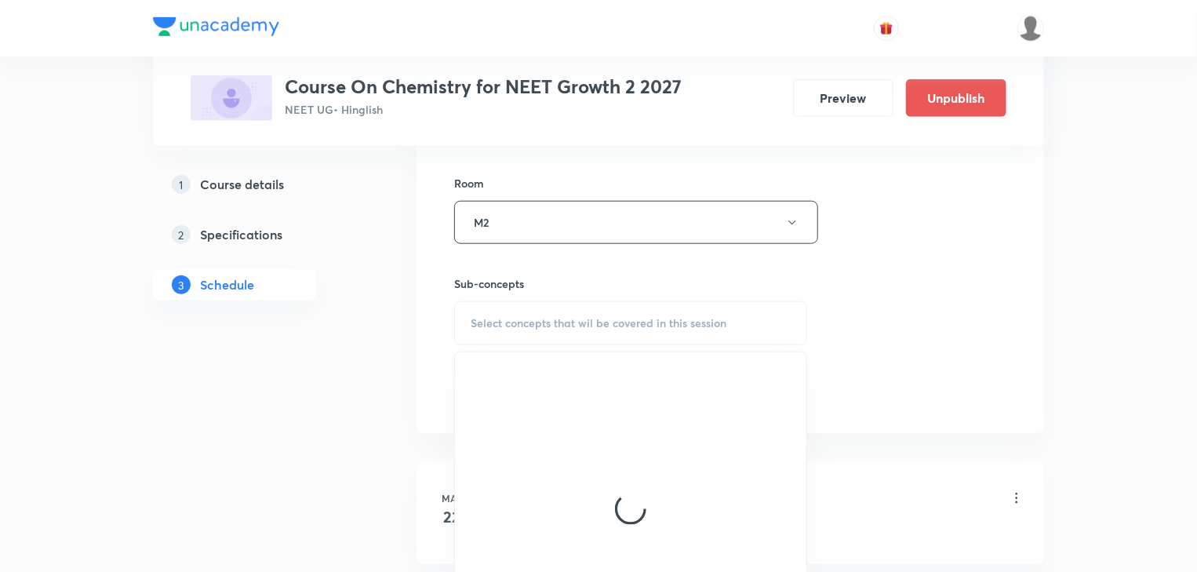
scroll to position [691, 0]
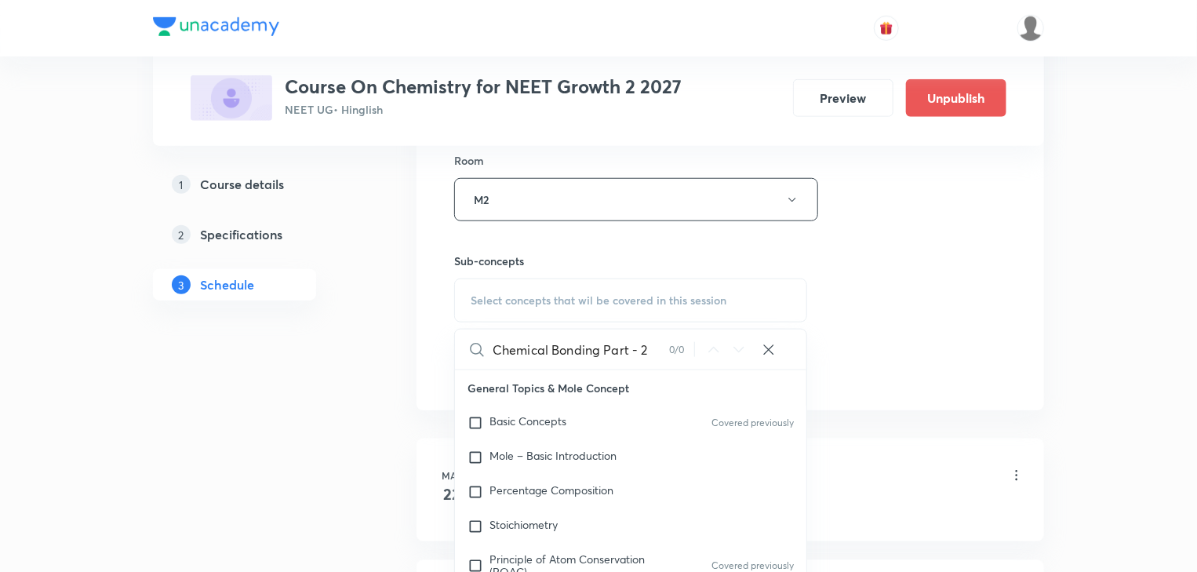
click at [697, 354] on div "Chemical Bonding Part - 2 0 / 0 ​" at bounding box center [631, 350] width 352 height 40
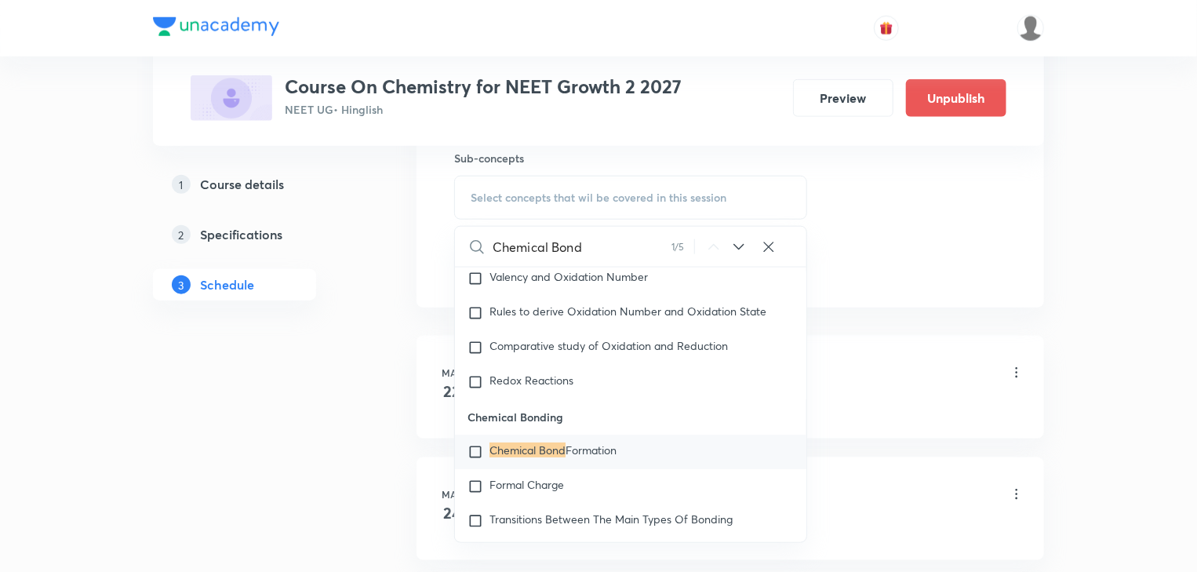
scroll to position [879, 0]
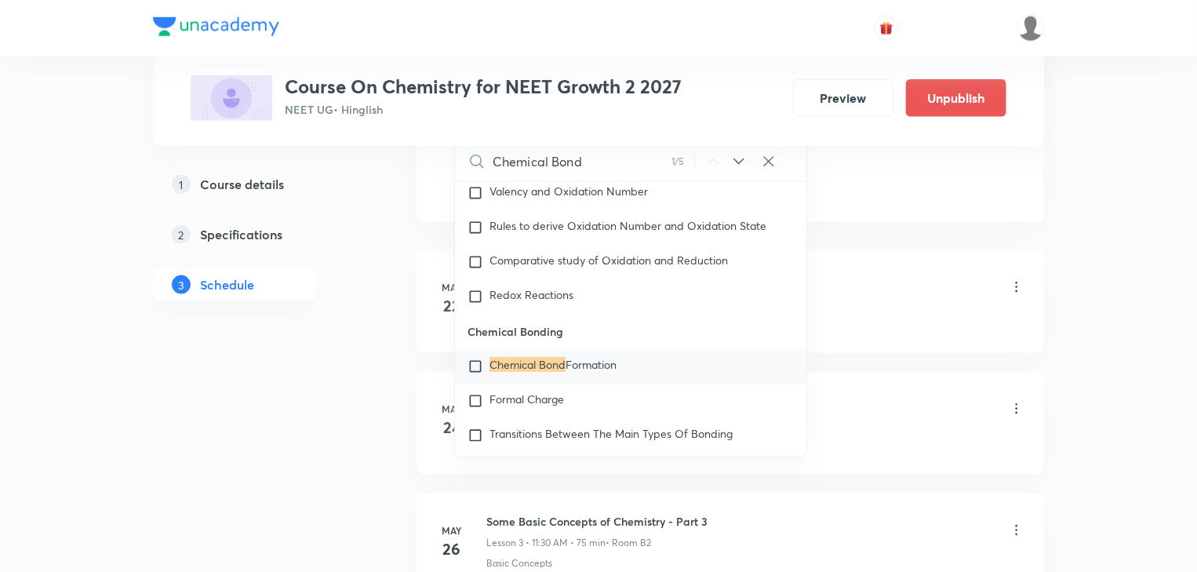
type input "Chemical Bond"
click at [659, 384] on div "Chemical Bond Formation" at bounding box center [631, 366] width 352 height 35
checkbox input "true"
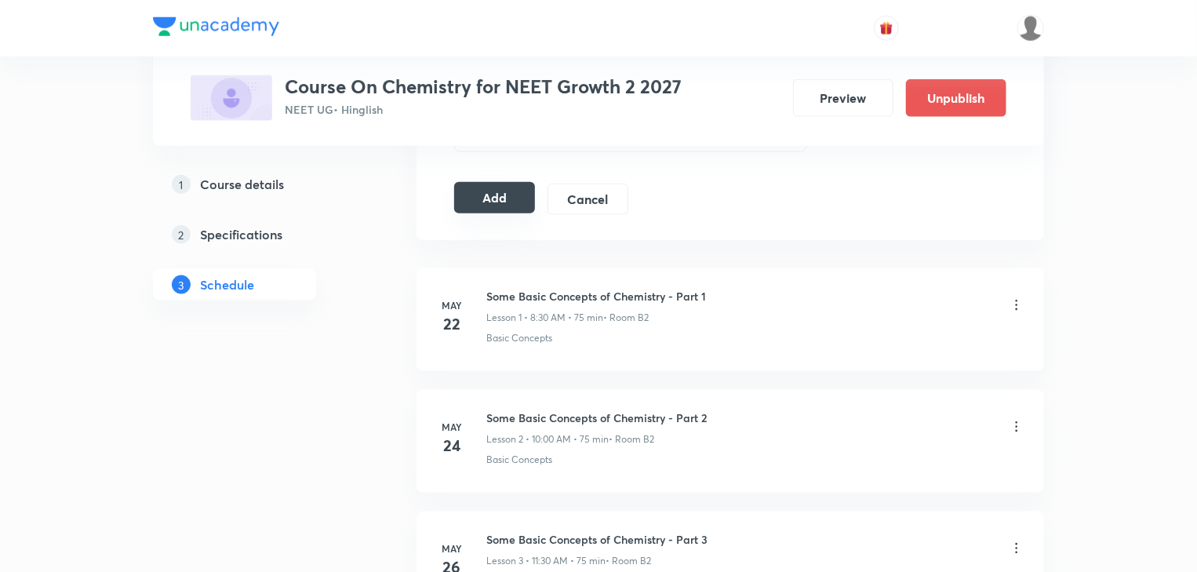
click at [516, 189] on button "Add" at bounding box center [494, 197] width 81 height 31
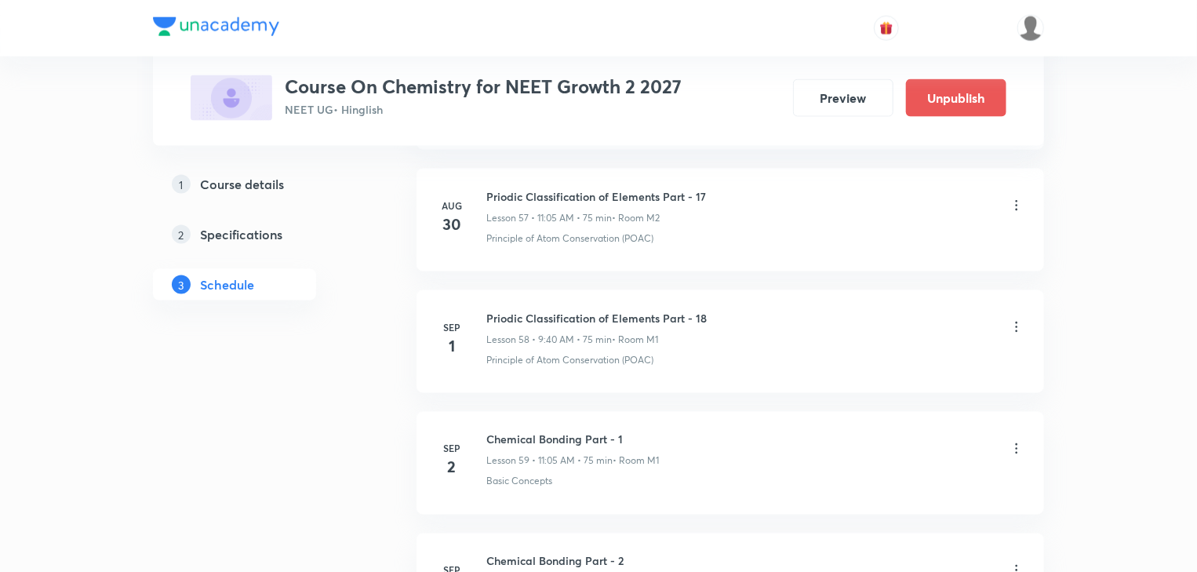
scroll to position [7364, 0]
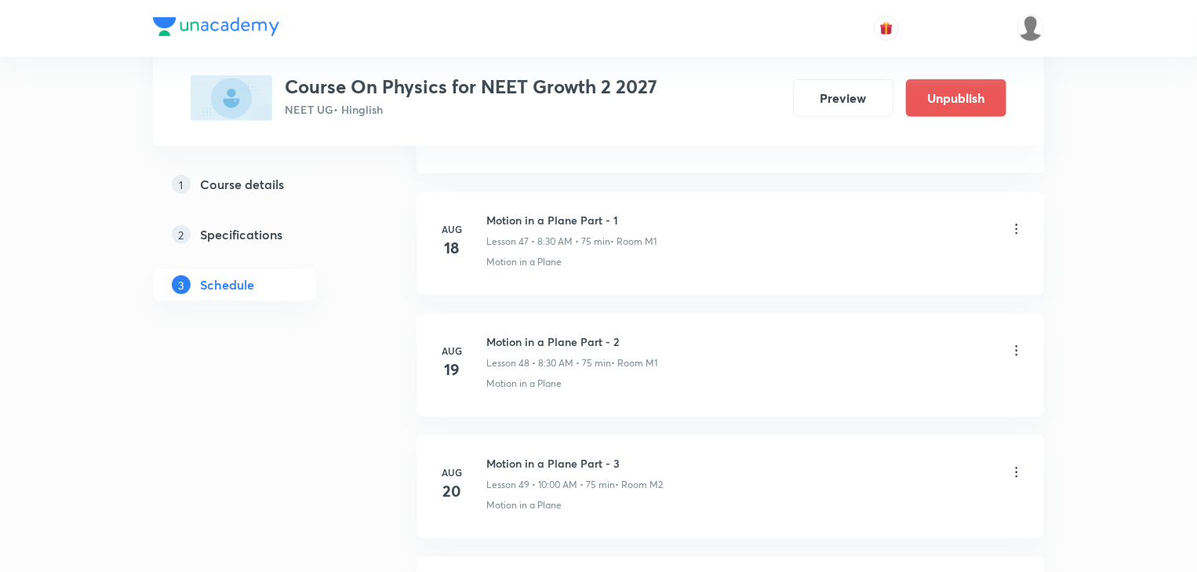
scroll to position [7599, 0]
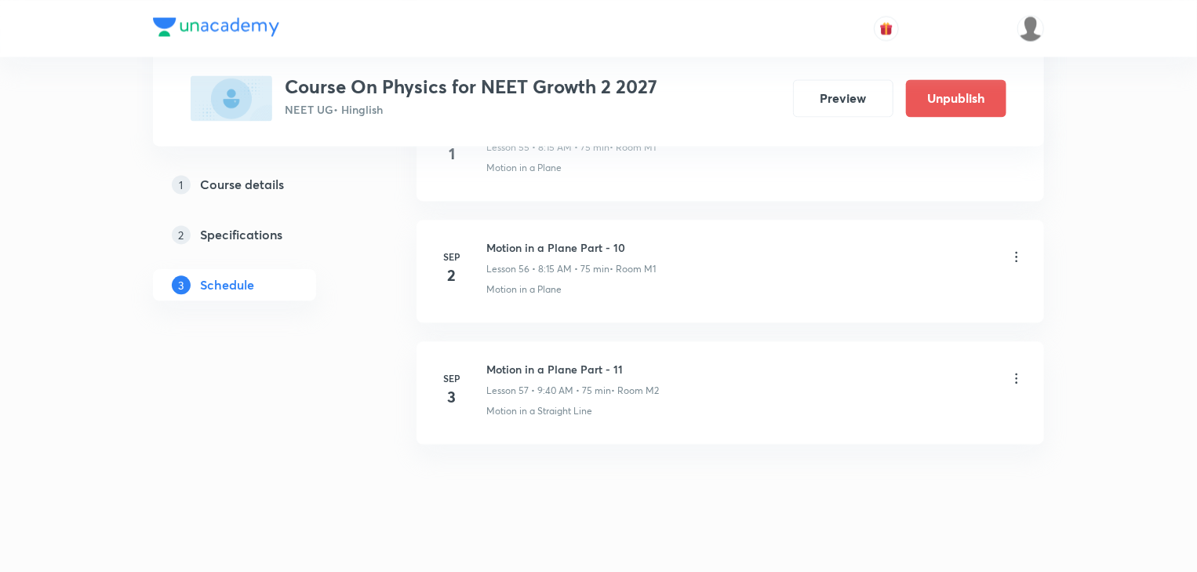
click at [507, 361] on h6 "Motion in a Plane Part - 11" at bounding box center [573, 369] width 173 height 16
copy h6 "Motion in a Plane Part - 11"
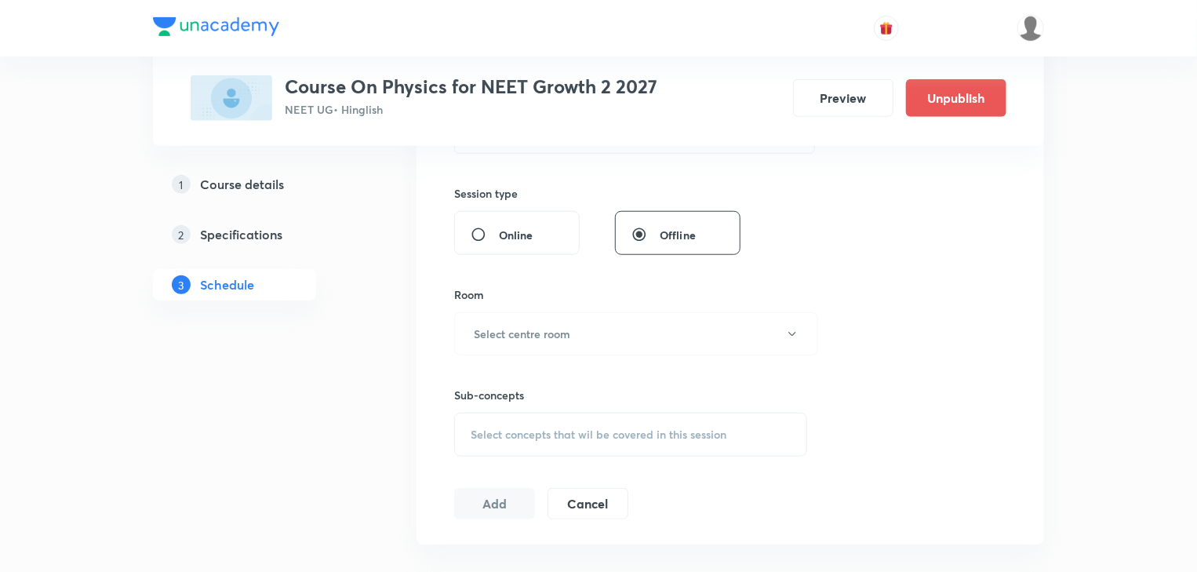
scroll to position [242, 0]
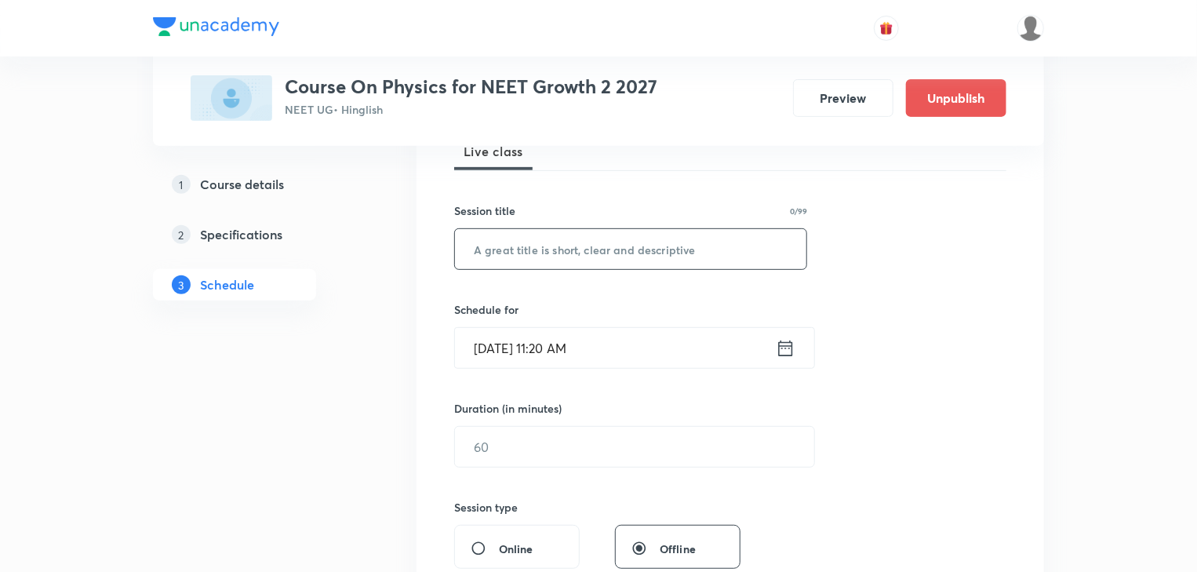
click at [600, 231] on input "text" at bounding box center [631, 249] width 352 height 40
paste input "Motion in a Plane Part - 11"
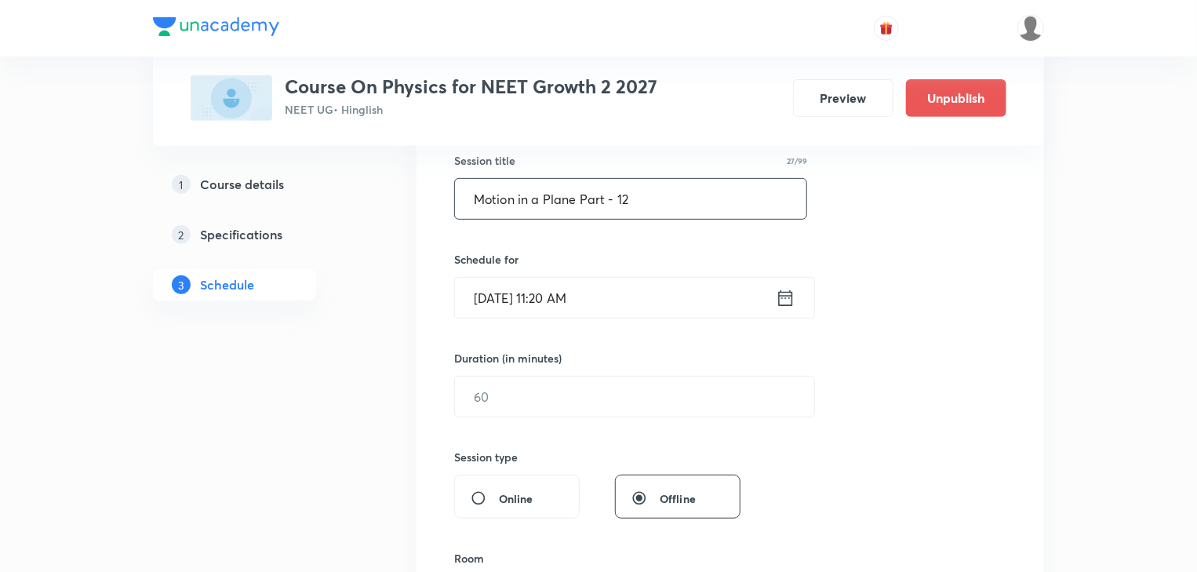
scroll to position [368, 0]
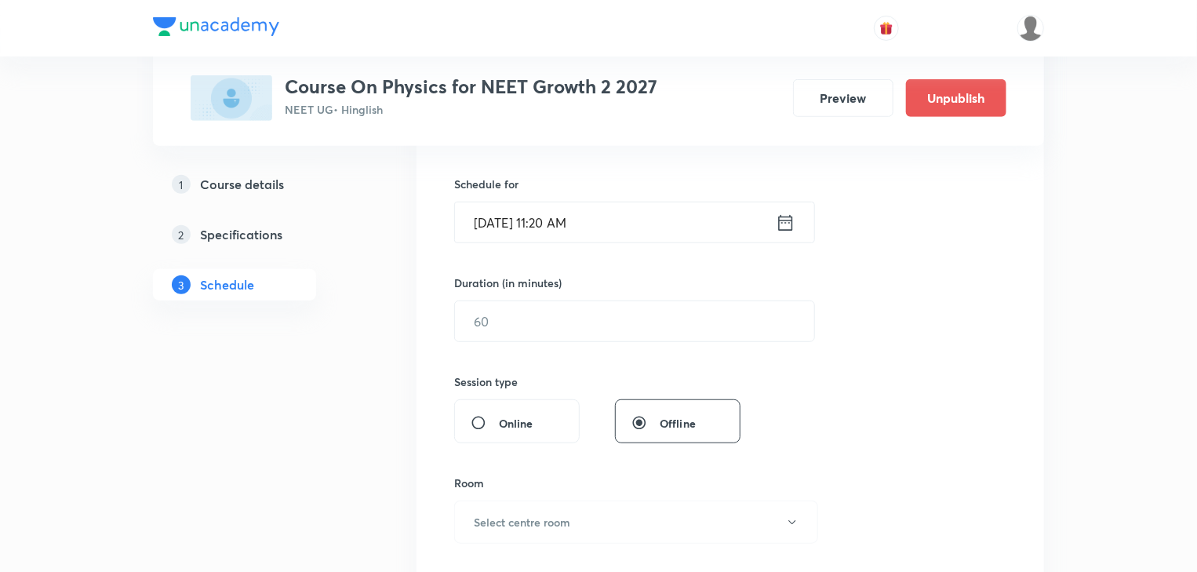
type input "Motion in a Plane Part - 12"
click at [779, 224] on icon at bounding box center [786, 222] width 14 height 16
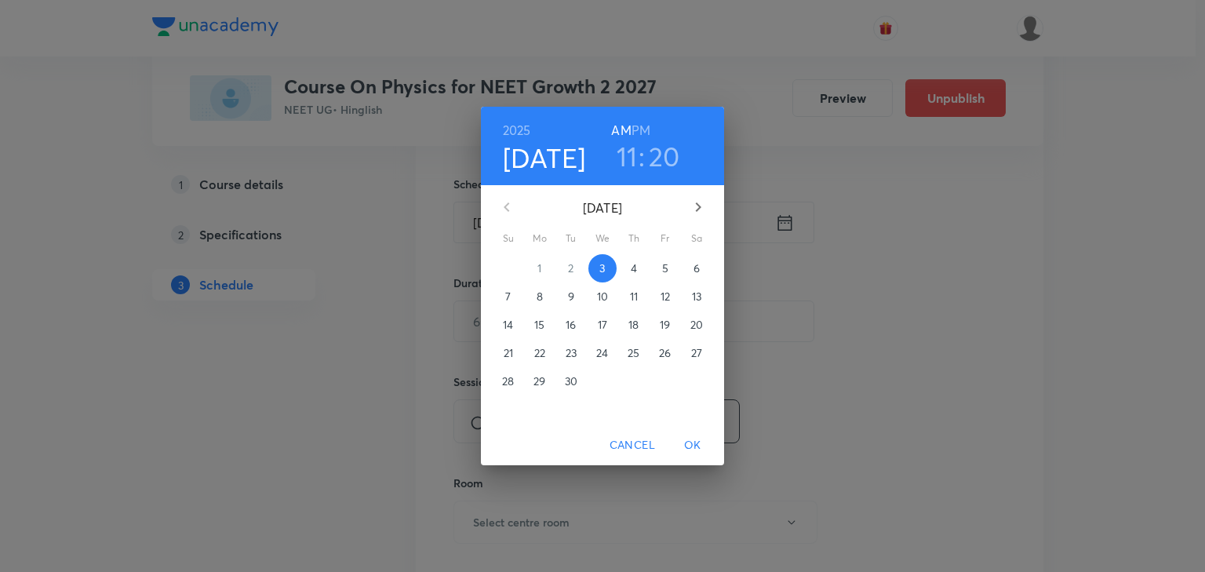
click at [643, 264] on span "4" at bounding box center [634, 269] width 28 height 16
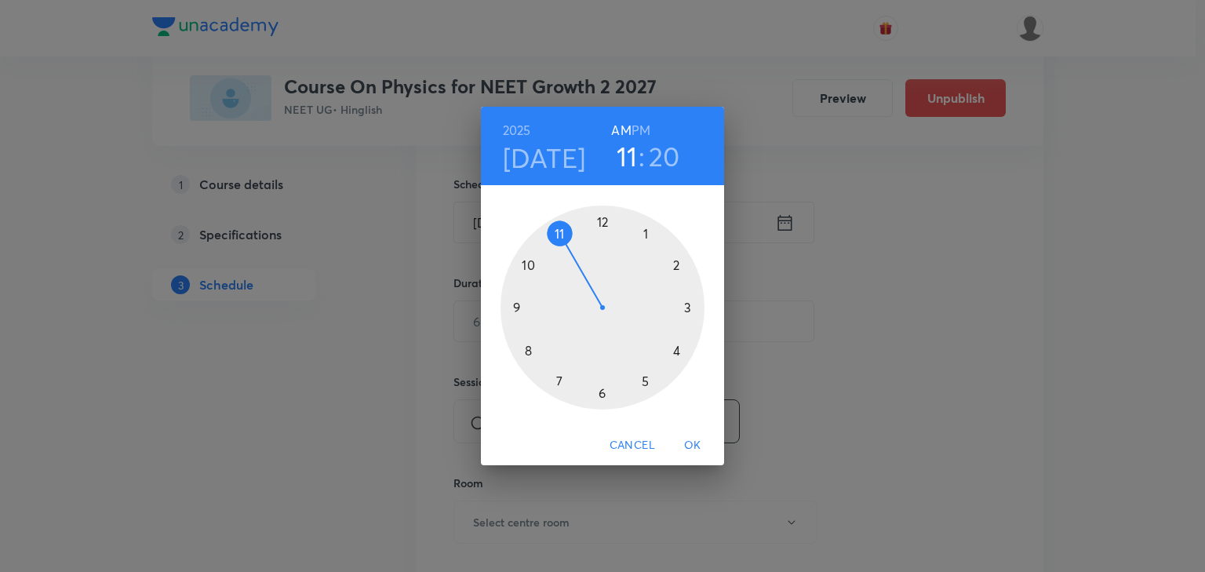
click at [516, 308] on div at bounding box center [603, 308] width 204 height 204
click at [527, 347] on div at bounding box center [603, 308] width 204 height 204
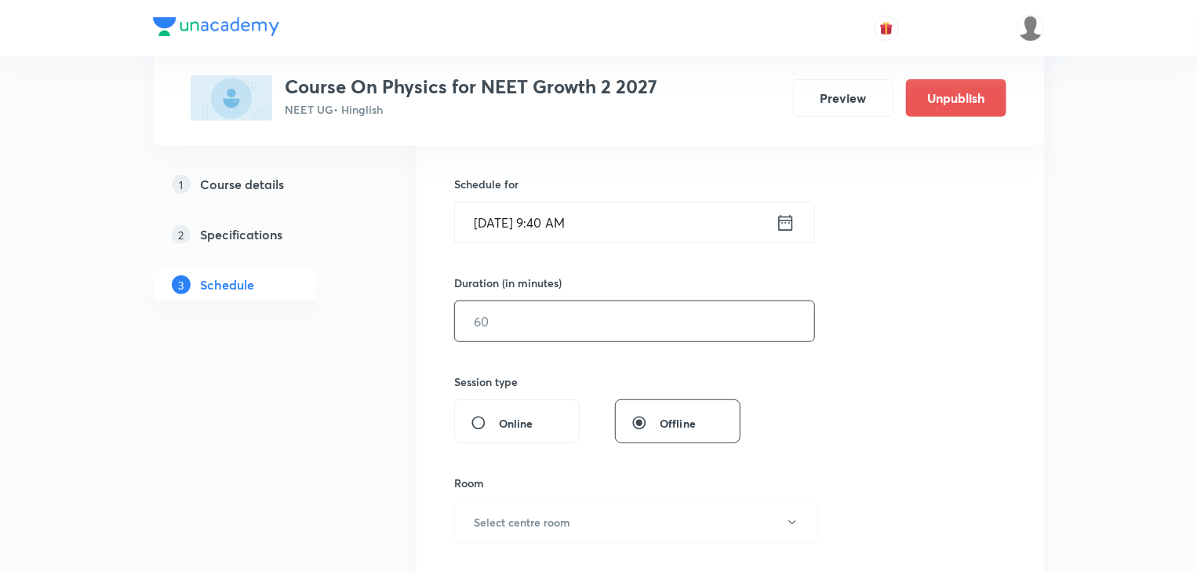
click at [533, 317] on input "text" at bounding box center [634, 321] width 359 height 40
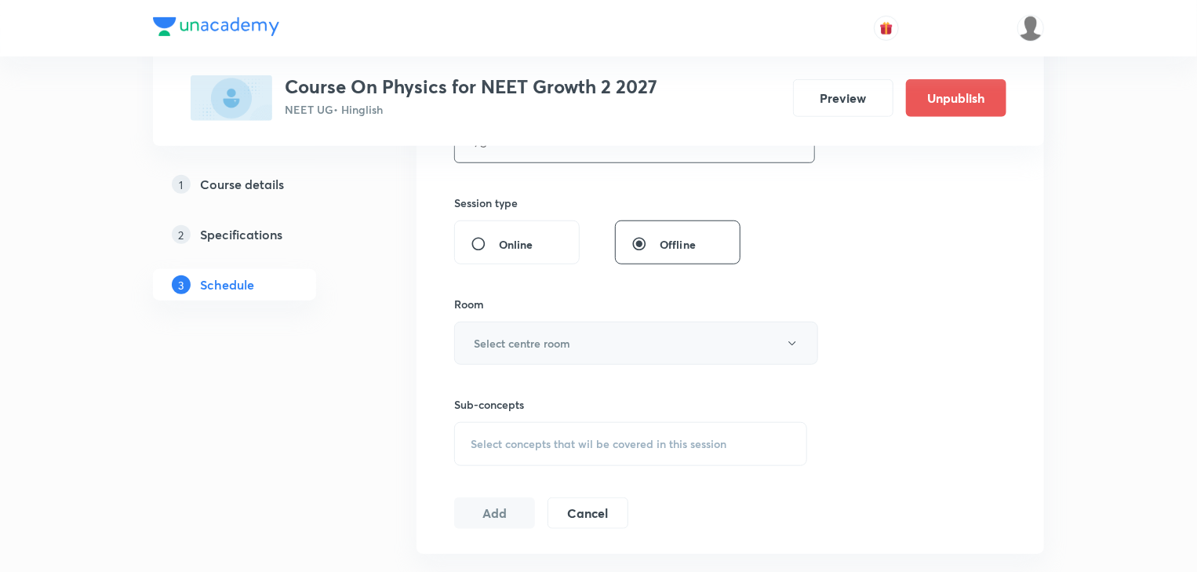
scroll to position [556, 0]
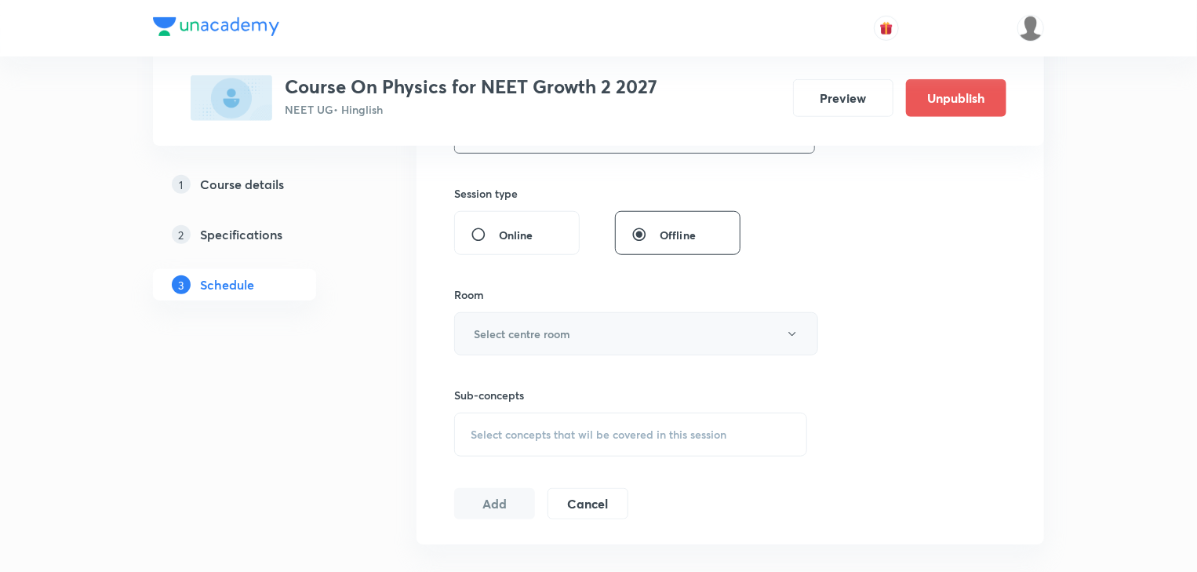
type input "75"
click at [538, 335] on h6 "Select centre room" at bounding box center [522, 334] width 97 height 16
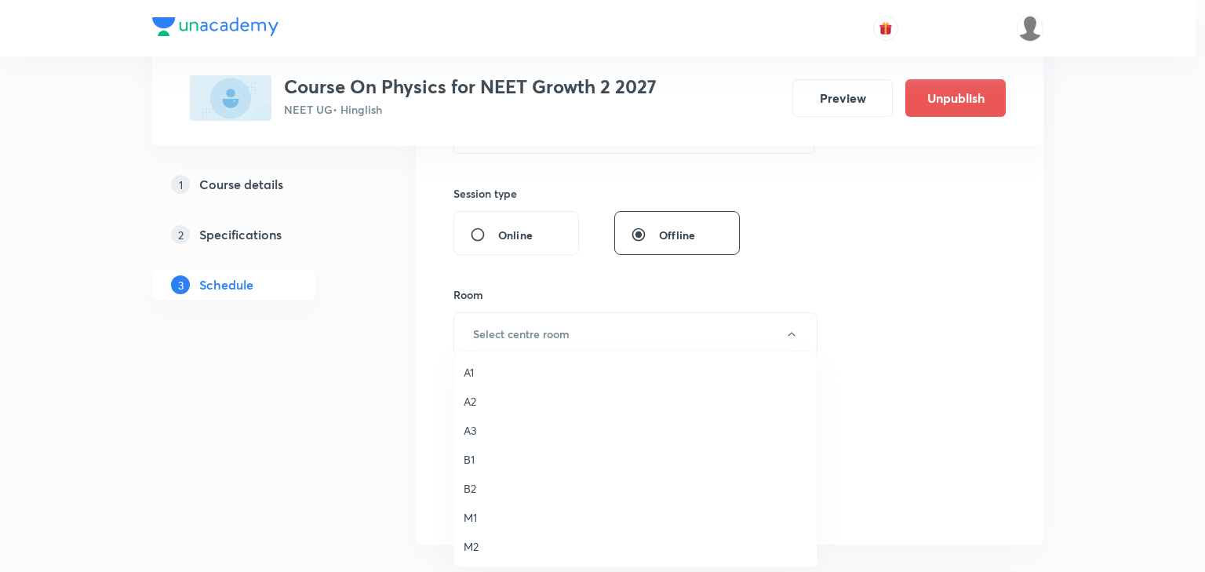
click at [480, 516] on span "M1" at bounding box center [636, 517] width 344 height 16
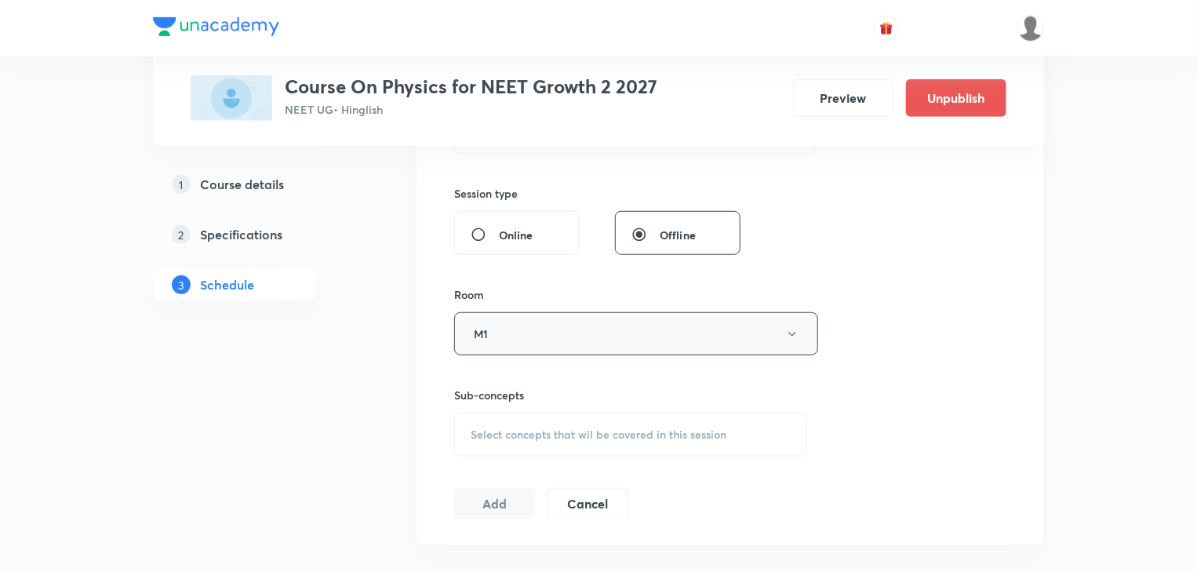
click at [475, 351] on button "M1" at bounding box center [636, 333] width 364 height 43
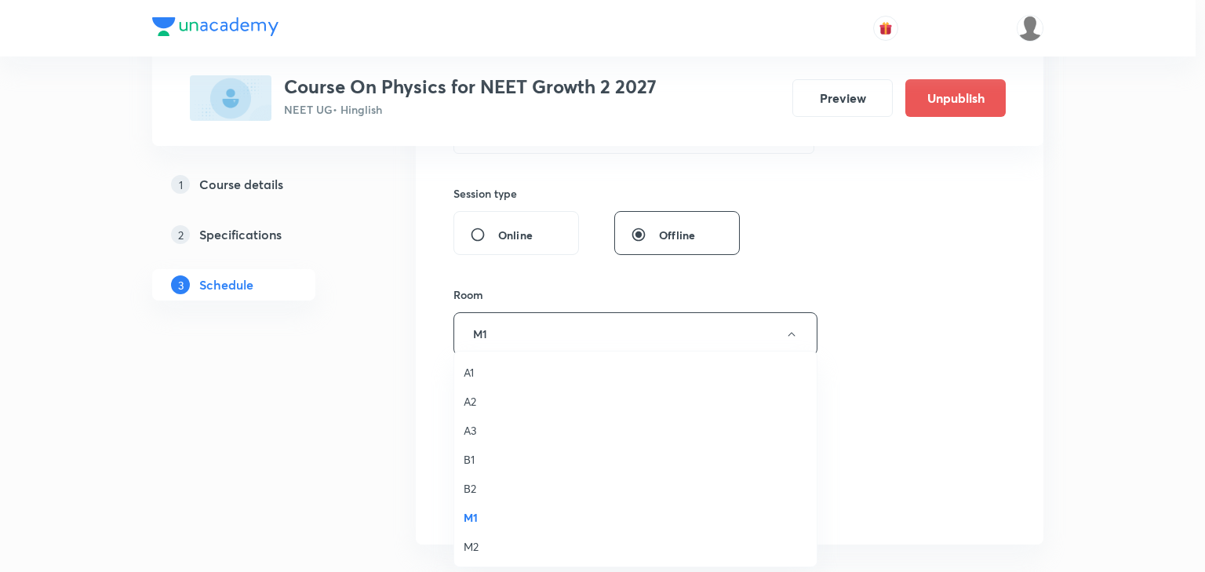
click at [468, 545] on span "M2" at bounding box center [636, 546] width 344 height 16
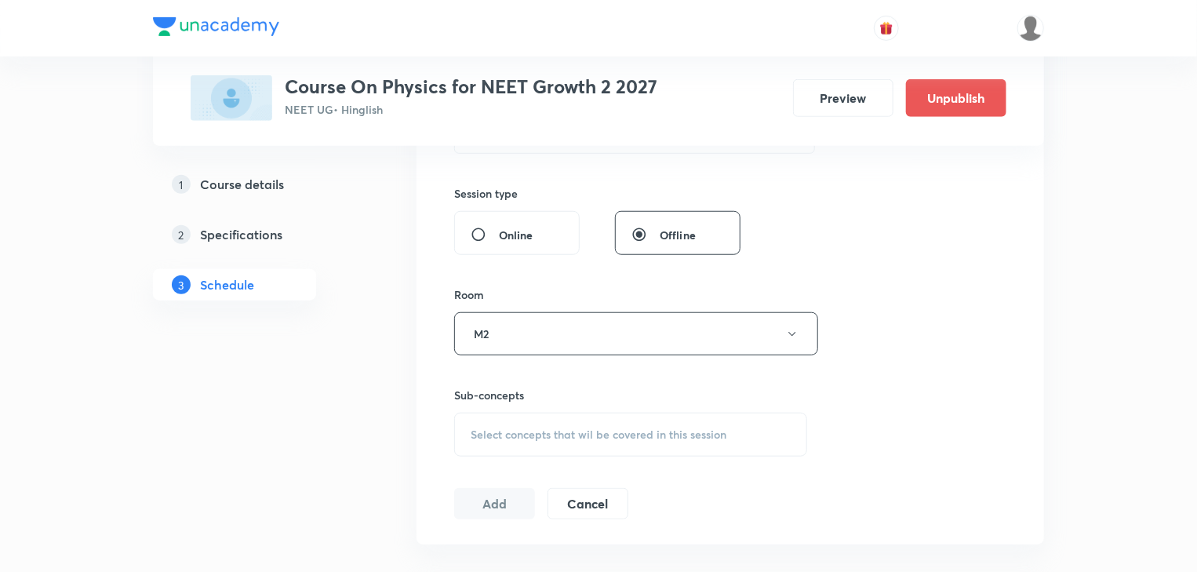
click at [528, 444] on div "Select concepts that wil be covered in this session" at bounding box center [630, 435] width 353 height 44
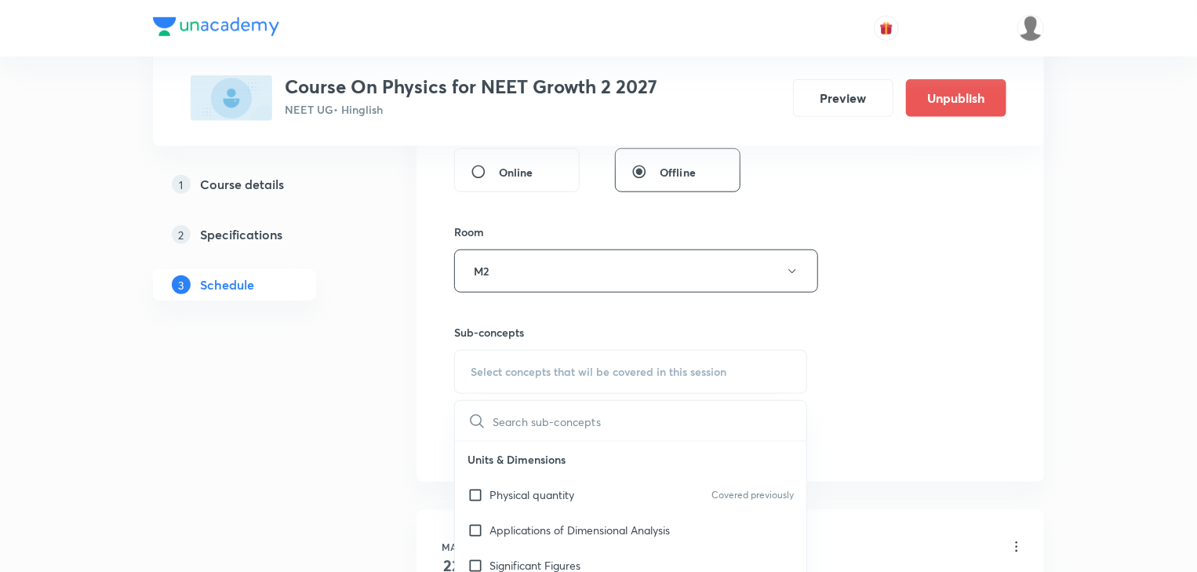
scroll to position [807, 0]
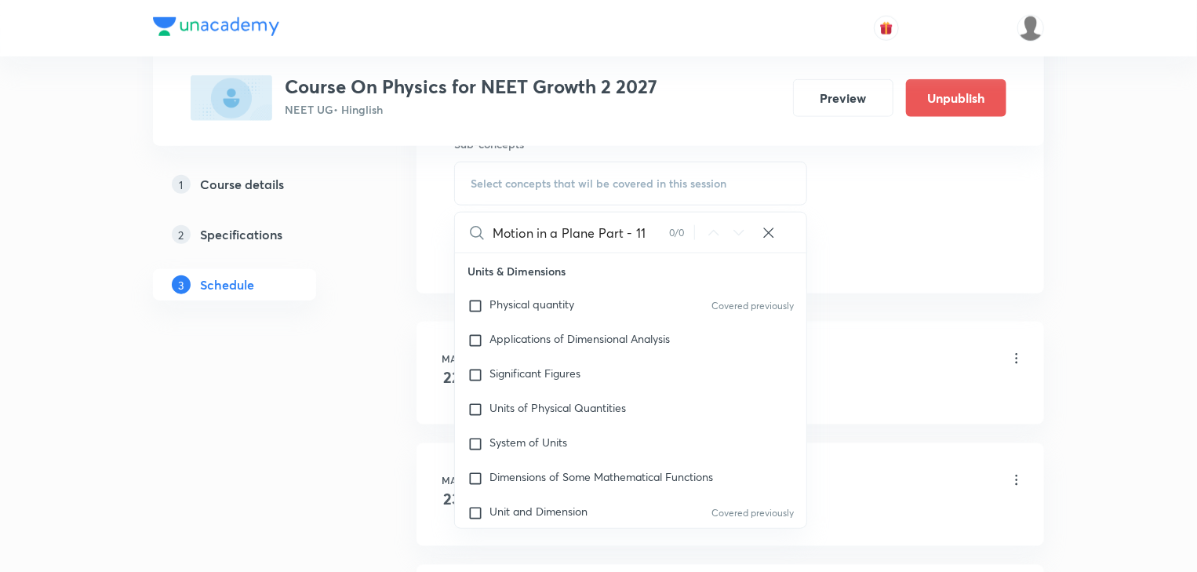
click at [672, 242] on div "Motion in a Plane Part - 11 0 / 0 ​" at bounding box center [631, 233] width 352 height 40
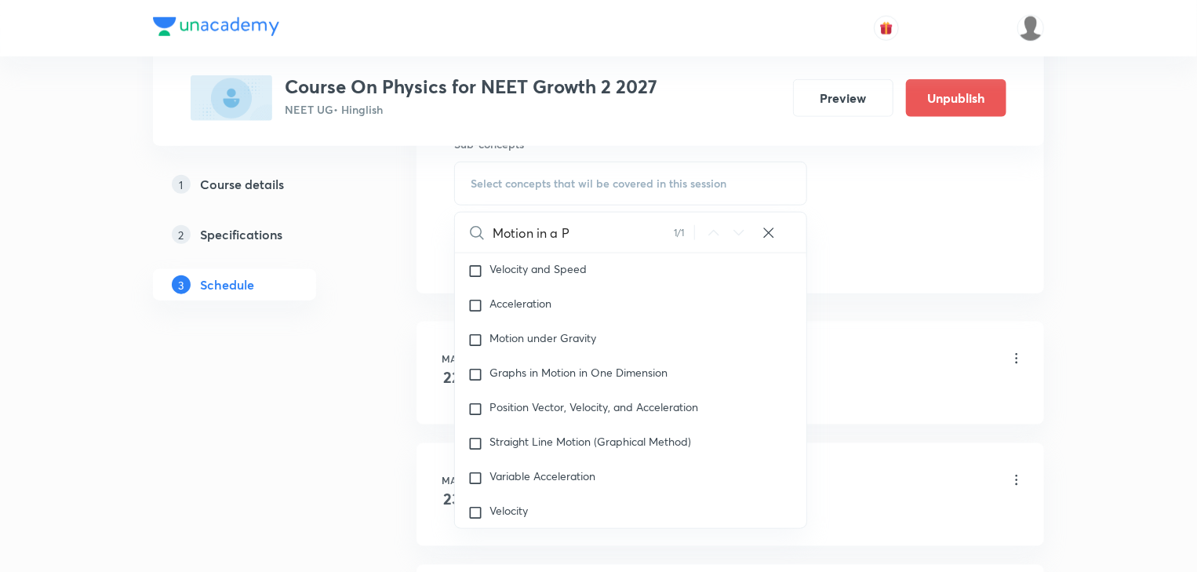
scroll to position [8031, 0]
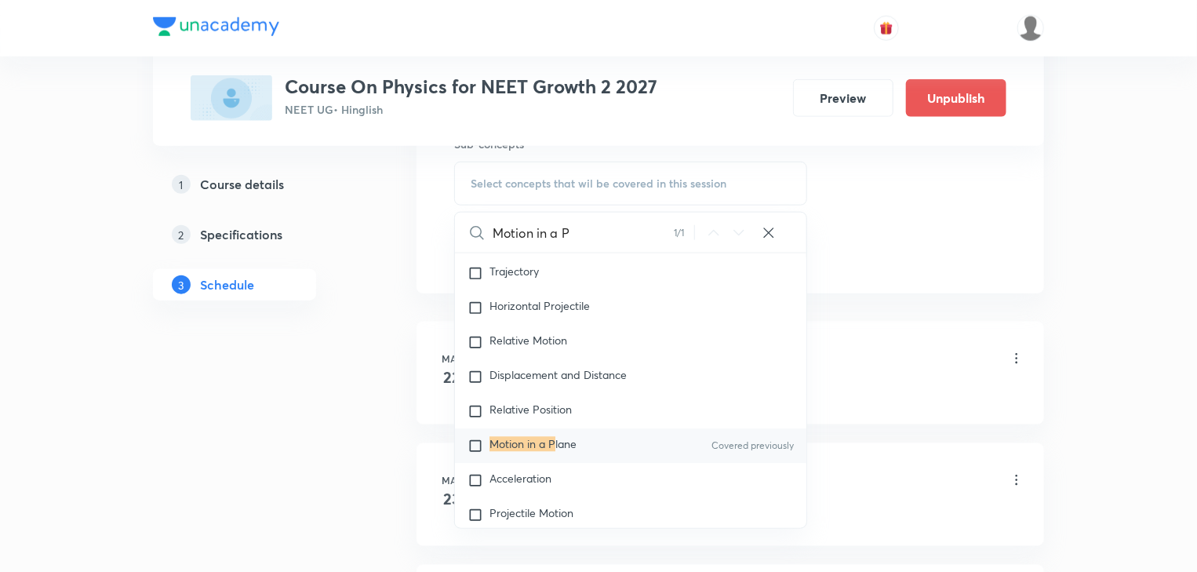
type input "Motion in a P"
click at [548, 450] on mark "Motion in a P" at bounding box center [523, 444] width 66 height 15
checkbox input "true"
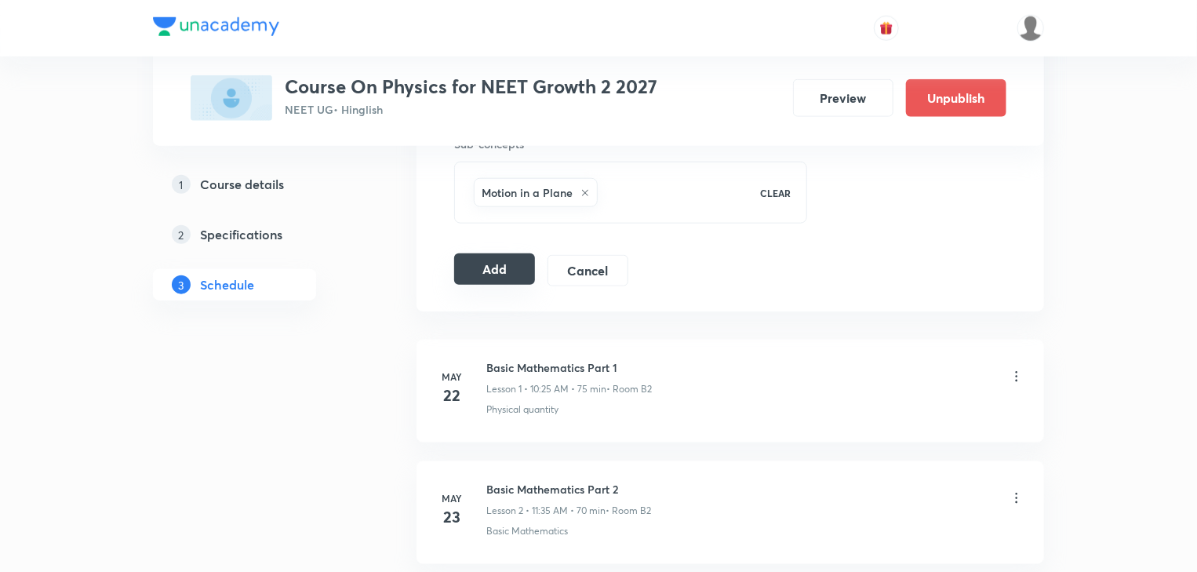
click at [499, 262] on button "Add" at bounding box center [494, 268] width 81 height 31
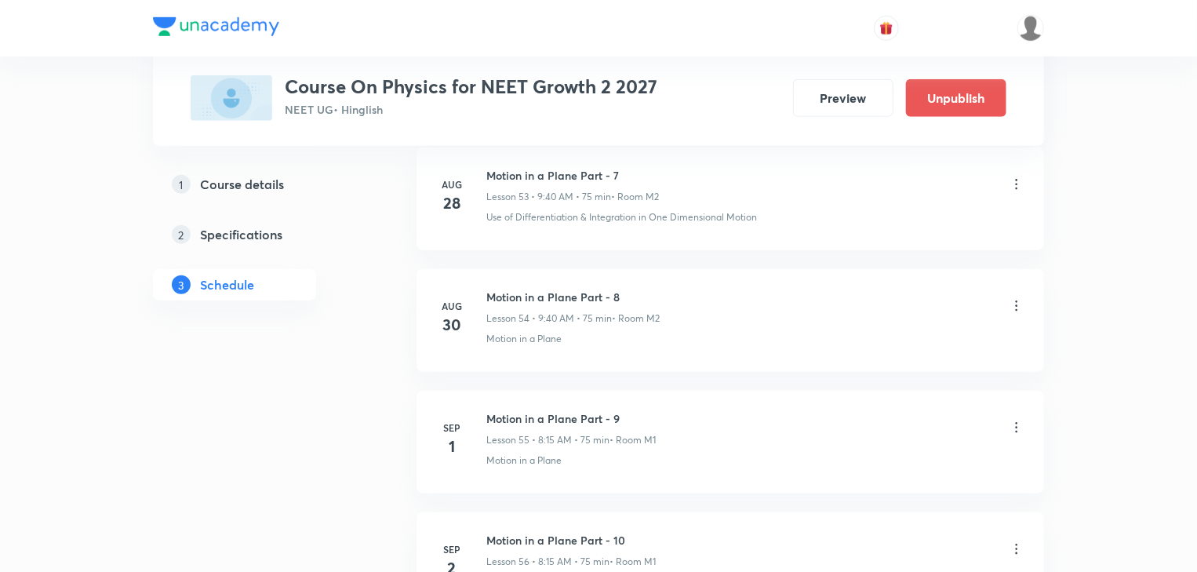
scroll to position [7001, 0]
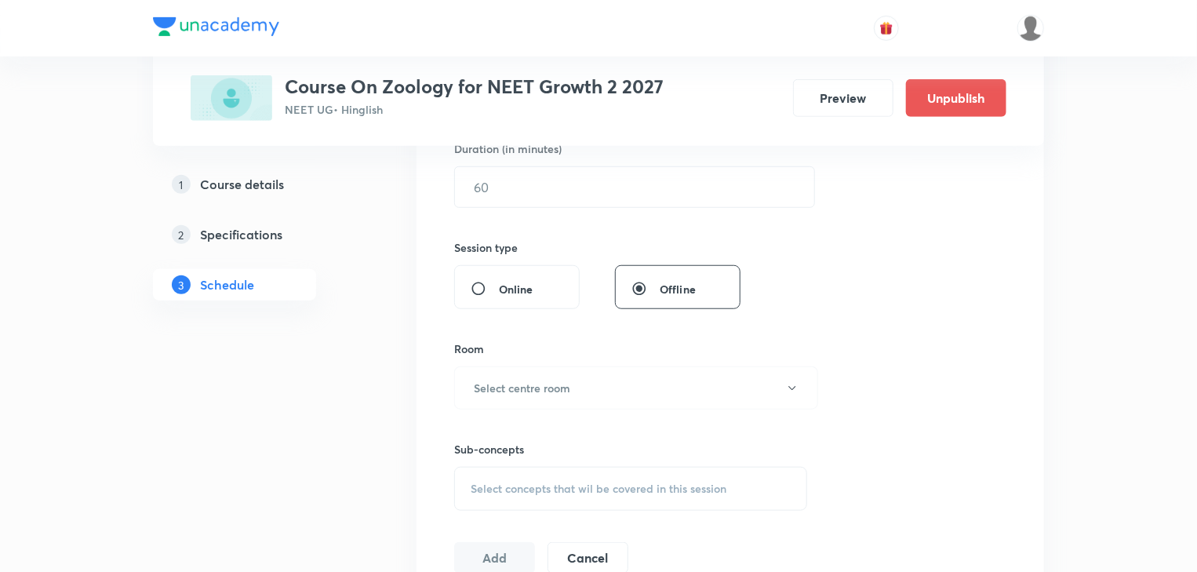
scroll to position [4324, 0]
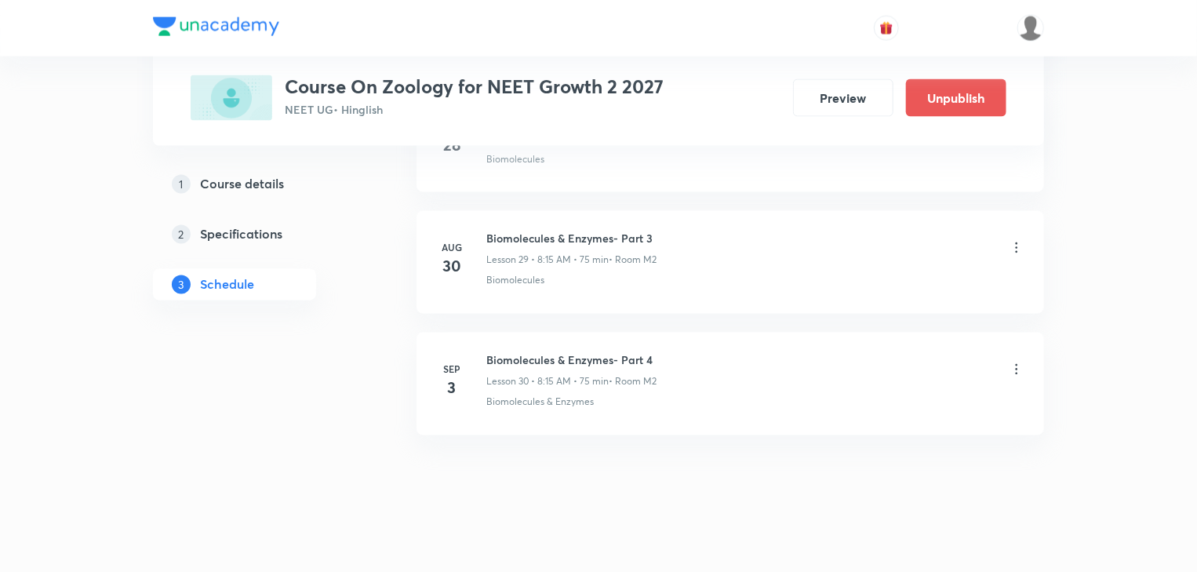
click at [598, 352] on h6 "Biomolecules & Enzymes- Part 4" at bounding box center [572, 360] width 170 height 16
copy h6 "Biomolecules & Enzymes- Part 4"
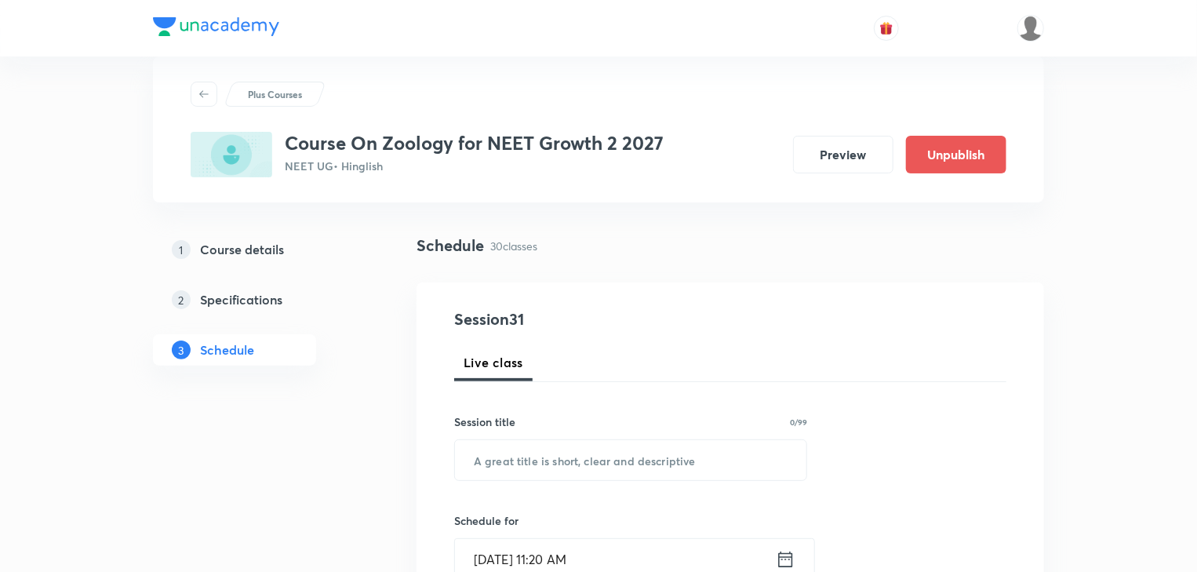
scroll to position [0, 0]
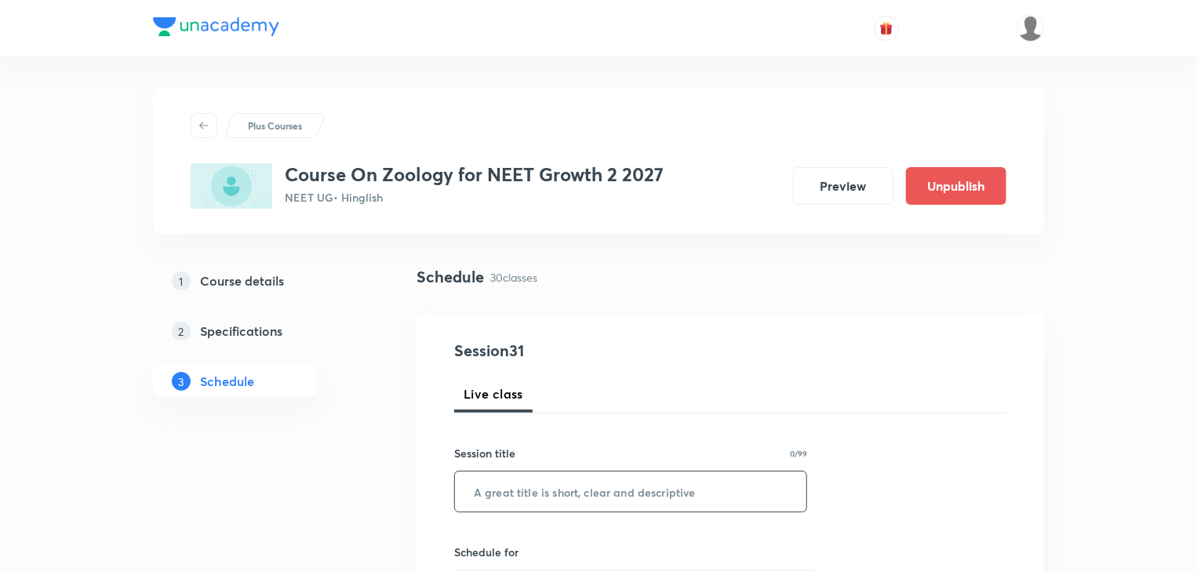
click at [624, 490] on input "text" at bounding box center [631, 492] width 352 height 40
paste input "Biomolecules & Enzymes- Part 4"
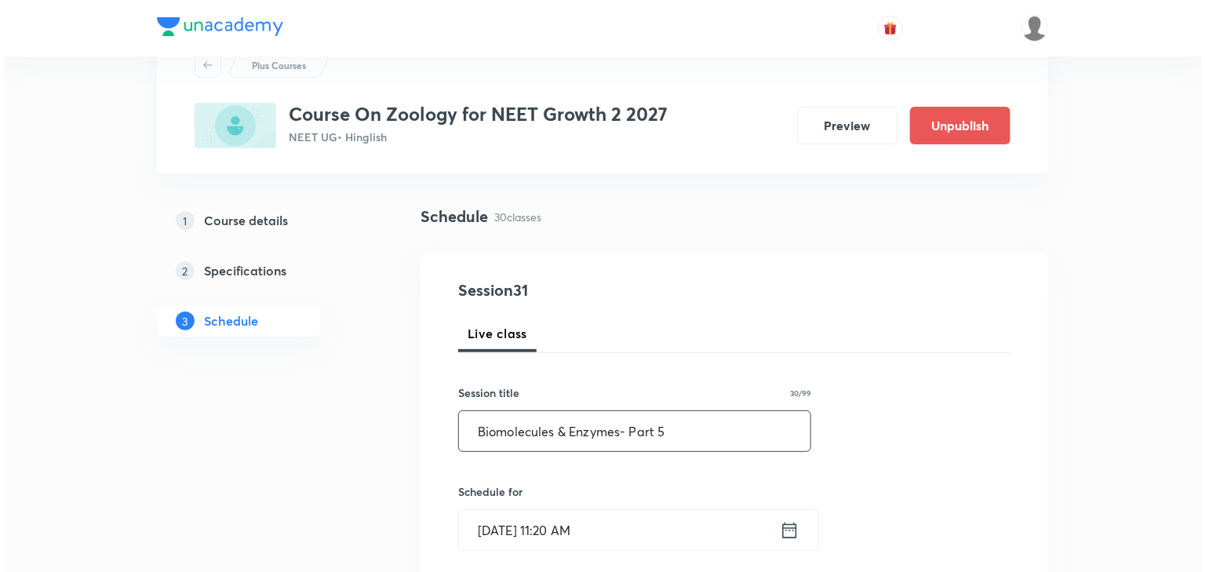
scroll to position [126, 0]
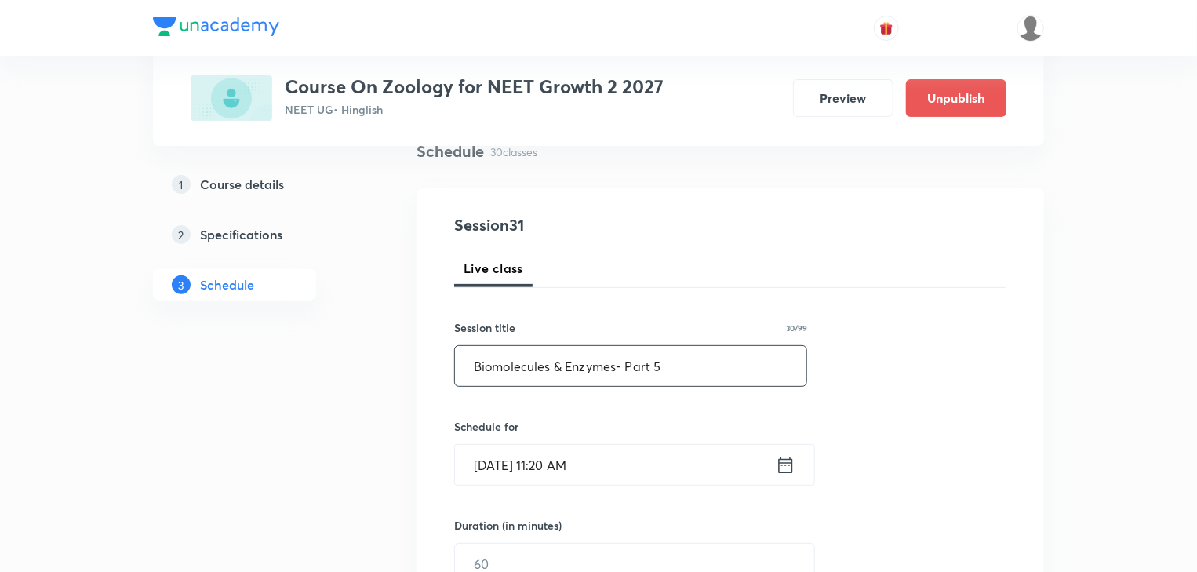
type input "Biomolecules & Enzymes- Part 5"
drag, startPoint x: 761, startPoint y: 458, endPoint x: 769, endPoint y: 461, distance: 8.5
click at [769, 461] on input "[DATE] 11:20 AM" at bounding box center [615, 465] width 321 height 40
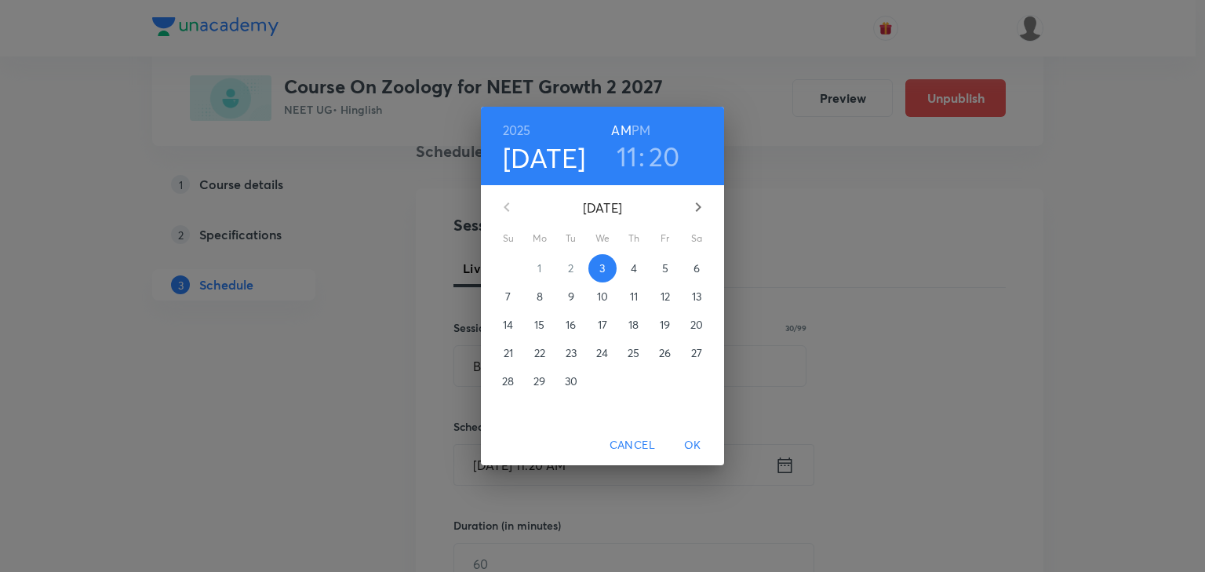
click at [631, 269] on p "4" at bounding box center [634, 269] width 6 height 16
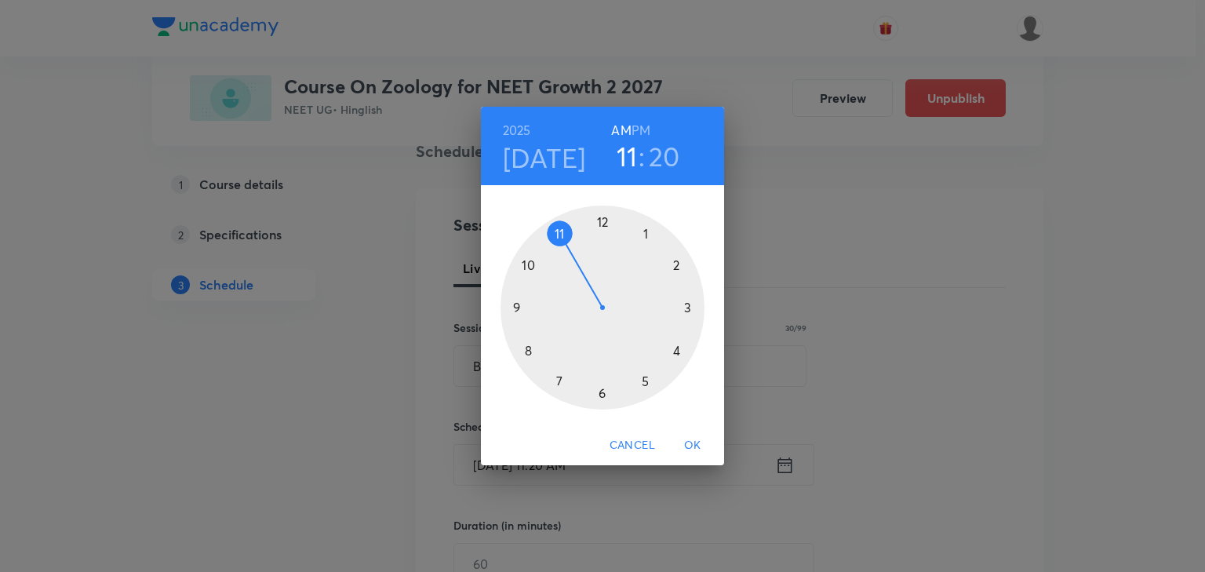
click at [667, 151] on h3 "20" at bounding box center [664, 156] width 31 height 33
click at [647, 238] on div at bounding box center [603, 308] width 204 height 204
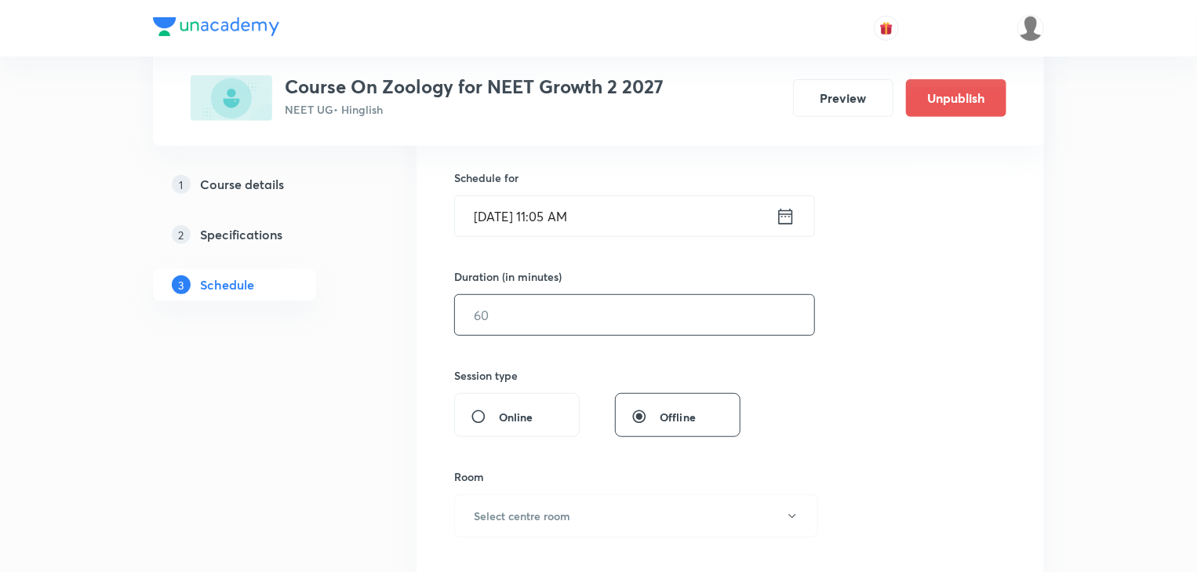
scroll to position [377, 0]
click at [534, 312] on input "text" at bounding box center [634, 313] width 359 height 40
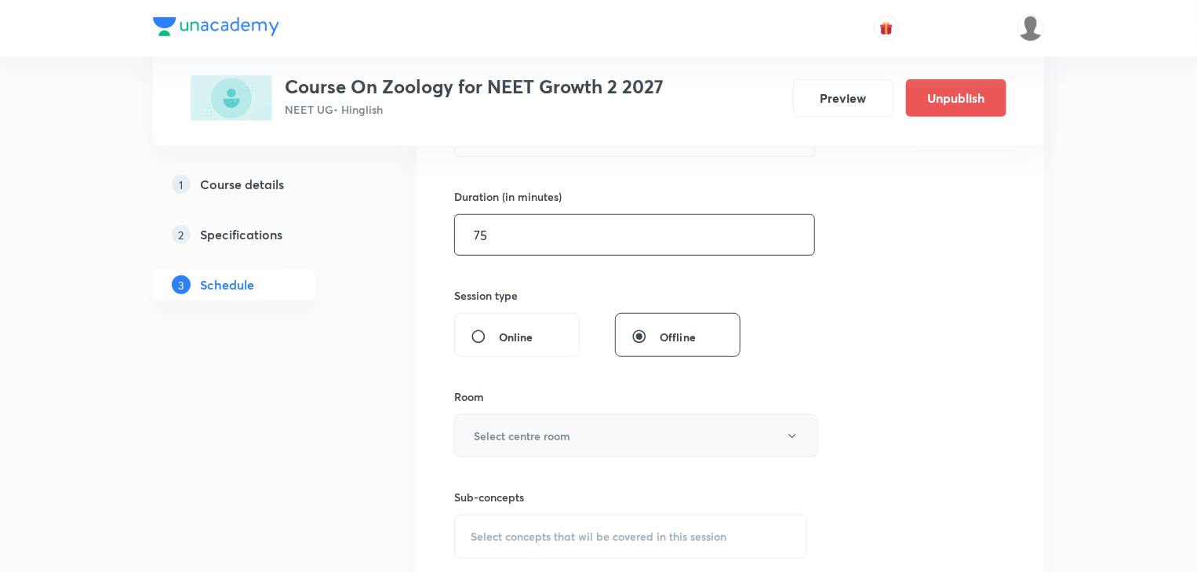
scroll to position [502, 0]
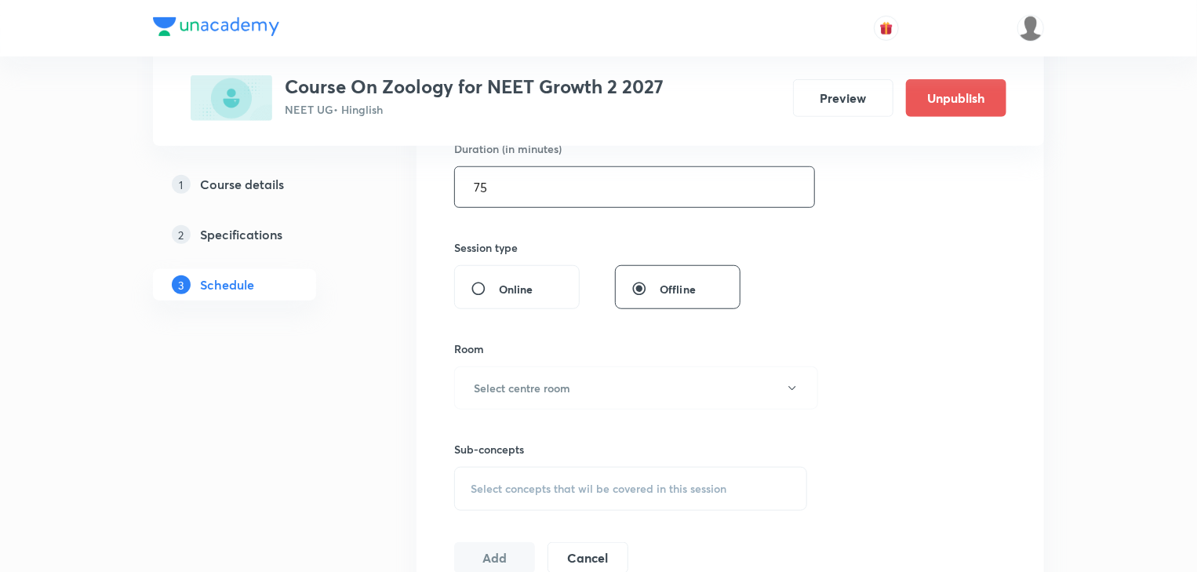
type input "75"
click at [568, 410] on div "Sub-concepts Select concepts that wil be covered in this session" at bounding box center [630, 460] width 353 height 101
click at [561, 395] on button "Select centre room" at bounding box center [636, 387] width 364 height 43
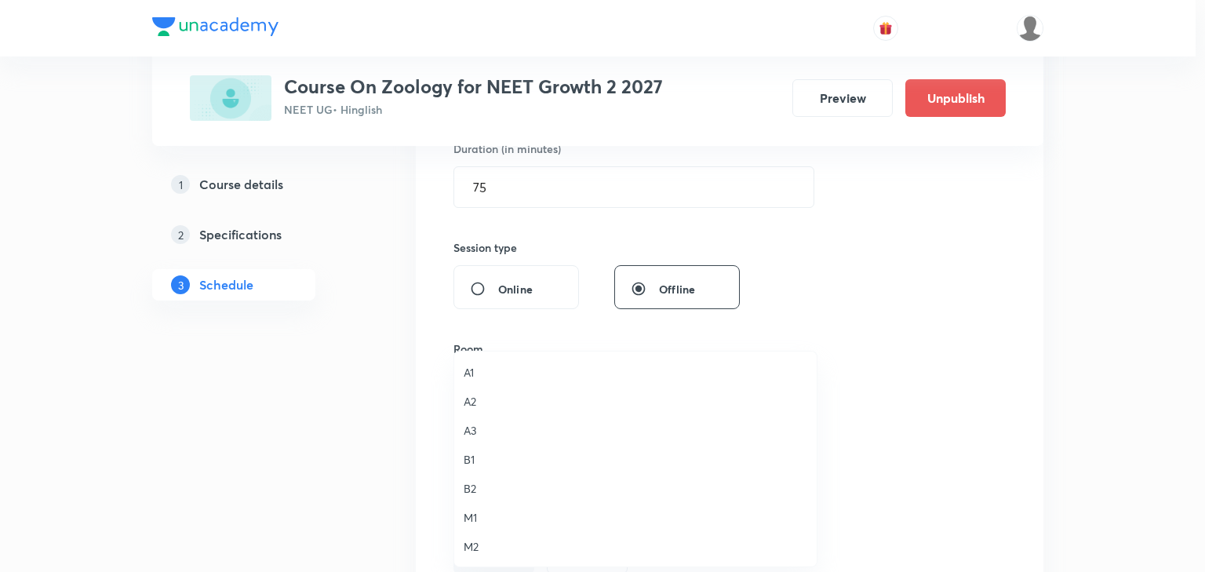
drag, startPoint x: 490, startPoint y: 541, endPoint x: 278, endPoint y: 526, distance: 212.4
click at [489, 541] on span "M2" at bounding box center [636, 546] width 344 height 16
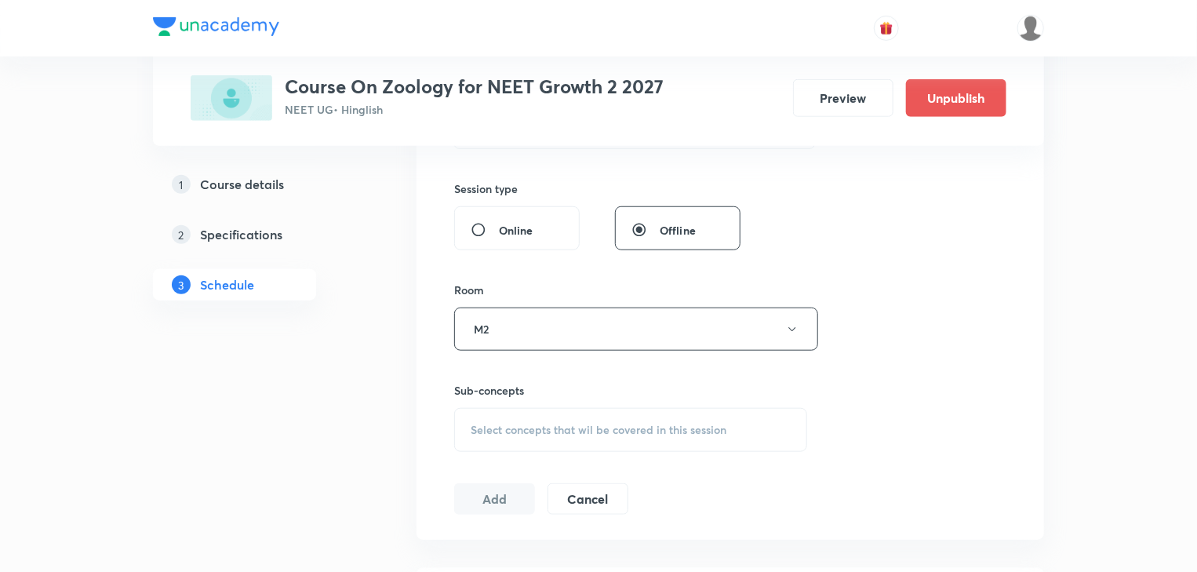
scroll to position [628, 0]
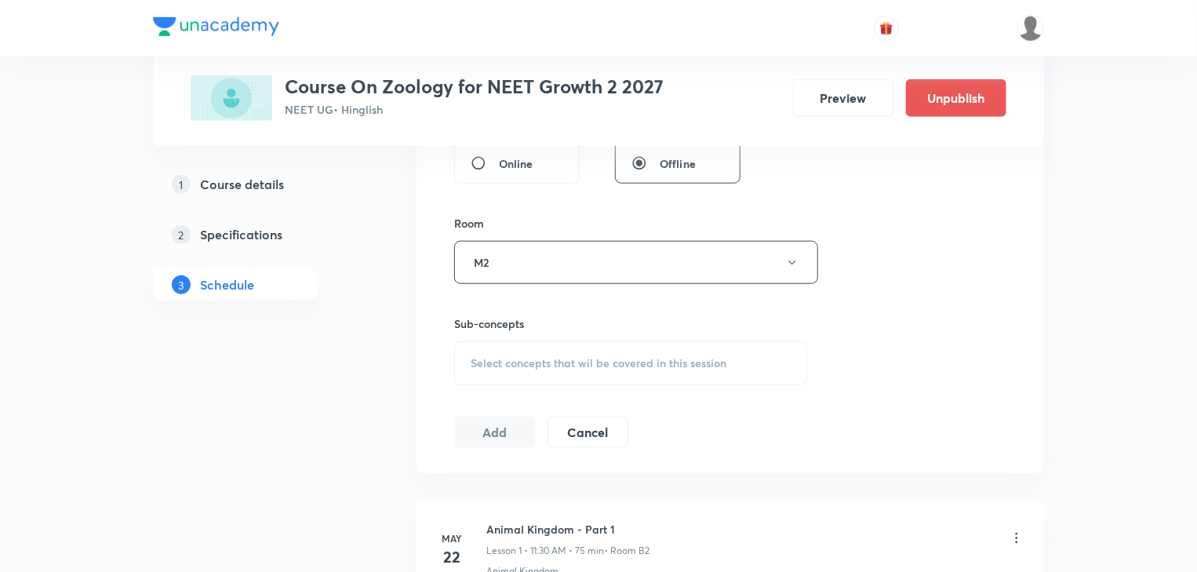
click at [555, 367] on span "Select concepts that wil be covered in this session" at bounding box center [599, 363] width 256 height 13
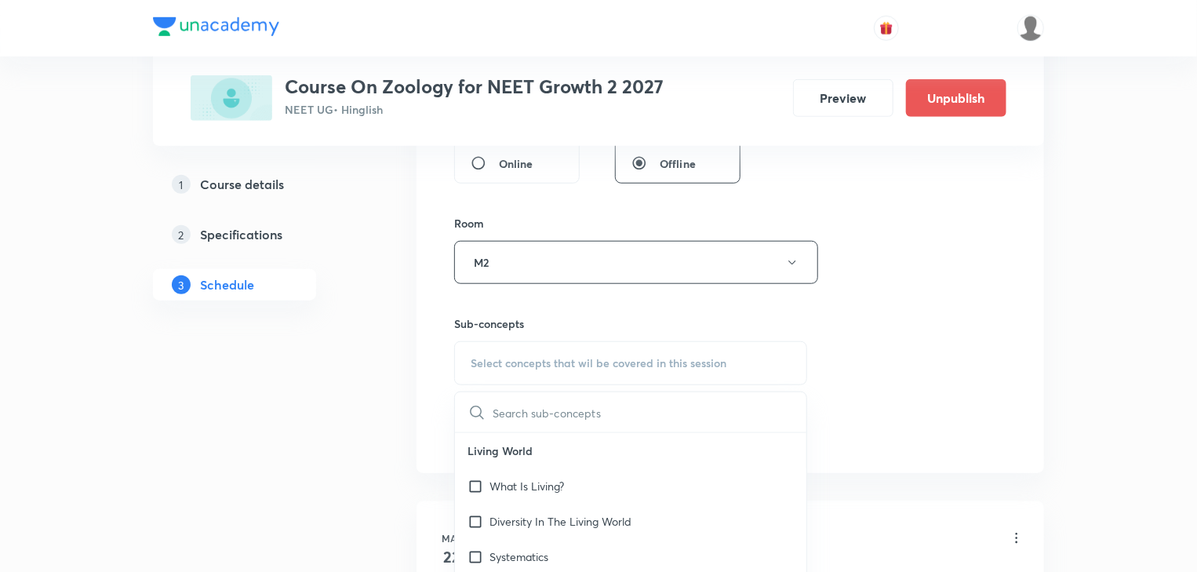
type input "Biomolecules & Enzymes- Part 4"
click at [860, 455] on div "Session 31 Live class Session title 30/99 Biomolecules & Enzymes- Part 5 ​ Sche…" at bounding box center [731, 79] width 628 height 787
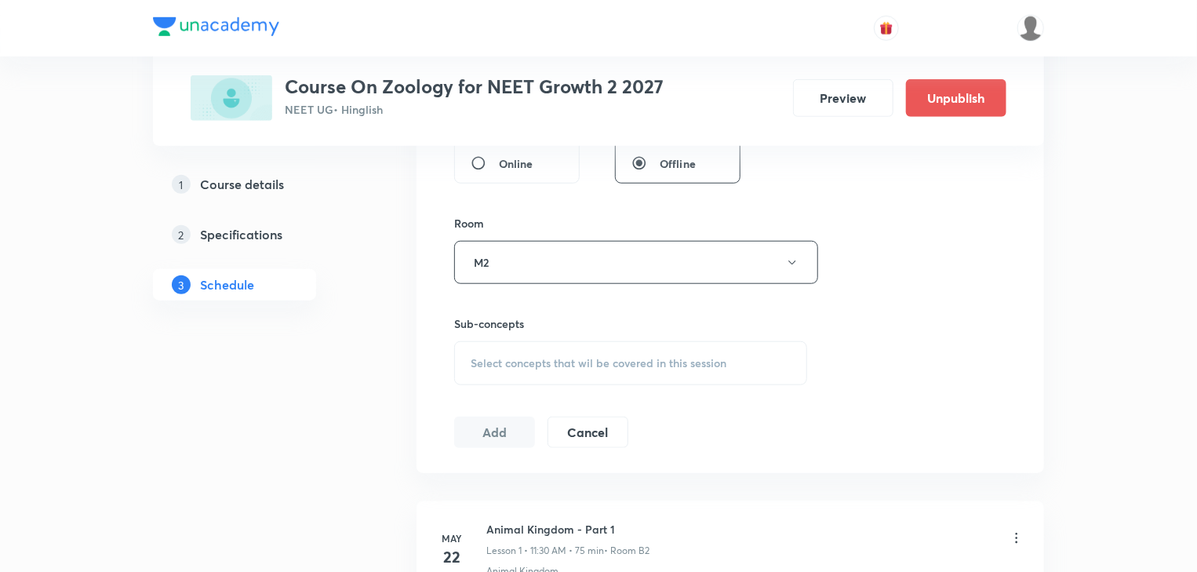
click at [709, 364] on span "Select concepts that wil be covered in this session" at bounding box center [599, 363] width 256 height 13
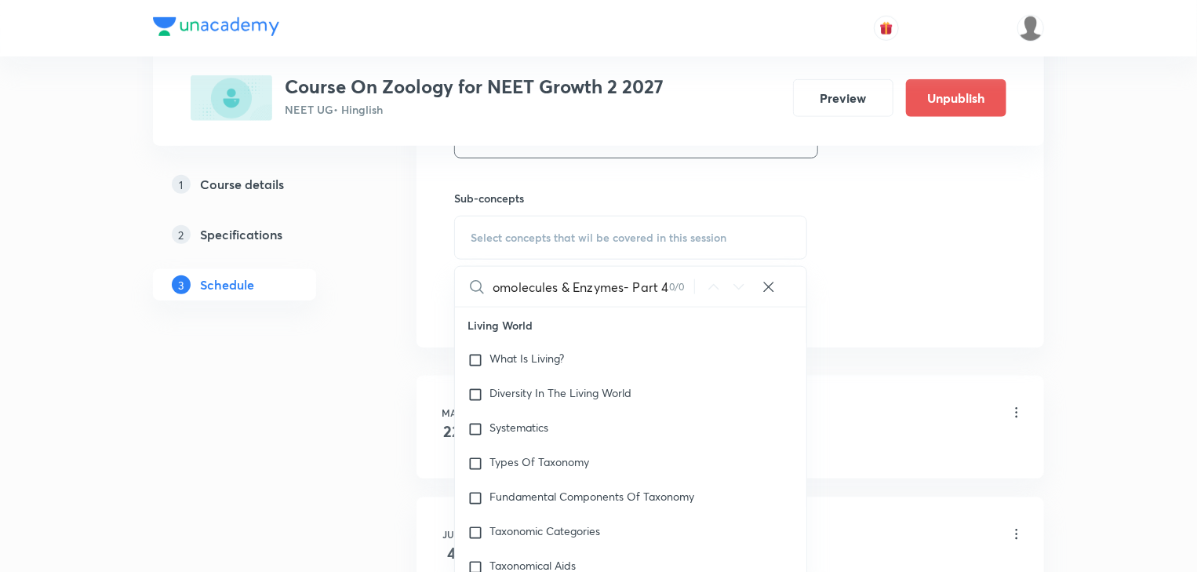
click at [665, 283] on input "Biomolecules & Enzymes- Part 4" at bounding box center [581, 287] width 177 height 40
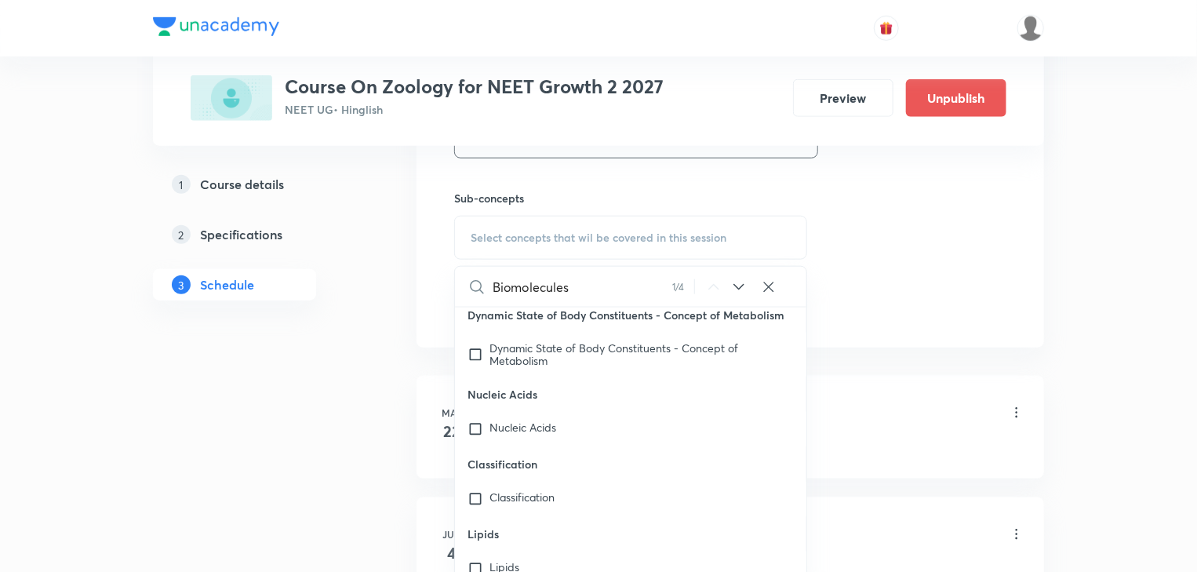
scroll to position [64055, 0]
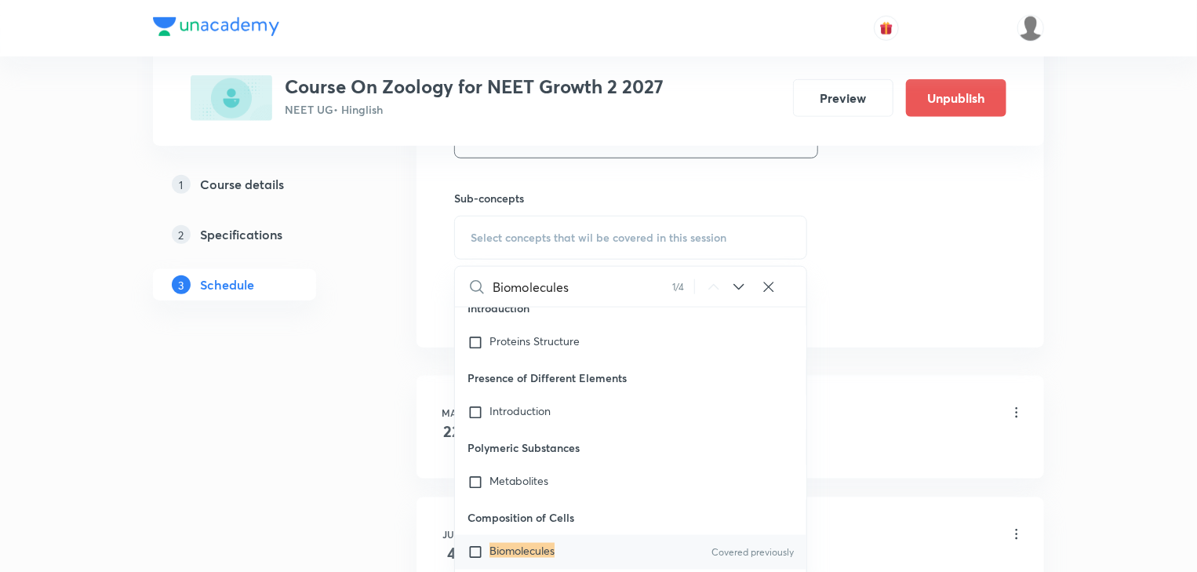
type input "Biomolecules"
click at [533, 543] on mark "Biomolecules" at bounding box center [522, 550] width 65 height 15
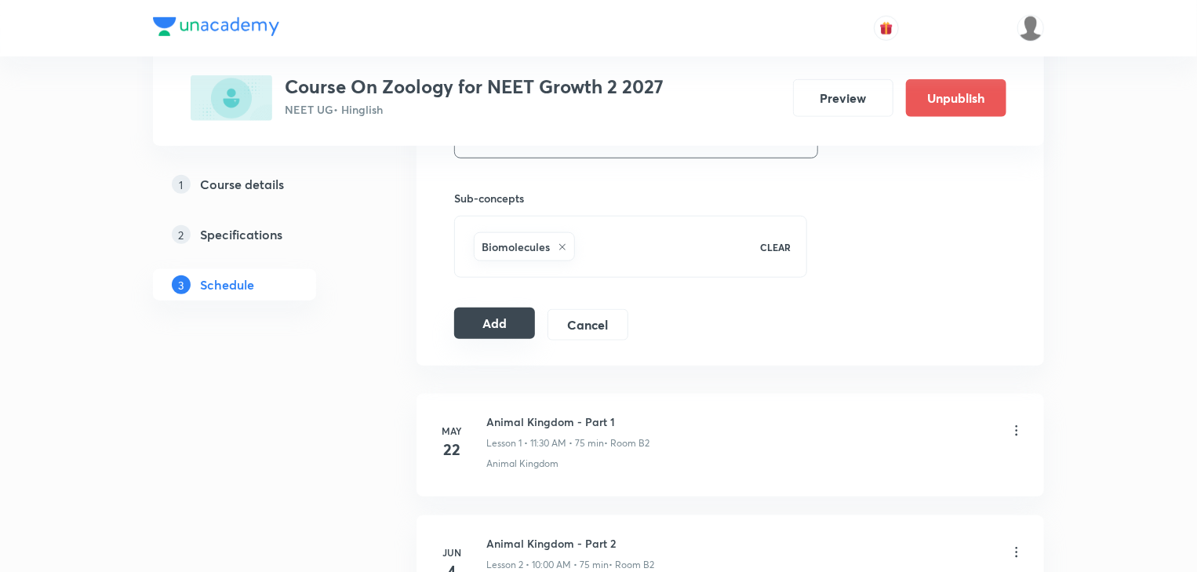
click at [508, 324] on button "Add" at bounding box center [494, 323] width 81 height 31
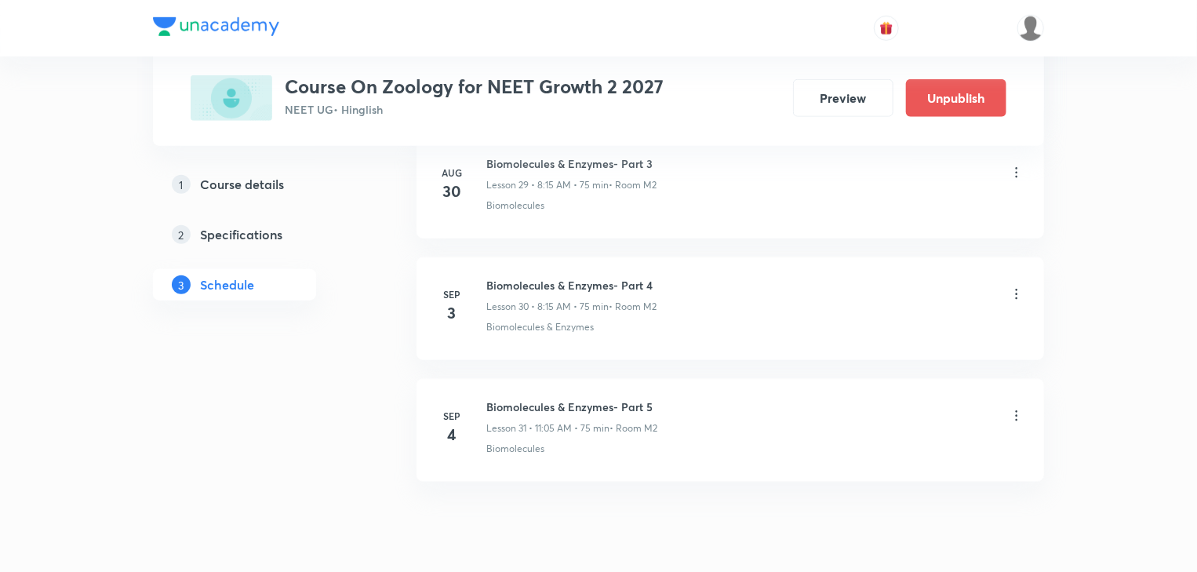
scroll to position [3726, 0]
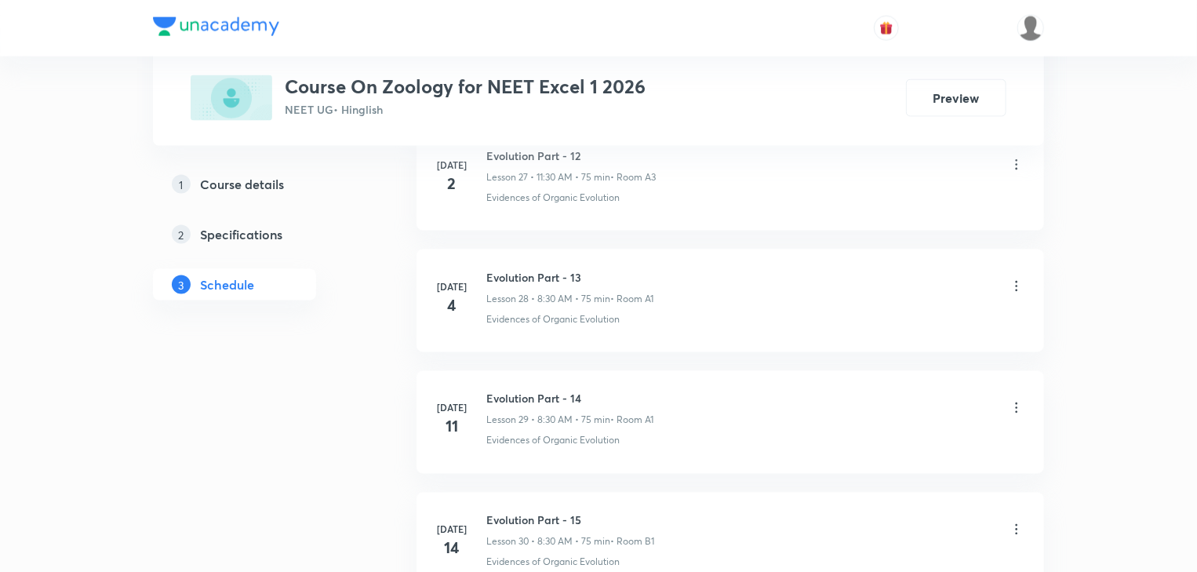
scroll to position [6387, 0]
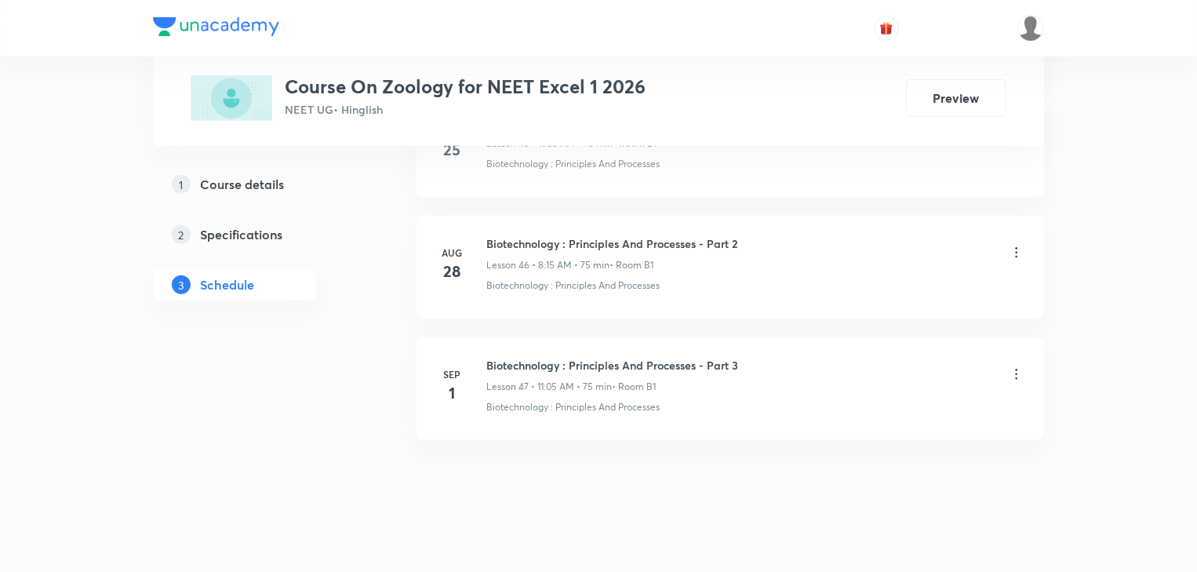
click at [610, 357] on h6 "Biotechnology : Principles And Processes - Part 3" at bounding box center [613, 365] width 252 height 16
copy h6 "Biotechnology : Principles And Processes - Part 3"
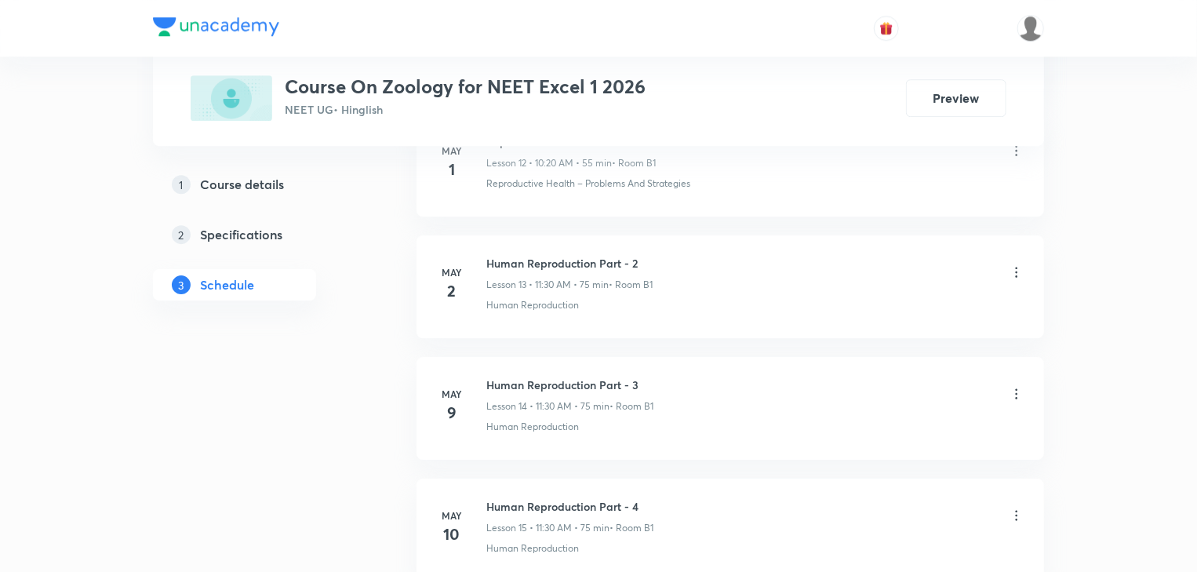
scroll to position [0, 0]
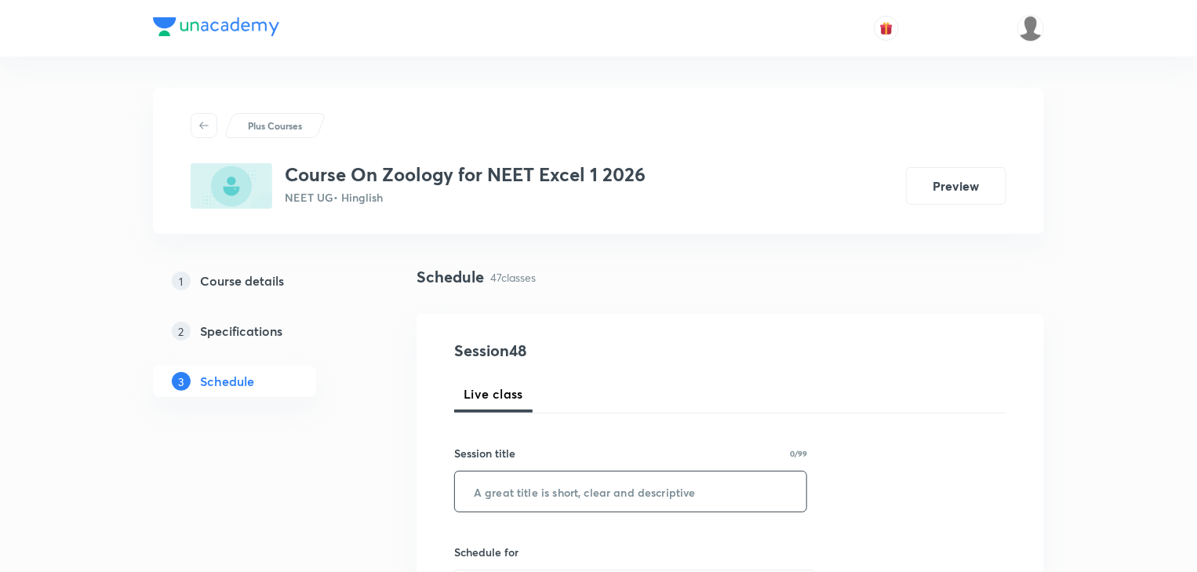
click at [675, 490] on input "text" at bounding box center [631, 492] width 352 height 40
paste input "Biotechnology : Principles And Processes - Part 3"
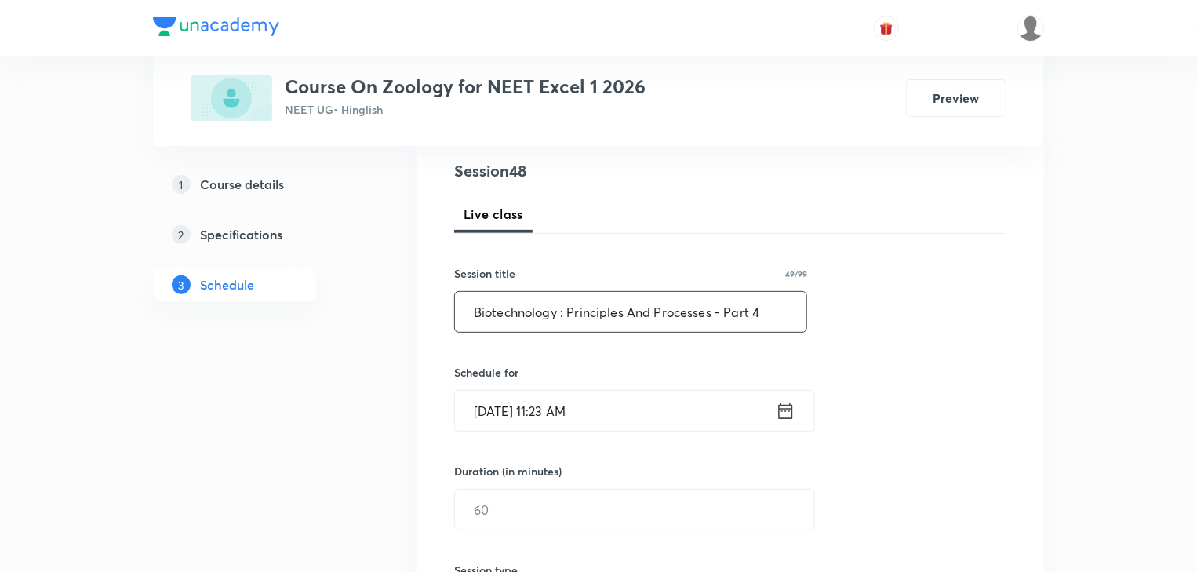
scroll to position [251, 0]
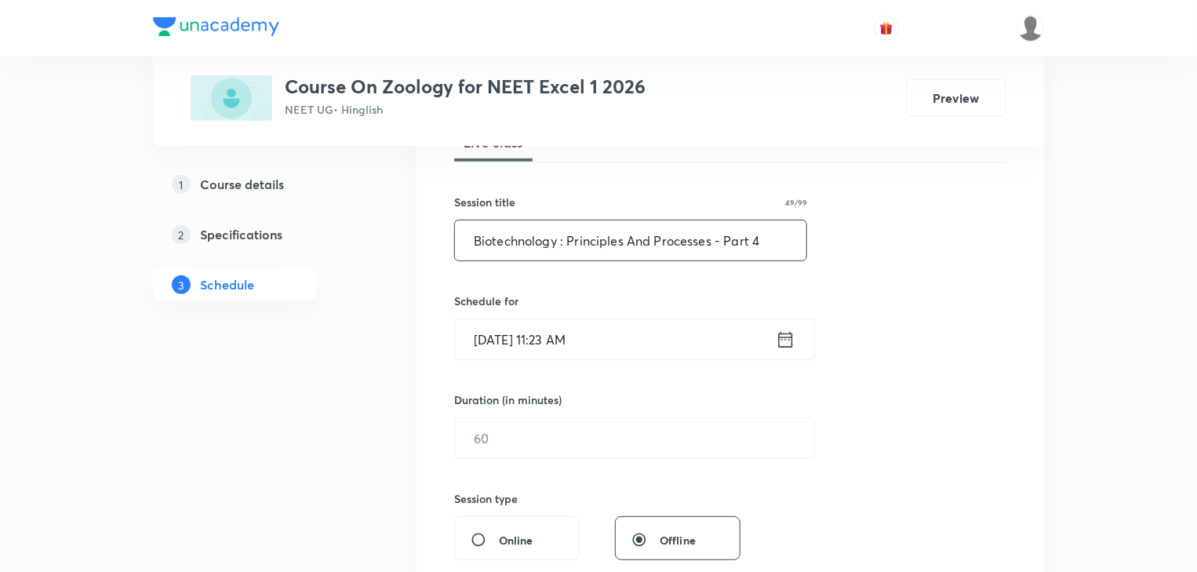
type input "Biotechnology : Principles And Processes - Part 4"
click at [779, 337] on icon at bounding box center [786, 339] width 14 height 16
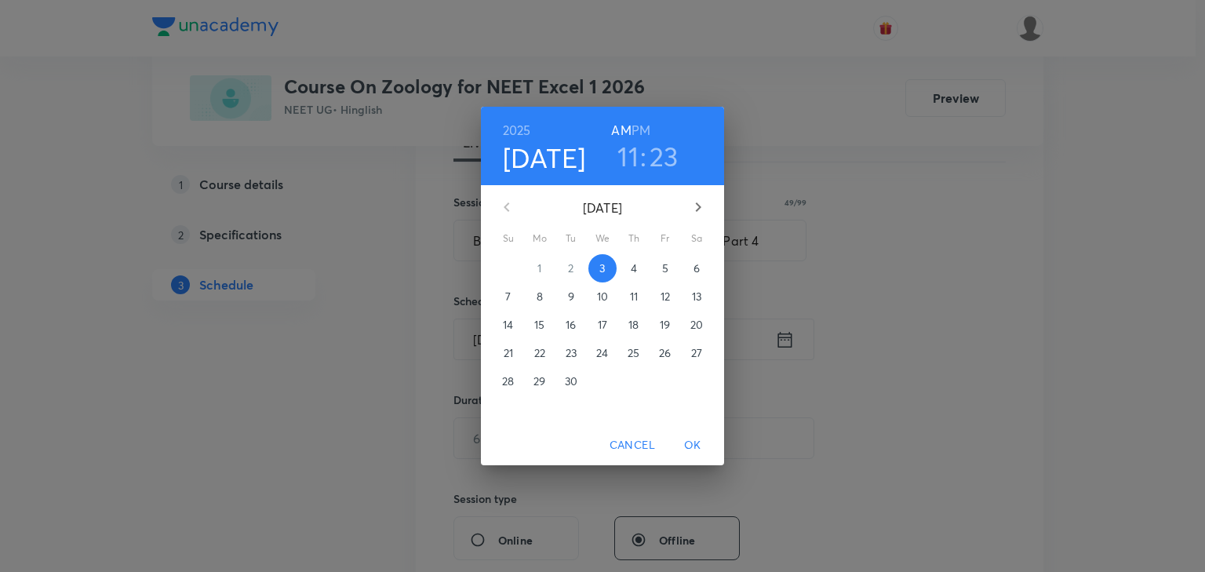
click at [637, 264] on p "4" at bounding box center [634, 269] width 6 height 16
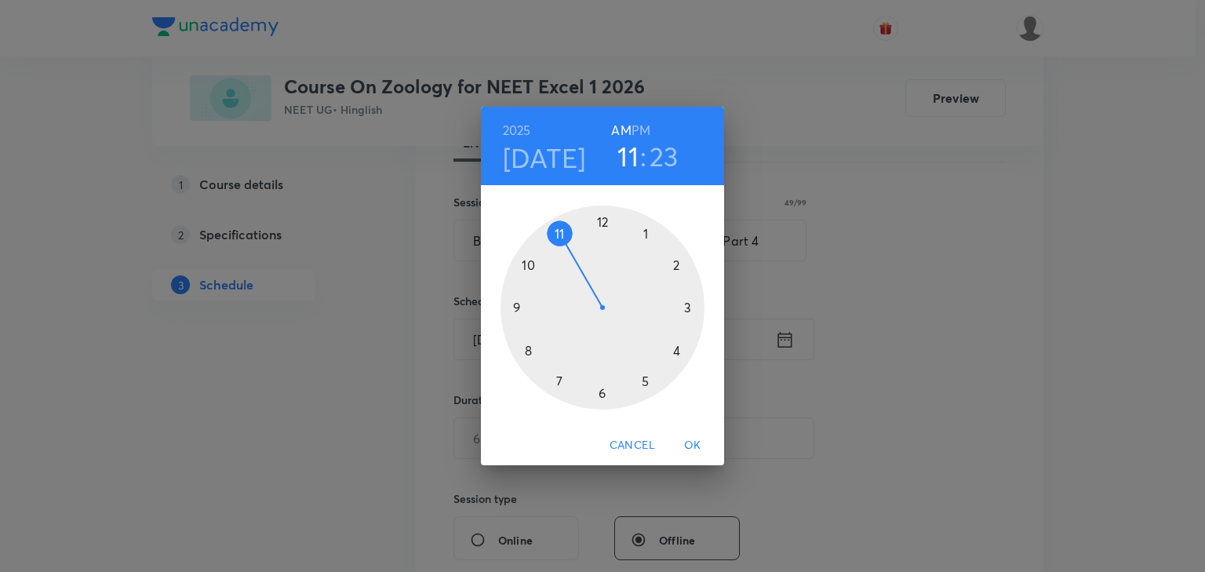
click at [529, 356] on div at bounding box center [603, 308] width 204 height 204
click at [647, 233] on div at bounding box center [603, 308] width 204 height 204
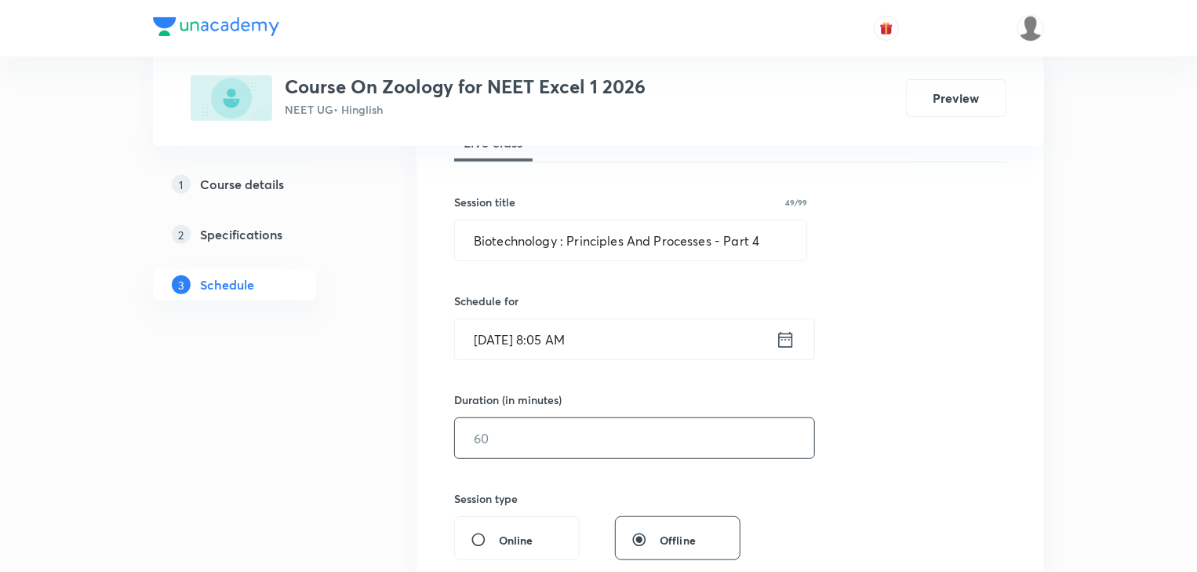
click at [574, 441] on input "text" at bounding box center [634, 438] width 359 height 40
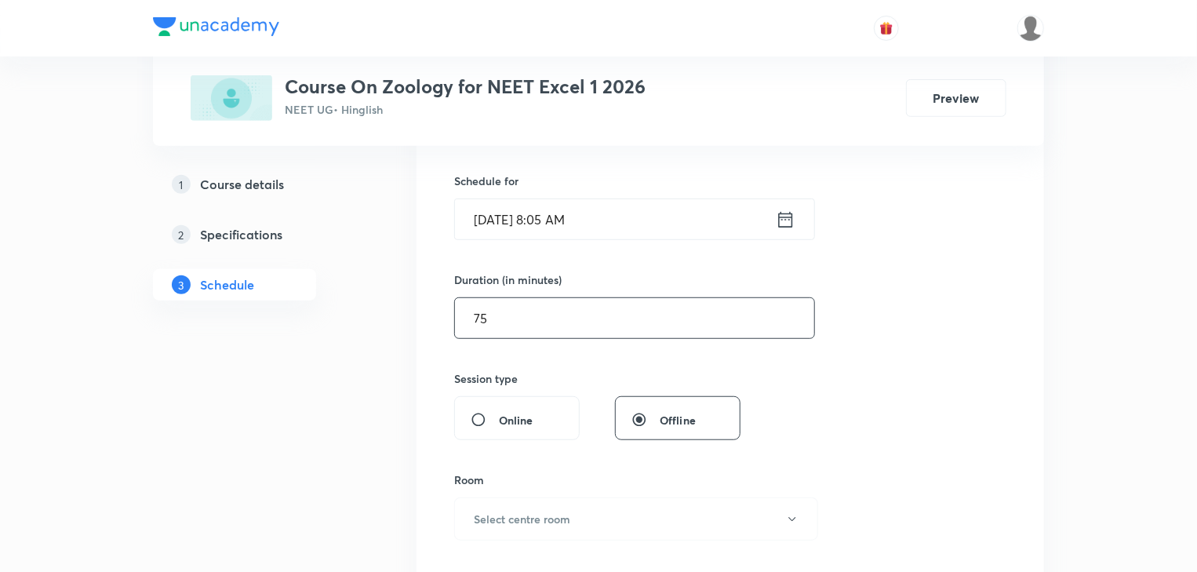
scroll to position [377, 0]
type input "75"
click at [557, 507] on h6 "Select centre room" at bounding box center [522, 513] width 97 height 16
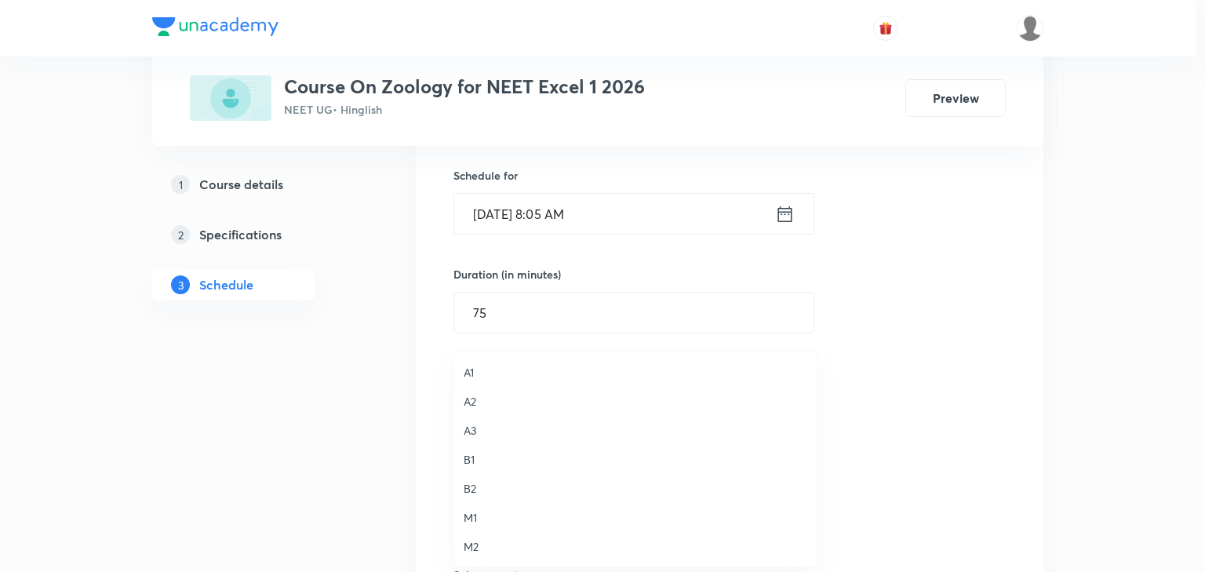
drag, startPoint x: 471, startPoint y: 463, endPoint x: 293, endPoint y: 433, distance: 179.8
click at [471, 463] on span "B1" at bounding box center [636, 459] width 344 height 16
drag, startPoint x: 293, startPoint y: 433, endPoint x: 577, endPoint y: 401, distance: 285.1
click at [293, 432] on div "A1 A2 A3 B1 B2 M1 M2" at bounding box center [598, 286] width 1197 height 572
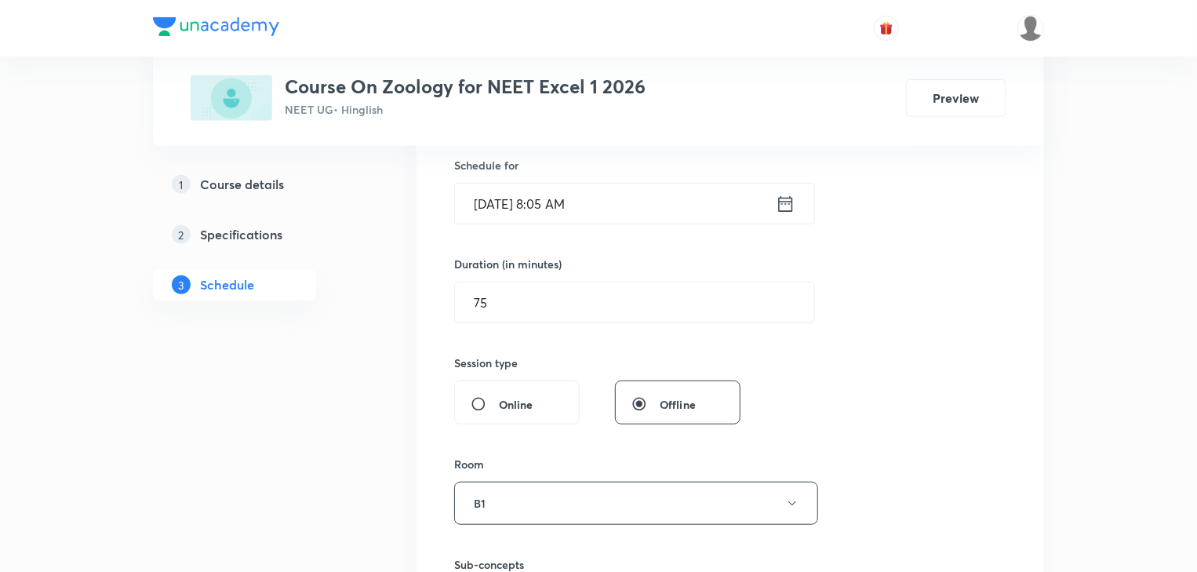
scroll to position [565, 0]
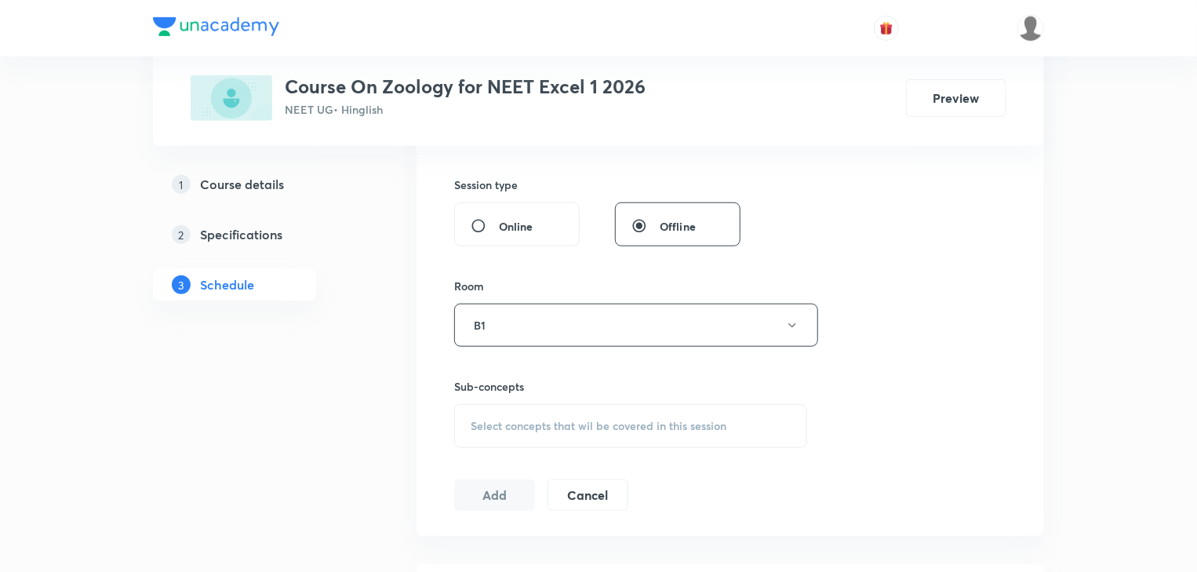
click at [680, 397] on div "Sub-concepts Select concepts that wil be covered in this session" at bounding box center [630, 413] width 353 height 70
click at [687, 428] on span "Select concepts that wil be covered in this session" at bounding box center [599, 426] width 256 height 13
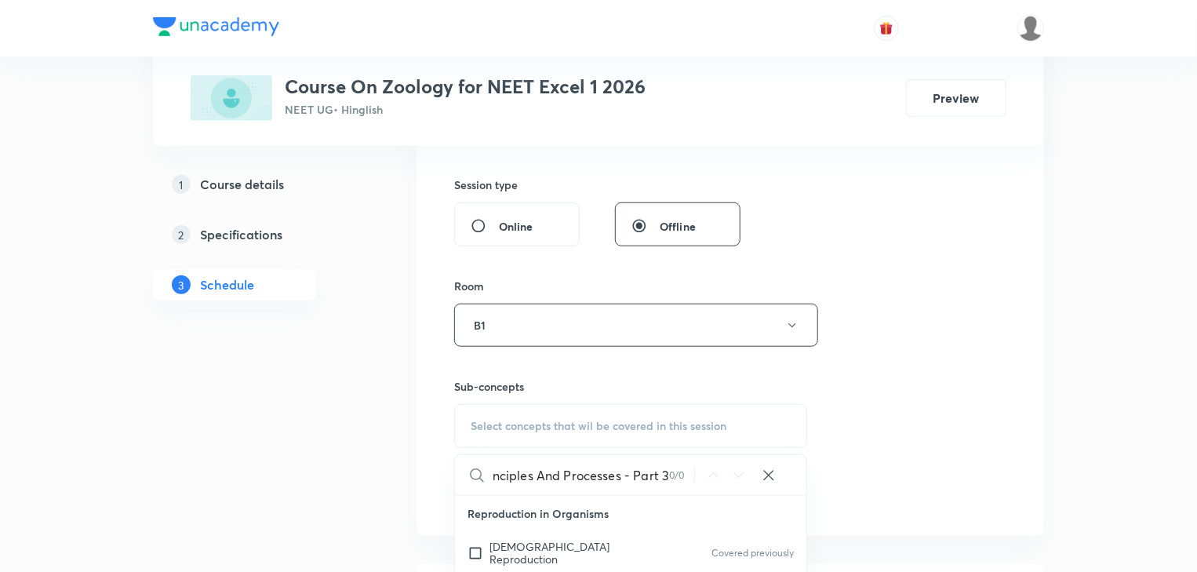
drag, startPoint x: 636, startPoint y: 463, endPoint x: 679, endPoint y: 461, distance: 42.4
click at [679, 461] on div "Biotechnology : Principles And Processes - Part 3 0 / 0 ​" at bounding box center [631, 475] width 352 height 40
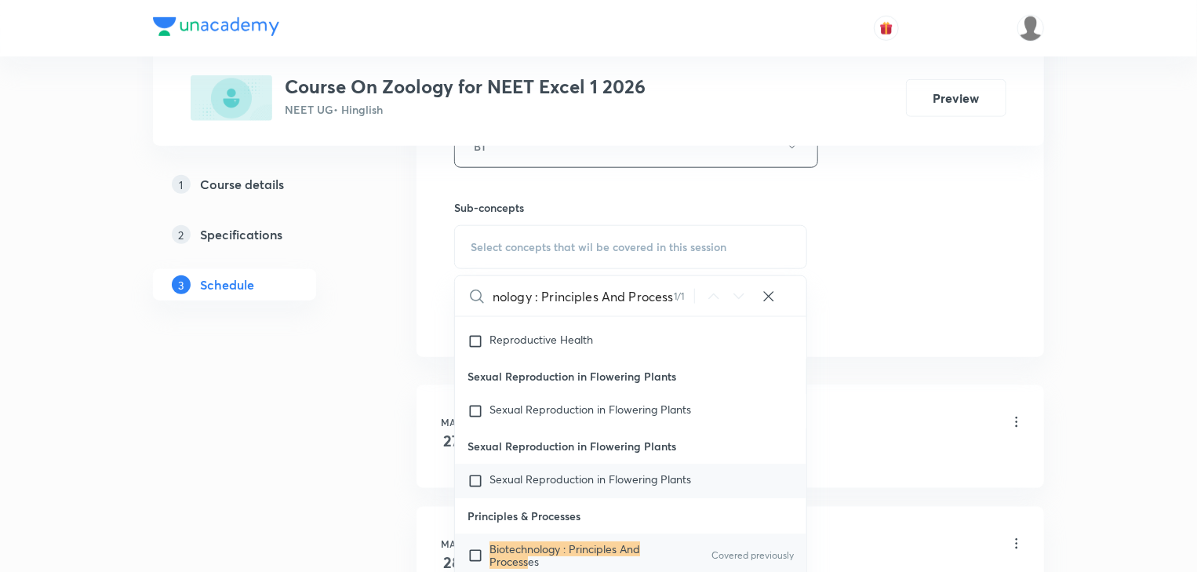
scroll to position [753, 0]
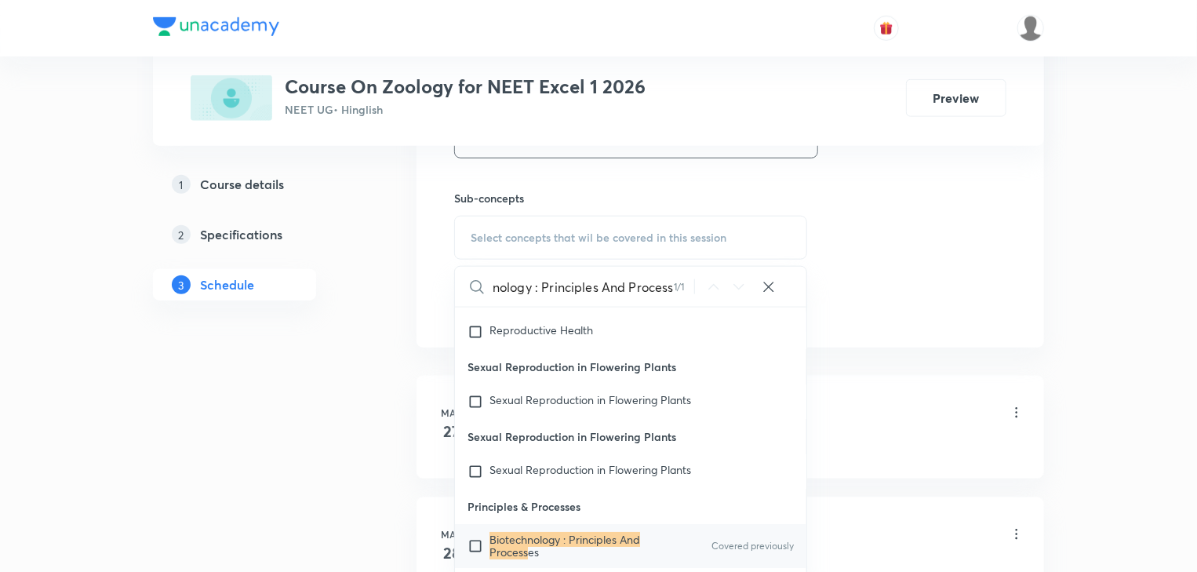
type input "Biotechnology : Principles And Process"
click at [574, 532] on mark "Biotechnology : Principles And Process" at bounding box center [565, 545] width 151 height 27
checkbox input "true"
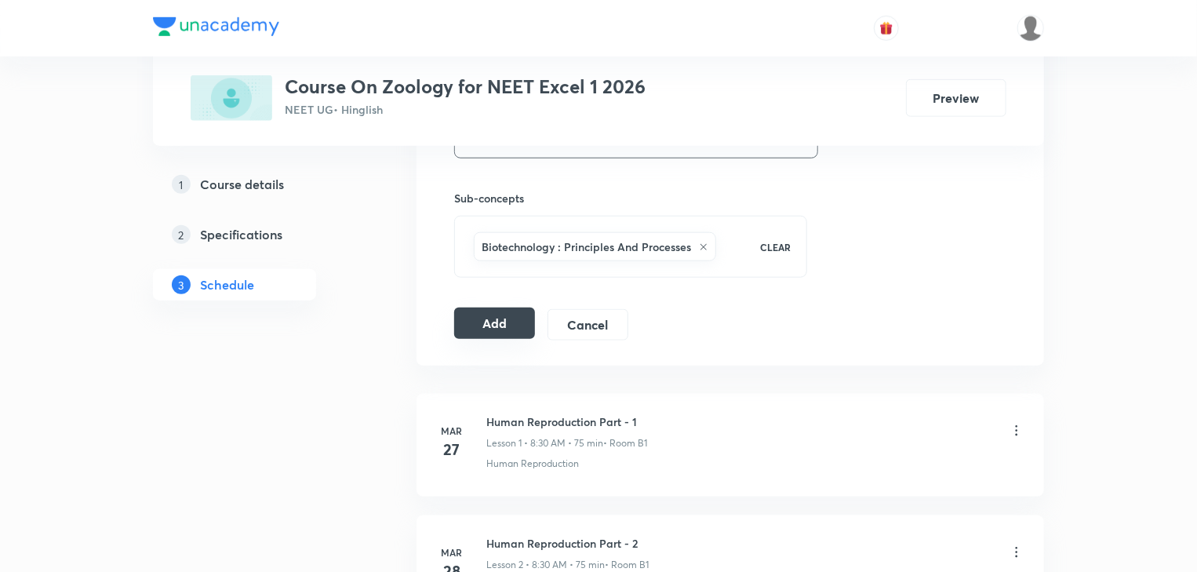
click at [515, 318] on button "Add" at bounding box center [494, 323] width 81 height 31
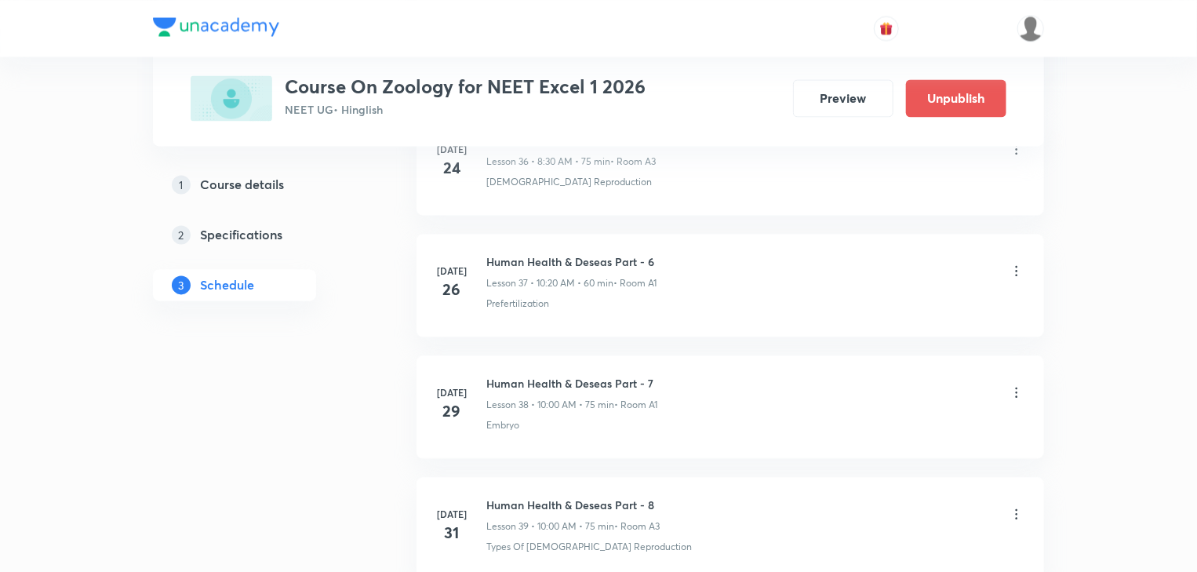
scroll to position [5788, 0]
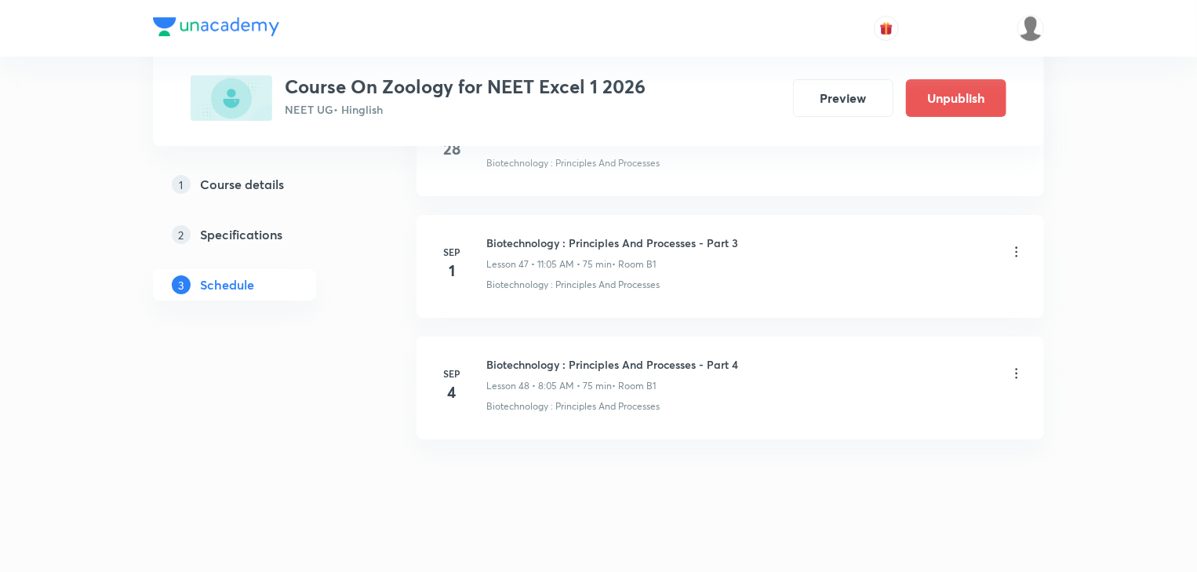
click at [1013, 366] on icon at bounding box center [1017, 374] width 16 height 16
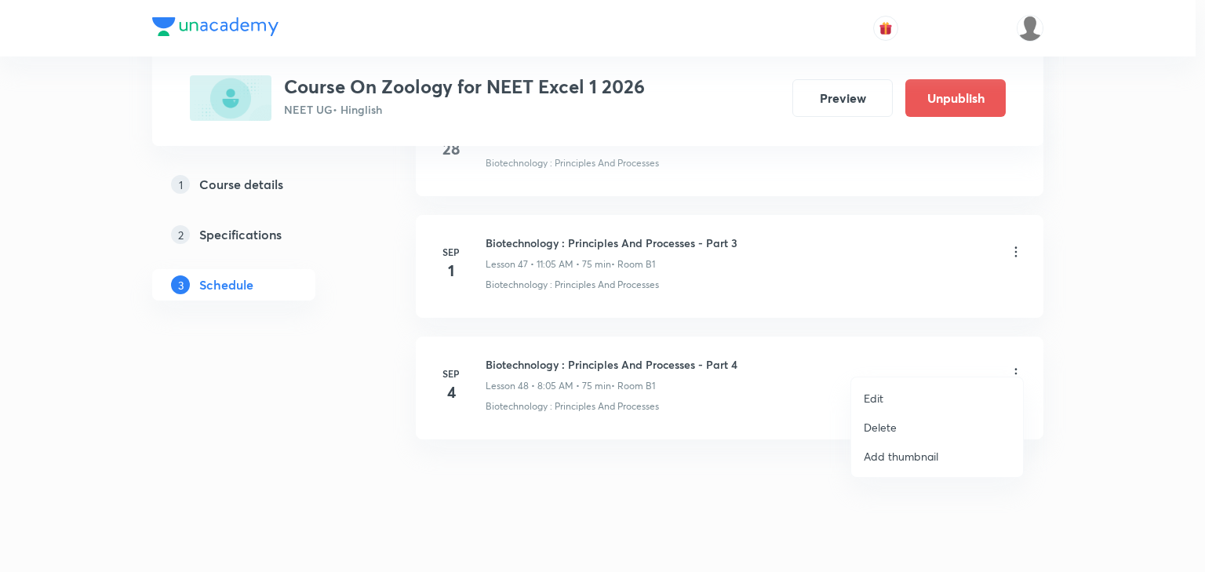
click at [902, 393] on li "Edit" at bounding box center [937, 398] width 172 height 29
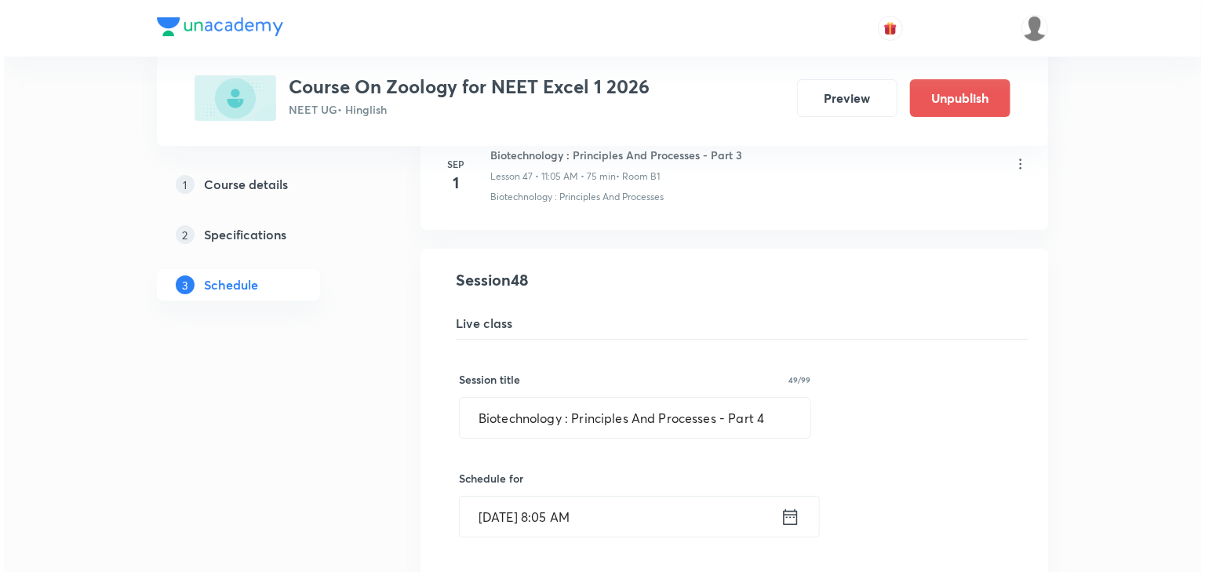
scroll to position [5976, 0]
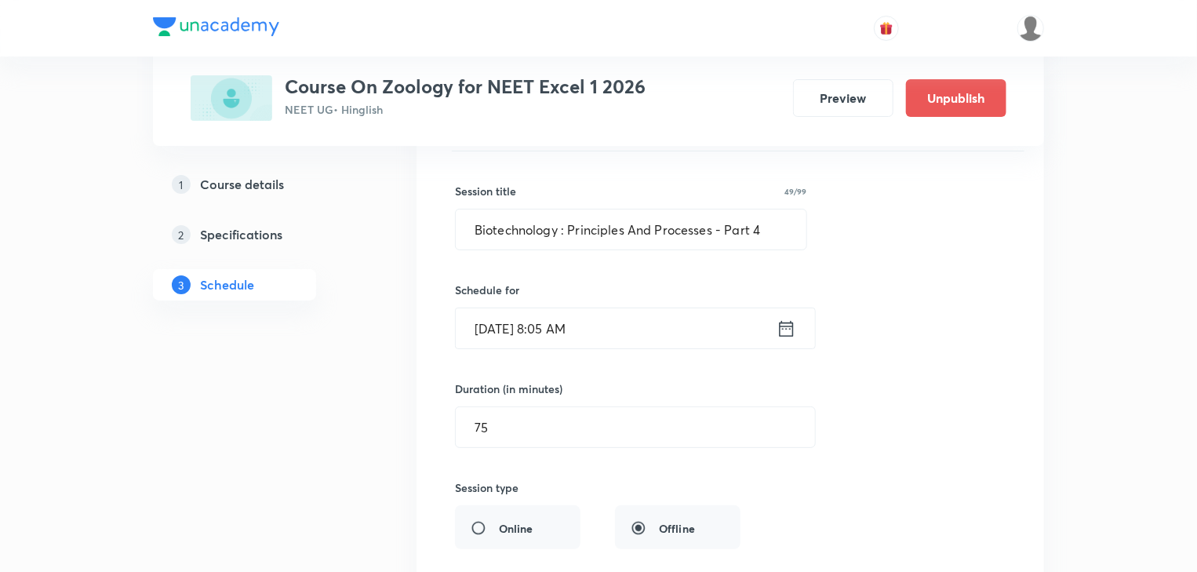
click at [785, 321] on icon at bounding box center [787, 329] width 14 height 16
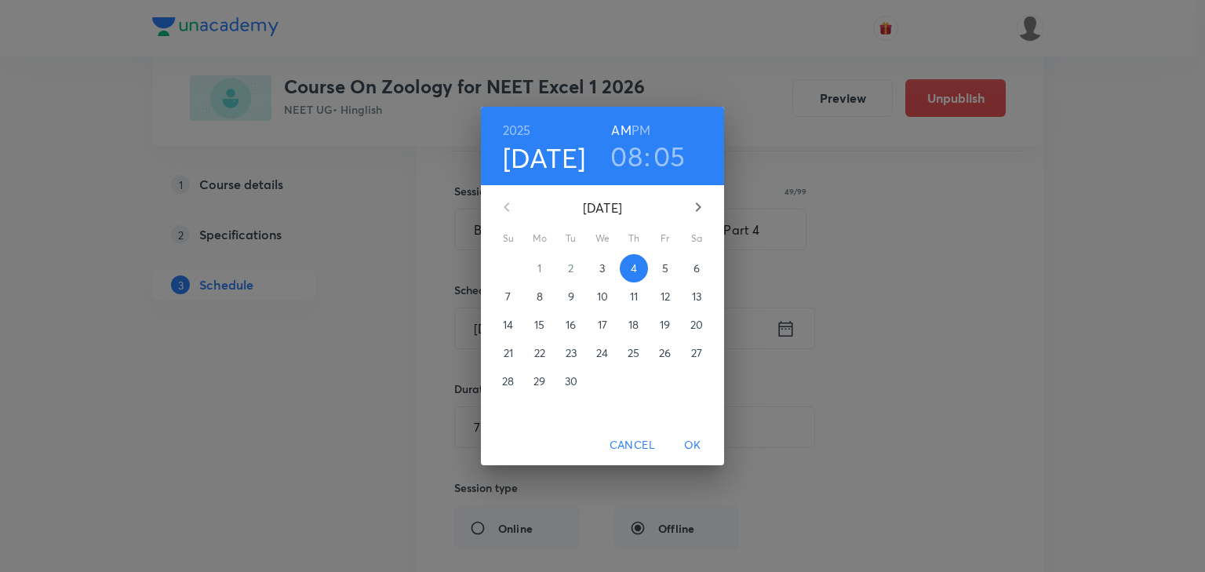
click at [665, 148] on h3 "05" at bounding box center [670, 156] width 32 height 33
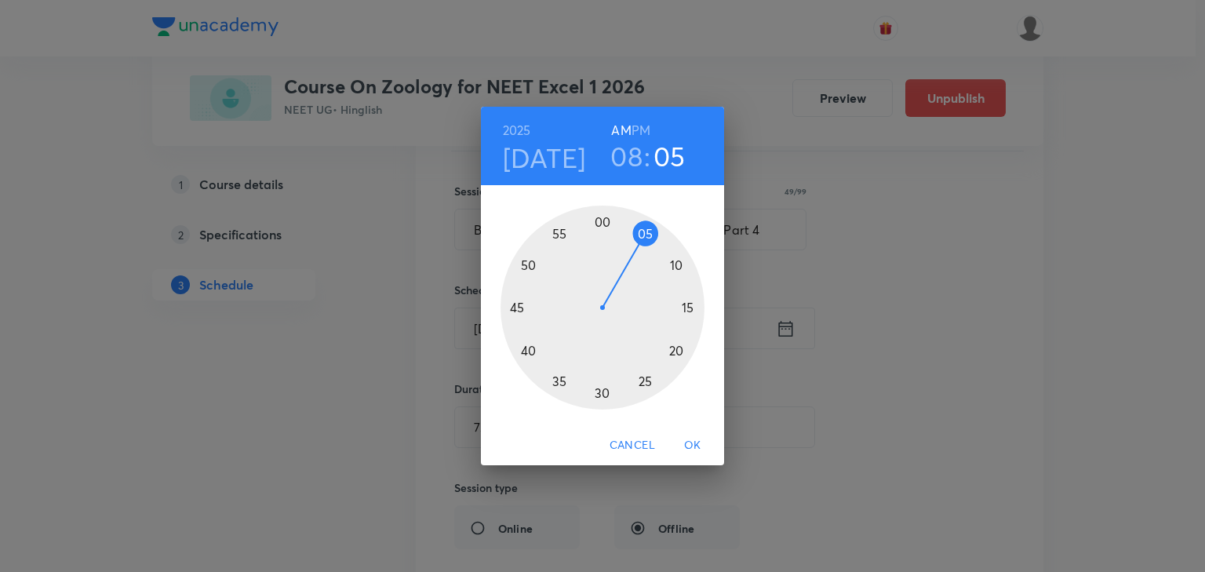
click at [688, 304] on div at bounding box center [603, 308] width 204 height 204
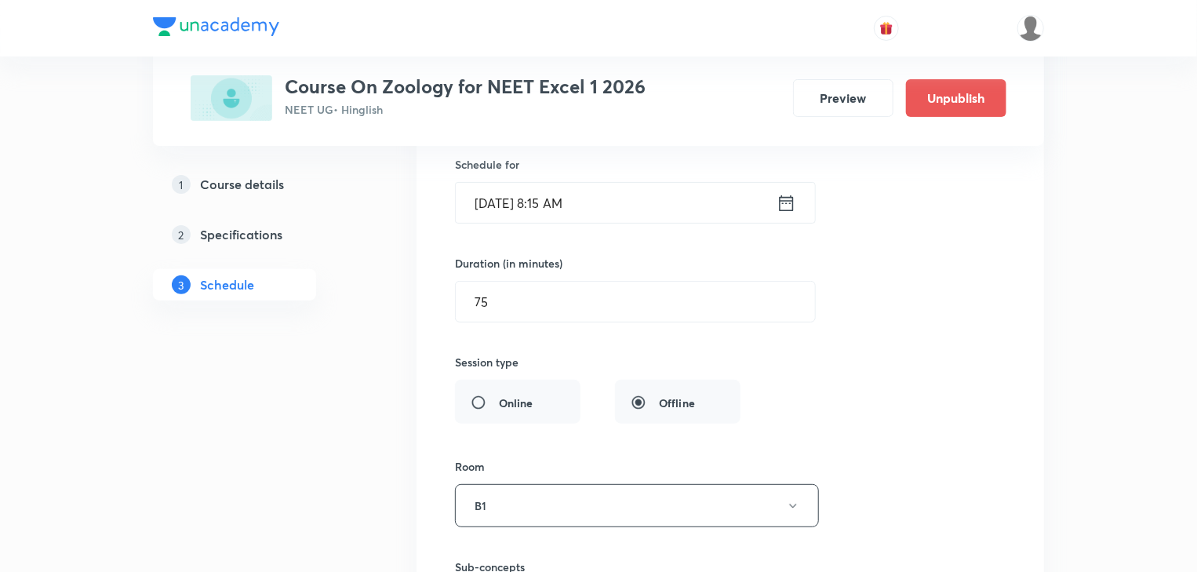
scroll to position [6290, 0]
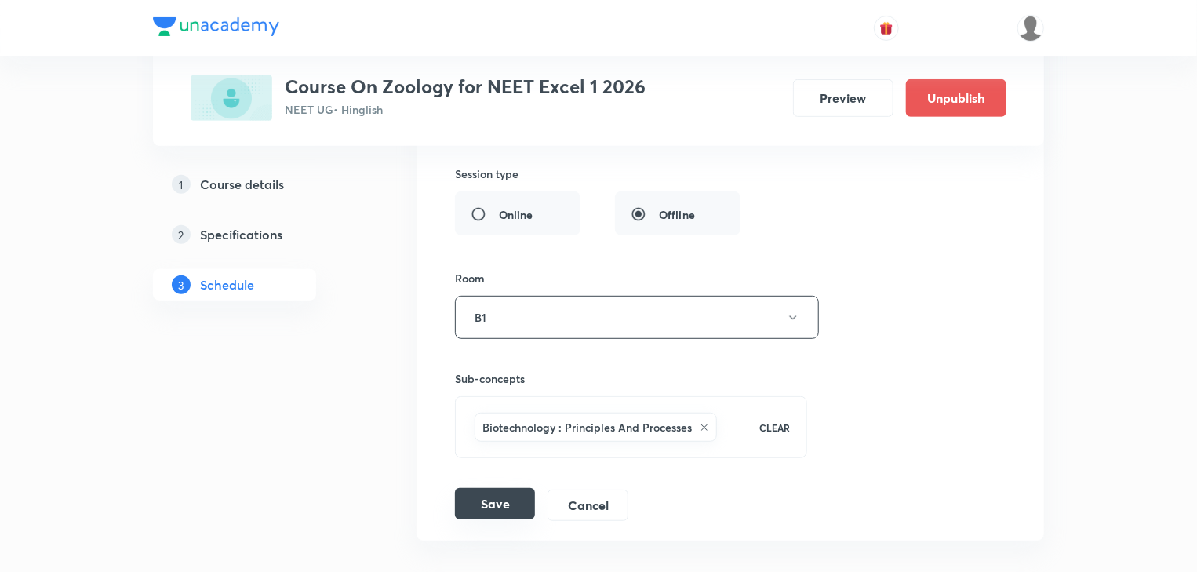
click at [512, 490] on button "Save" at bounding box center [495, 503] width 80 height 31
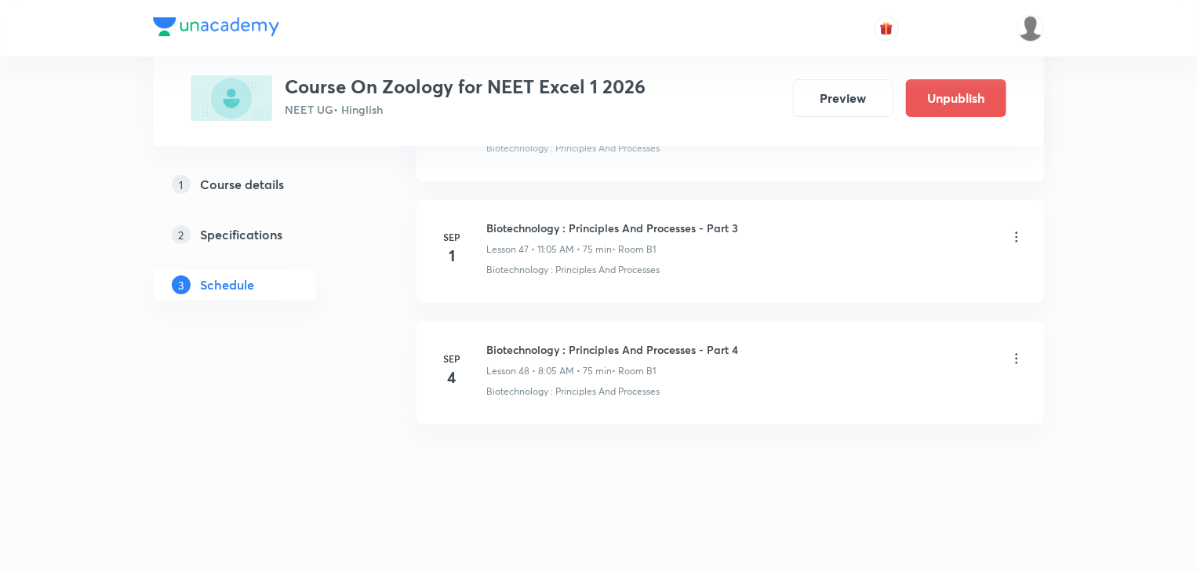
scroll to position [5788, 0]
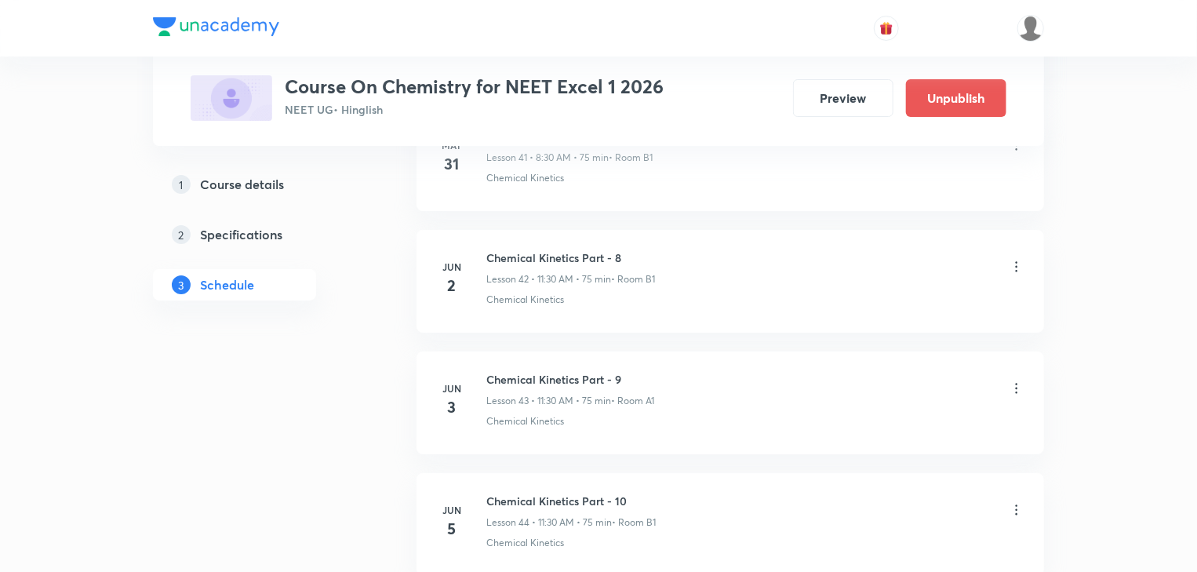
scroll to position [11482, 0]
click at [657, 370] on h6 "Alkyl halide & Aryl halide Part - 12" at bounding box center [593, 378] width 213 height 16
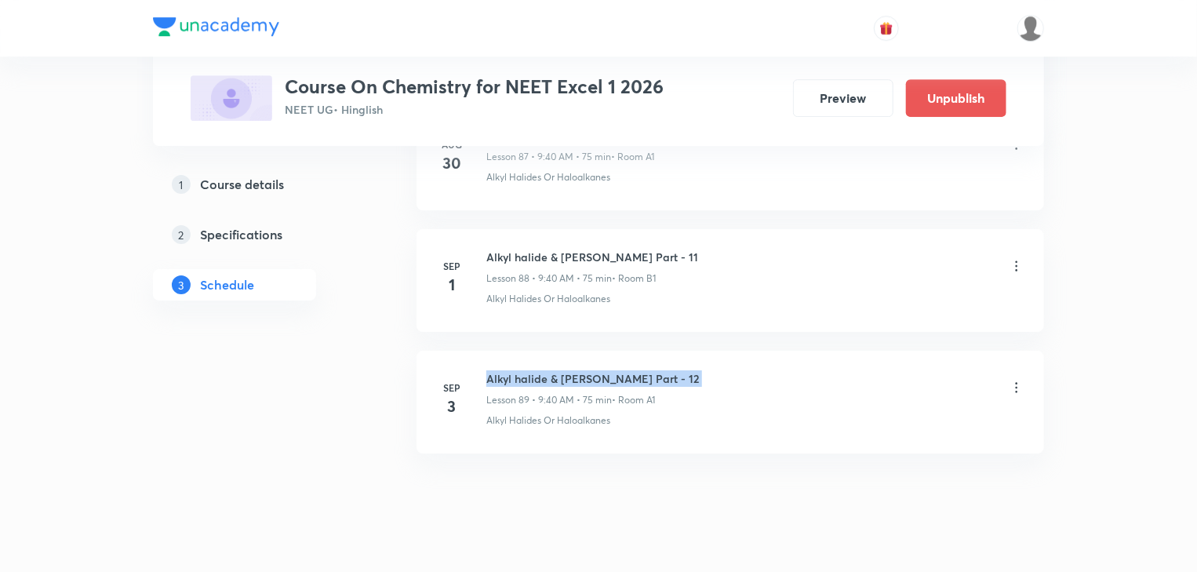
click at [657, 370] on h6 "Alkyl halide & Aryl halide Part - 12" at bounding box center [593, 378] width 213 height 16
copy h6 "Alkyl halide & Aryl halide Part - 12"
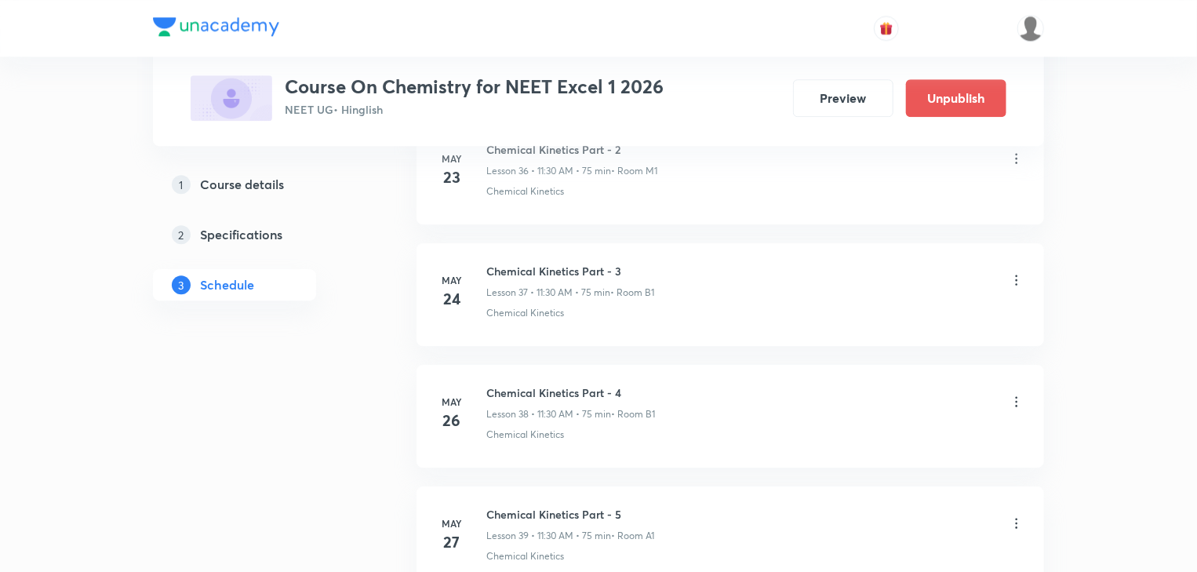
scroll to position [0, 0]
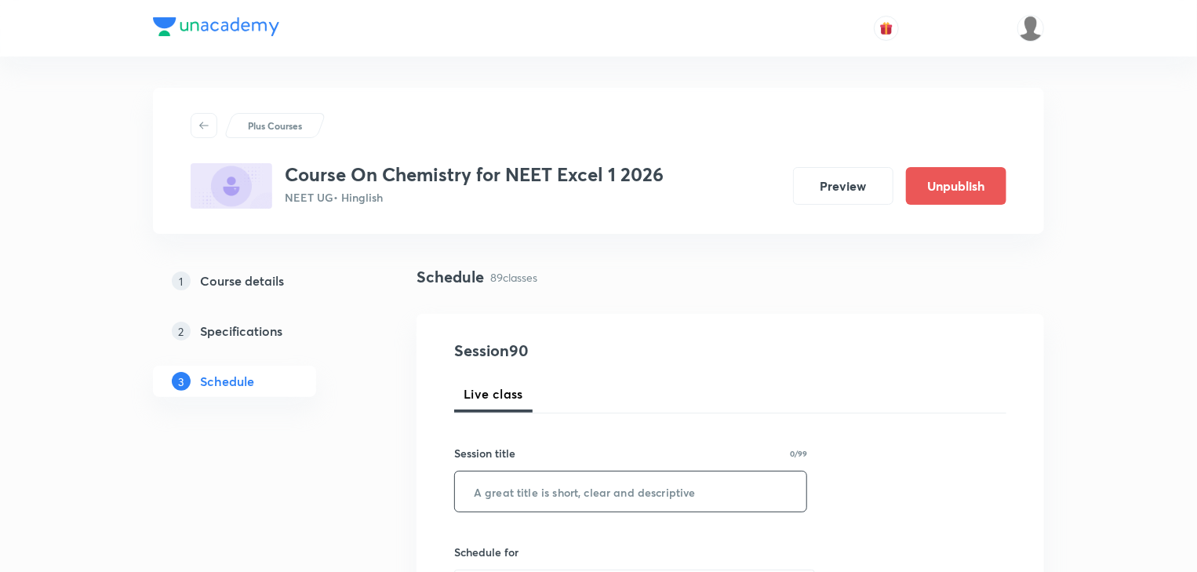
click at [637, 479] on input "text" at bounding box center [631, 492] width 352 height 40
paste input "Alkyl halide & Aryl halide Part - 12"
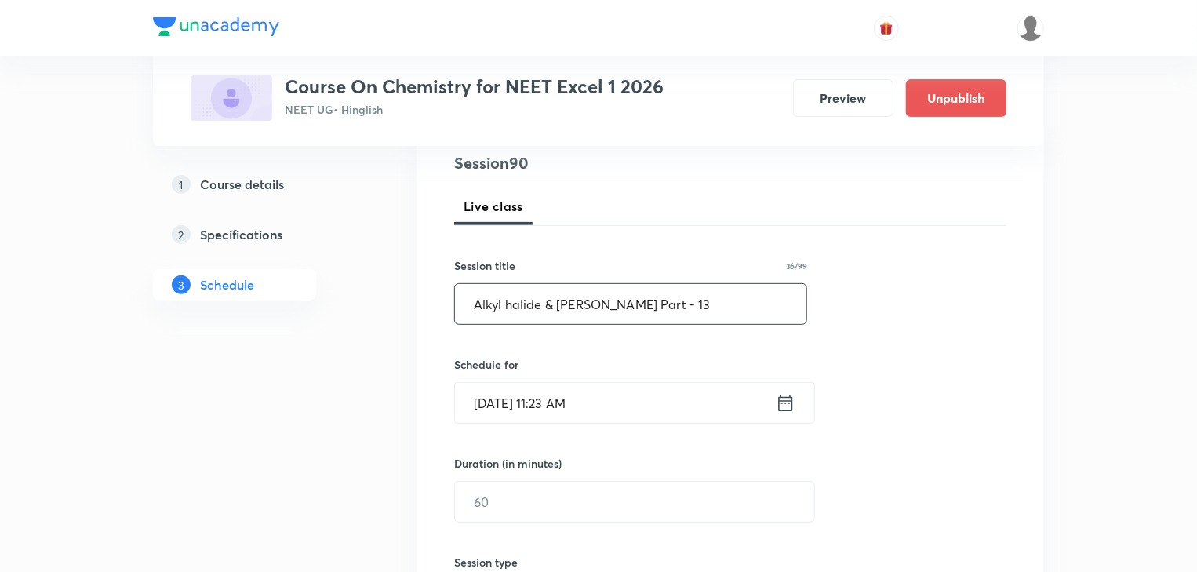
scroll to position [188, 0]
type input "Alkyl halide & Aryl halide Part - 13"
click at [791, 403] on icon at bounding box center [786, 403] width 20 height 22
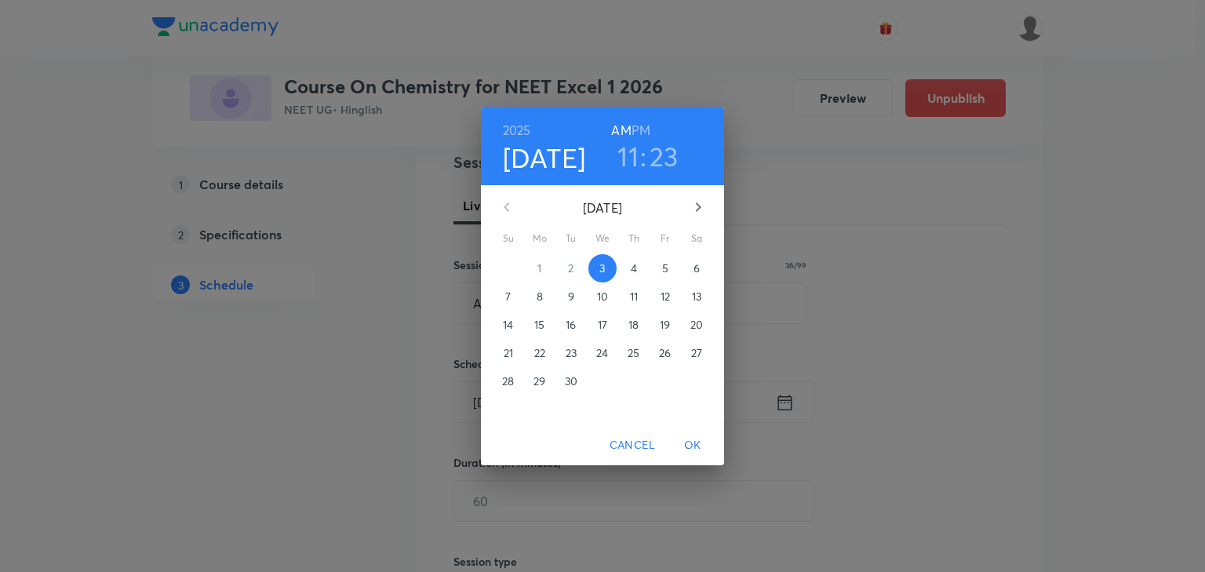
click at [640, 261] on span "4" at bounding box center [634, 269] width 28 height 16
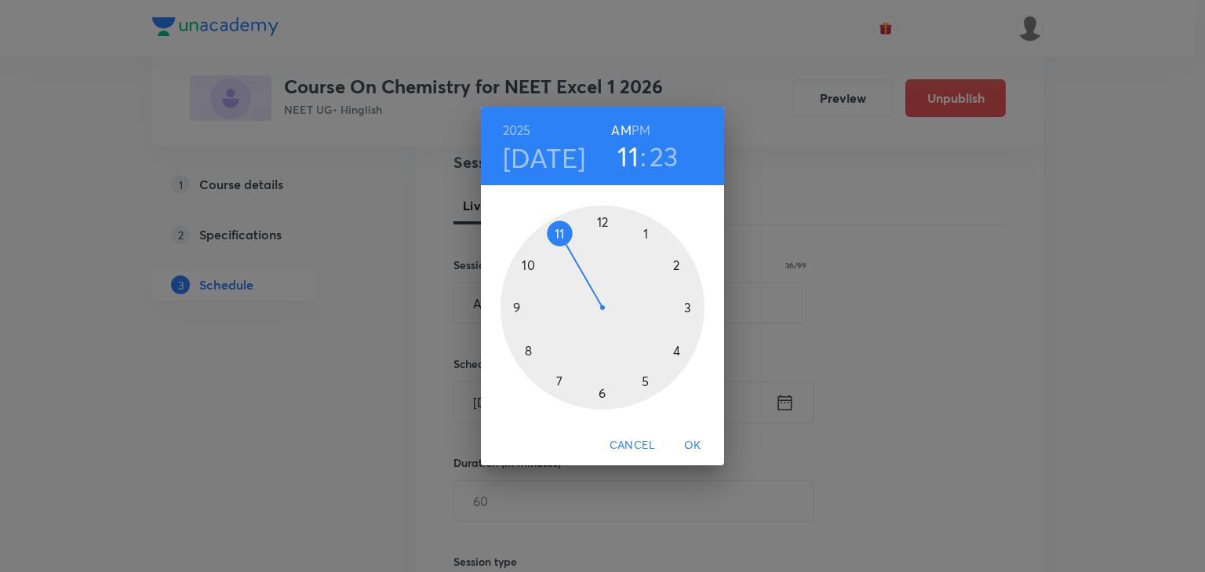
click at [517, 308] on div at bounding box center [603, 308] width 204 height 204
click at [530, 352] on div at bounding box center [603, 308] width 204 height 204
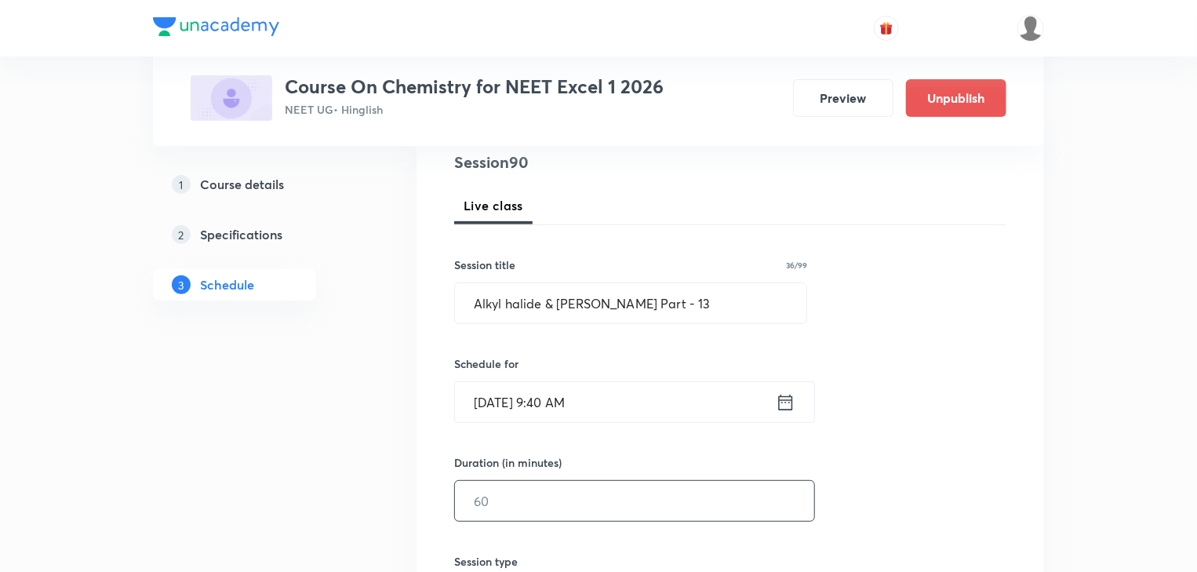
click at [546, 503] on input "text" at bounding box center [634, 501] width 359 height 40
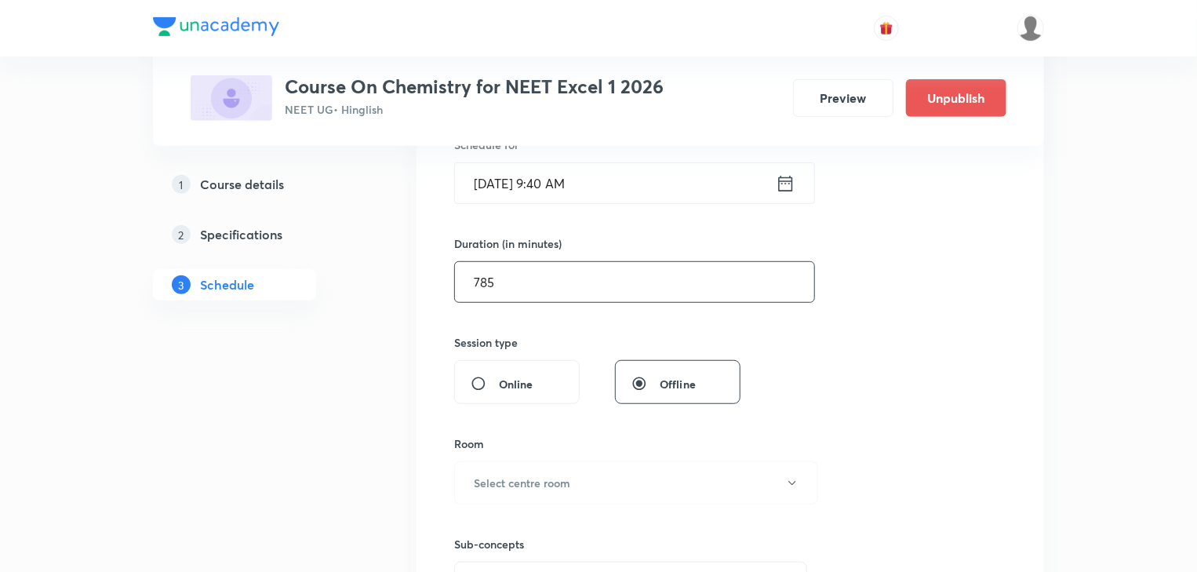
scroll to position [439, 0]
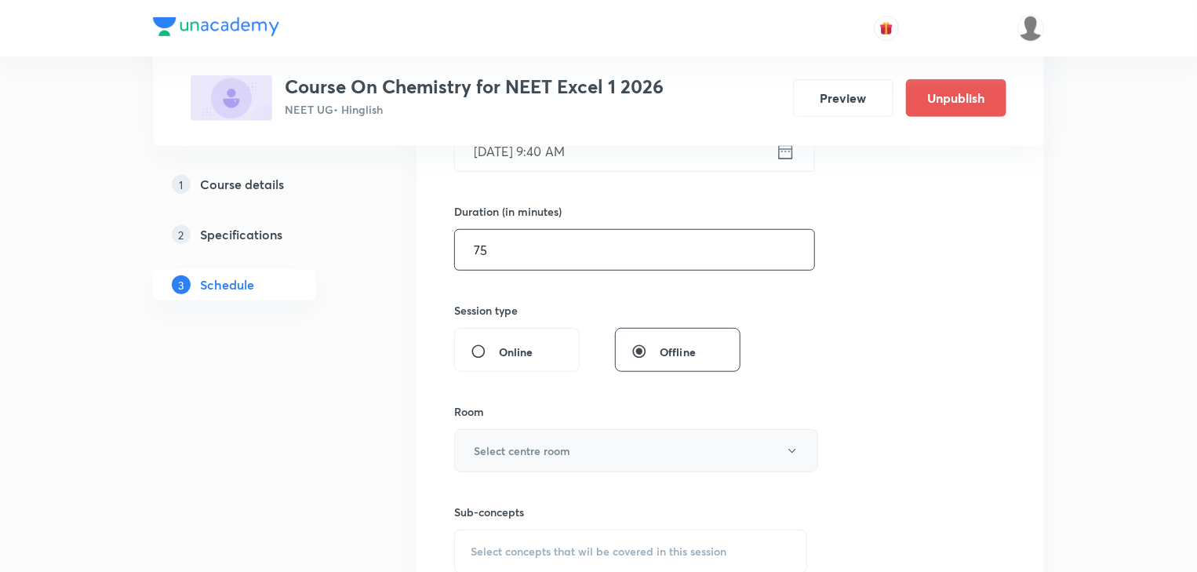
type input "75"
click at [572, 432] on button "Select centre room" at bounding box center [636, 450] width 364 height 43
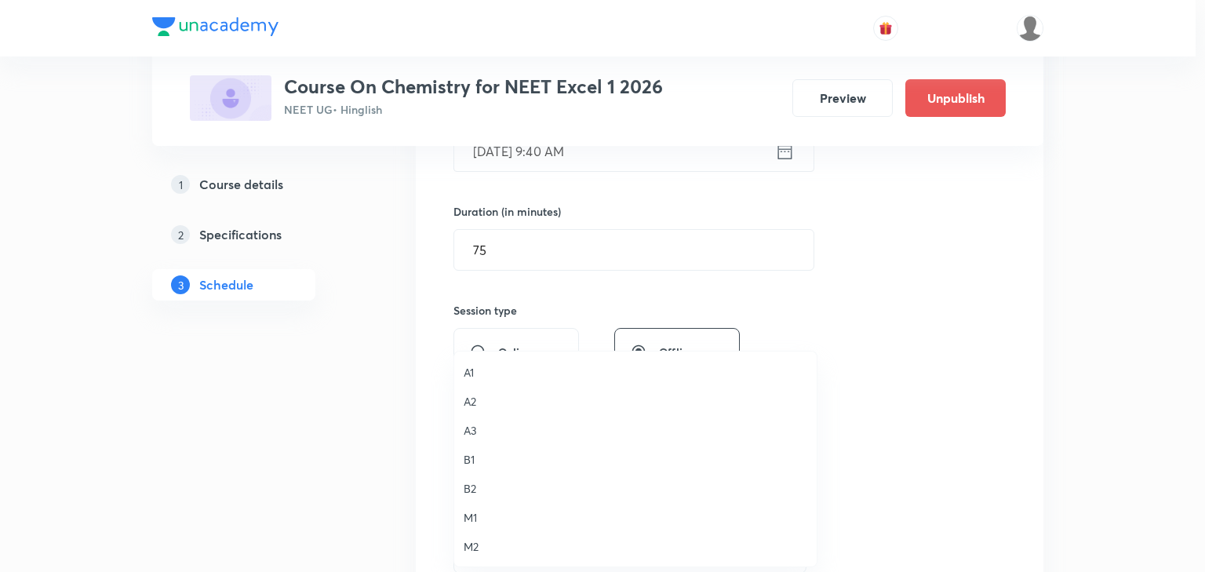
click at [471, 457] on span "B1" at bounding box center [636, 459] width 344 height 16
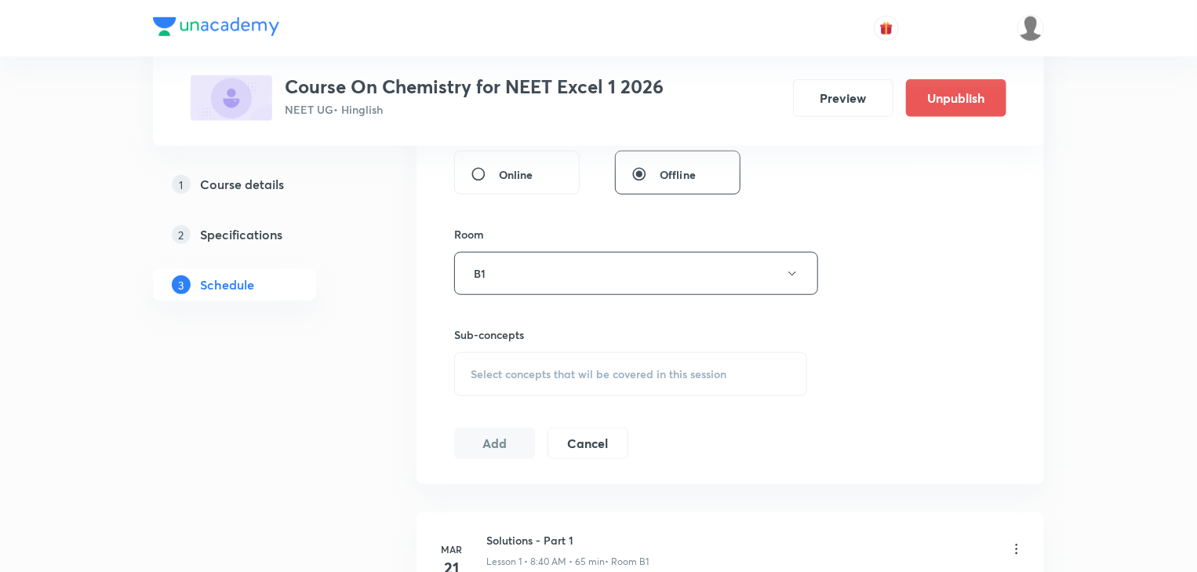
scroll to position [628, 0]
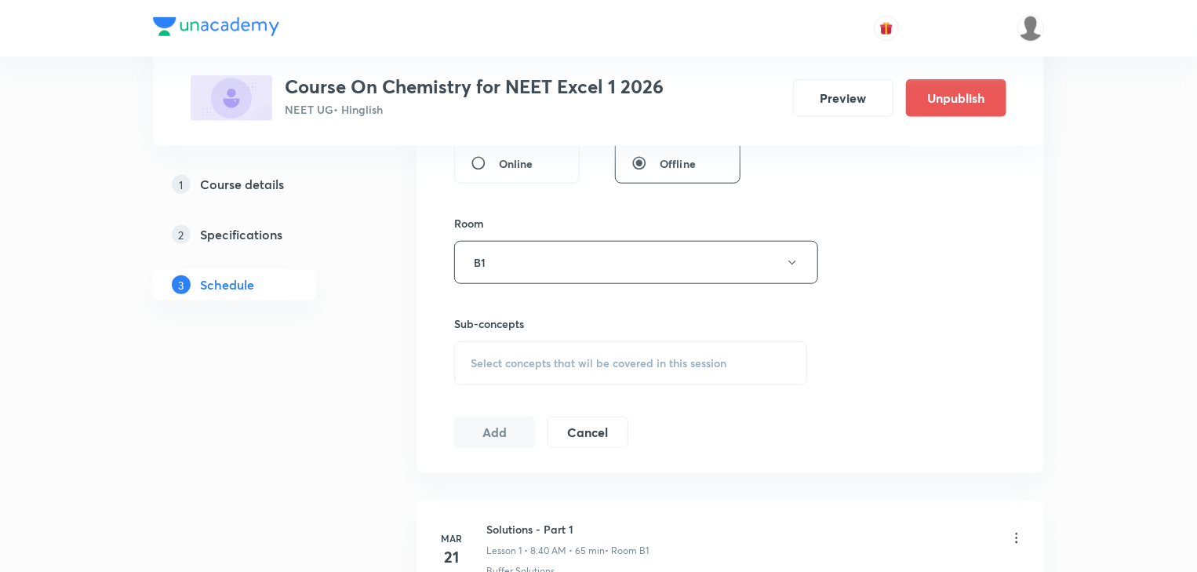
click at [638, 363] on span "Select concepts that wil be covered in this session" at bounding box center [599, 363] width 256 height 13
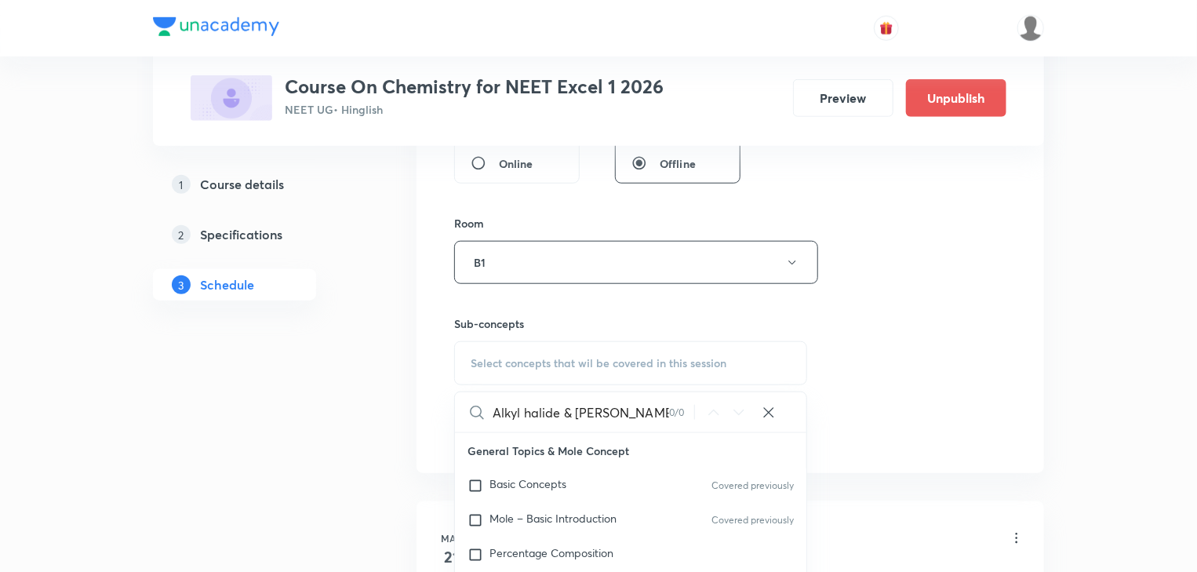
scroll to position [0, 20]
click at [723, 442] on div "Alkyl halide & Aryl halide Part - 12 0 / 0 ​ General Topics & Mole Concept Basi…" at bounding box center [630, 550] width 353 height 317
drag, startPoint x: 562, startPoint y: 413, endPoint x: 610, endPoint y: 402, distance: 49.9
click at [610, 402] on input "Alkyl halide & Aryl" at bounding box center [581, 412] width 177 height 40
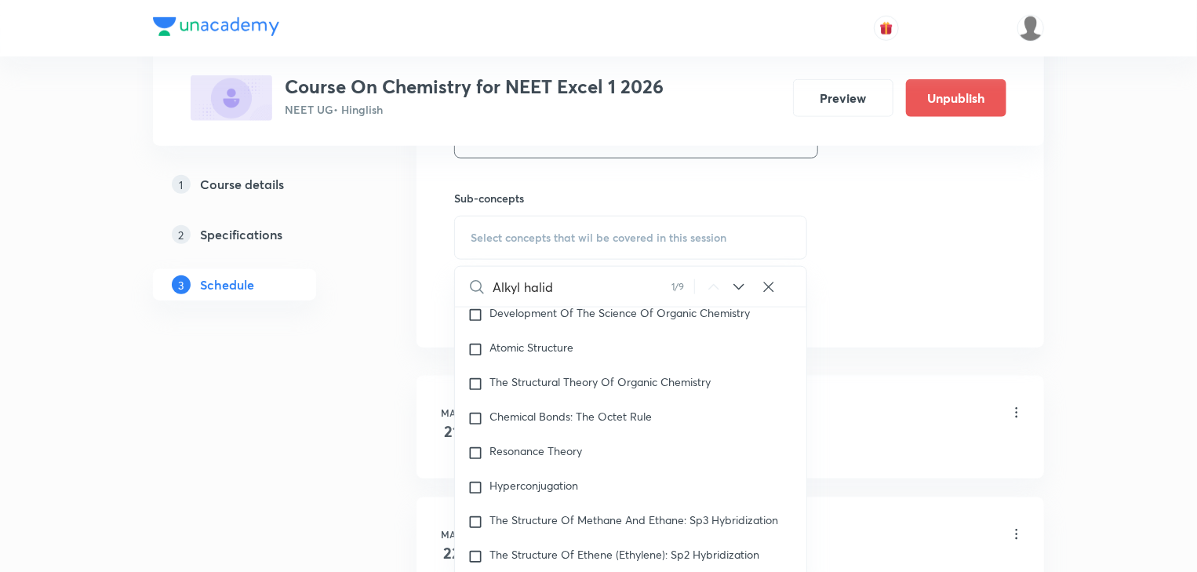
scroll to position [29163, 0]
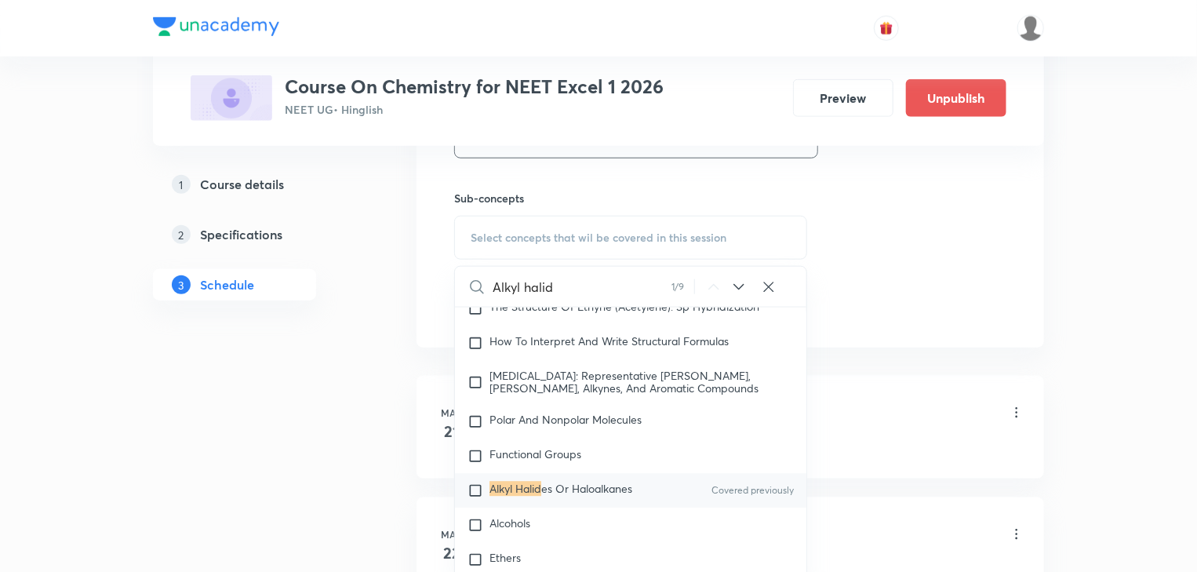
type input "Alkyl halid"
drag, startPoint x: 470, startPoint y: 508, endPoint x: 380, endPoint y: 377, distance: 159.1
click at [469, 499] on input "checkbox" at bounding box center [479, 491] width 22 height 16
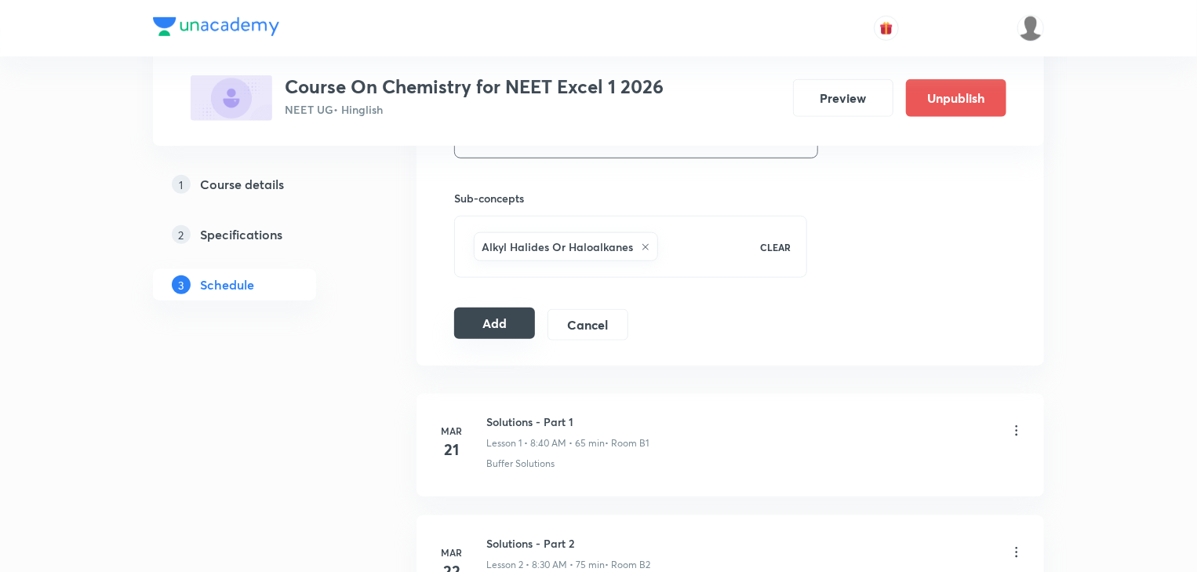
click at [502, 327] on button "Add" at bounding box center [494, 323] width 81 height 31
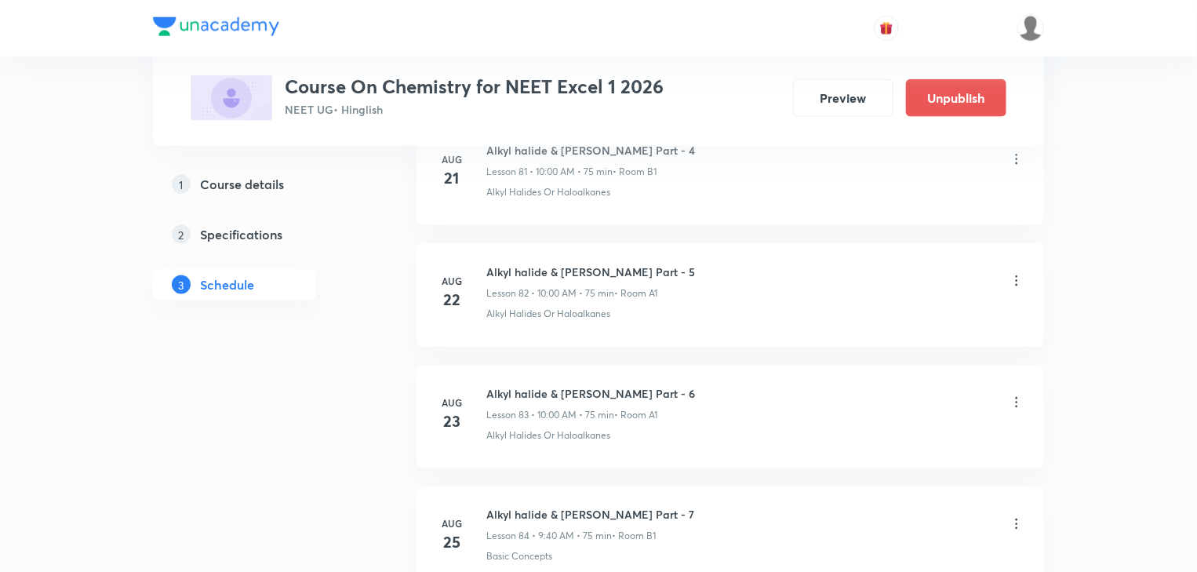
scroll to position [10883, 0]
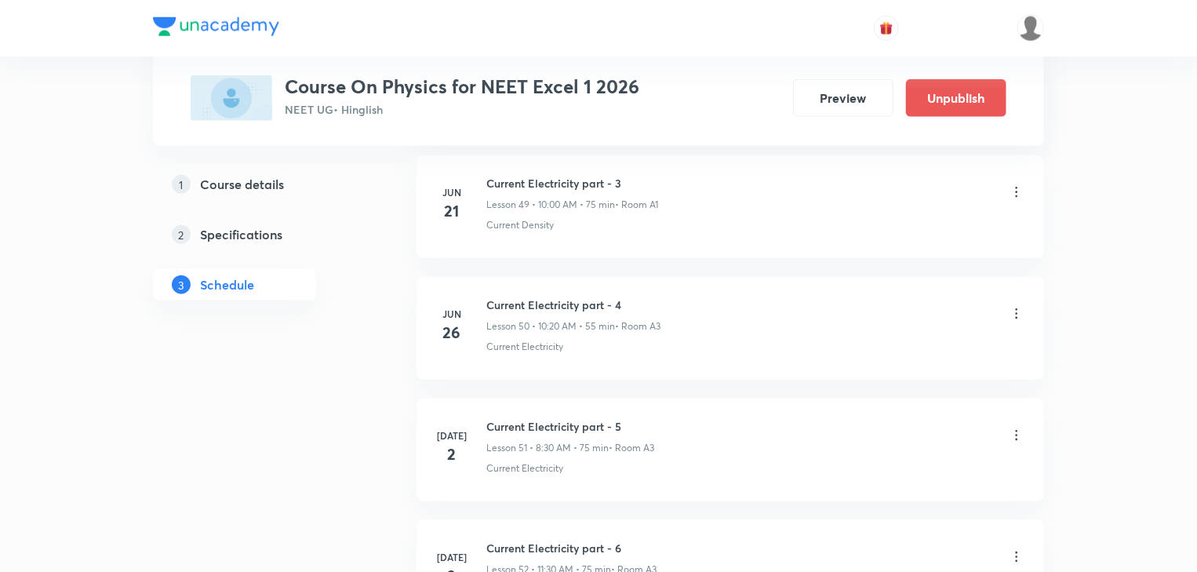
scroll to position [10511, 0]
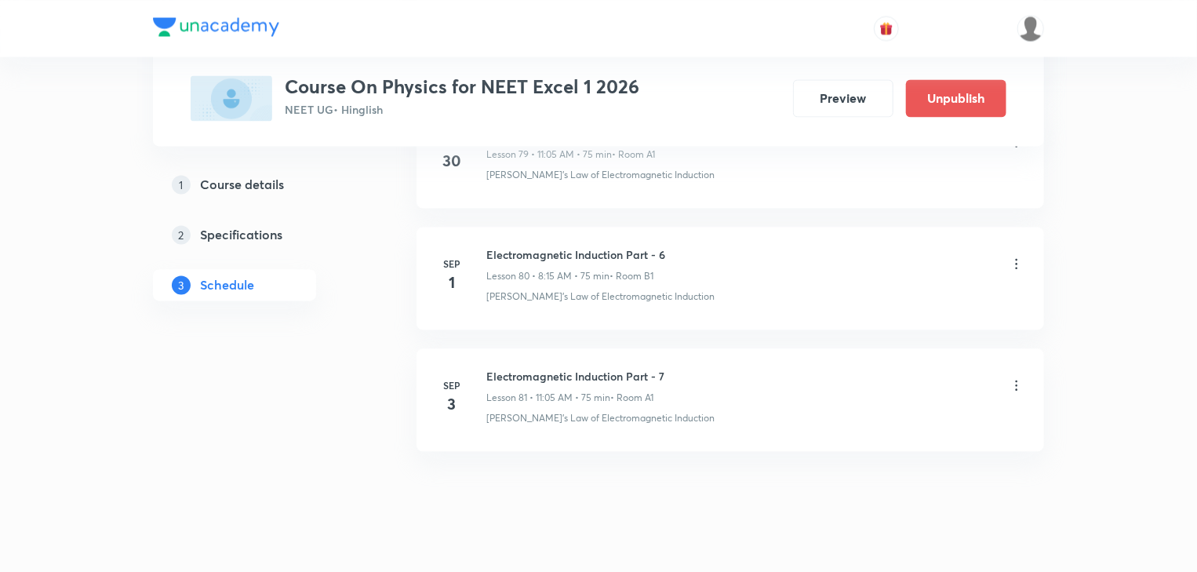
click at [525, 368] on h6 "Electromagnetic Induction Part - 7" at bounding box center [576, 376] width 178 height 16
copy h6 "Electromagnetic Induction Part - 7"
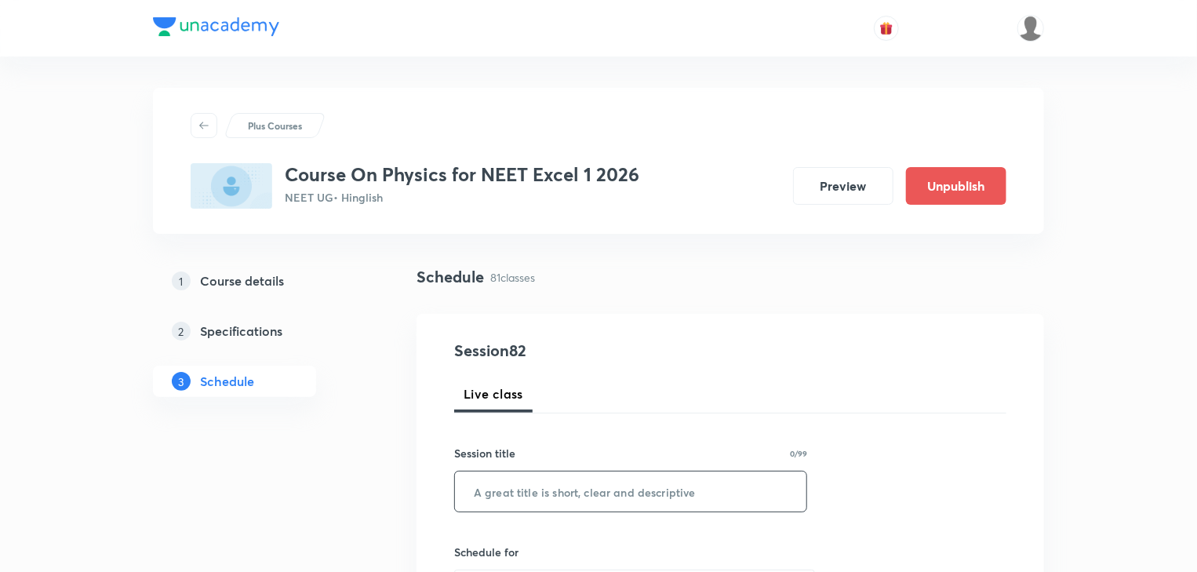
click at [691, 479] on input "text" at bounding box center [631, 492] width 352 height 40
paste input "Electromagnetic Induction Part - 7"
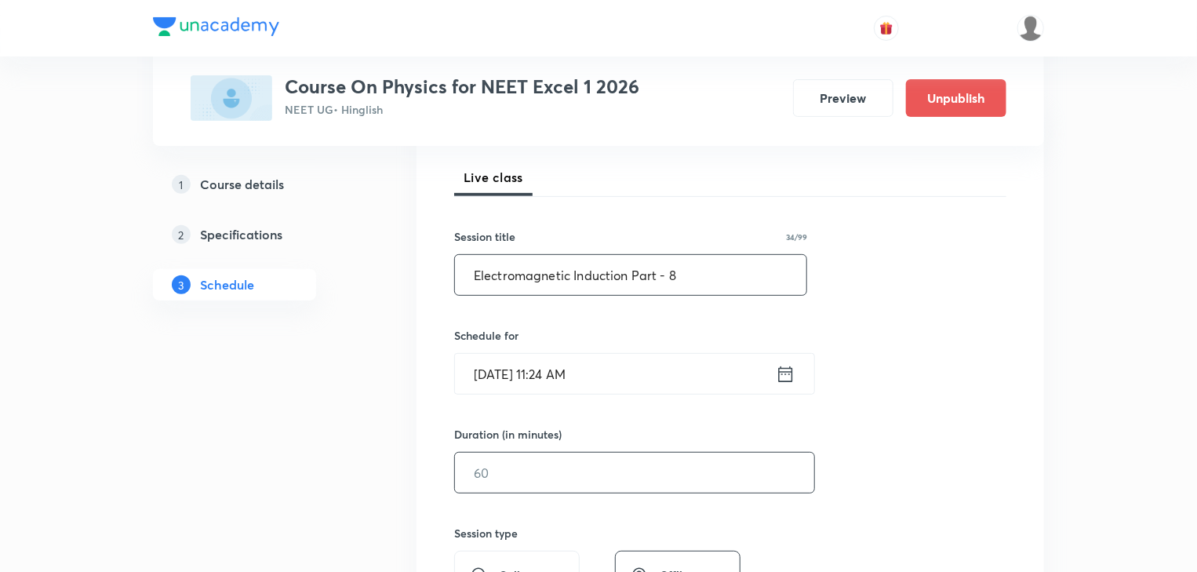
scroll to position [251, 0]
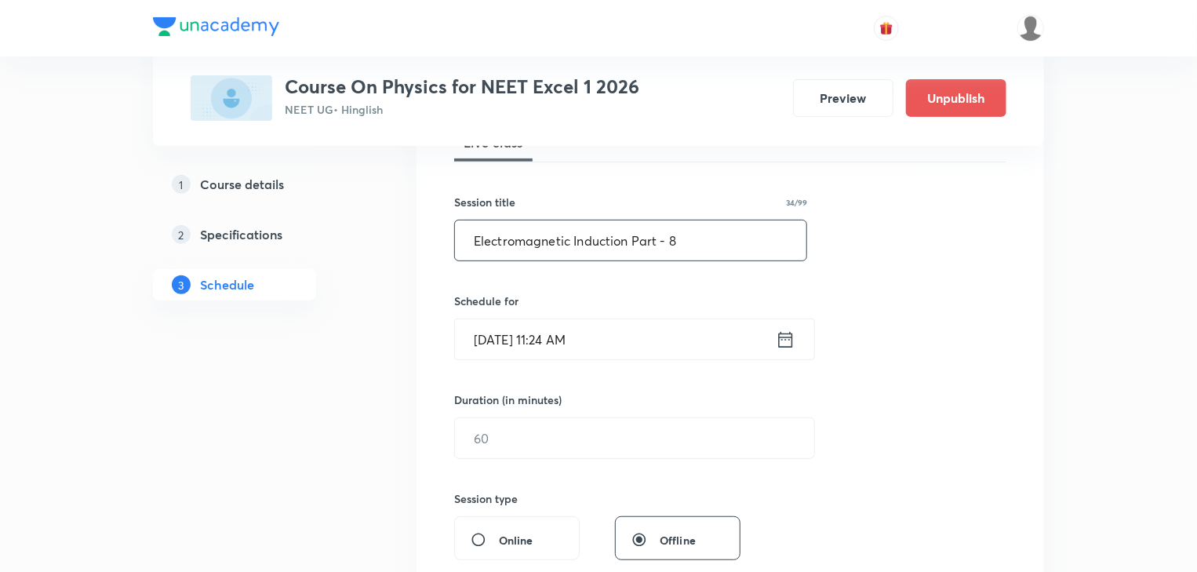
type input "Electromagnetic Induction Part - 8"
click at [789, 319] on div "[DATE] 11:24 AM ​" at bounding box center [634, 340] width 361 height 42
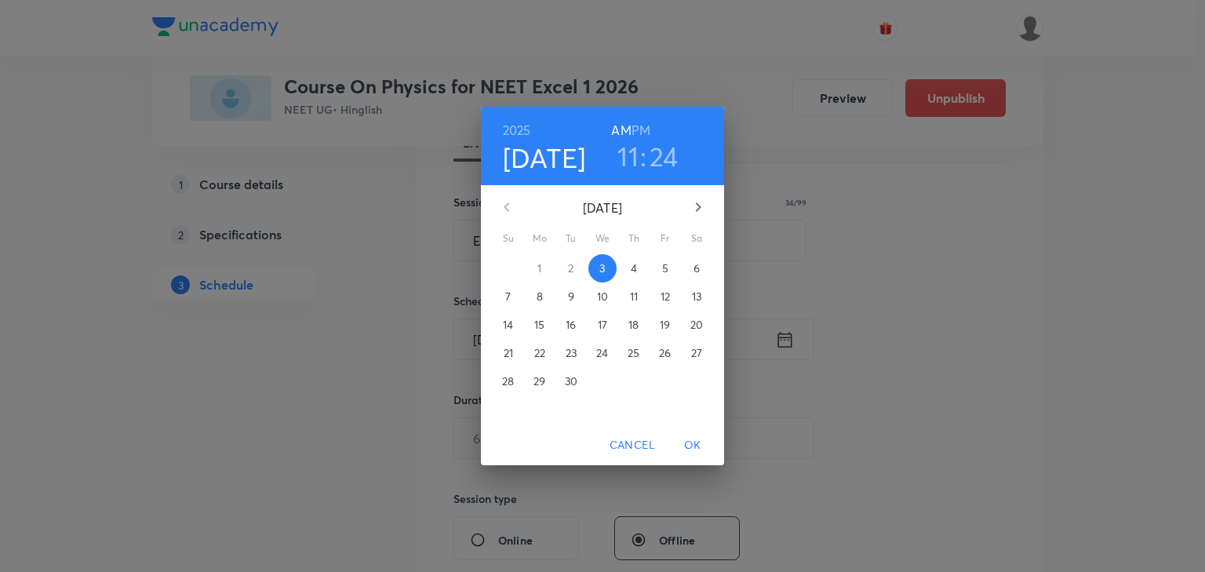
click at [627, 261] on span "4" at bounding box center [634, 269] width 28 height 16
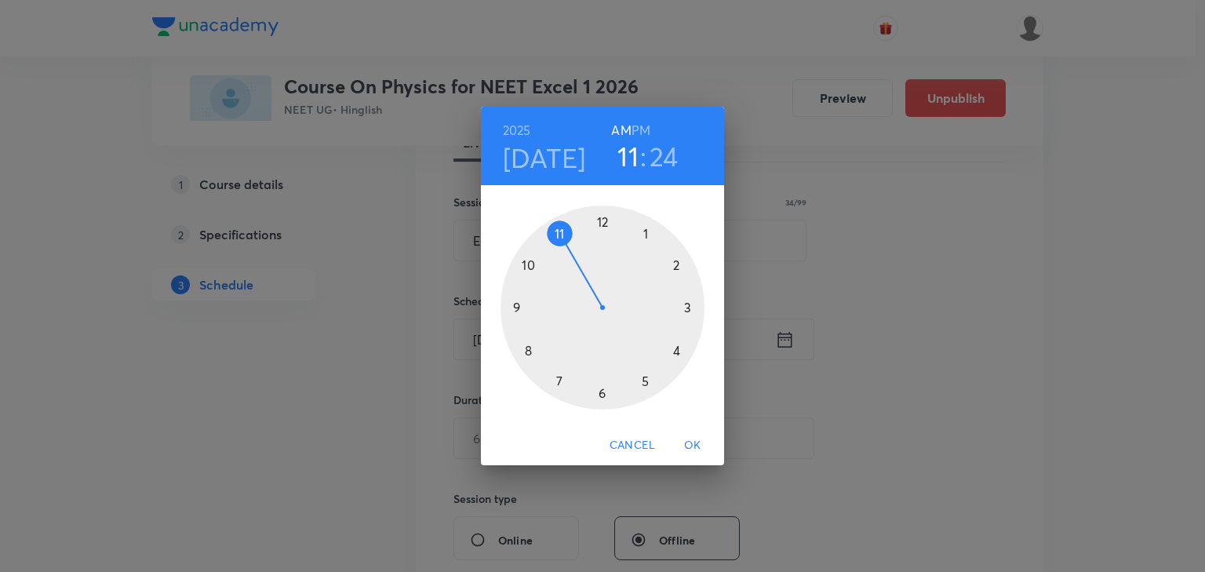
click at [655, 155] on h3 "24" at bounding box center [664, 156] width 29 height 33
click at [645, 231] on div at bounding box center [603, 308] width 204 height 204
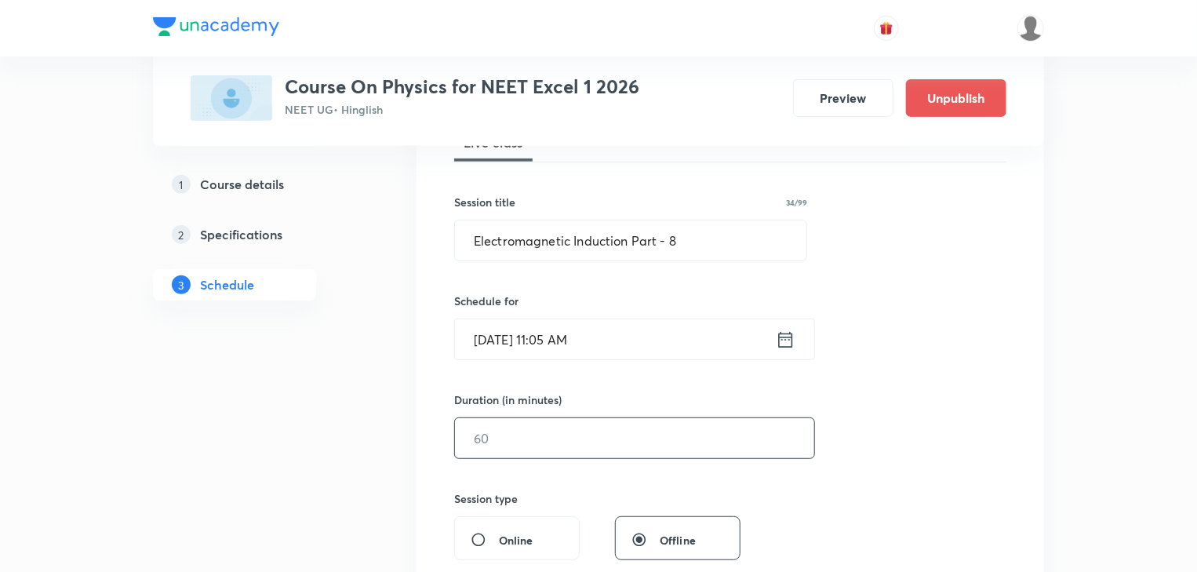
click at [584, 446] on input "text" at bounding box center [634, 438] width 359 height 40
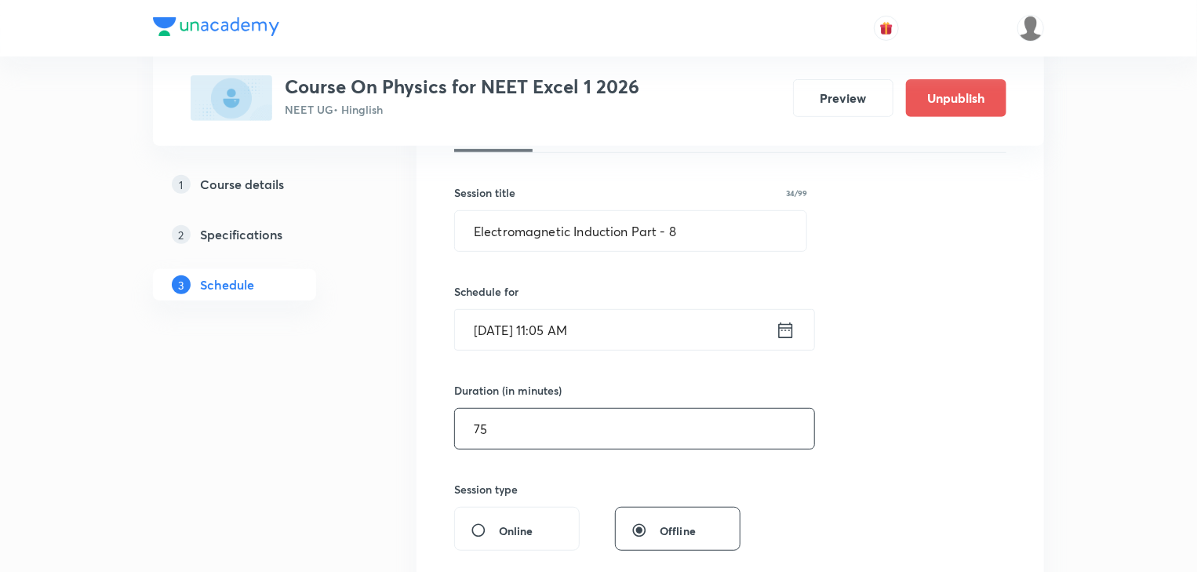
scroll to position [377, 0]
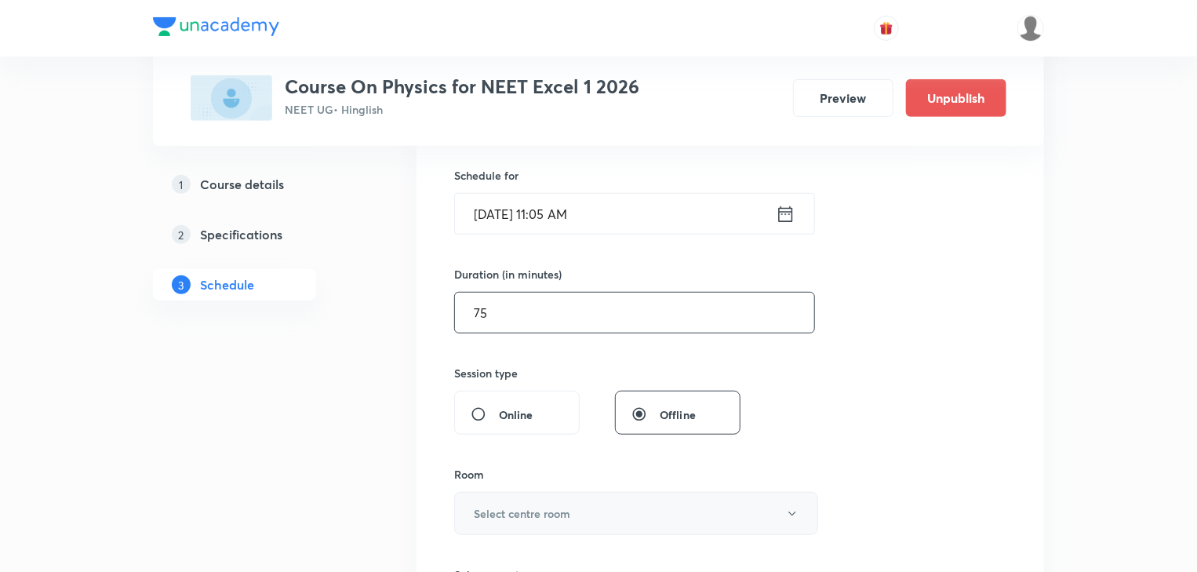
type input "75"
click at [574, 513] on button "Select centre room" at bounding box center [636, 513] width 364 height 43
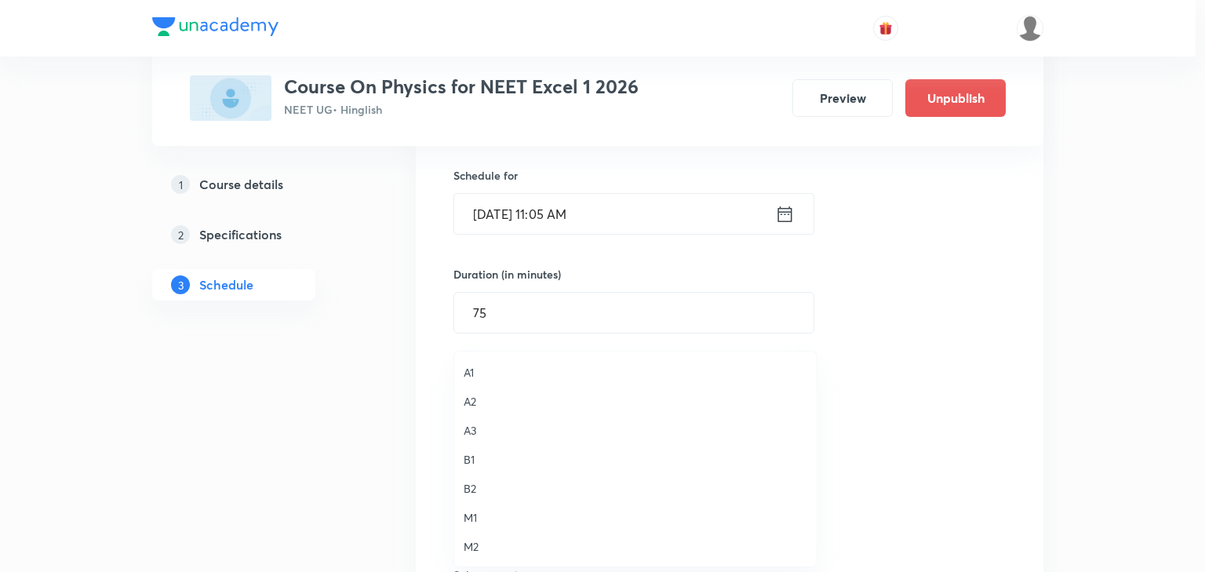
drag, startPoint x: 471, startPoint y: 455, endPoint x: 264, endPoint y: 436, distance: 208.1
click at [469, 455] on span "B1" at bounding box center [636, 459] width 344 height 16
click at [262, 436] on div "A1 A2 A3 B1 B2 M1 M2" at bounding box center [598, 286] width 1197 height 572
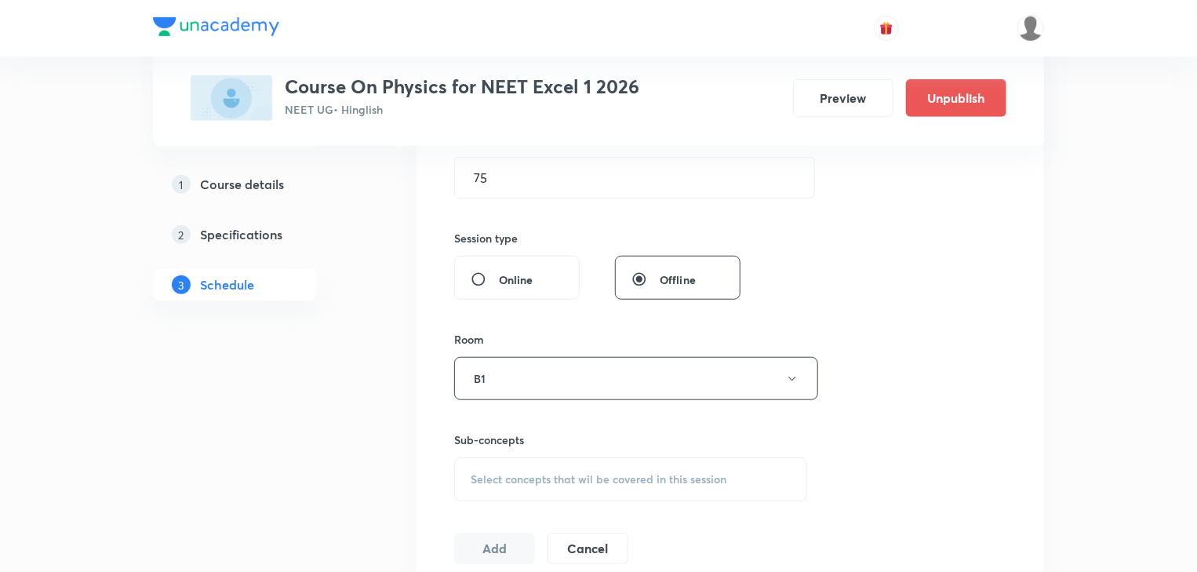
scroll to position [628, 0]
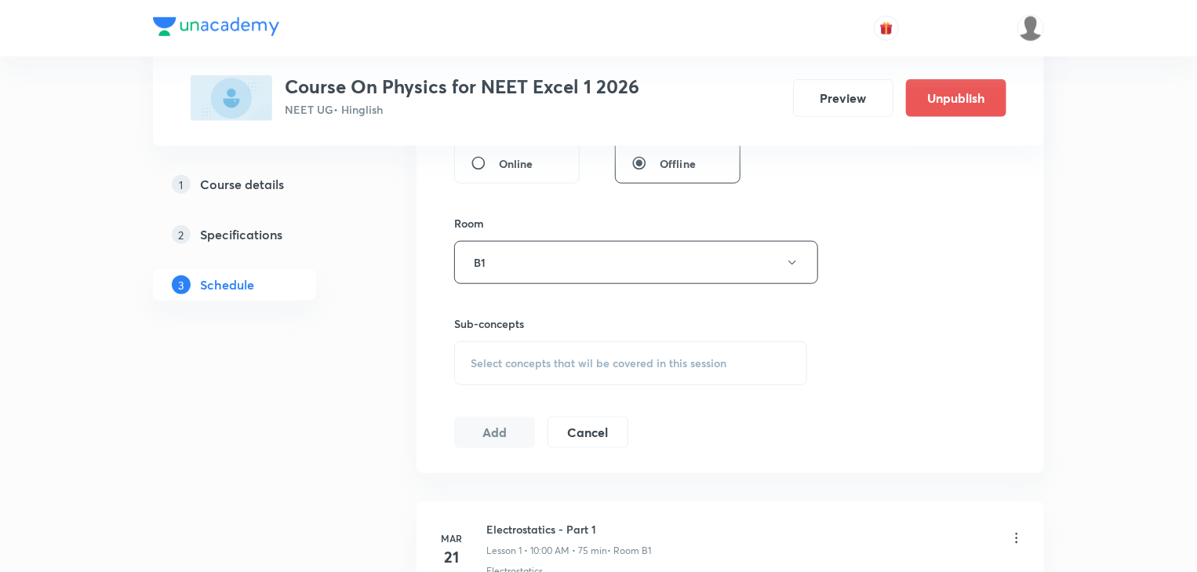
click at [689, 366] on span "Select concepts that wil be covered in this session" at bounding box center [599, 363] width 256 height 13
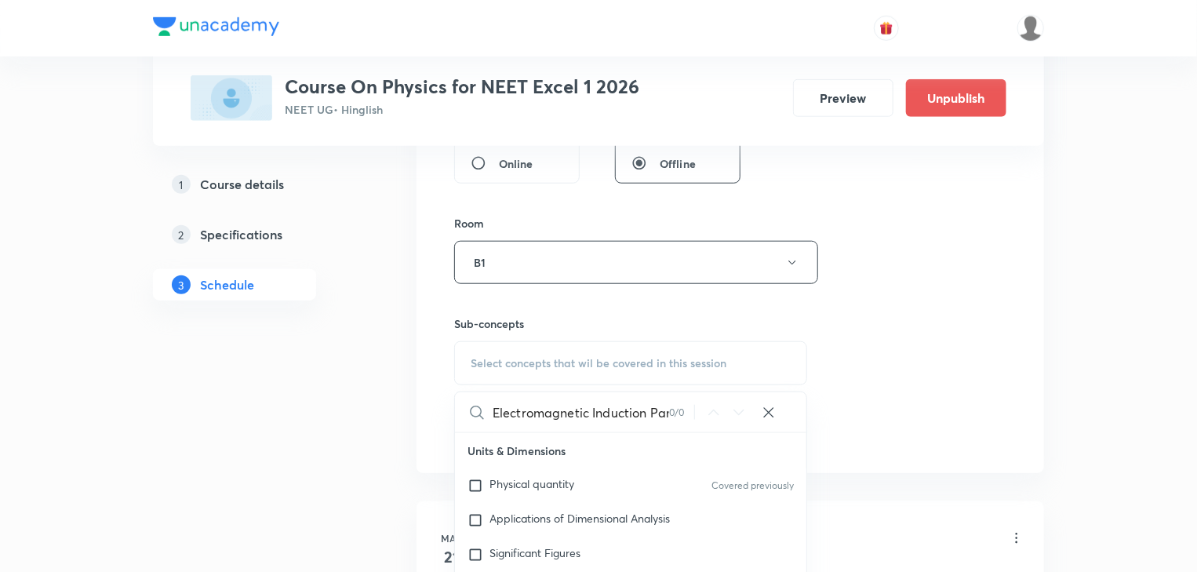
scroll to position [0, 24]
click at [694, 409] on div "Electromagnetic Induction Part - 7 0 / 0 ​" at bounding box center [631, 412] width 352 height 40
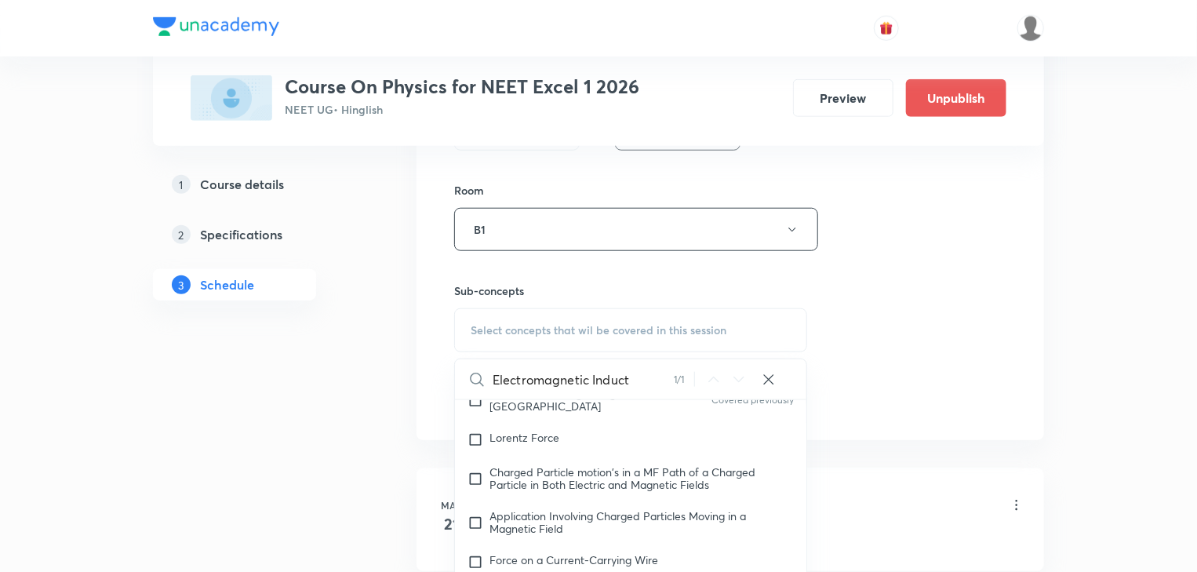
scroll to position [15033, 0]
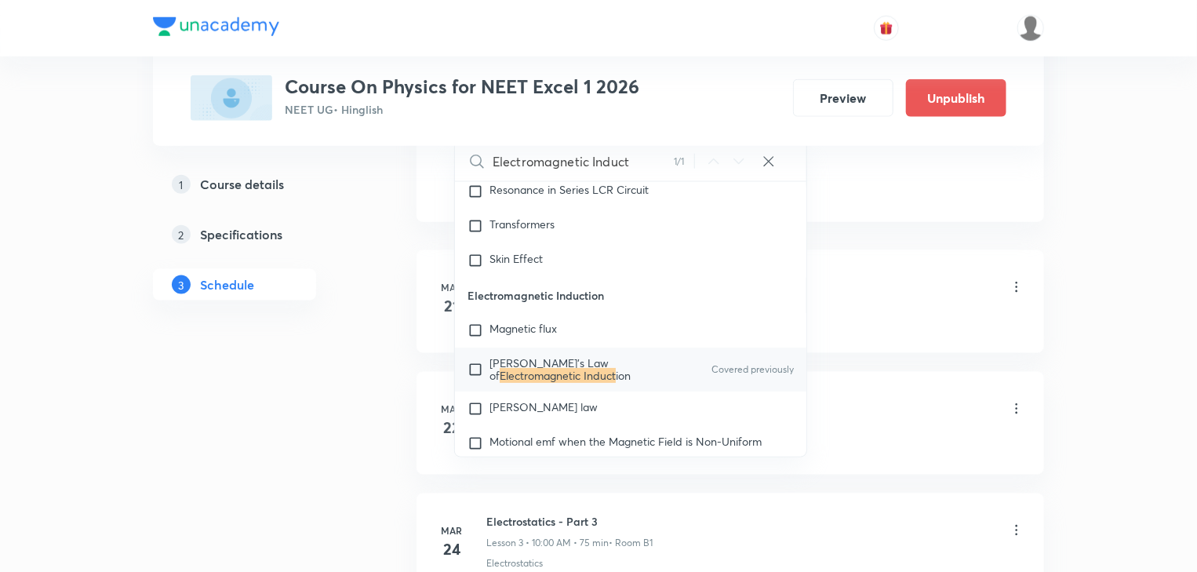
type input "Electromagnetic Induct"
click at [517, 374] on span "Faraday's Law of" at bounding box center [549, 368] width 119 height 27
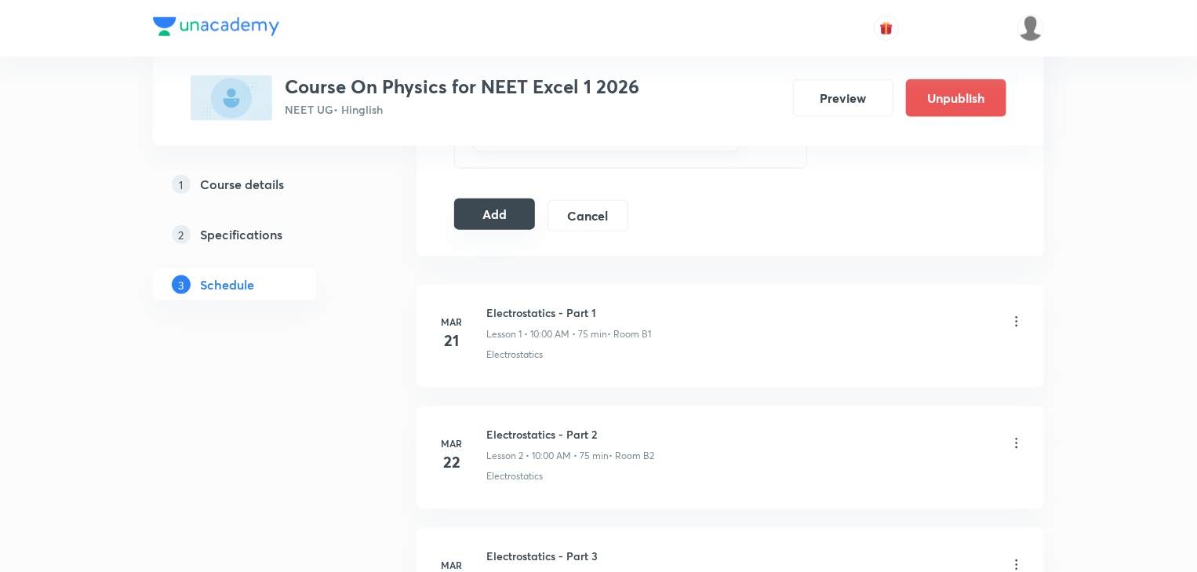
click at [506, 199] on button "Add" at bounding box center [494, 214] width 81 height 31
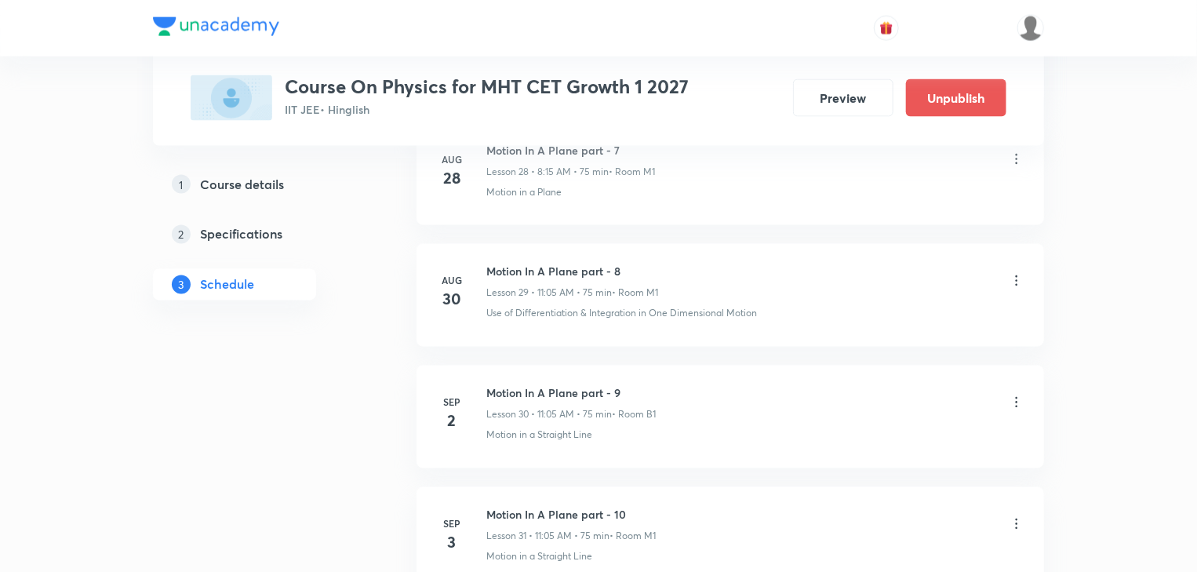
scroll to position [4445, 0]
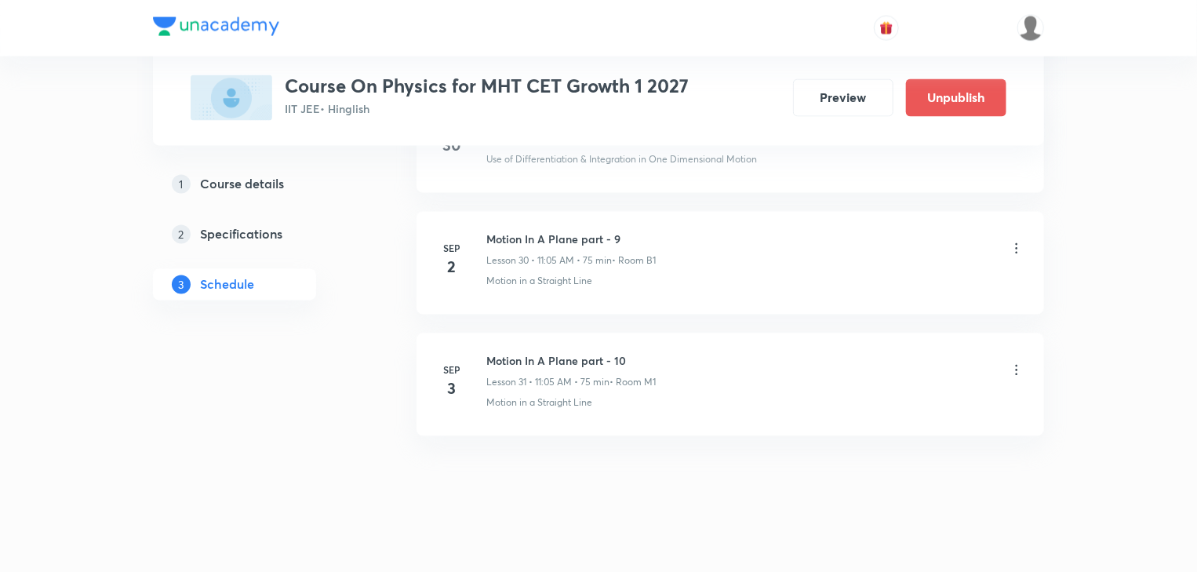
click at [554, 358] on h6 "Motion In A Plane part - 10" at bounding box center [571, 361] width 169 height 16
click at [554, 353] on h6 "Motion In A Plane part - 10" at bounding box center [571, 361] width 169 height 16
copy h6 "Motion In A Plane part - 10"
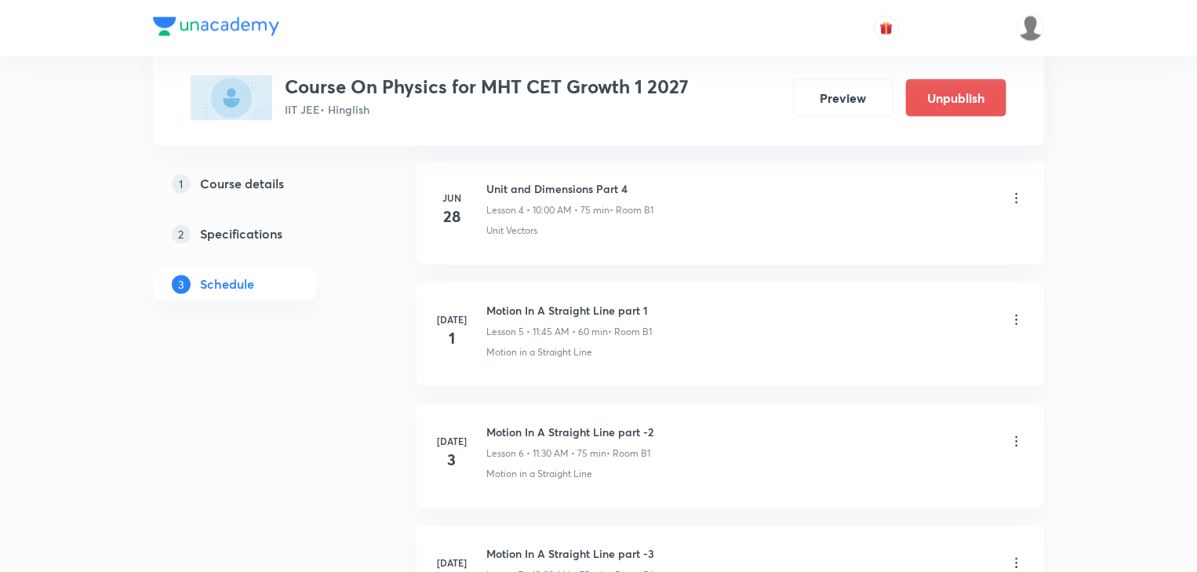
scroll to position [0, 0]
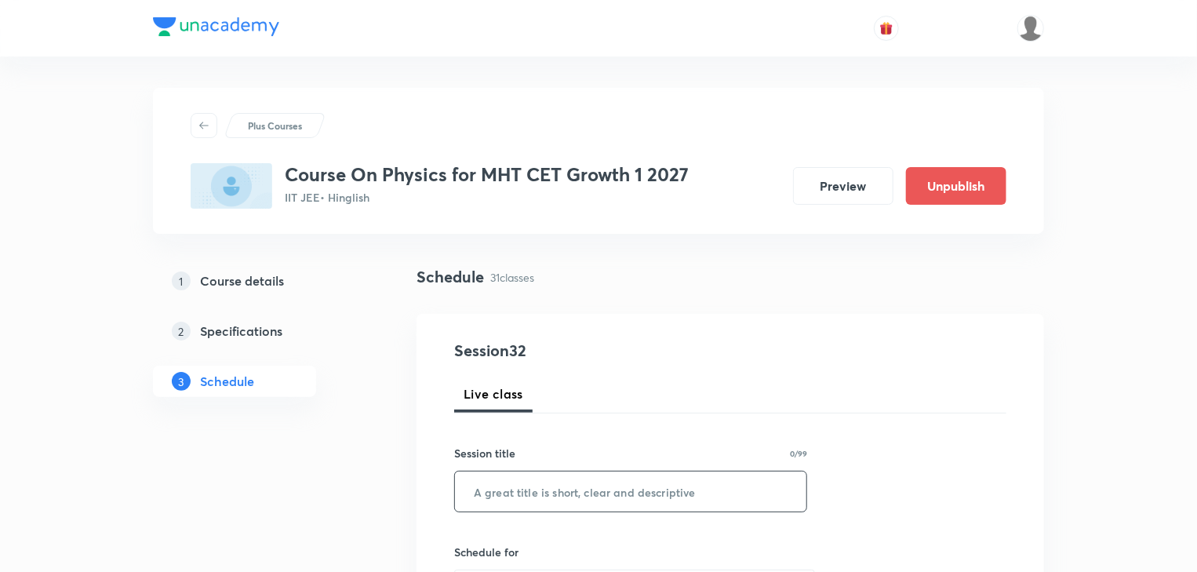
drag, startPoint x: 608, startPoint y: 515, endPoint x: 602, endPoint y: 506, distance: 10.7
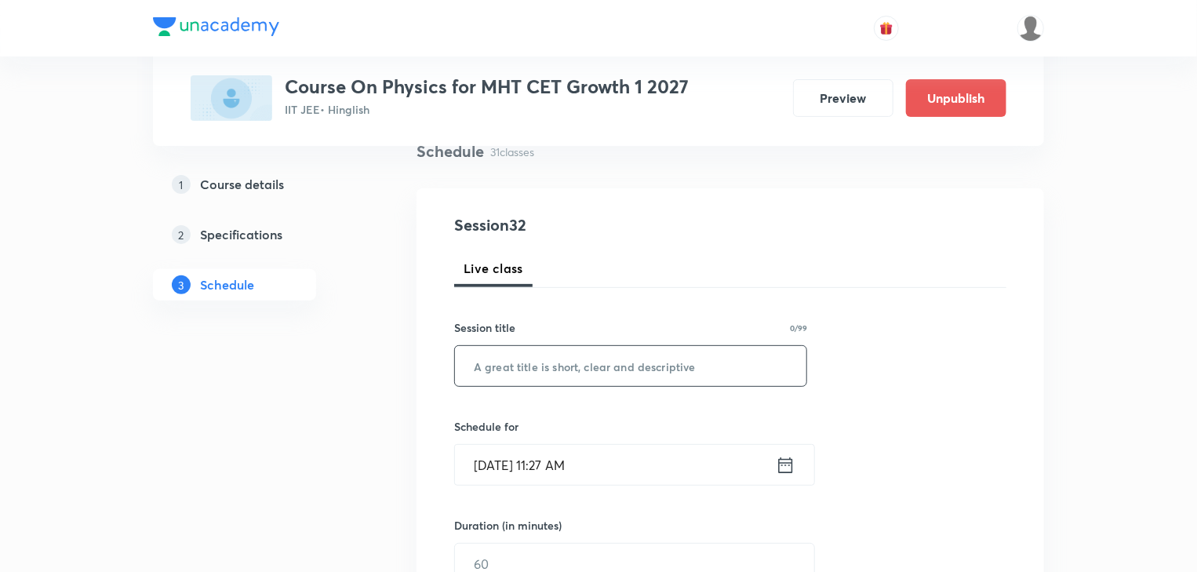
click at [685, 367] on input "text" at bounding box center [631, 366] width 352 height 40
paste input "Motion In A Plane part - 10"
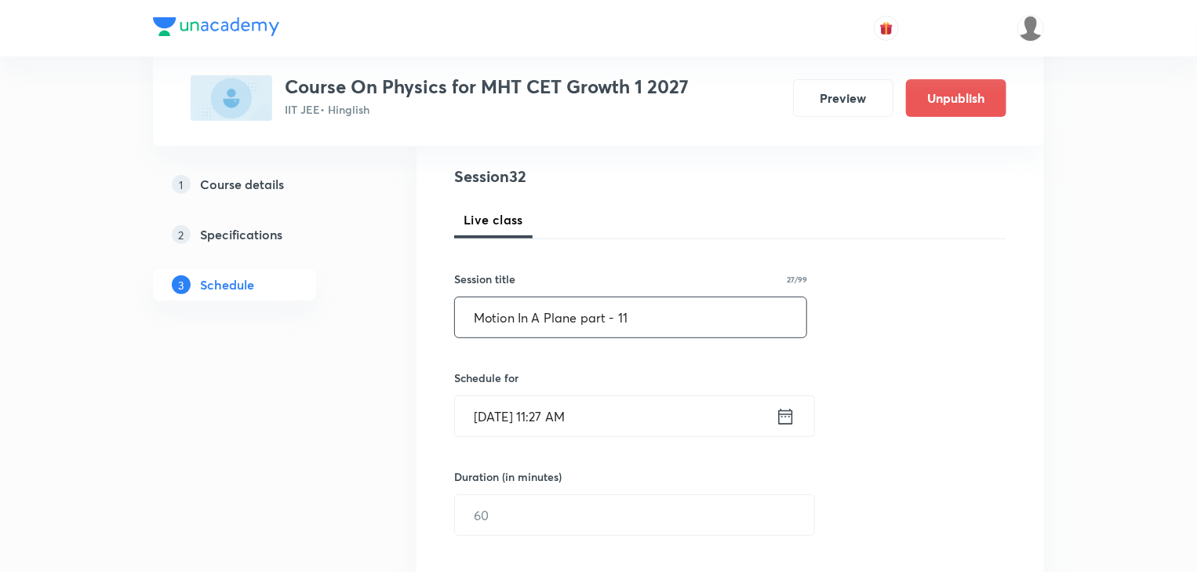
scroll to position [314, 0]
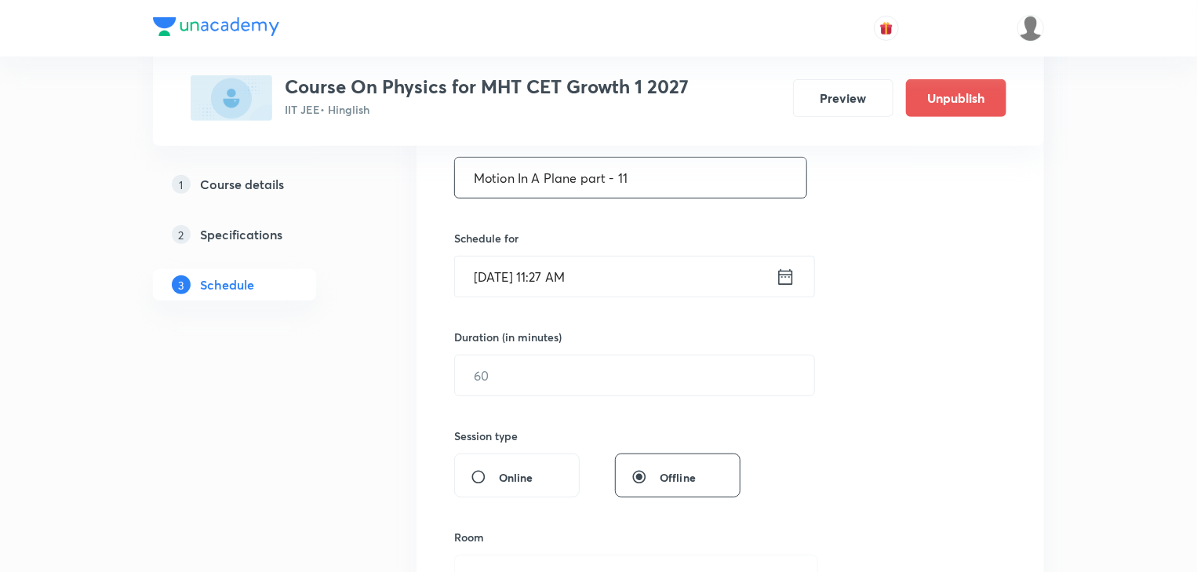
type input "Motion In A Plane part - 11"
click at [788, 282] on icon at bounding box center [786, 277] width 20 height 22
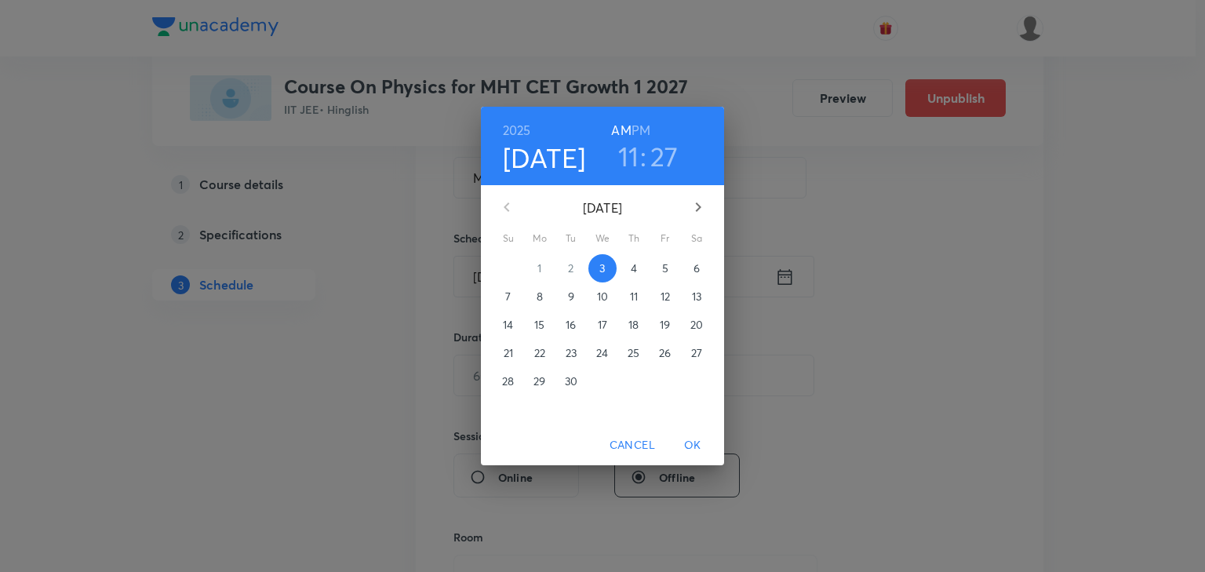
click at [638, 264] on span "4" at bounding box center [634, 269] width 28 height 16
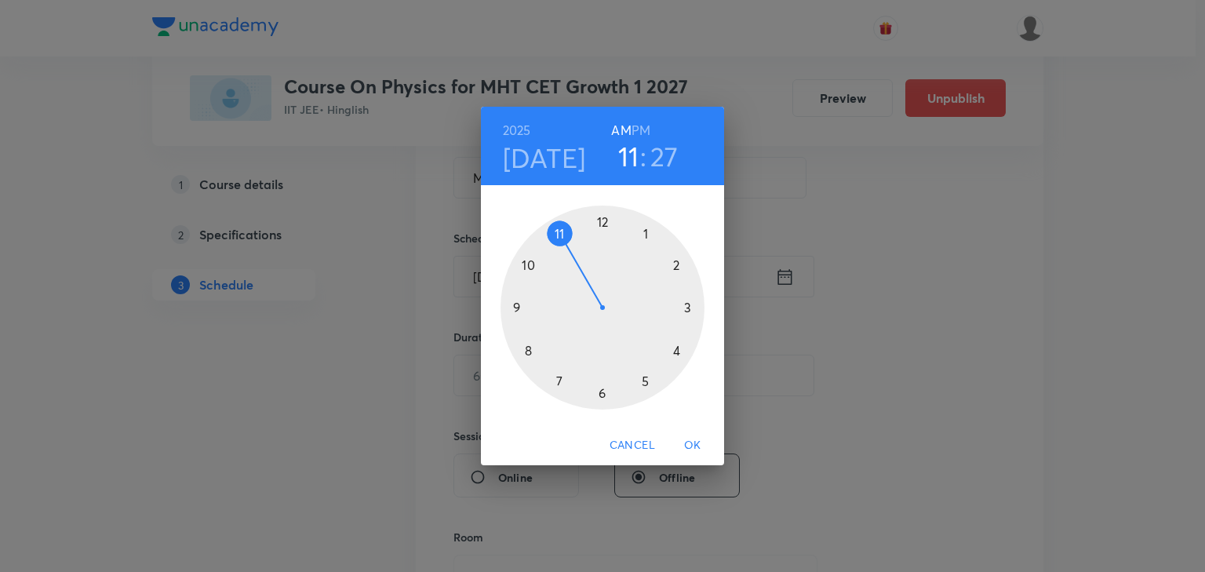
click at [530, 351] on div at bounding box center [603, 308] width 204 height 204
click at [688, 304] on div at bounding box center [603, 308] width 204 height 204
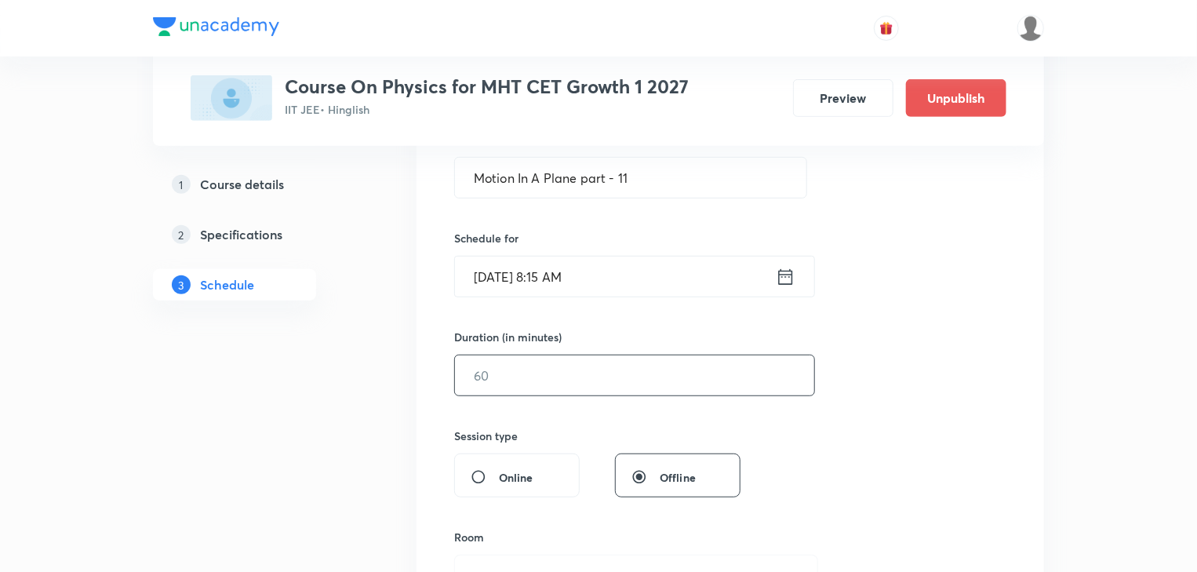
click at [541, 377] on input "text" at bounding box center [634, 375] width 359 height 40
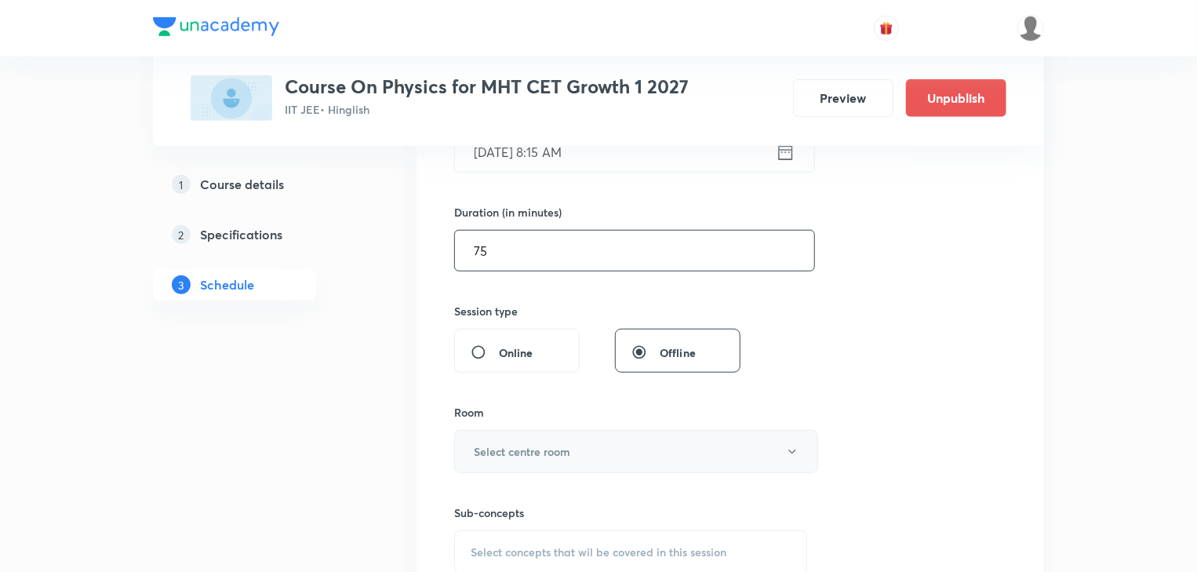
scroll to position [439, 0]
type input "75"
click at [523, 466] on button "Select centre room" at bounding box center [636, 450] width 364 height 43
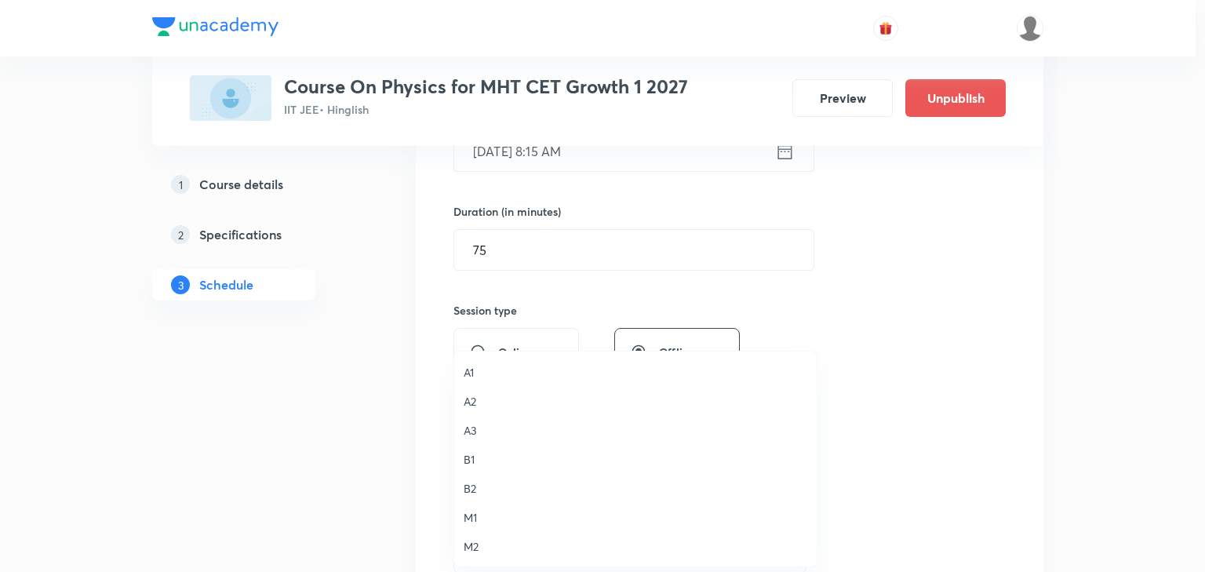
drag, startPoint x: 478, startPoint y: 518, endPoint x: 431, endPoint y: 490, distance: 54.9
click at [477, 518] on span "M1" at bounding box center [636, 517] width 344 height 16
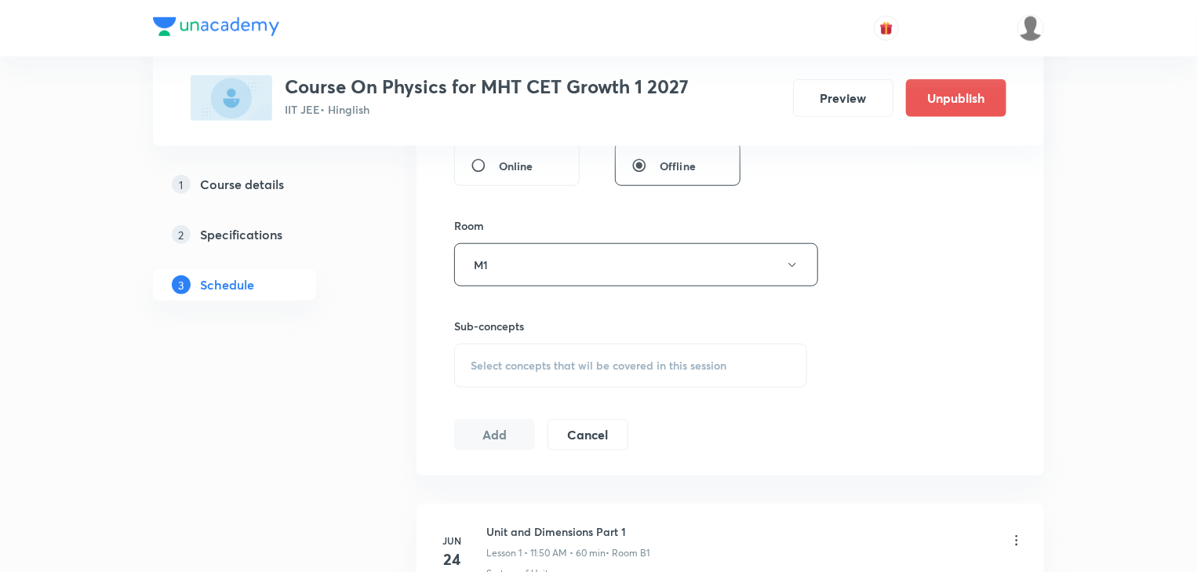
scroll to position [628, 0]
click at [609, 358] on span "Select concepts that wil be covered in this session" at bounding box center [599, 363] width 256 height 13
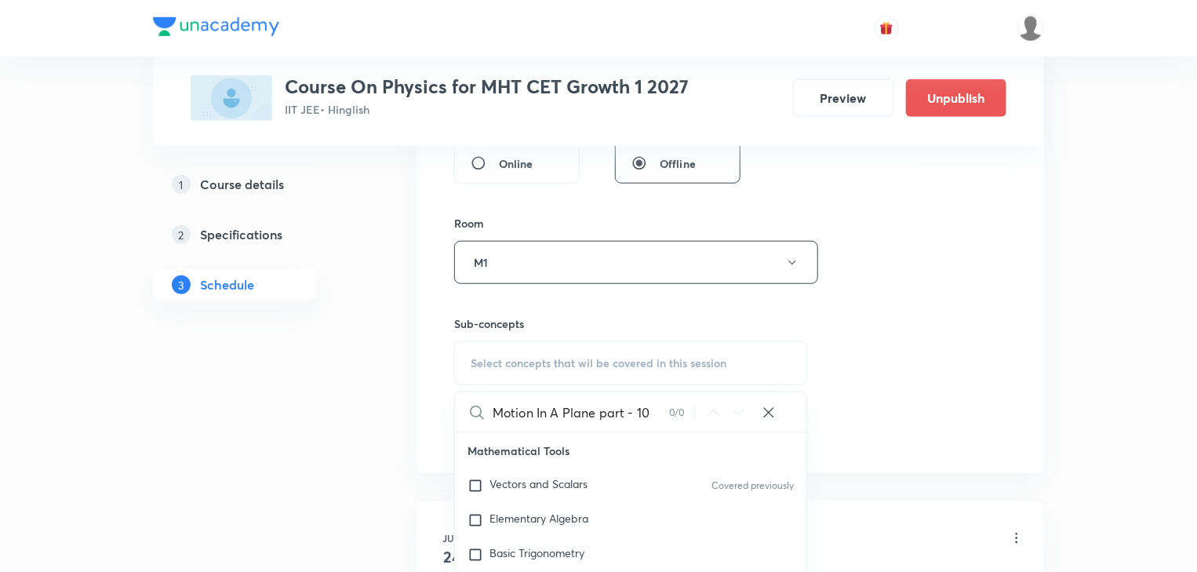
click at [658, 433] on div "Motion In A Plane part - 10 0 / 0 ​ Mathematical Tools Vectors and Scalars Cove…" at bounding box center [630, 550] width 353 height 317
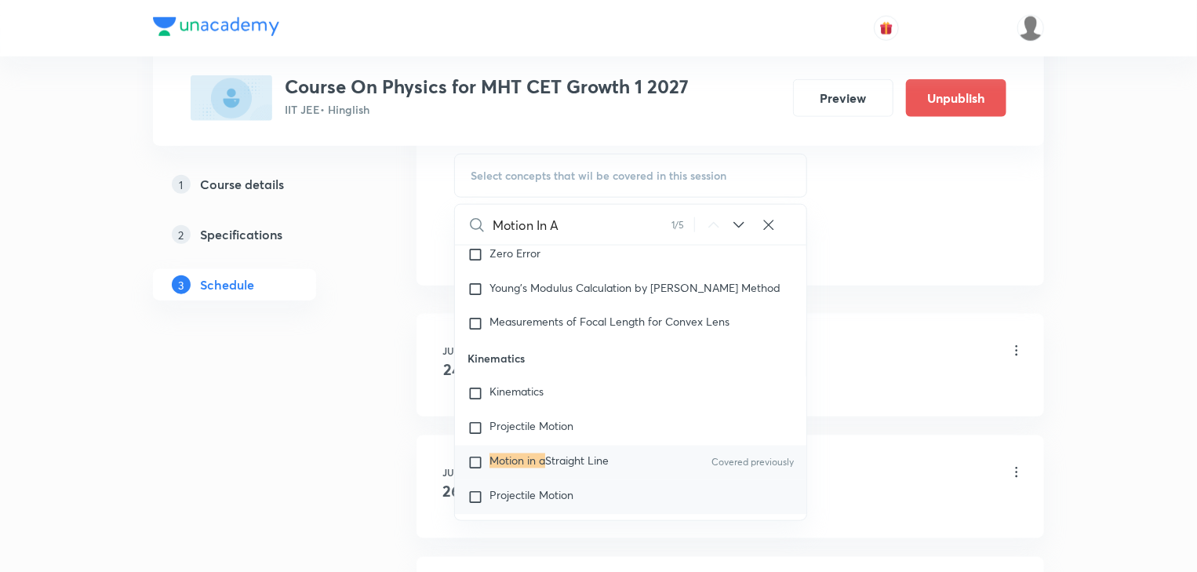
scroll to position [816, 0]
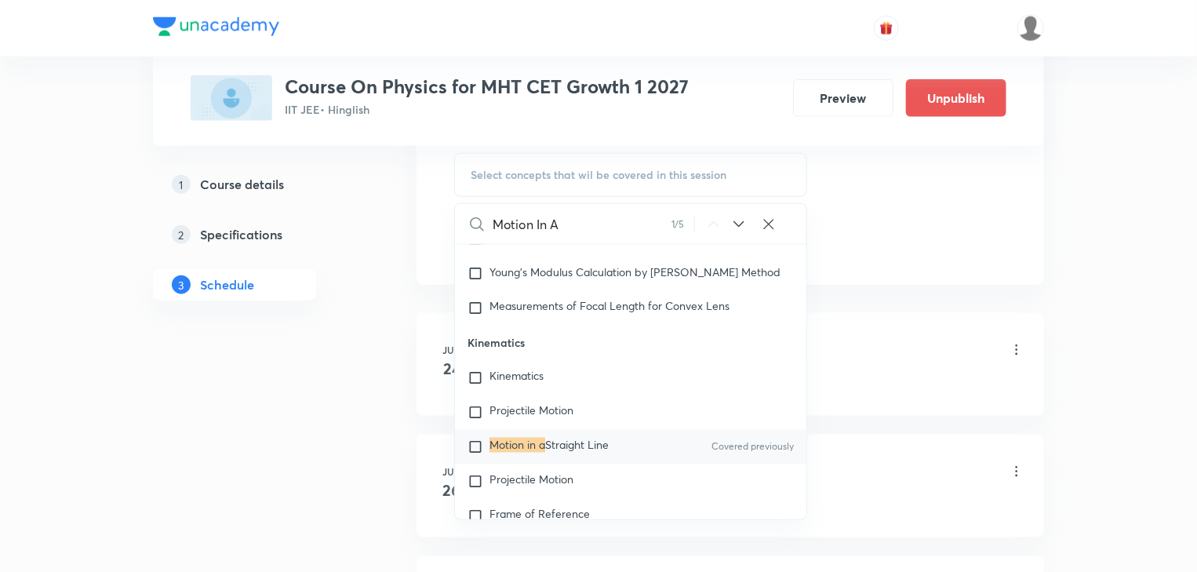
type input "Motion In A"
drag, startPoint x: 546, startPoint y: 432, endPoint x: 527, endPoint y: 435, distance: 19.8
click at [527, 435] on div "Motion in a Straight Line Covered previously" at bounding box center [631, 447] width 352 height 35
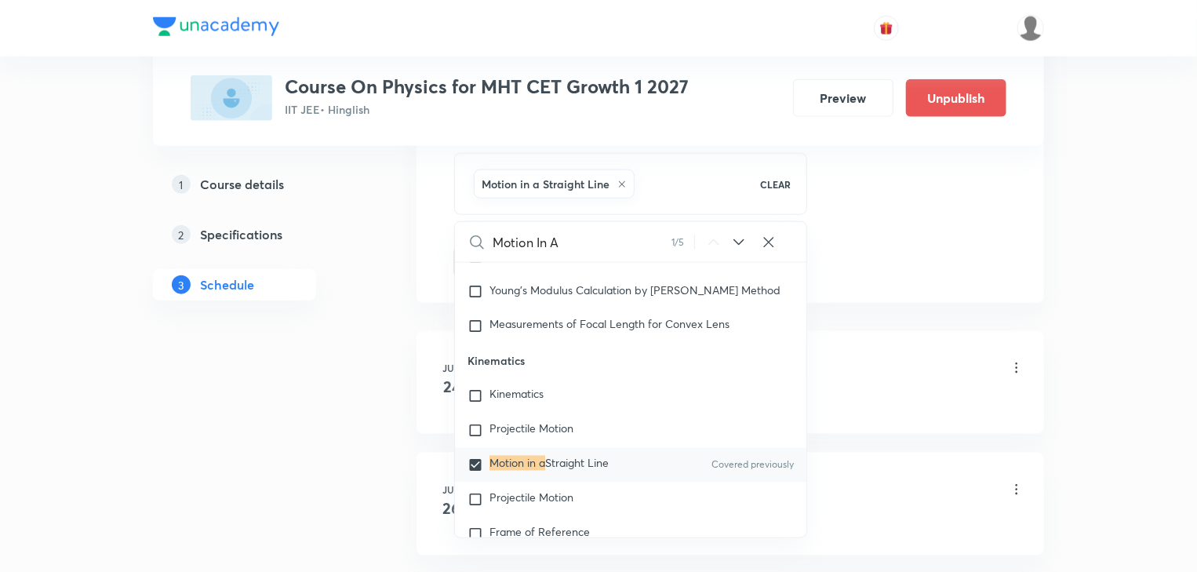
click at [418, 400] on li "Jun 24 Unit and Dimensions Part 1 Lesson 1 • 11:50 AM • 60 min • Room B1 System…" at bounding box center [731, 382] width 628 height 103
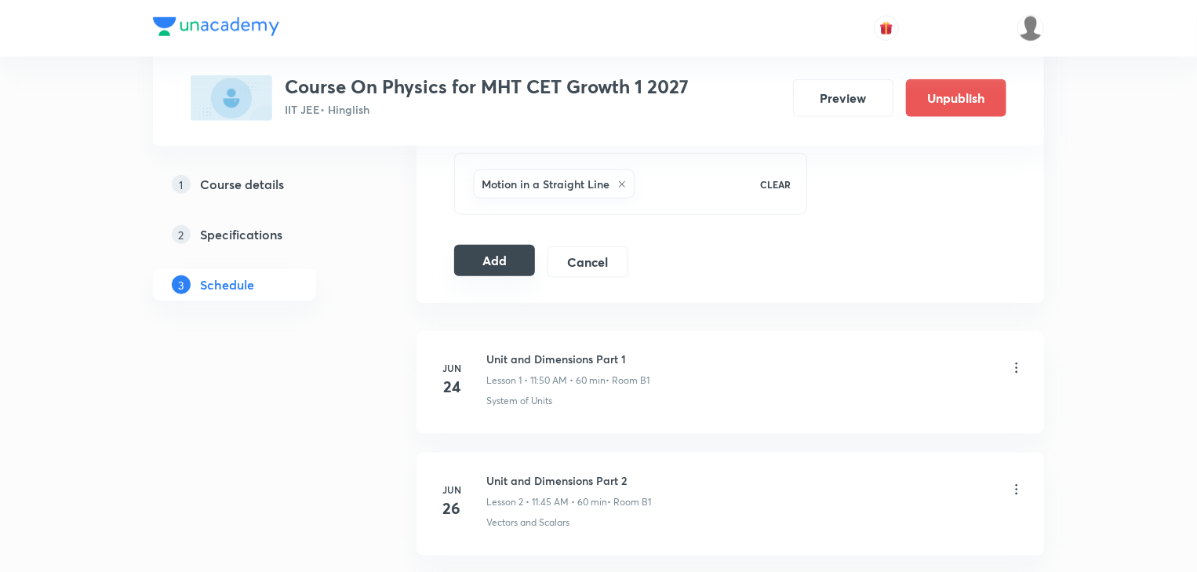
click at [469, 251] on button "Add" at bounding box center [494, 260] width 81 height 31
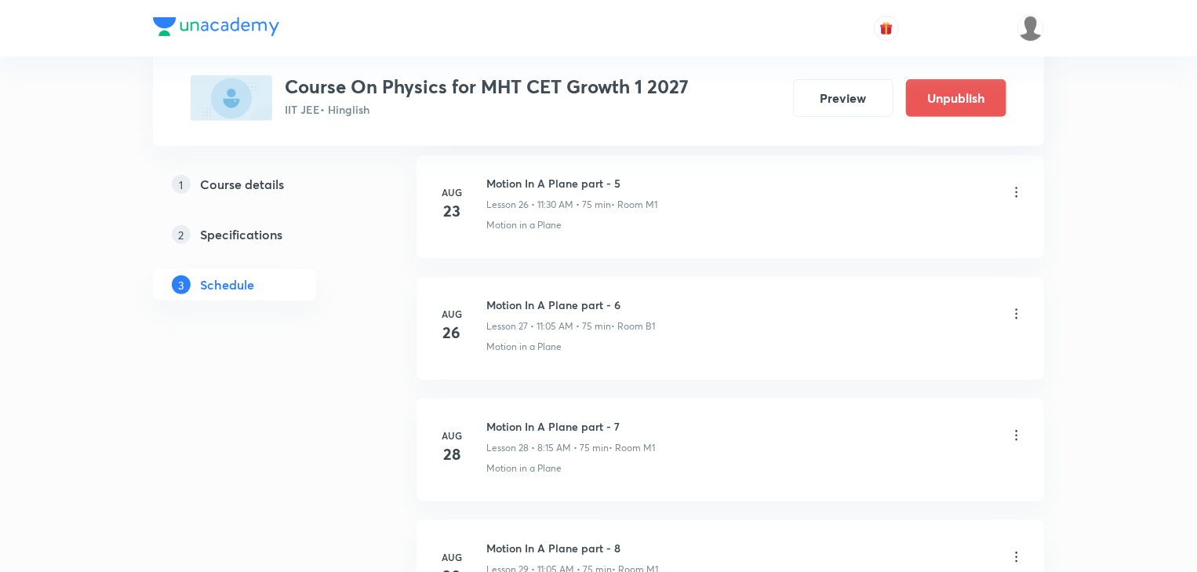
scroll to position [3847, 0]
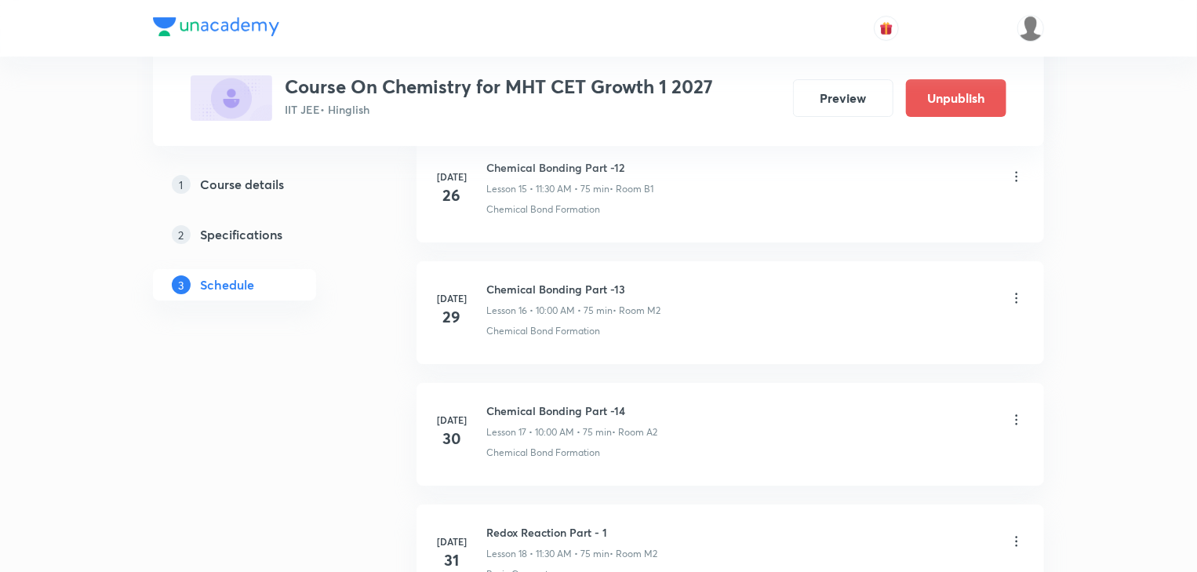
scroll to position [5294, 0]
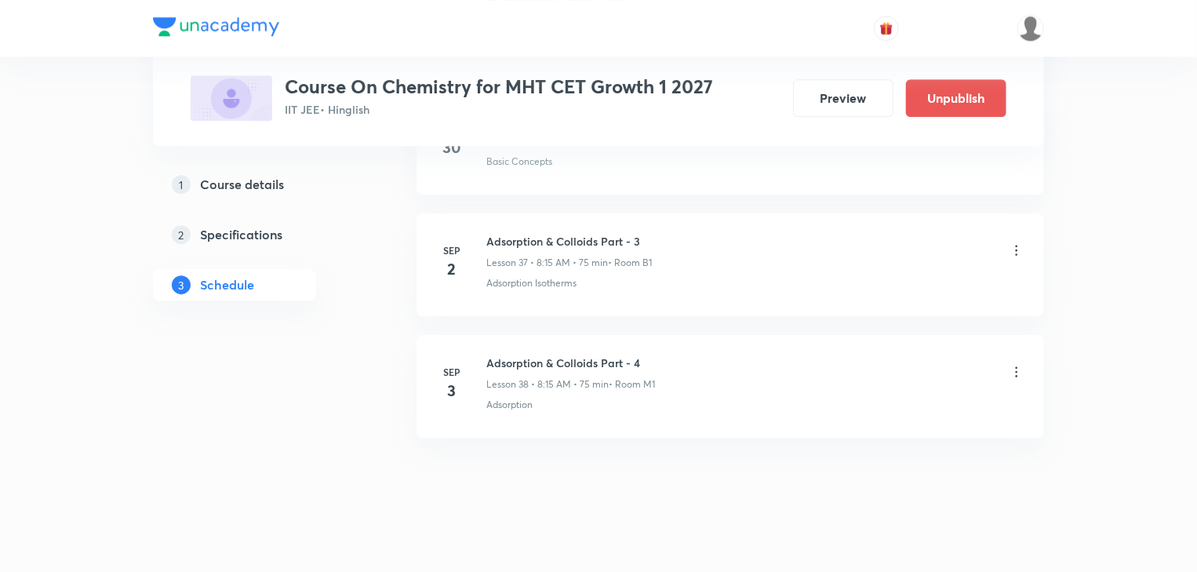
click at [589, 355] on h6 "Adsorption & Colloids Part - 4" at bounding box center [571, 363] width 169 height 16
copy h6 "Adsorption & Colloids Part - 4"
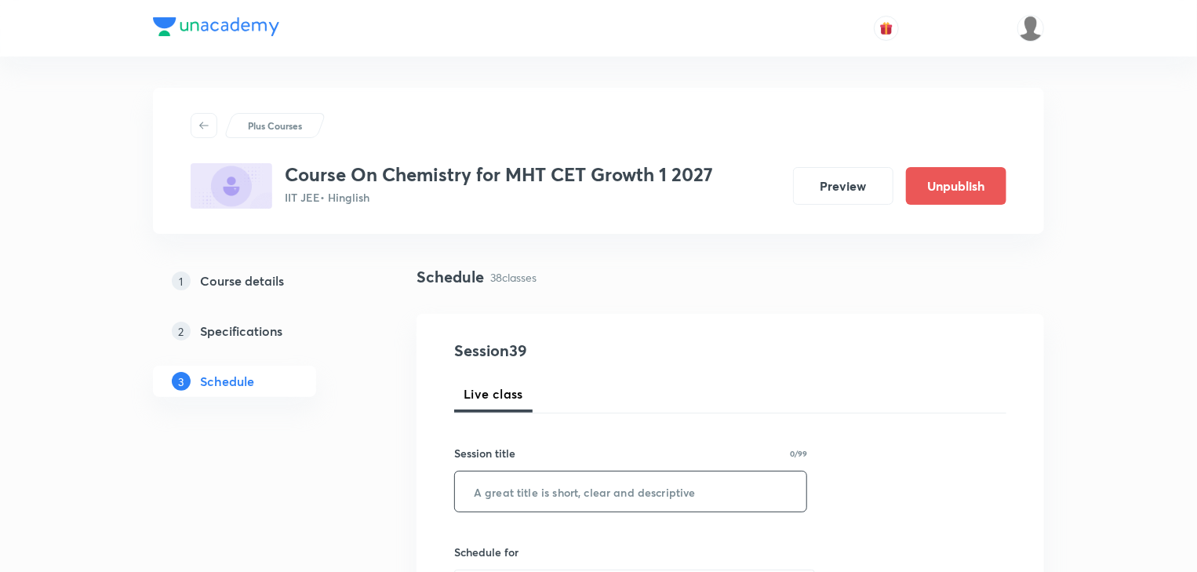
click at [705, 498] on input "text" at bounding box center [631, 492] width 352 height 40
paste input "Adsorption & Colloids Part - 4"
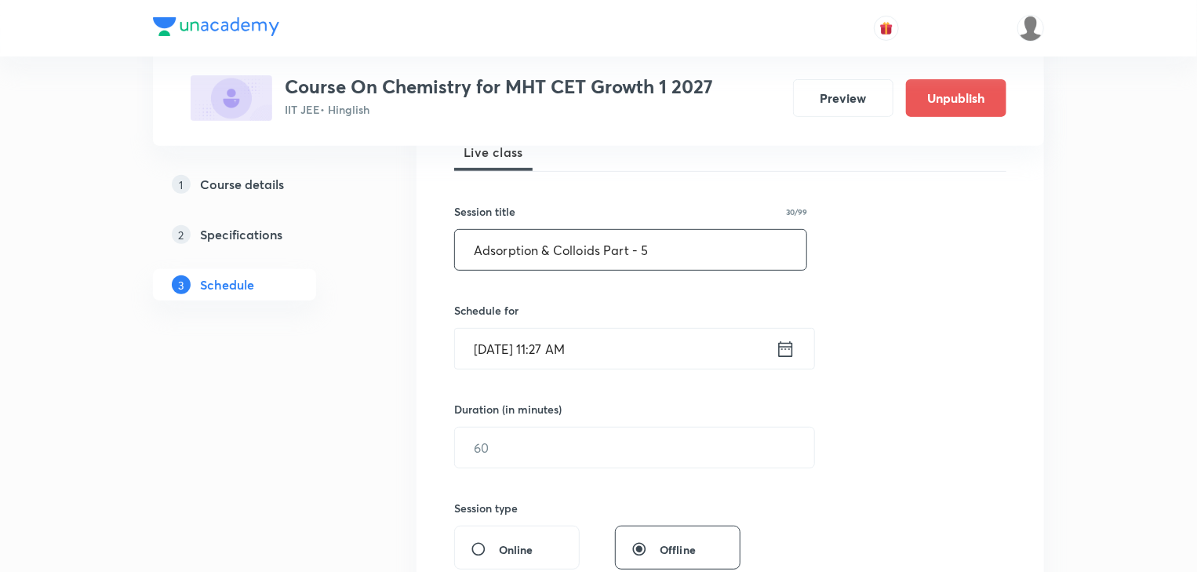
scroll to position [251, 0]
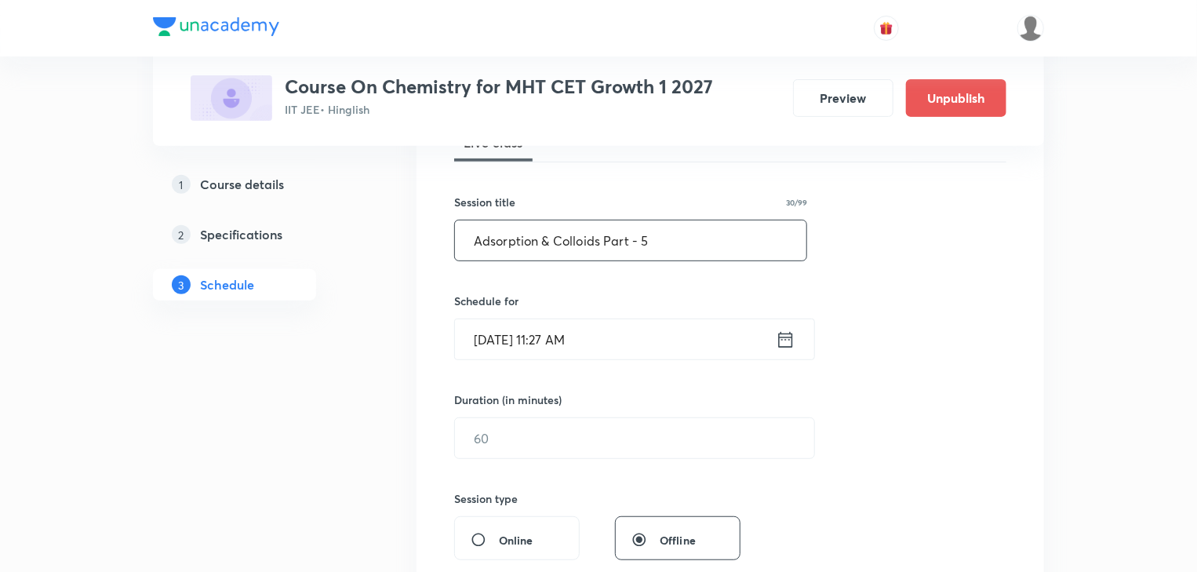
type input "Adsorption & Colloids Part - 5"
click at [791, 342] on icon at bounding box center [786, 340] width 20 height 22
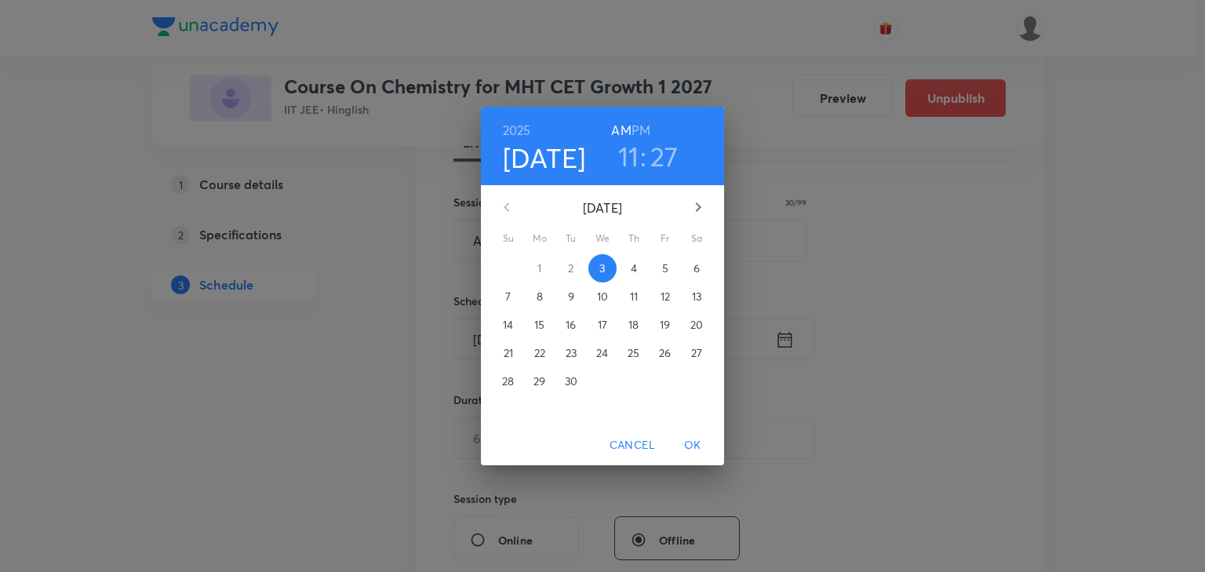
click at [637, 259] on button "4" at bounding box center [634, 268] width 28 height 28
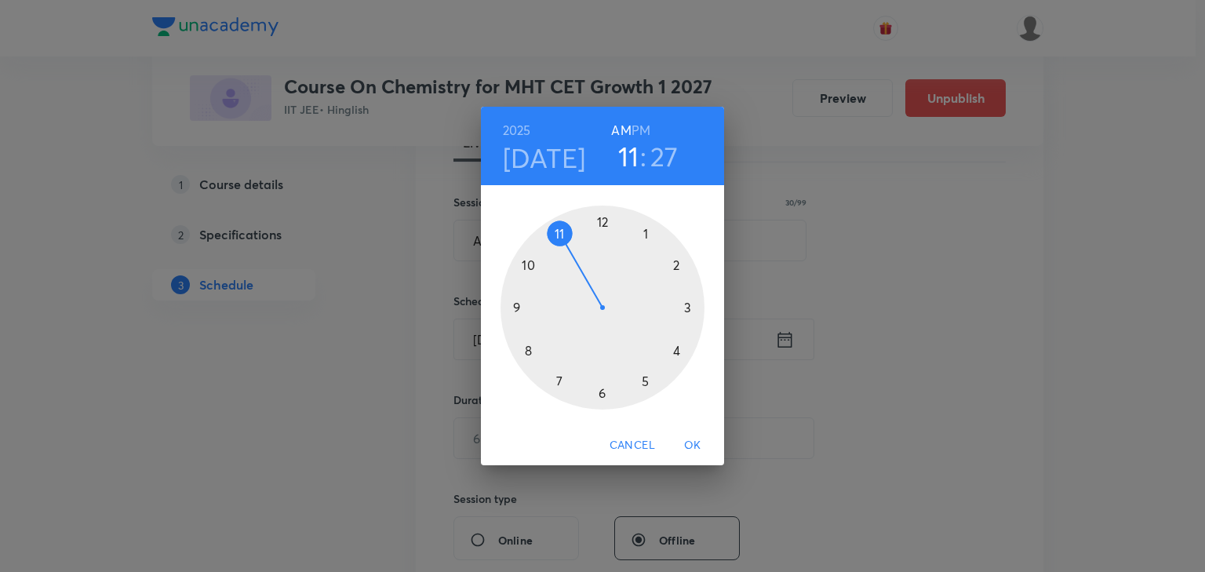
click at [515, 308] on div at bounding box center [603, 308] width 204 height 204
click at [528, 350] on div at bounding box center [603, 308] width 204 height 204
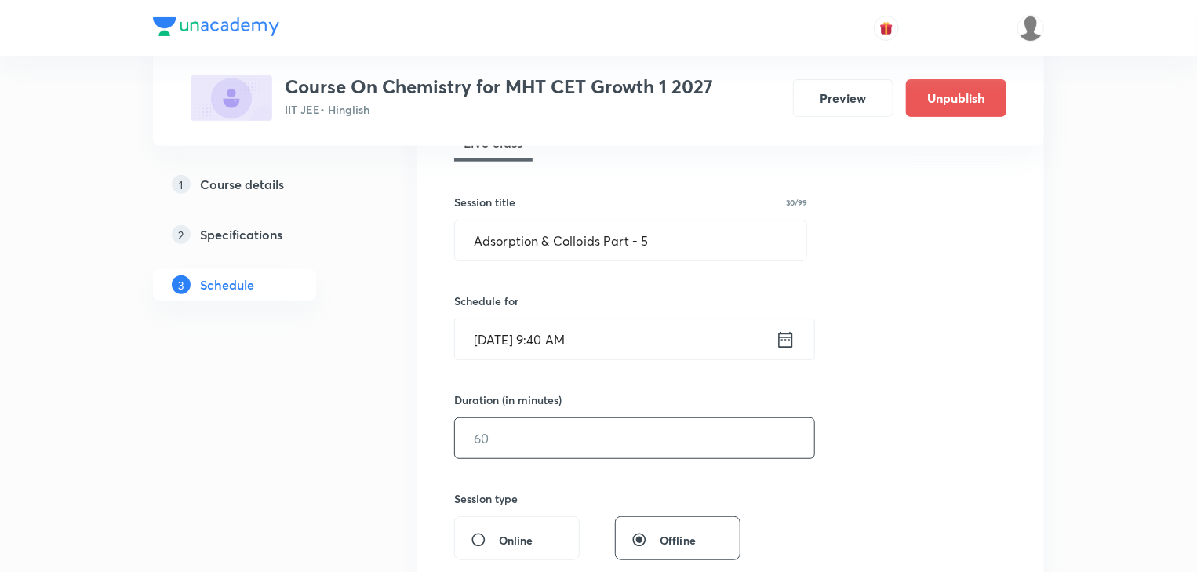
click at [520, 436] on input "text" at bounding box center [634, 438] width 359 height 40
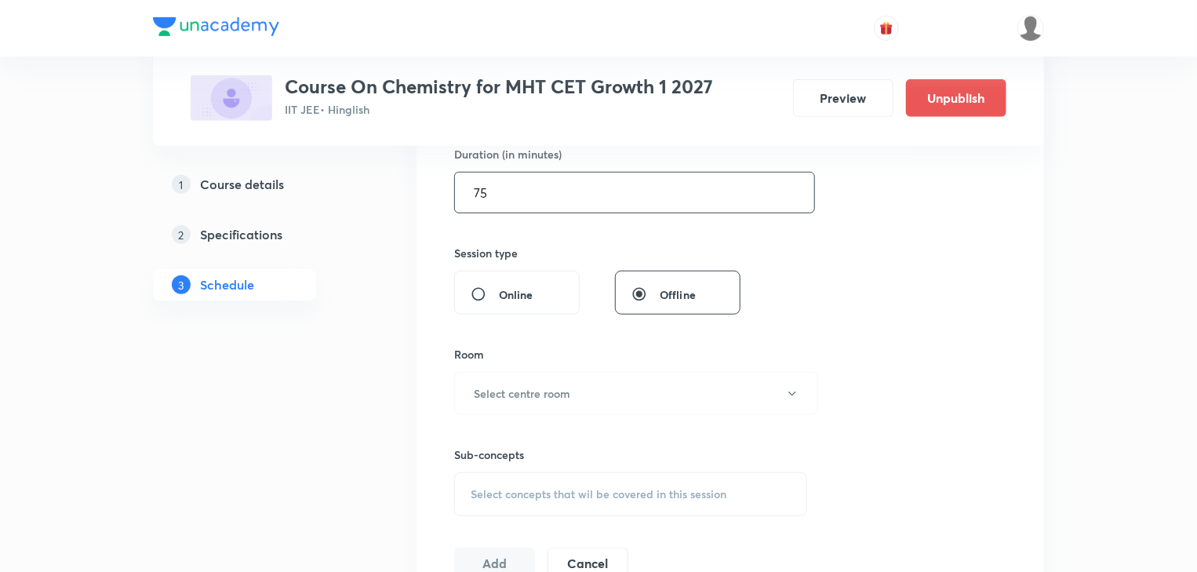
scroll to position [502, 0]
type input "75"
click at [539, 385] on h6 "Select centre room" at bounding box center [522, 388] width 97 height 16
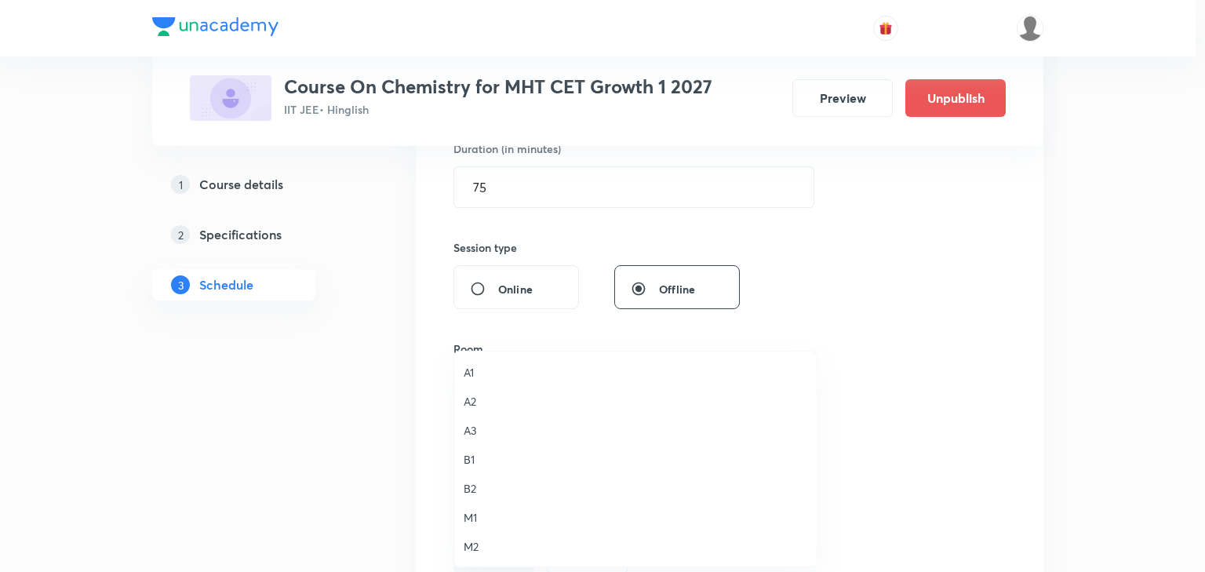
click at [487, 520] on span "M1" at bounding box center [636, 517] width 344 height 16
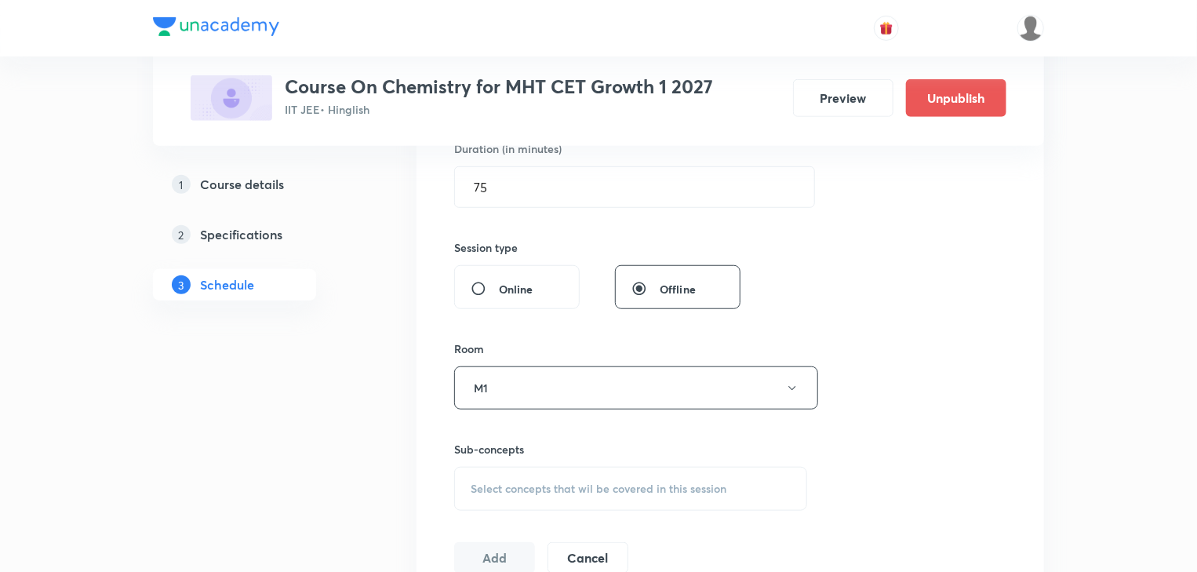
click at [588, 483] on span "Select concepts that wil be covered in this session" at bounding box center [599, 489] width 256 height 13
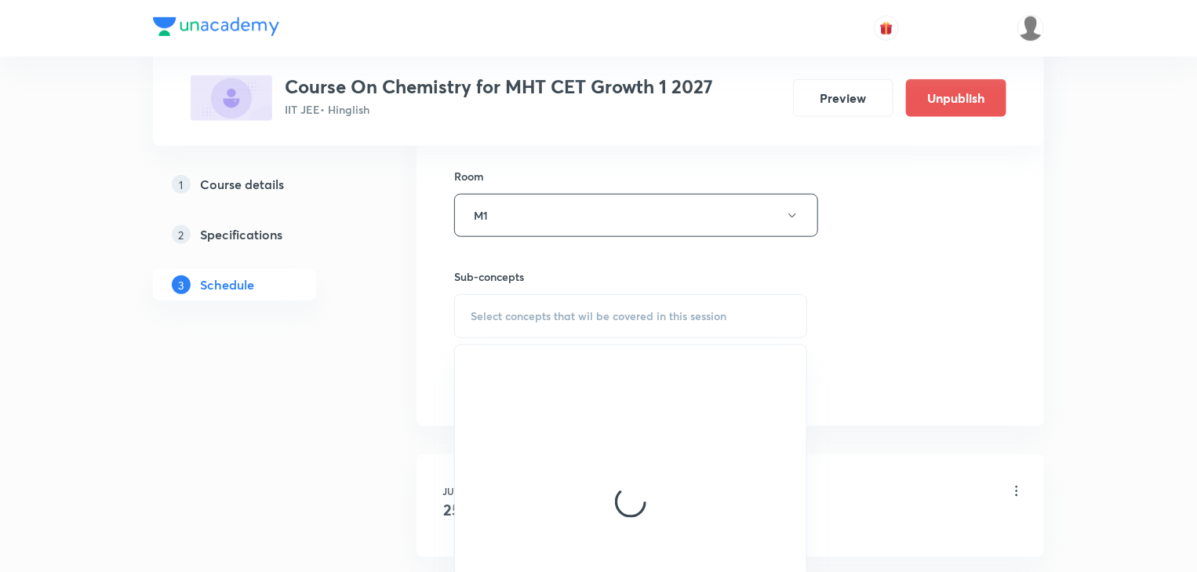
scroll to position [691, 0]
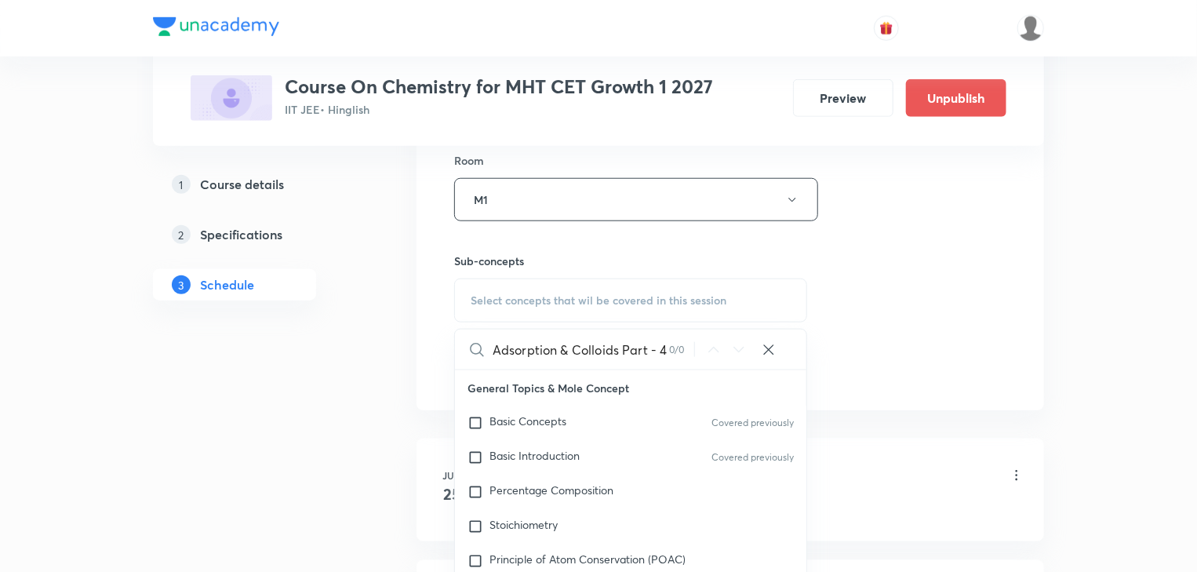
drag, startPoint x: 687, startPoint y: 364, endPoint x: 681, endPoint y: 358, distance: 8.9
click at [685, 361] on div "Adsorption & Colloids Part - 4 0 / 0 ​" at bounding box center [631, 350] width 352 height 40
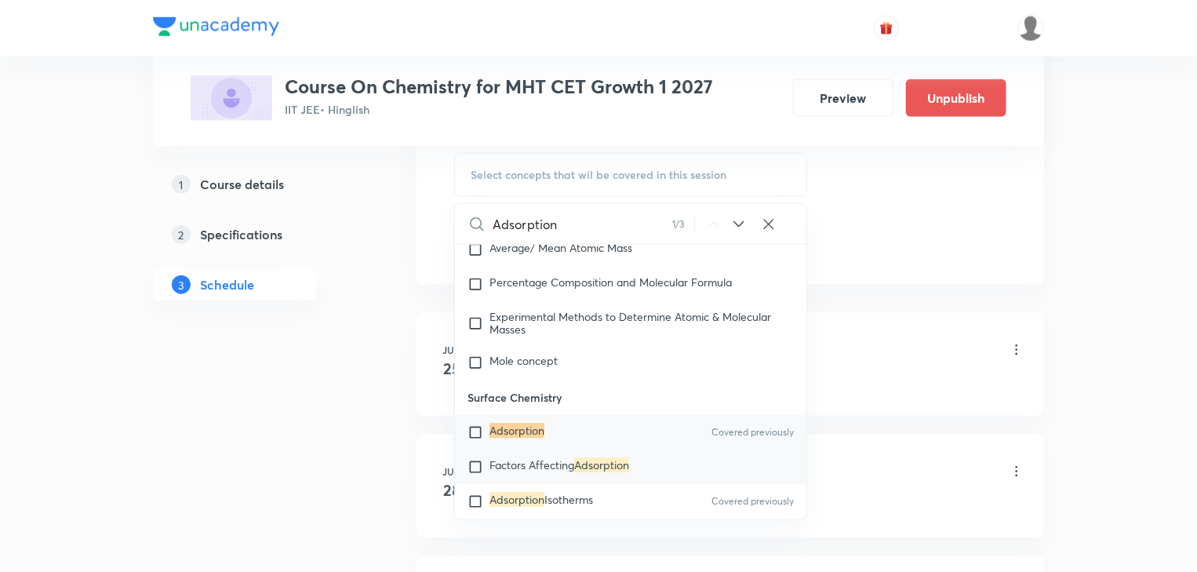
scroll to position [11442, 0]
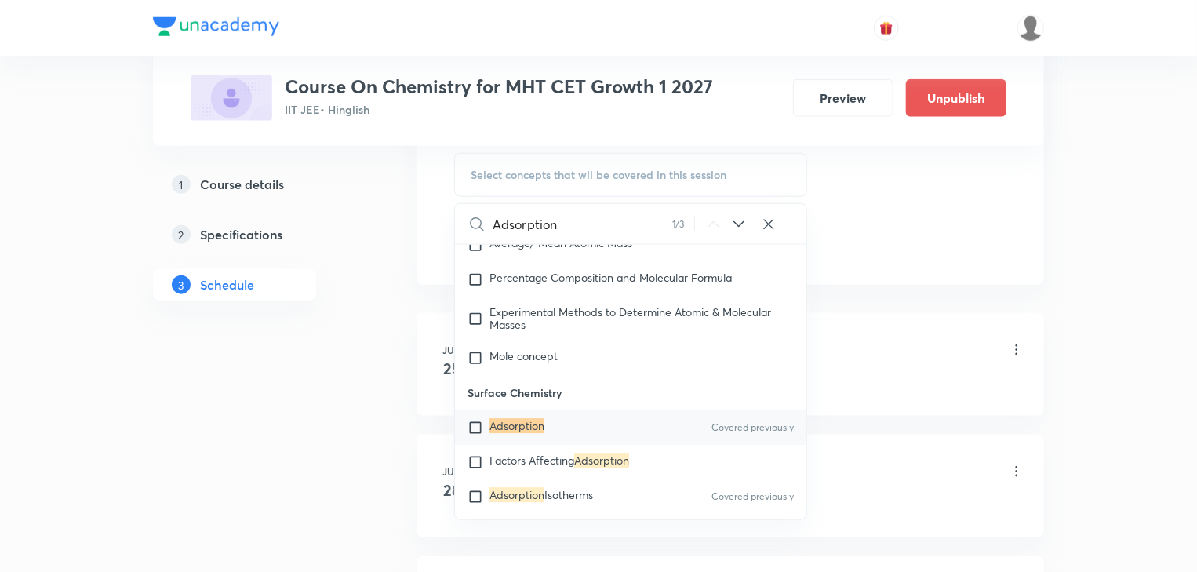
type input "Adsorption"
drag, startPoint x: 502, startPoint y: 446, endPoint x: 277, endPoint y: 425, distance: 226.3
click at [501, 434] on mark "Adsorption" at bounding box center [517, 426] width 55 height 15
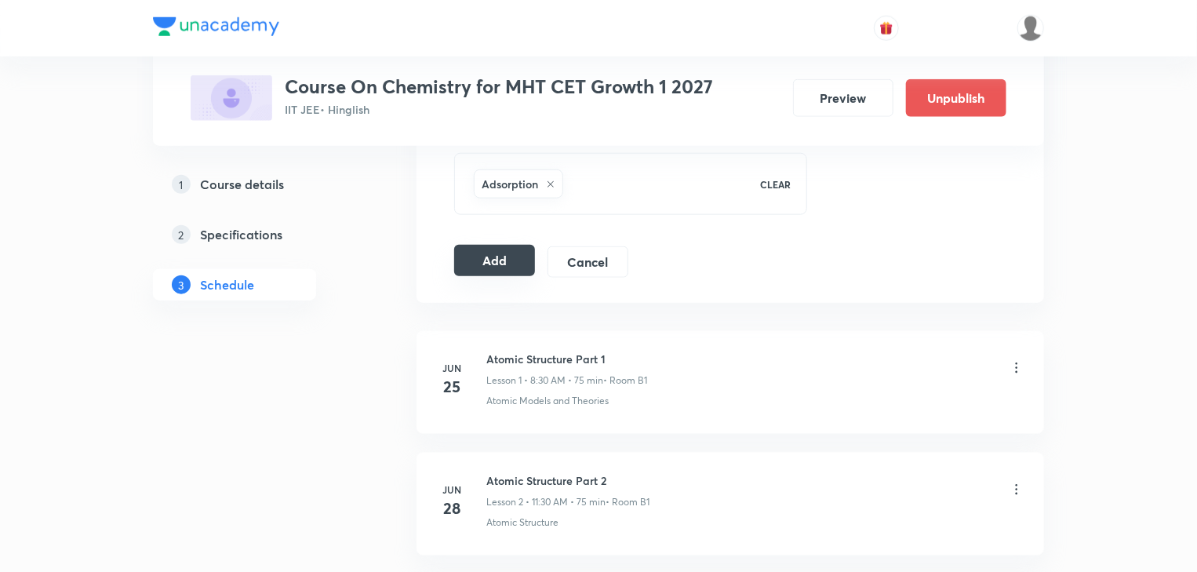
click at [476, 261] on button "Add" at bounding box center [494, 260] width 81 height 31
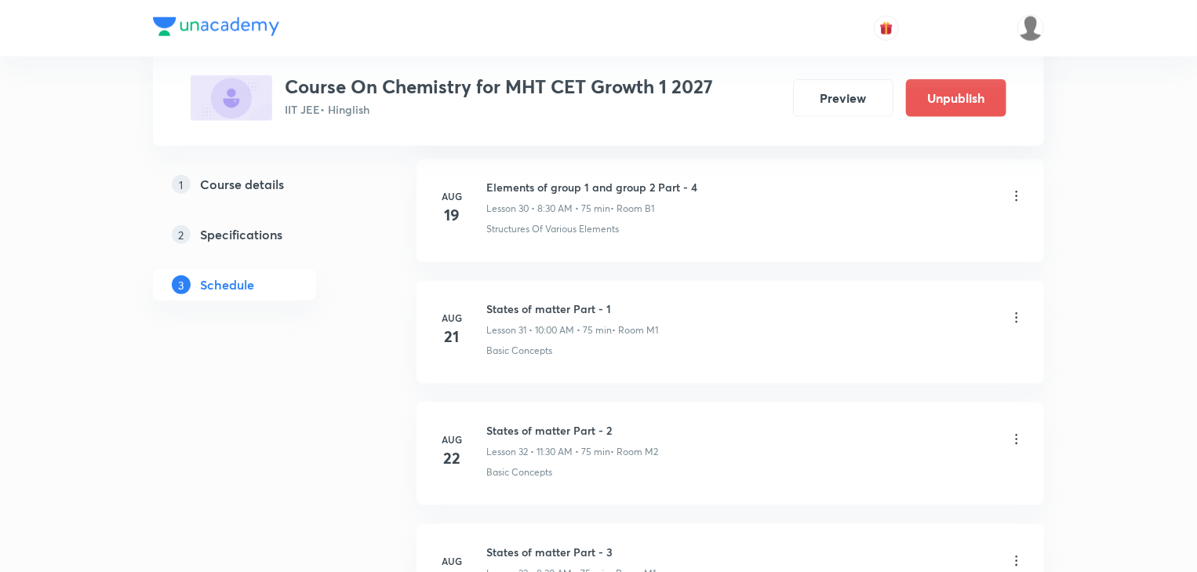
scroll to position [4696, 0]
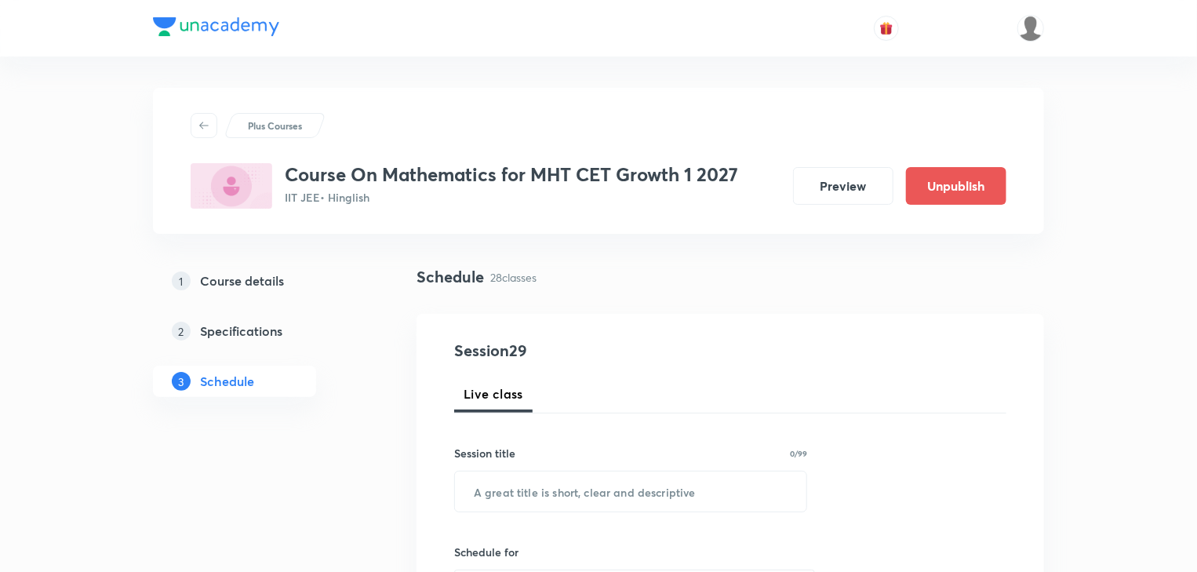
scroll to position [4081, 0]
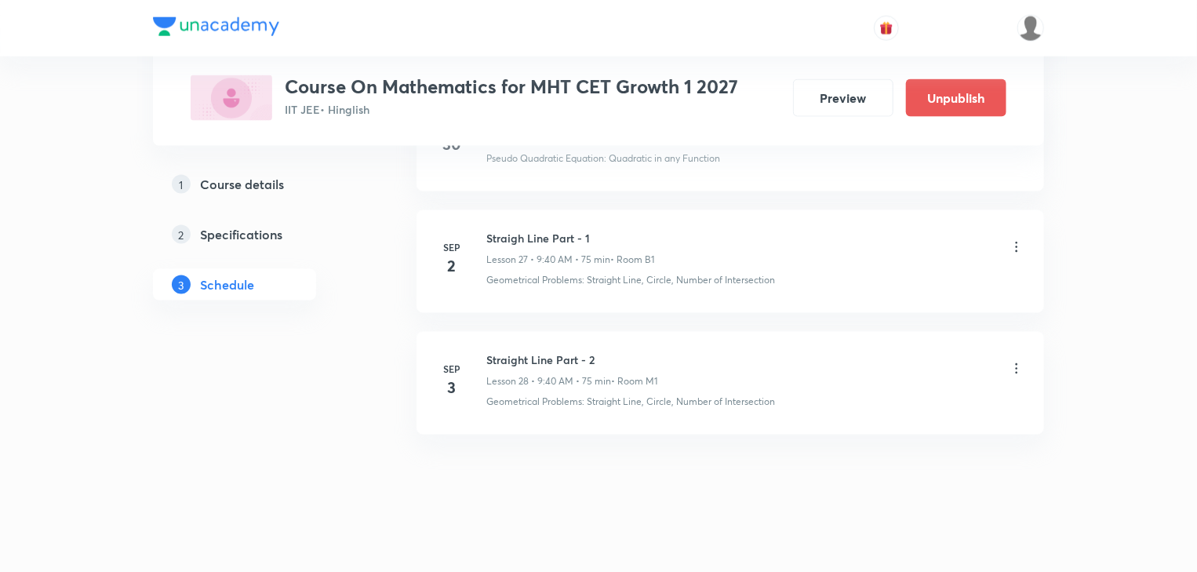
click at [571, 352] on h6 "Straight Line Part - 2" at bounding box center [572, 360] width 171 height 16
copy h6 "Straight Line Part - 2"
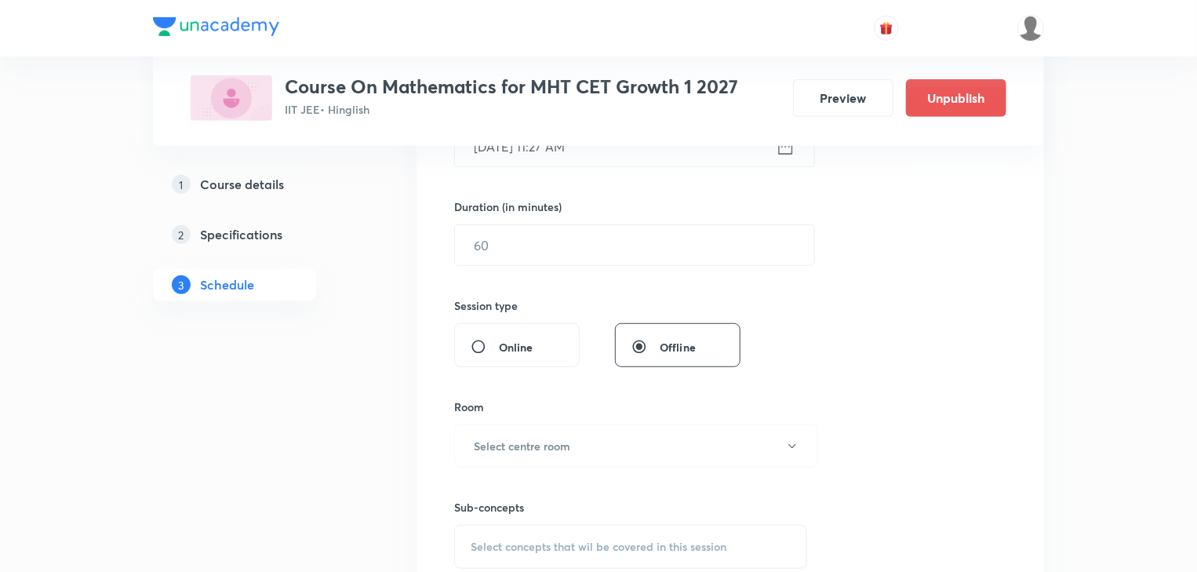
scroll to position [0, 0]
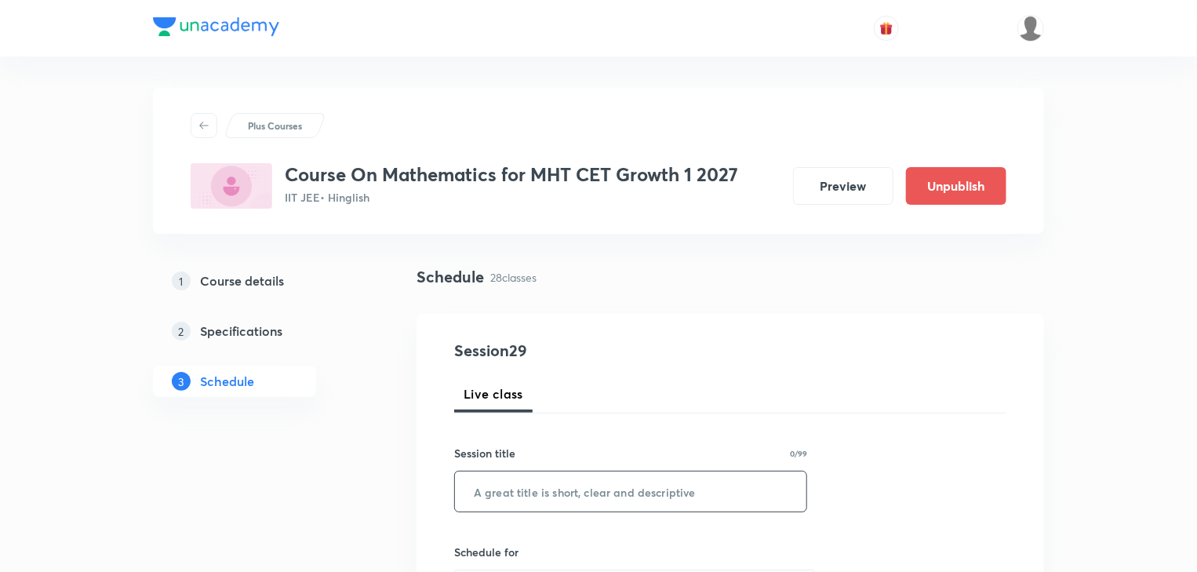
click at [570, 505] on input "text" at bounding box center [631, 492] width 352 height 40
paste input "Straight Line Part - 2"
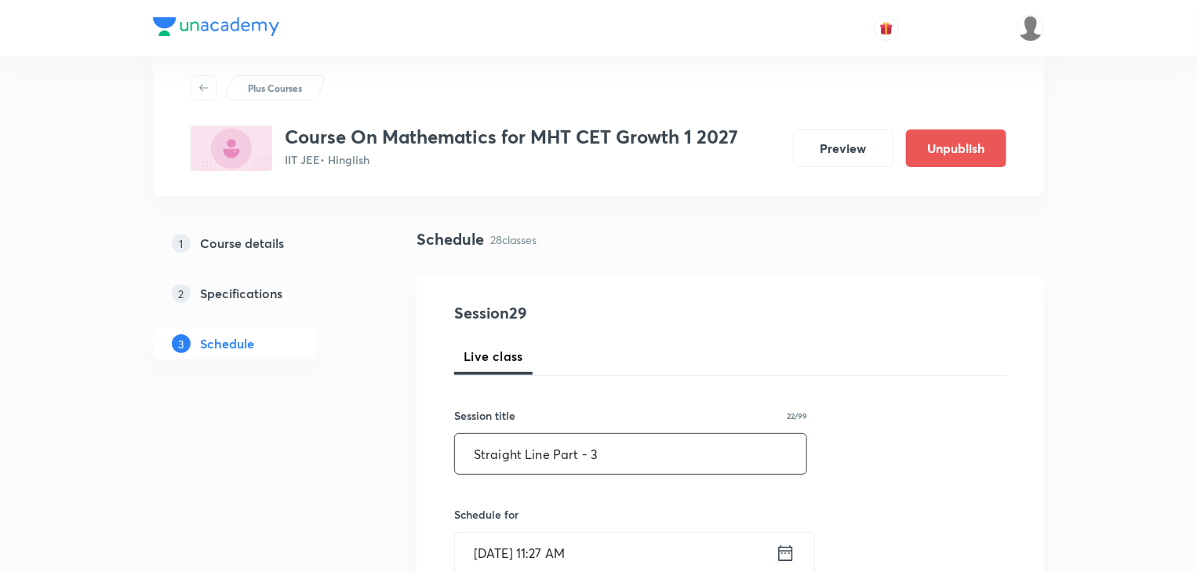
scroll to position [188, 0]
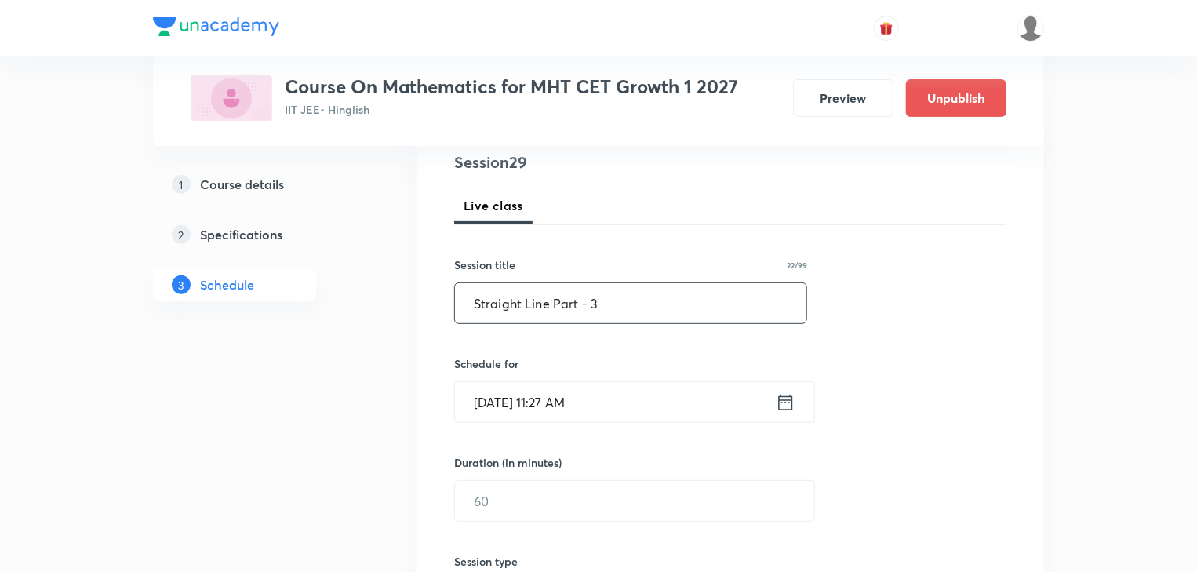
type input "Straight Line Part - 3"
click at [791, 405] on icon at bounding box center [786, 403] width 20 height 22
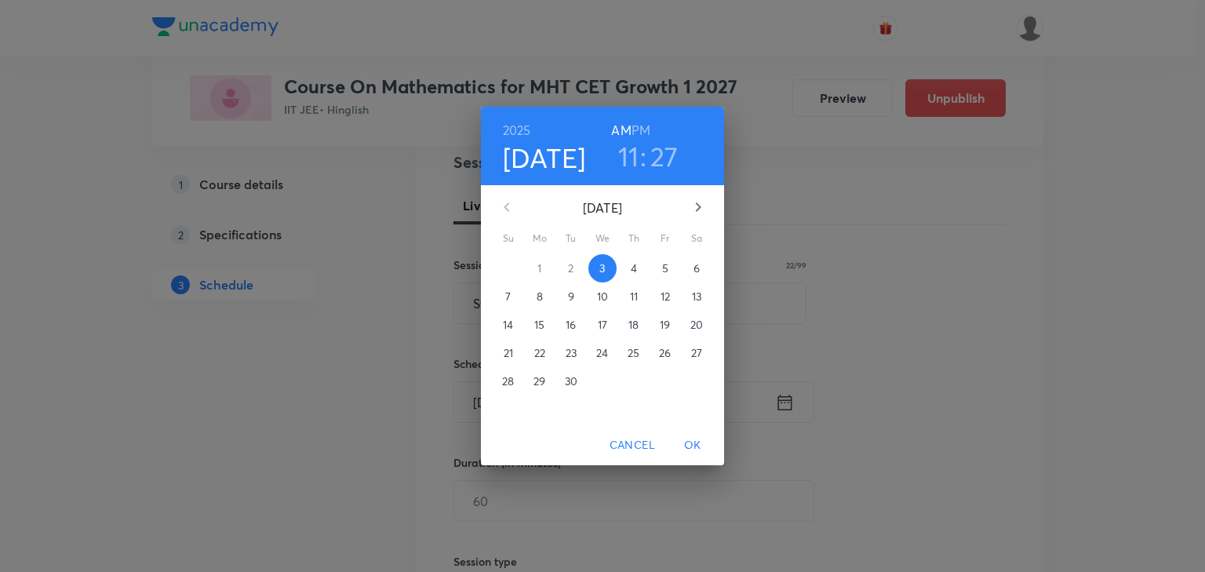
click at [640, 272] on span "4" at bounding box center [634, 269] width 28 height 16
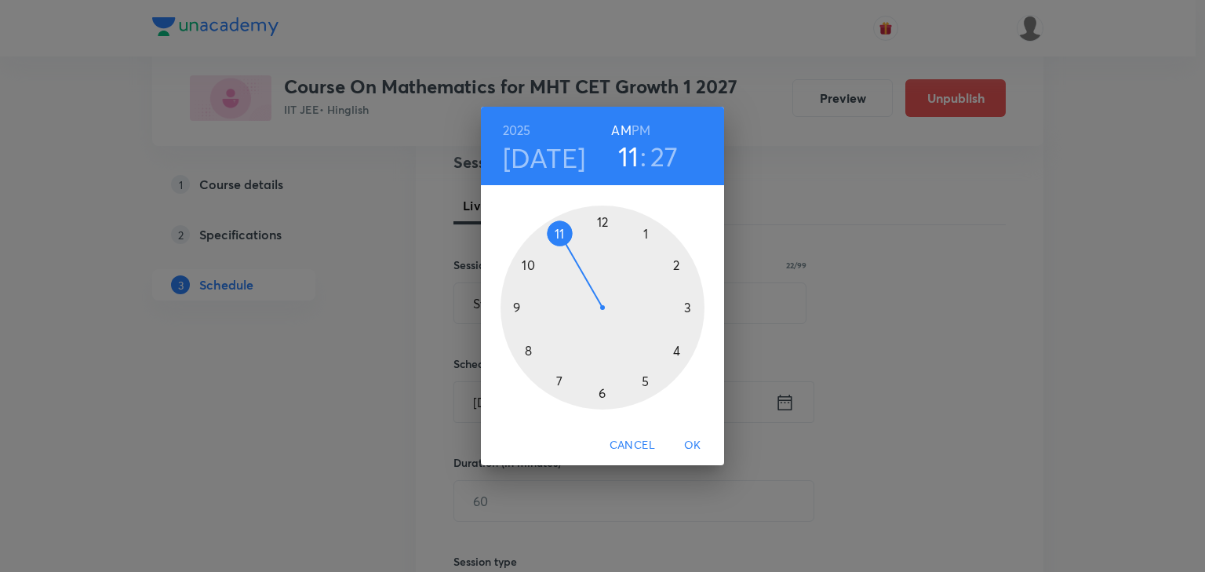
click at [651, 157] on h3 "27" at bounding box center [665, 156] width 28 height 33
click at [643, 232] on div at bounding box center [603, 308] width 204 height 204
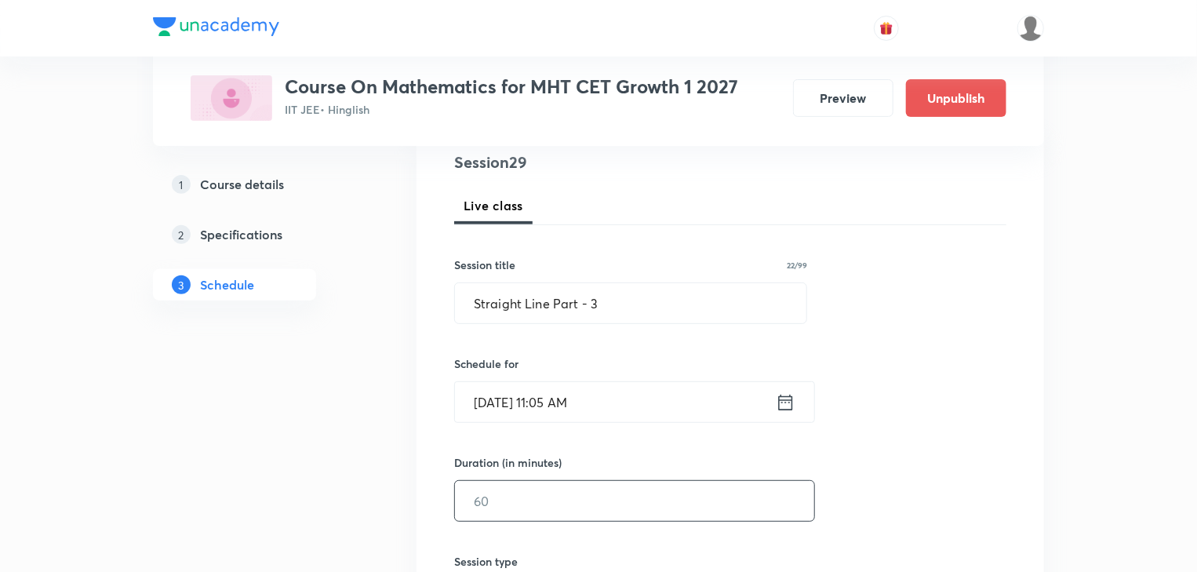
click at [556, 504] on input "text" at bounding box center [634, 501] width 359 height 40
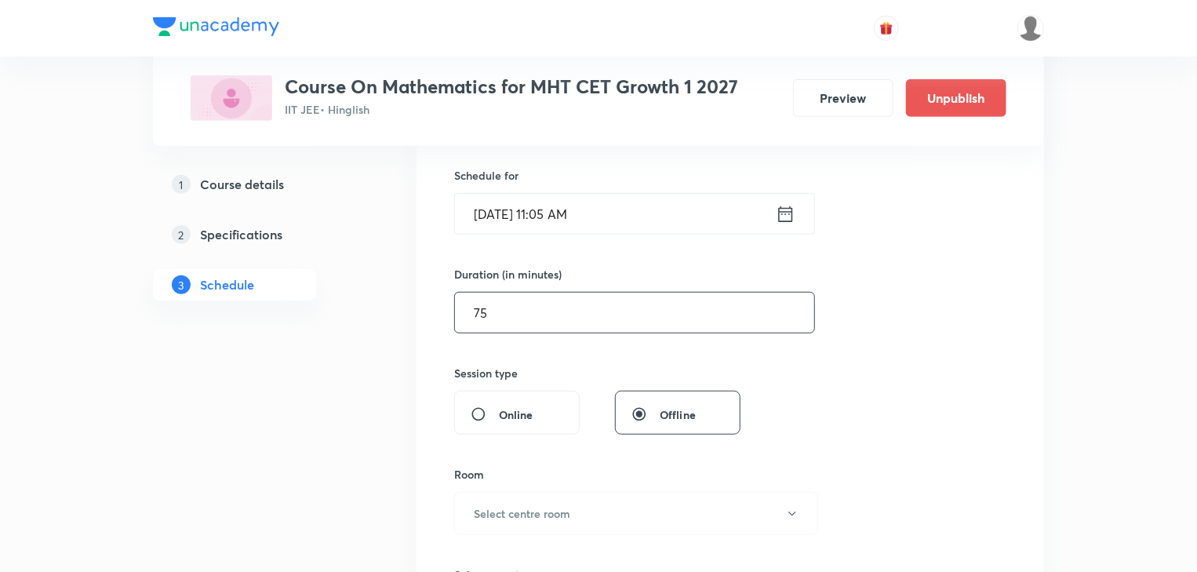
scroll to position [439, 0]
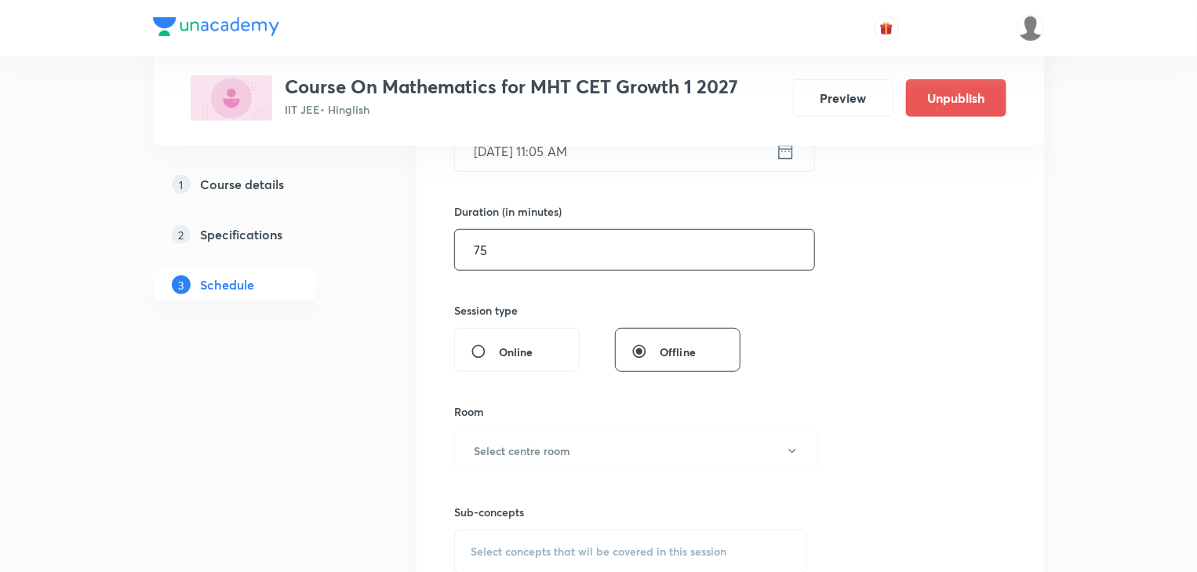
type input "75"
click at [665, 445] on button "Select centre room" at bounding box center [636, 450] width 364 height 43
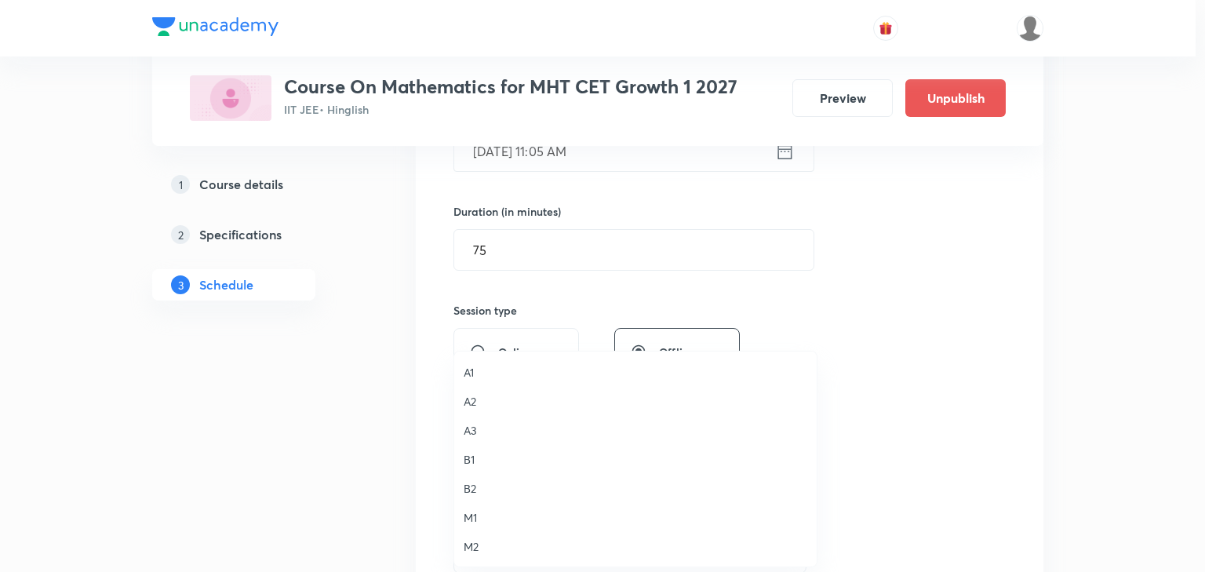
click at [464, 515] on span "M1" at bounding box center [636, 517] width 344 height 16
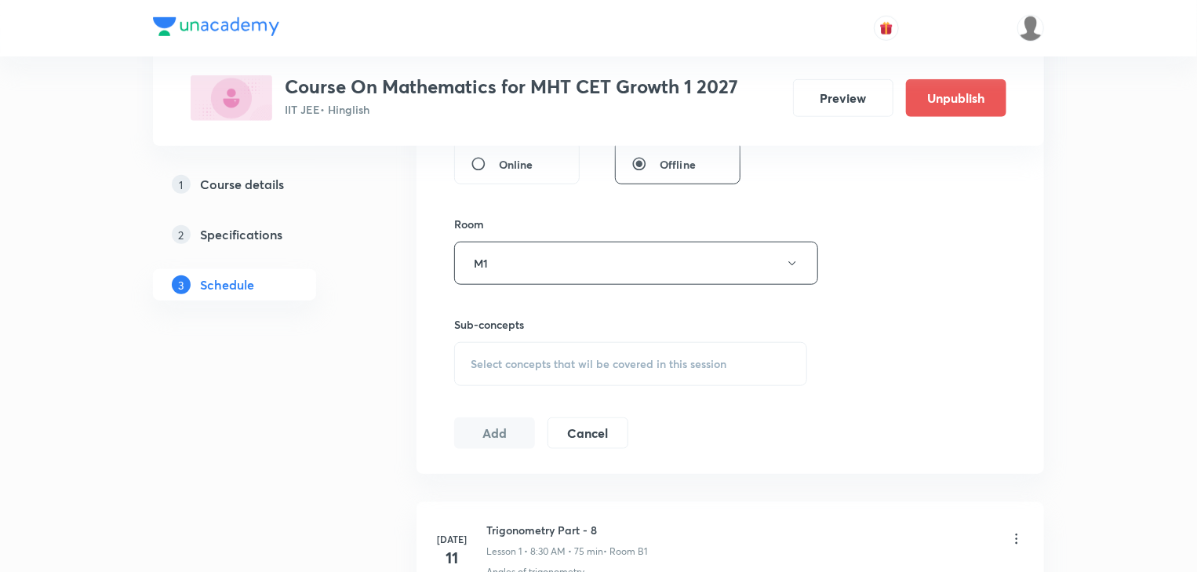
scroll to position [628, 0]
click at [711, 374] on div "Select concepts that wil be covered in this session" at bounding box center [630, 363] width 353 height 44
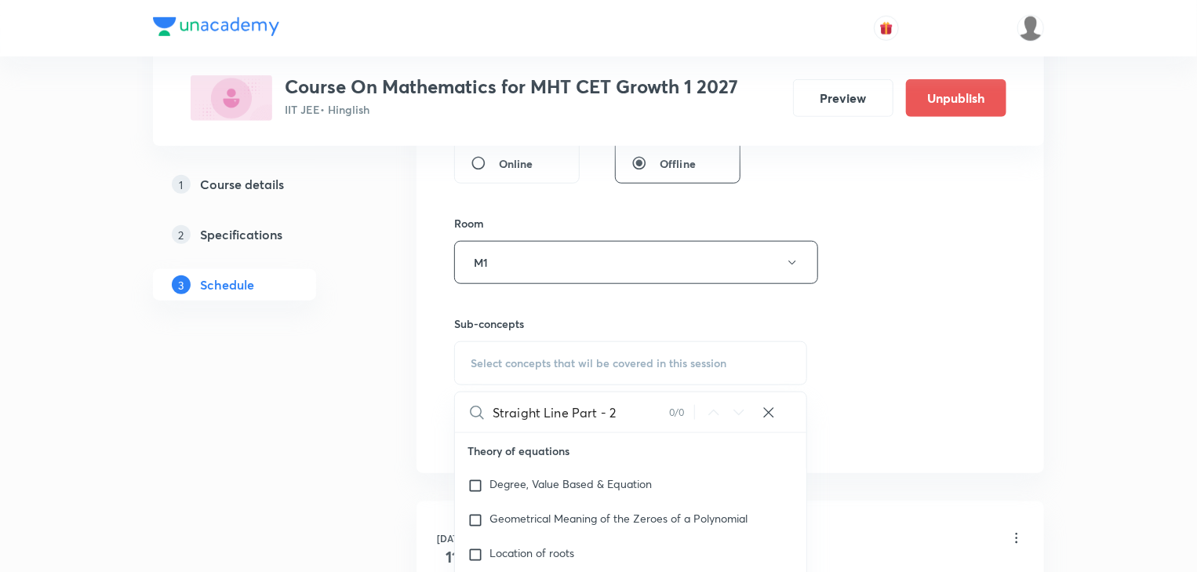
drag, startPoint x: 576, startPoint y: 402, endPoint x: 619, endPoint y: 399, distance: 43.3
click at [619, 399] on input "Straight Line Part - 2" at bounding box center [581, 412] width 177 height 40
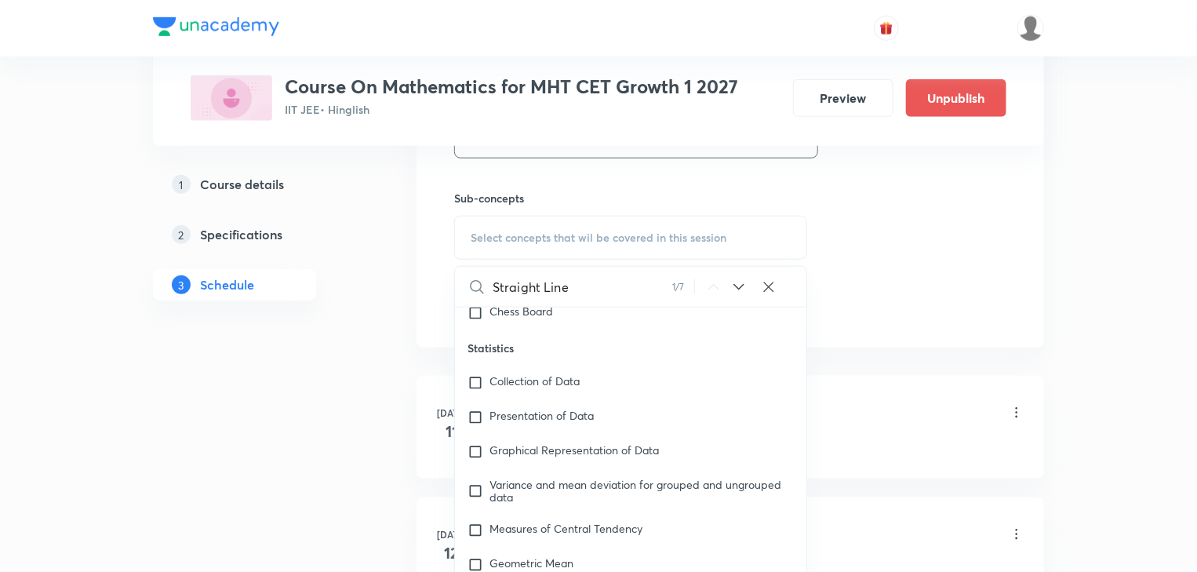
scroll to position [3191, 0]
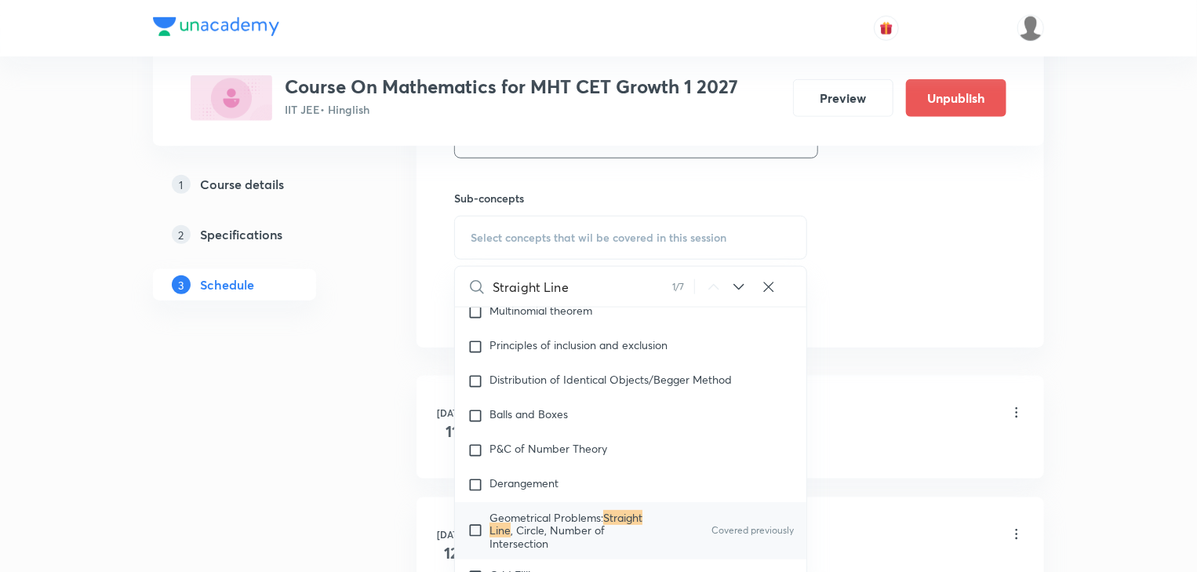
type input "Straight Line"
click at [505, 510] on span "Geometrical Problems:" at bounding box center [547, 517] width 114 height 15
checkbox input "true"
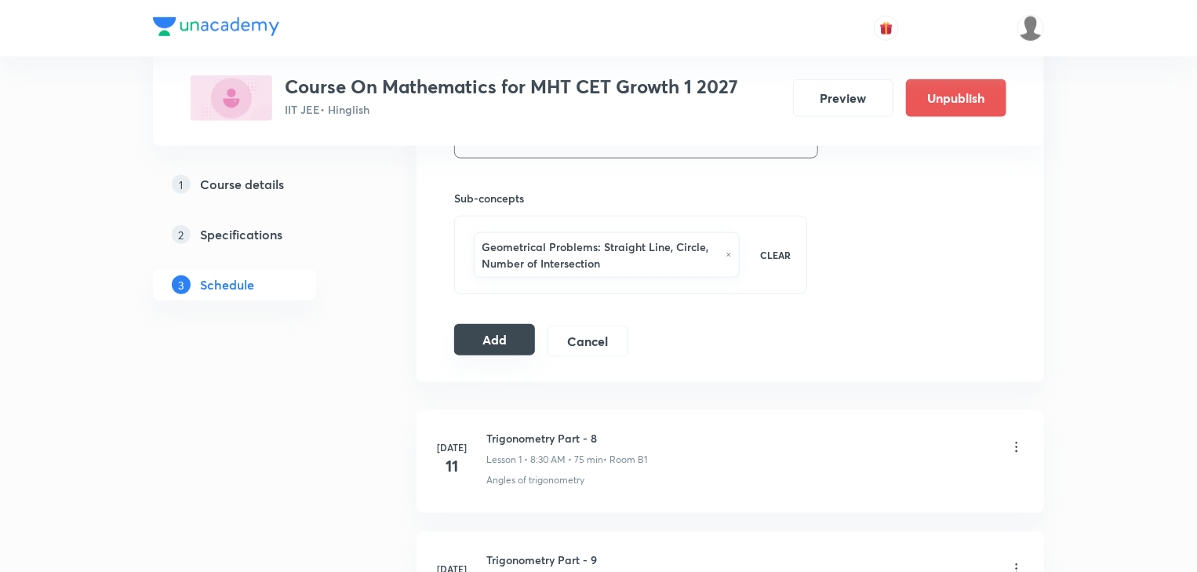
click at [496, 342] on button "Add" at bounding box center [494, 339] width 81 height 31
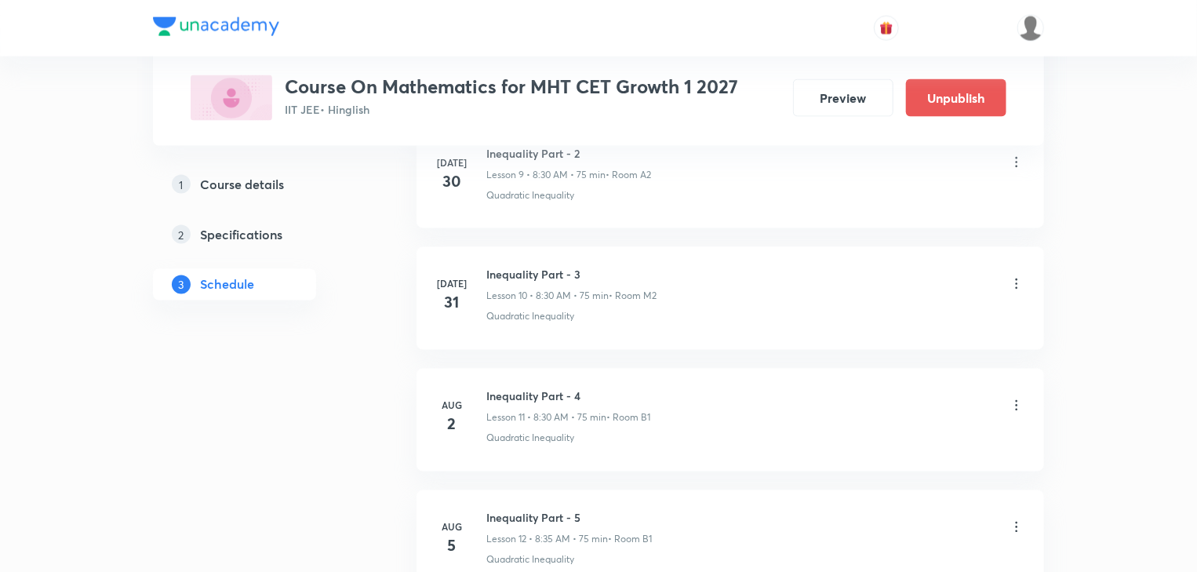
scroll to position [3482, 0]
